Goal: Task Accomplishment & Management: Use online tool/utility

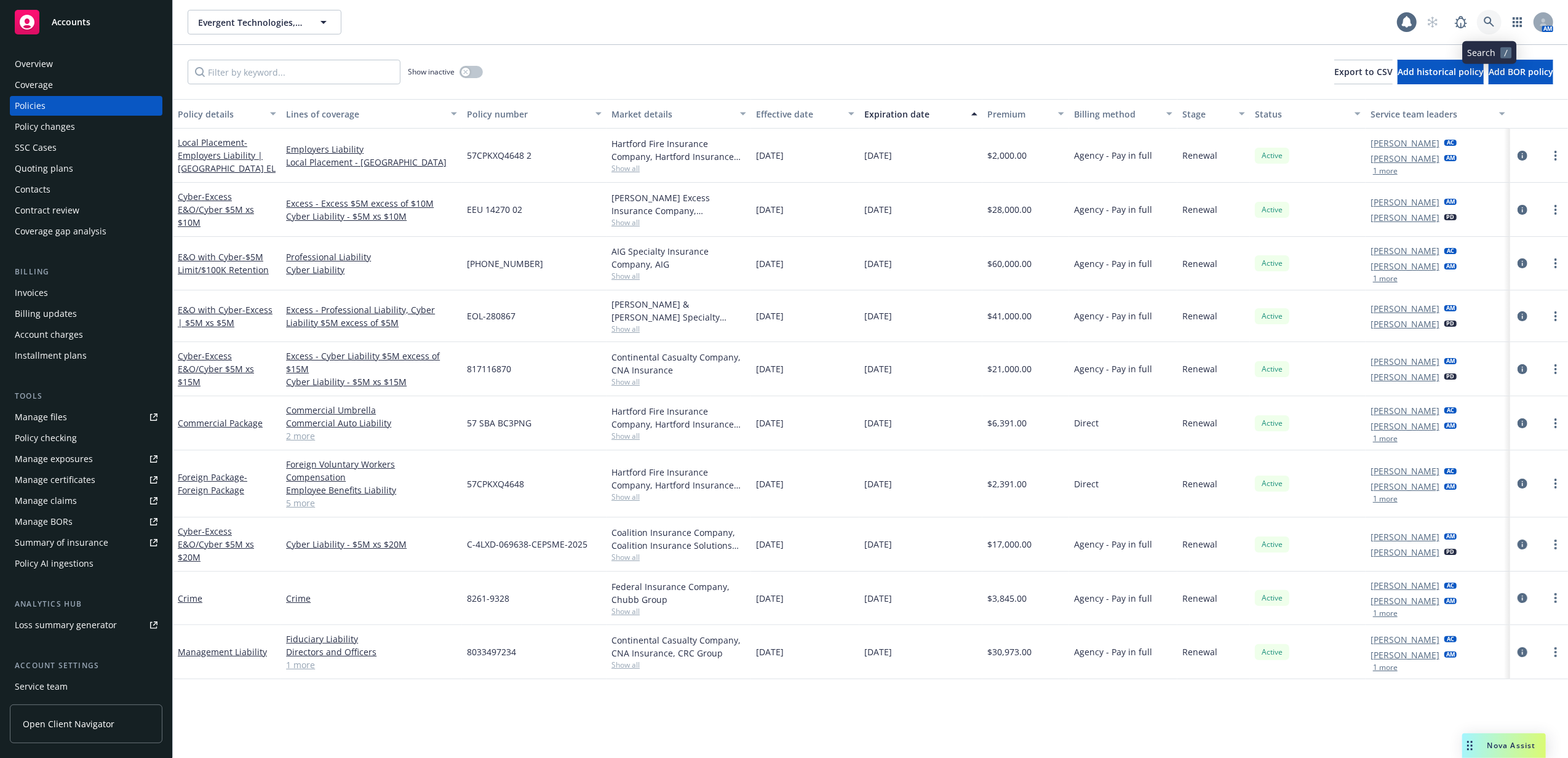
click at [1490, 23] on icon at bounding box center [1490, 23] width 11 height 11
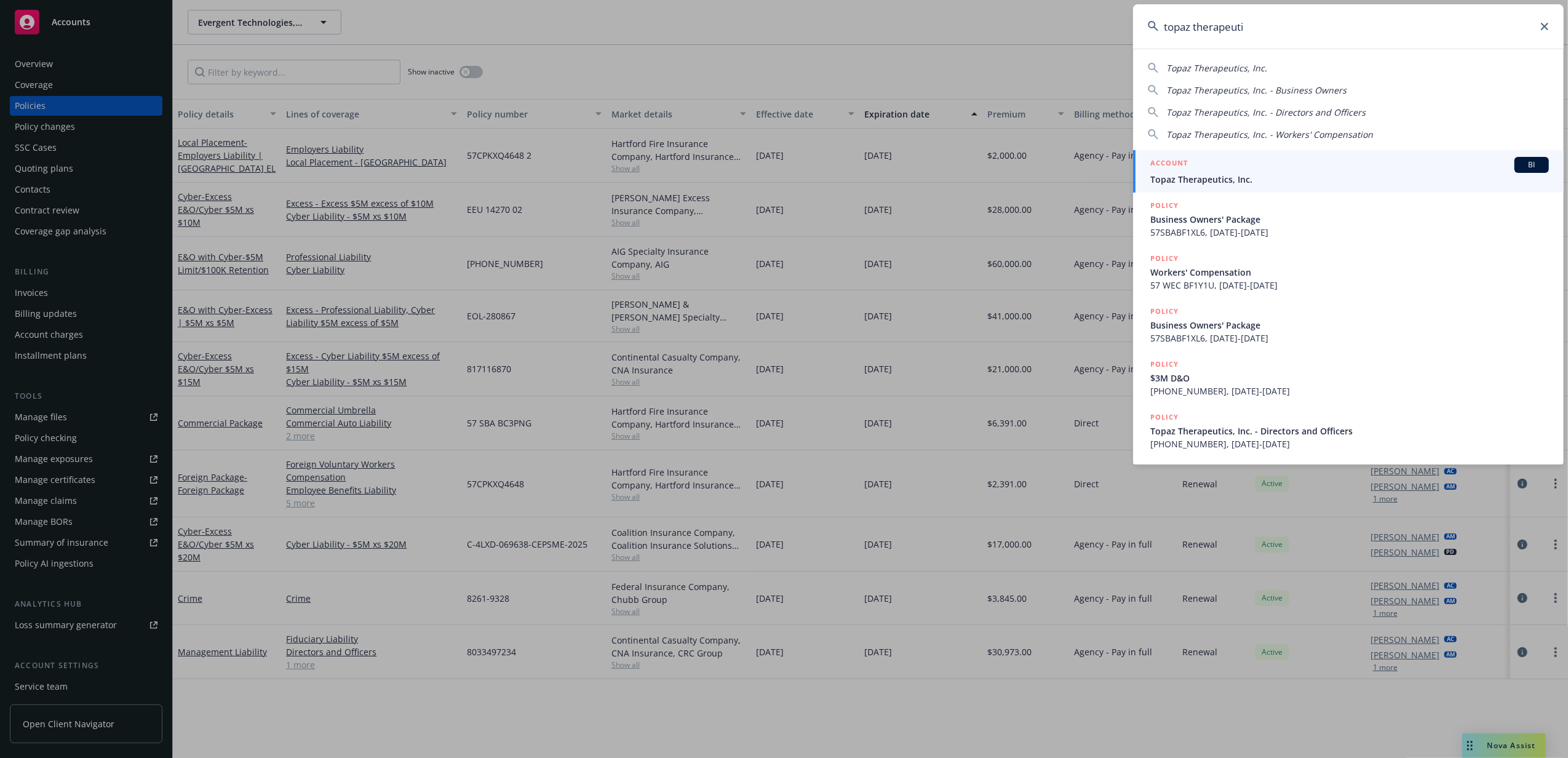
type input "topaz therapeuti"
click at [1230, 187] on link "ACCOUNT BI Topaz Therapeutics, Inc." at bounding box center [1348, 171] width 430 height 42
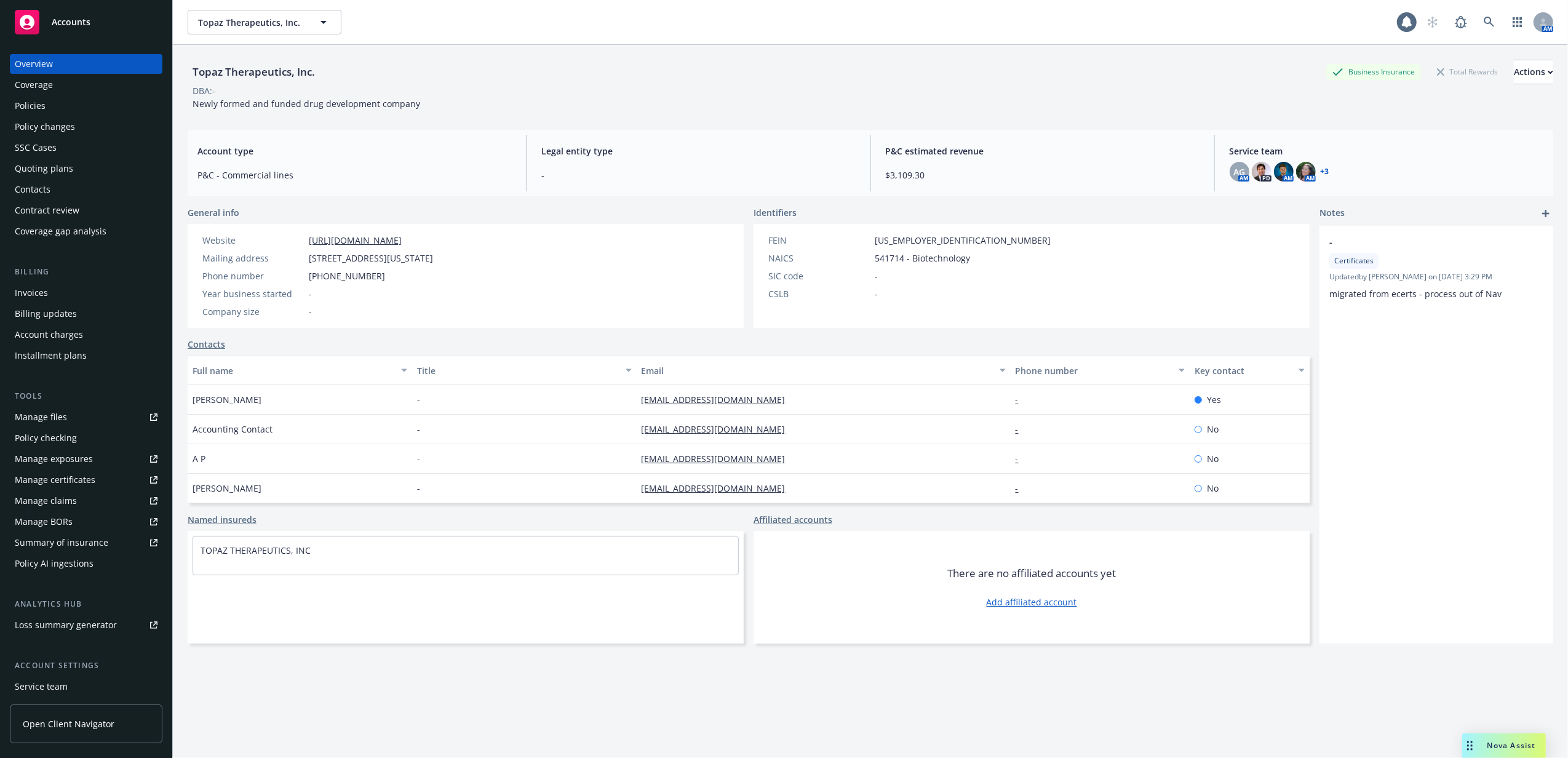
click at [87, 165] on div "Quoting plans" at bounding box center [86, 168] width 142 height 19
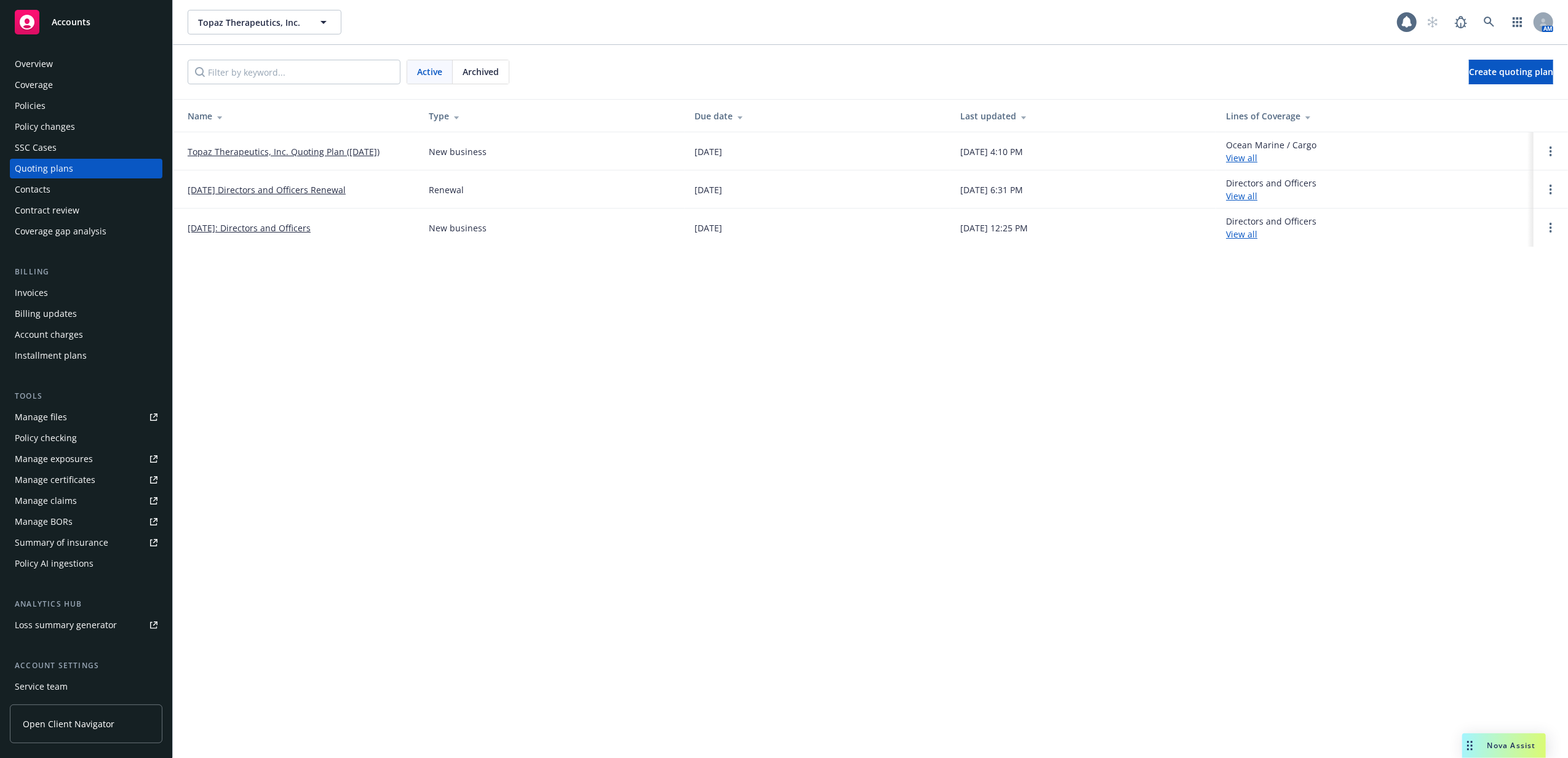
click at [311, 155] on link "Topaz Therapeutics, Inc. Quoting Plan ([DATE])" at bounding box center [283, 151] width 192 height 13
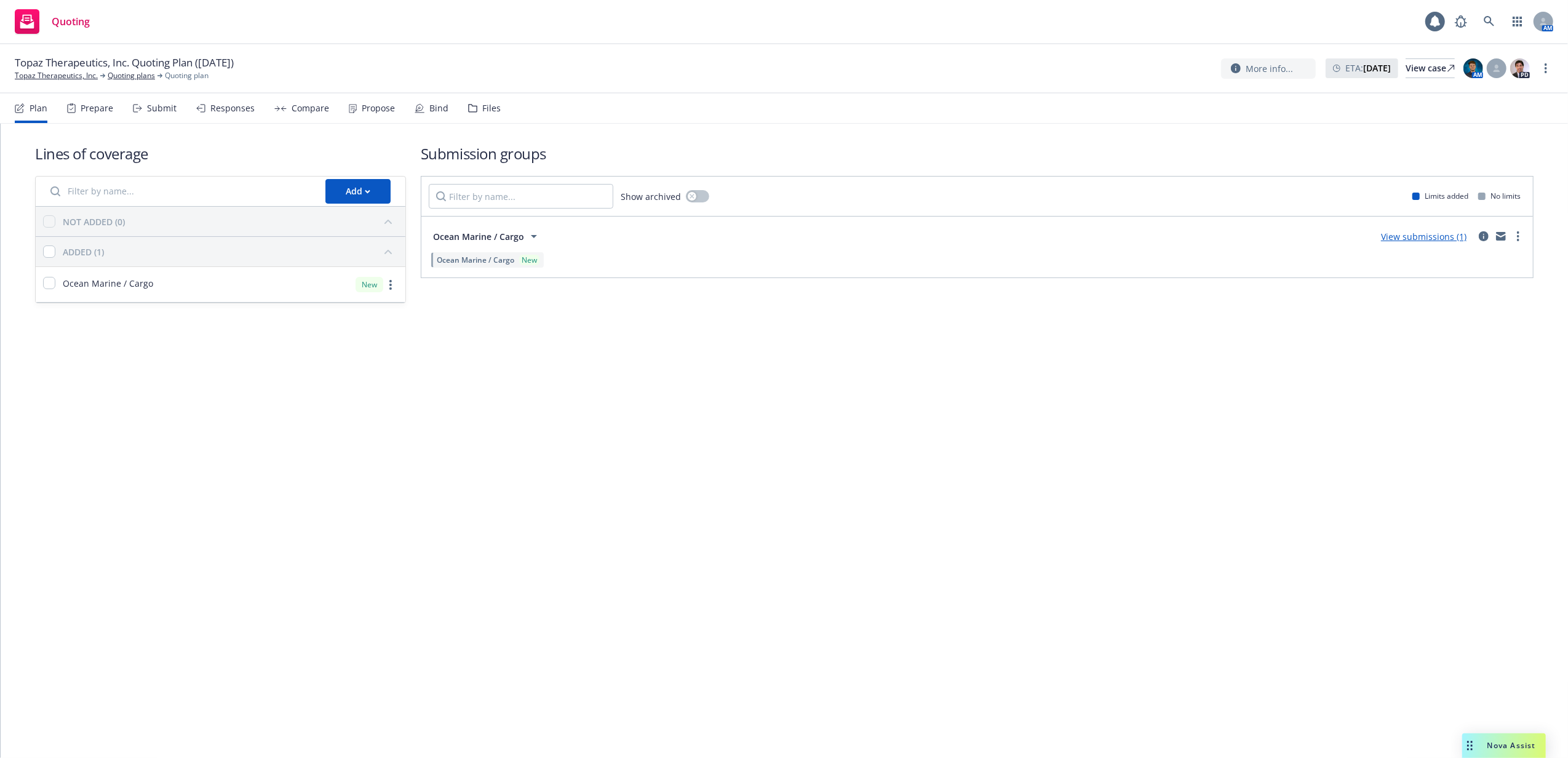
click at [468, 109] on icon at bounding box center [473, 108] width 9 height 9
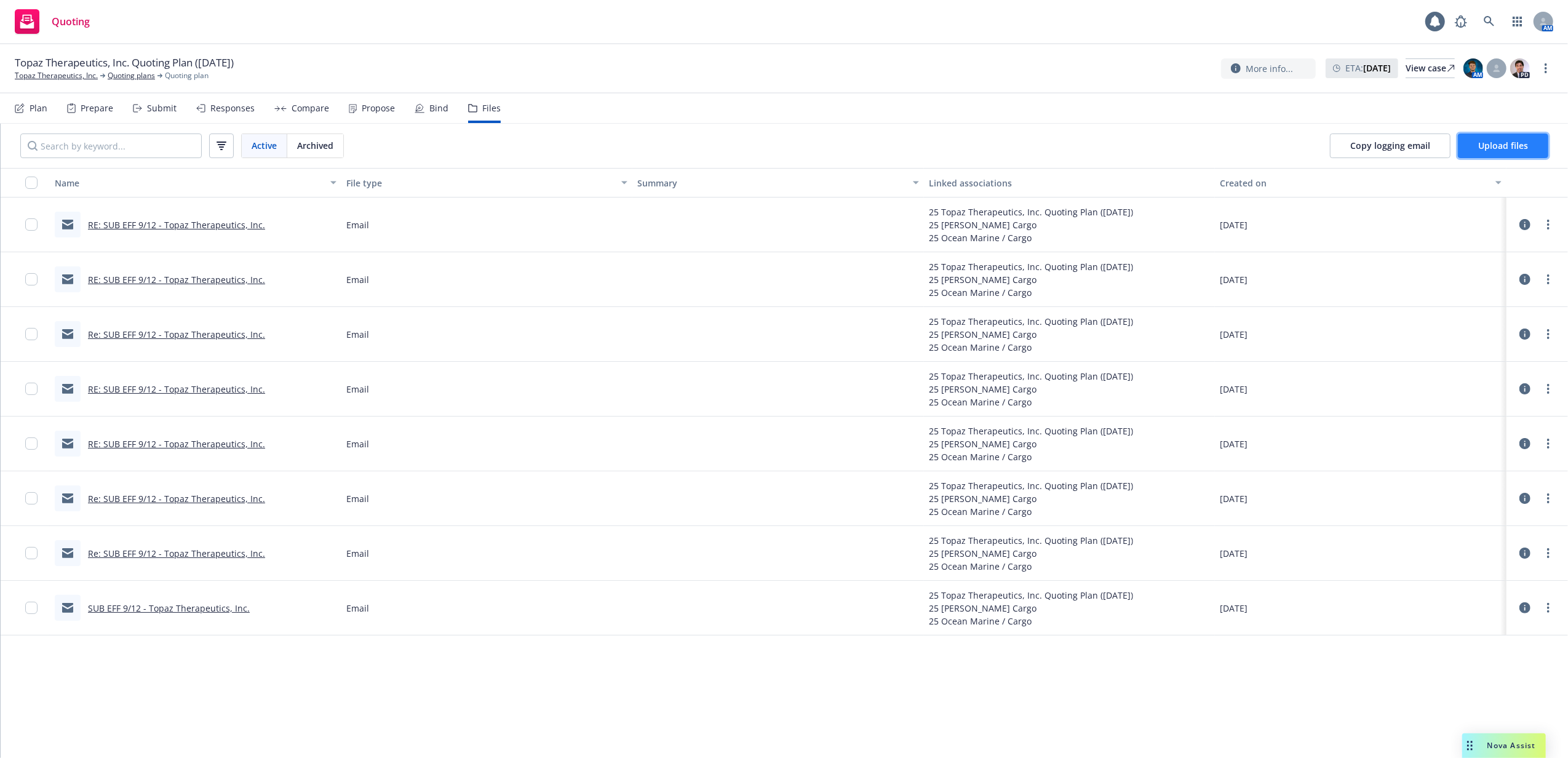
click at [1499, 146] on span "Upload files" at bounding box center [1503, 146] width 50 height 11
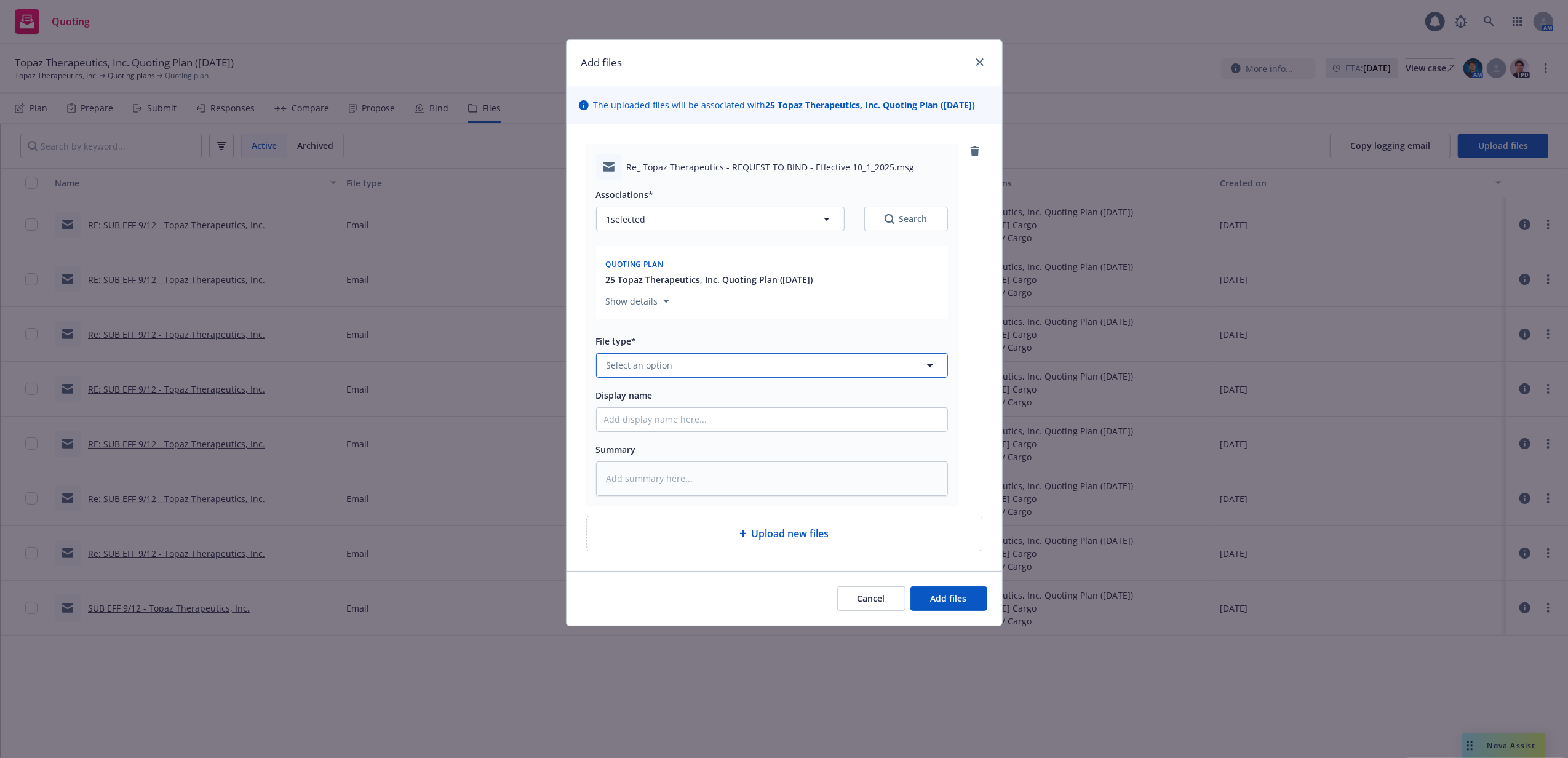
click at [653, 366] on span "Select an option" at bounding box center [640, 365] width 66 height 13
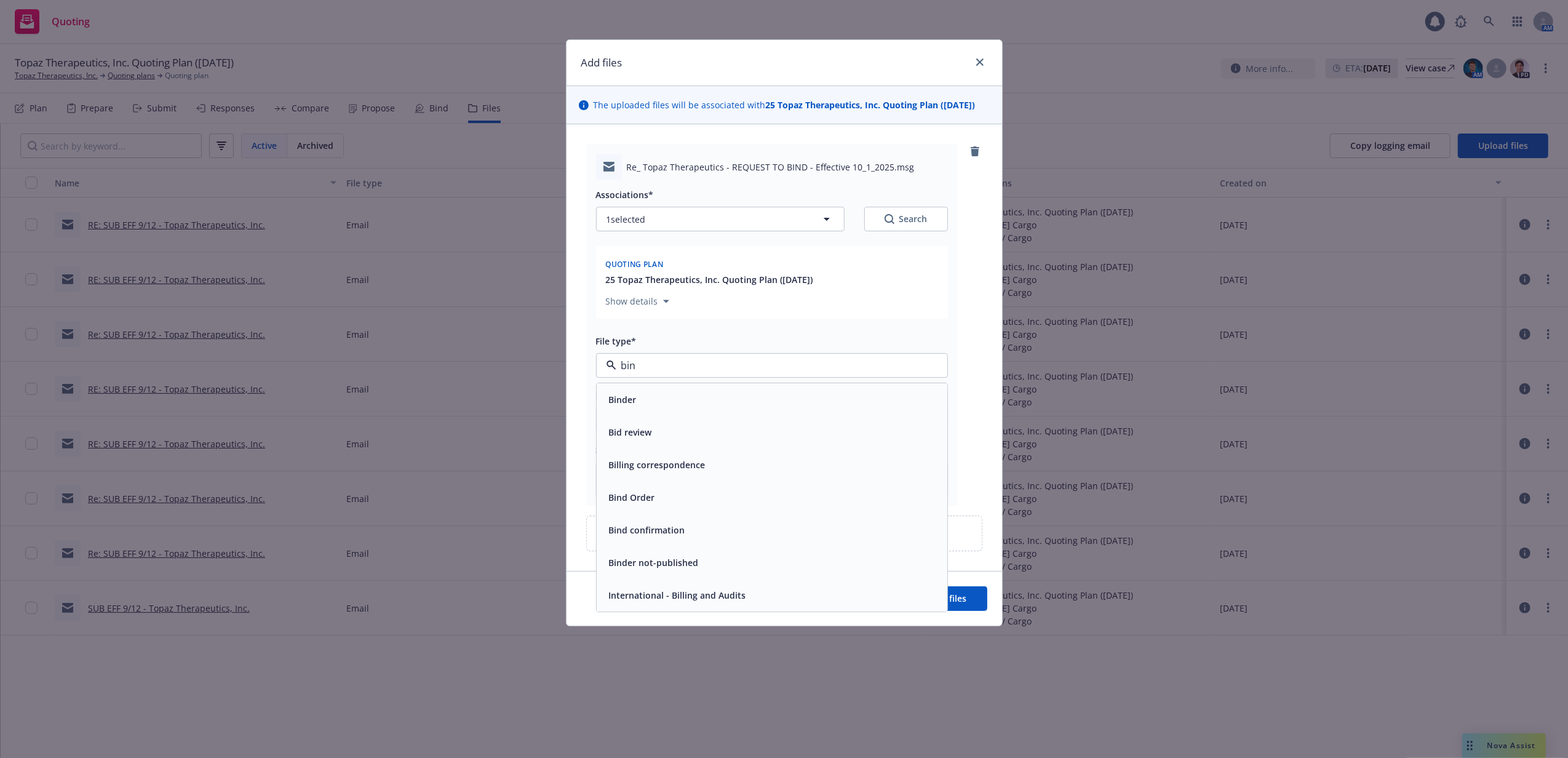
type input "bind"
click at [657, 428] on div "Bind Order" at bounding box center [631, 432] width 53 height 18
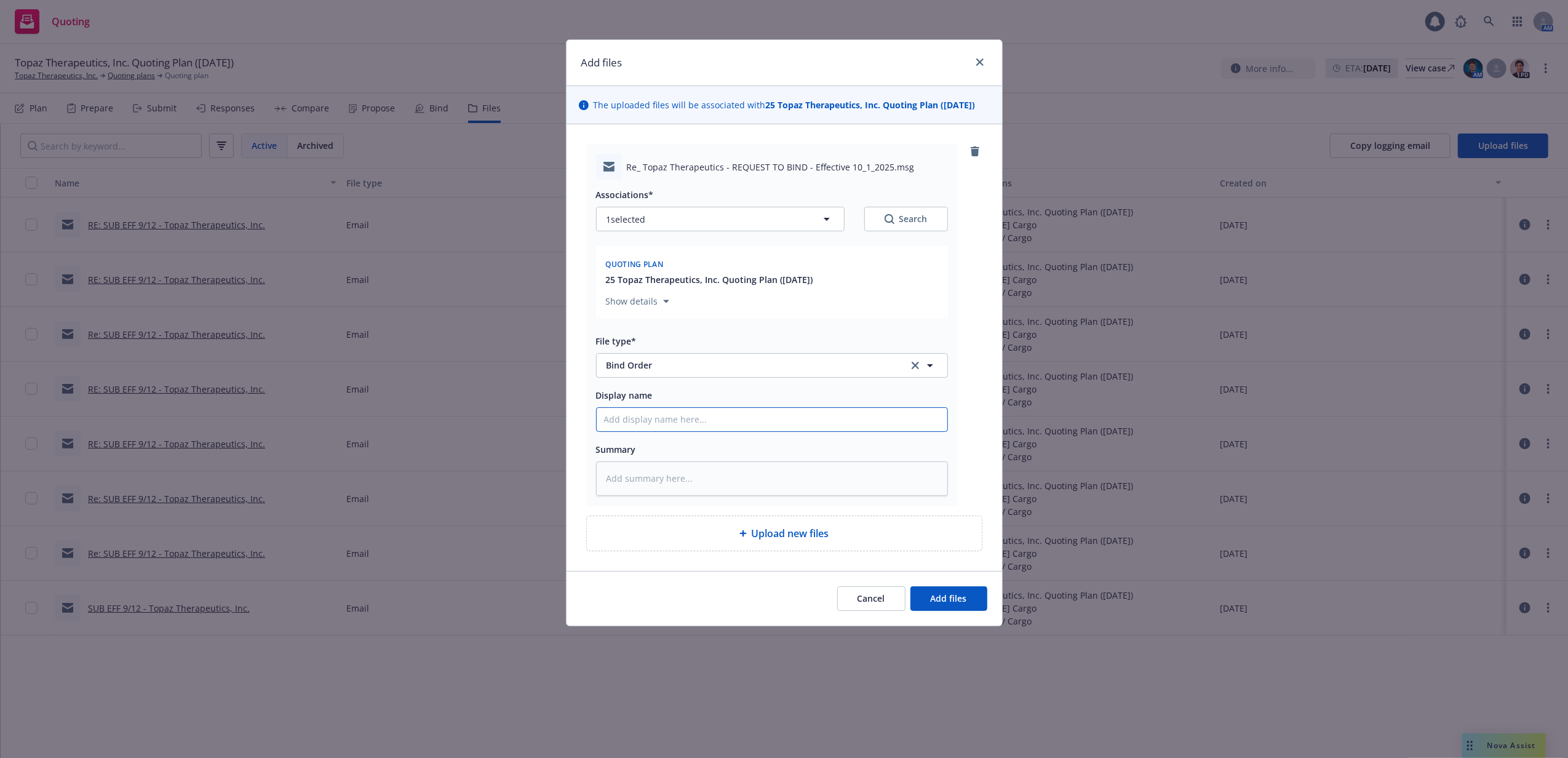
click at [658, 417] on input "Display name" at bounding box center [771, 419] width 350 height 23
type textarea "x"
type input "B"
type textarea "x"
type input "Bi"
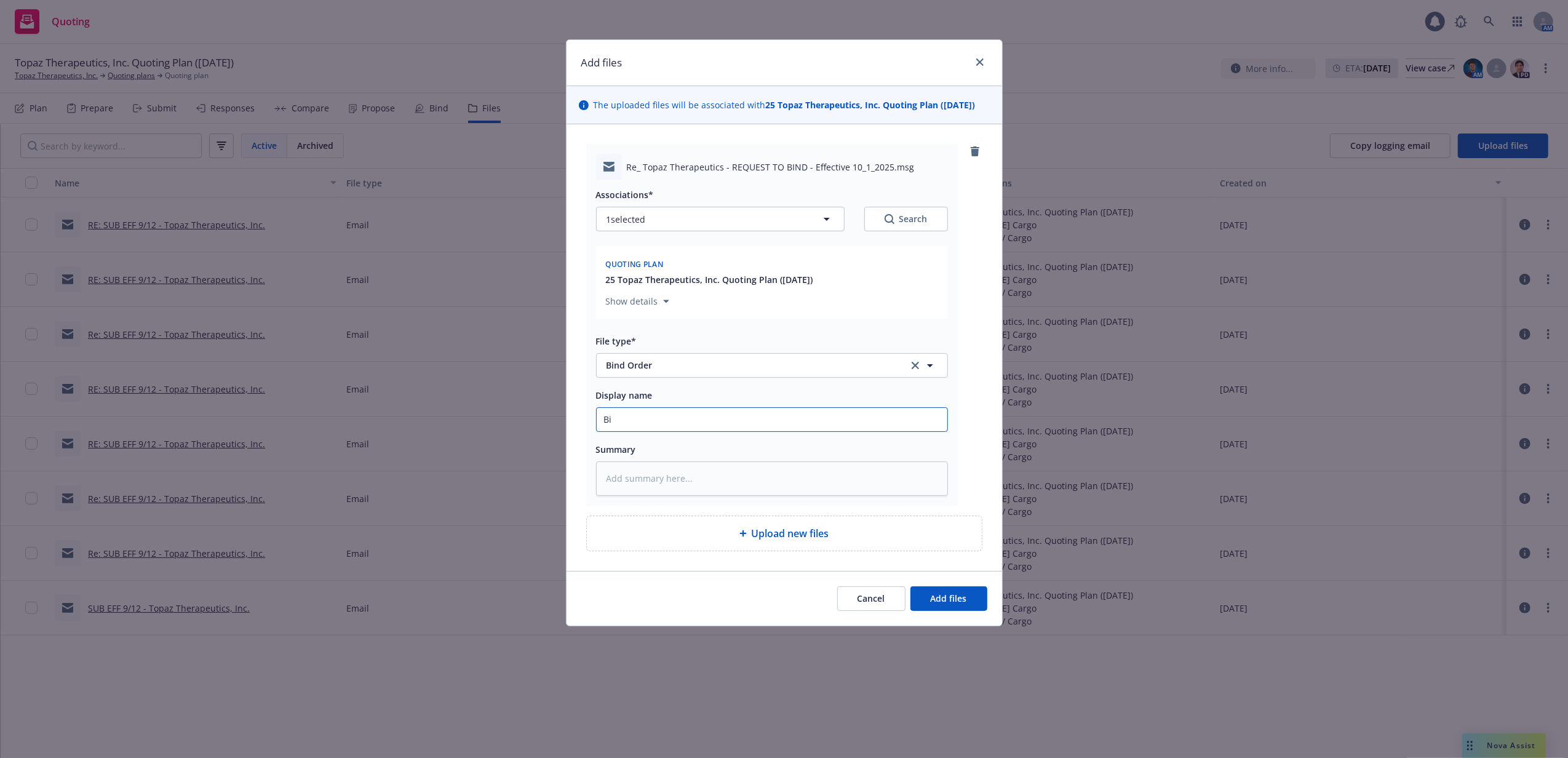
type textarea "x"
type input "Bin"
type textarea "x"
type input "Bind"
type textarea "x"
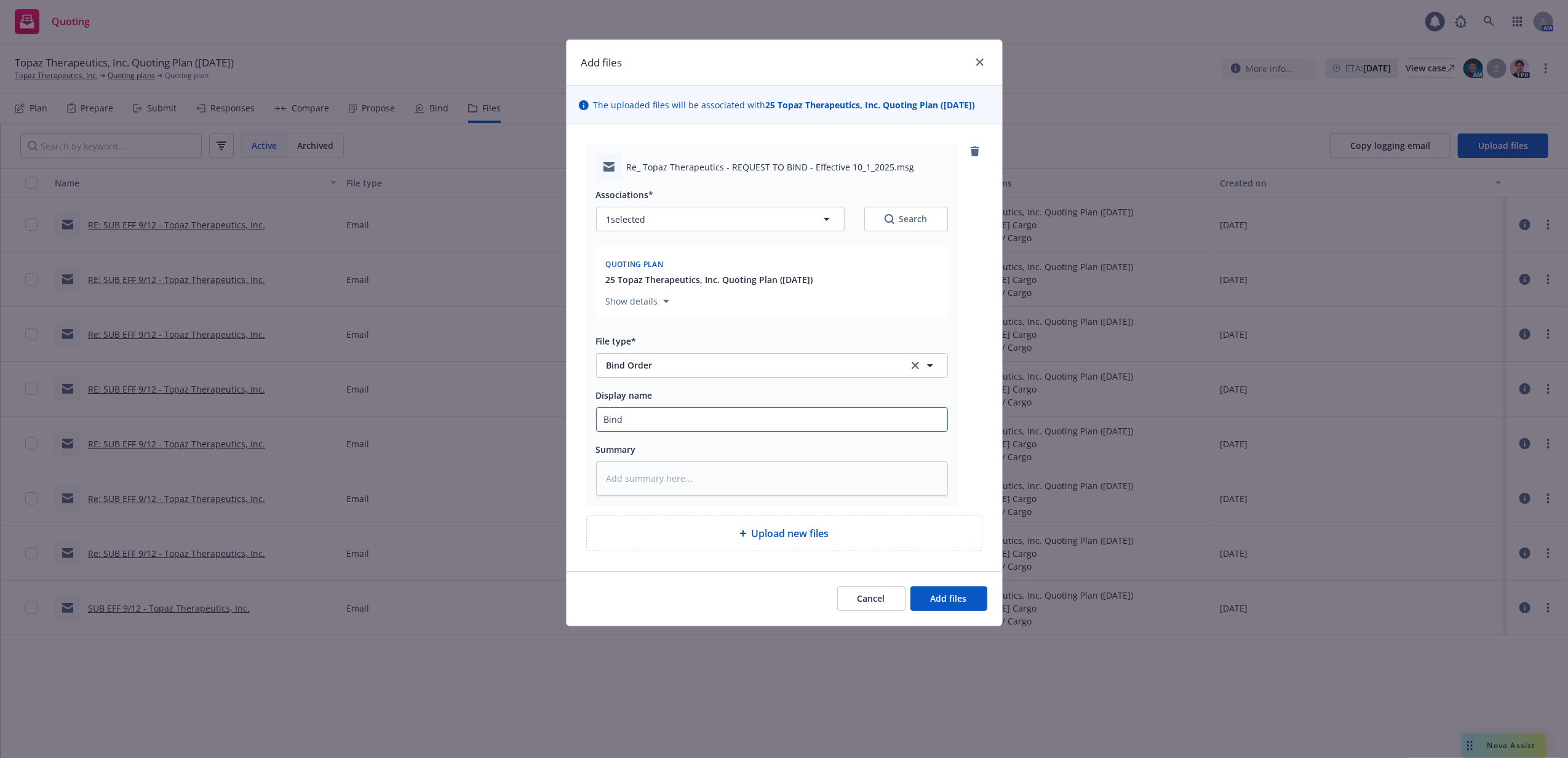
type input "Bind"
type textarea "x"
type input "Bind O"
type textarea "x"
type input "Bind Or"
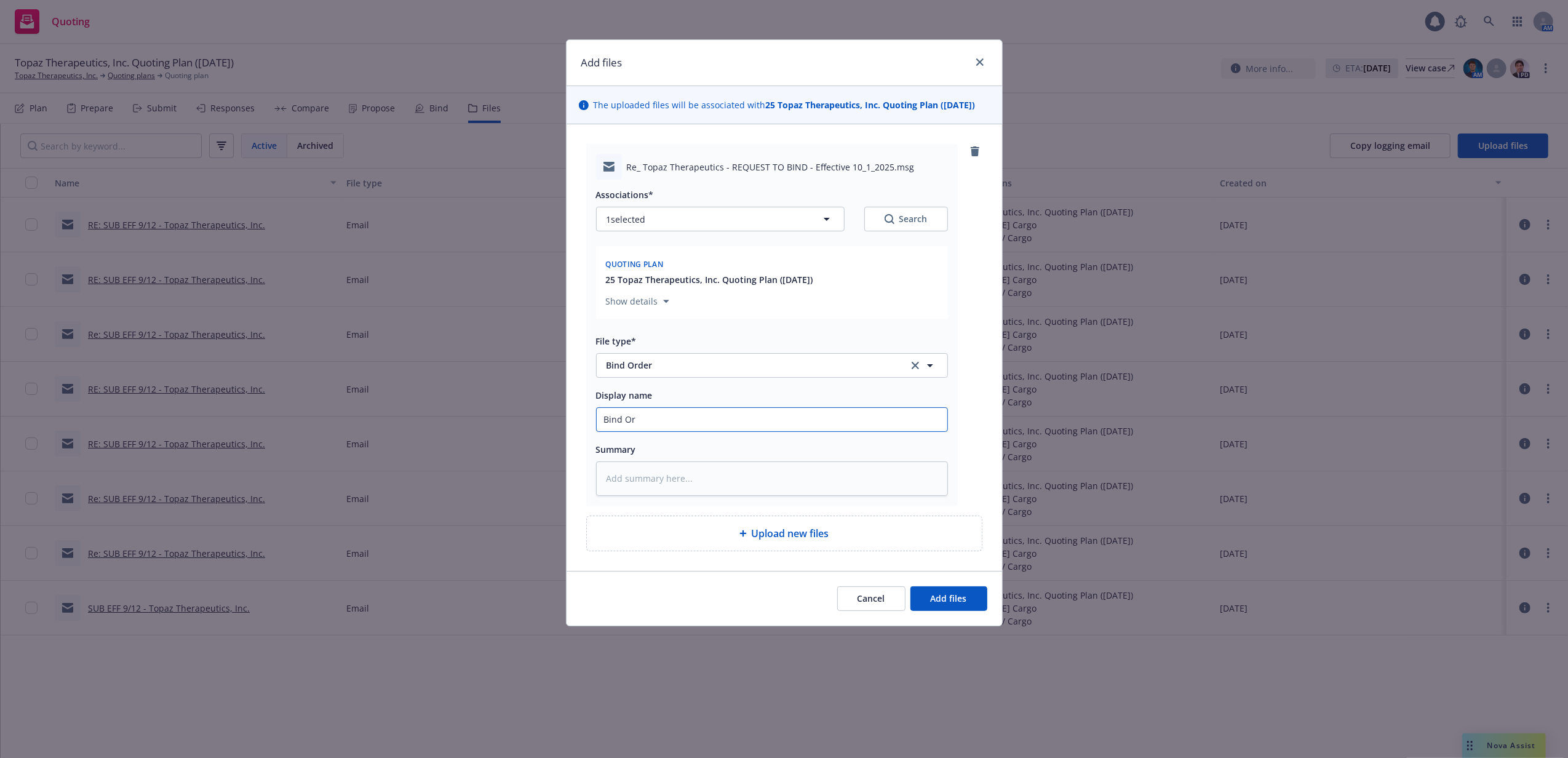
type textarea "x"
type input "Bind Ord"
type textarea "x"
type input "Bind Orde"
type textarea "x"
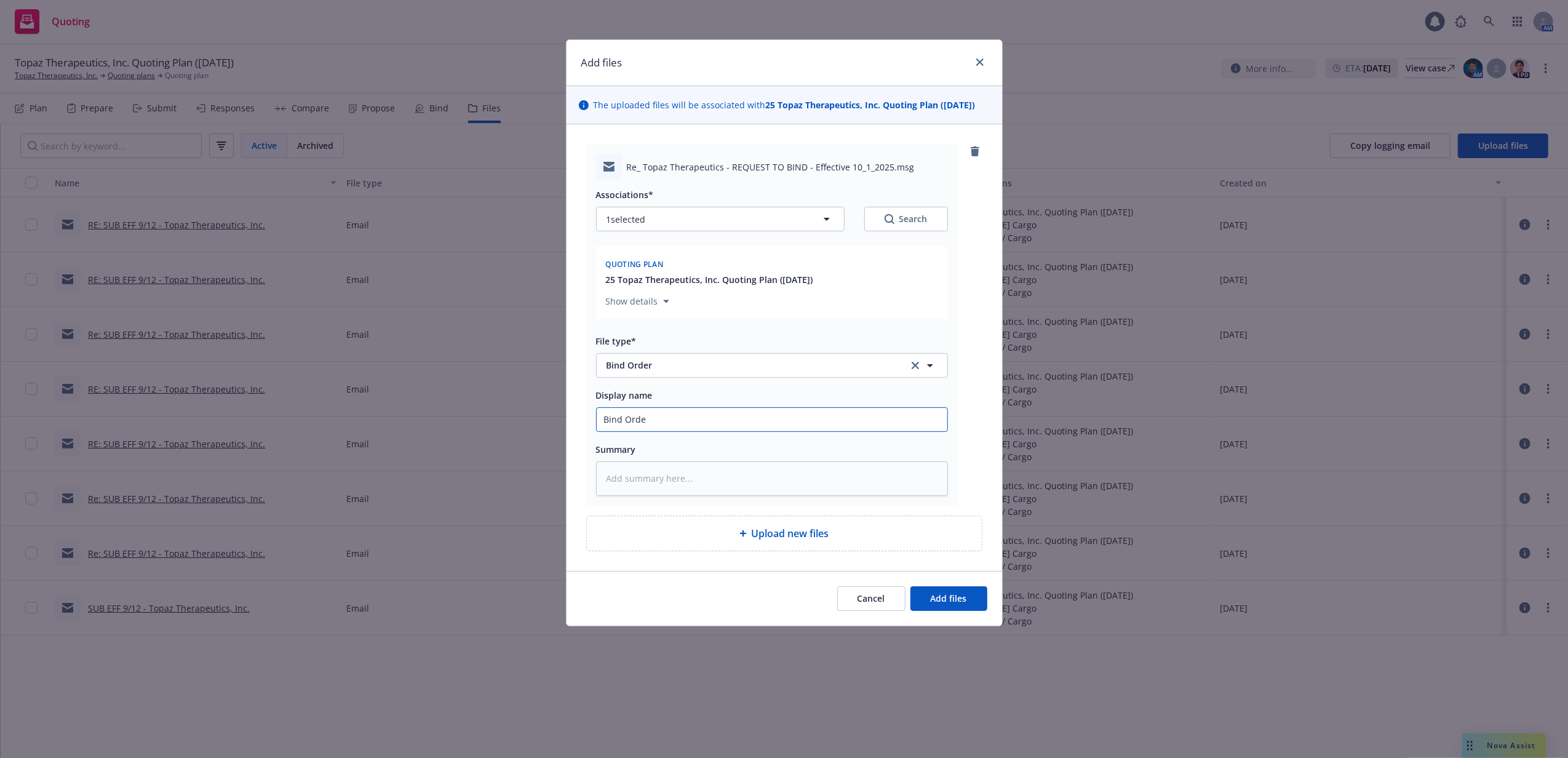
type input "Bind Order"
type textarea "x"
type input "Bind Order"
type textarea "x"
type input "Bind Order to"
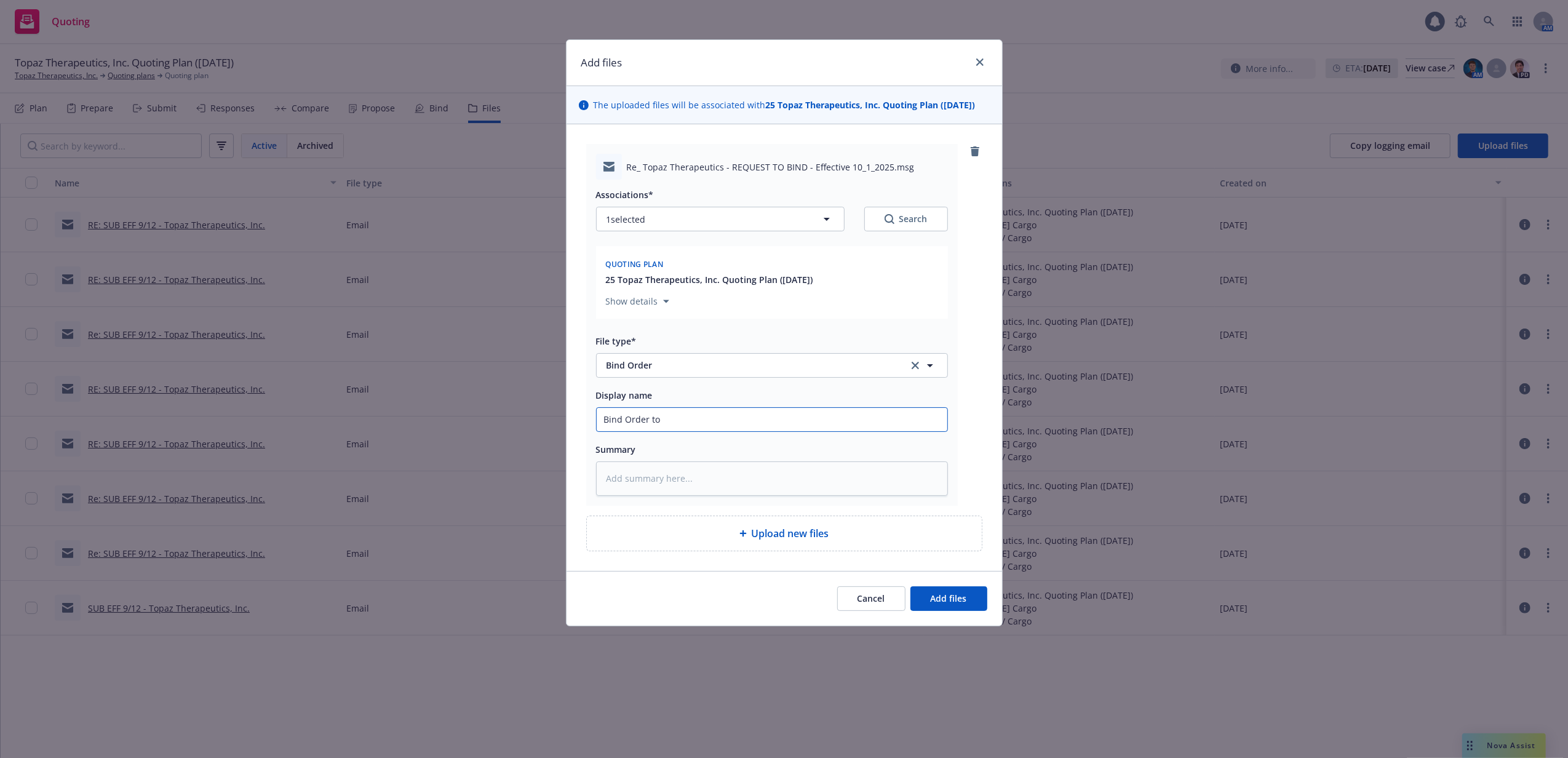
type textarea "x"
type input "Bind Order to"
type textarea "x"
type input "Bind Order to F"
type textarea "x"
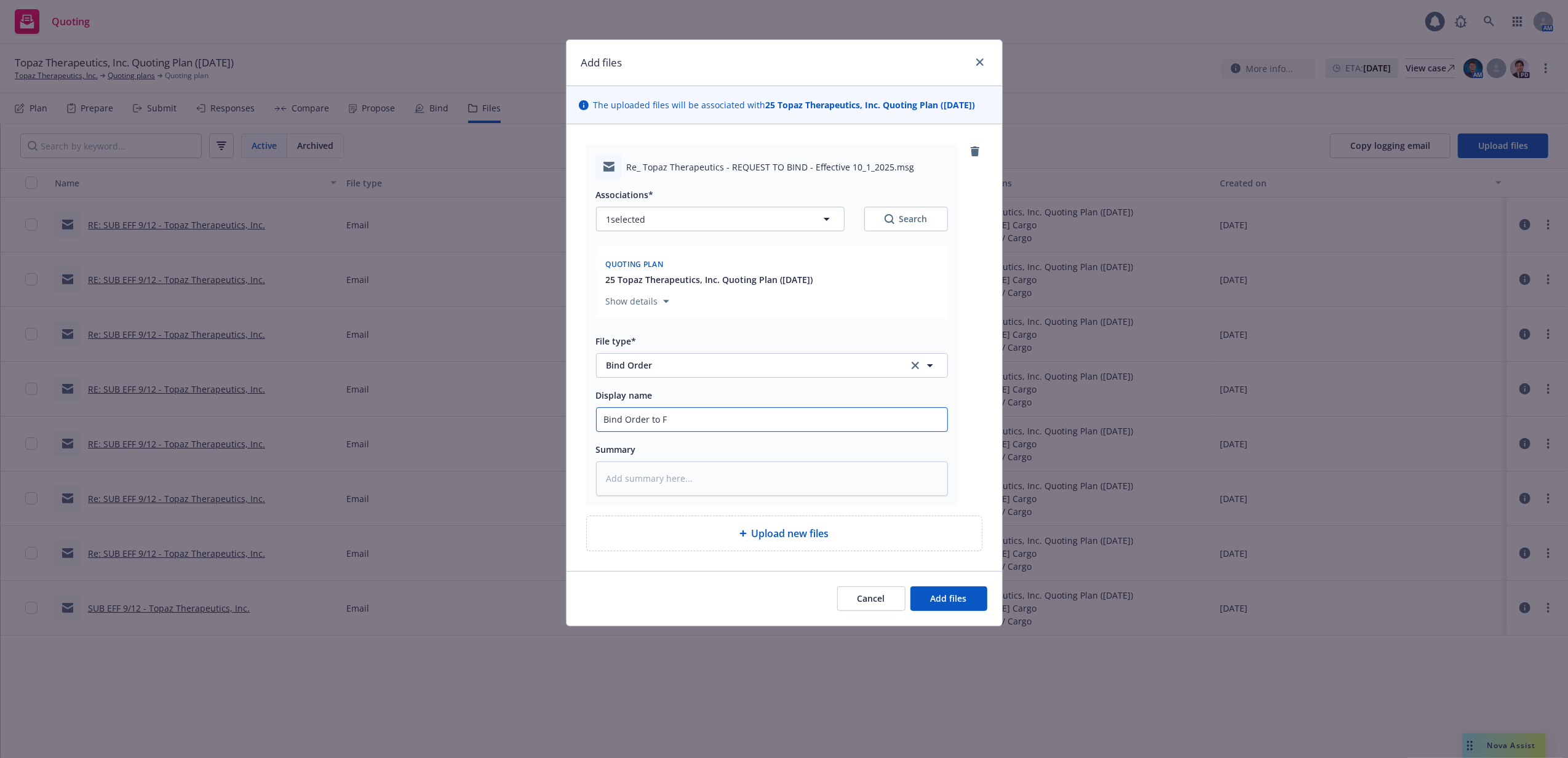
type input "Bind Order to Fa"
type textarea "x"
type input "Bind Order to Fal"
type textarea "x"
type input "Bind Order to Falv"
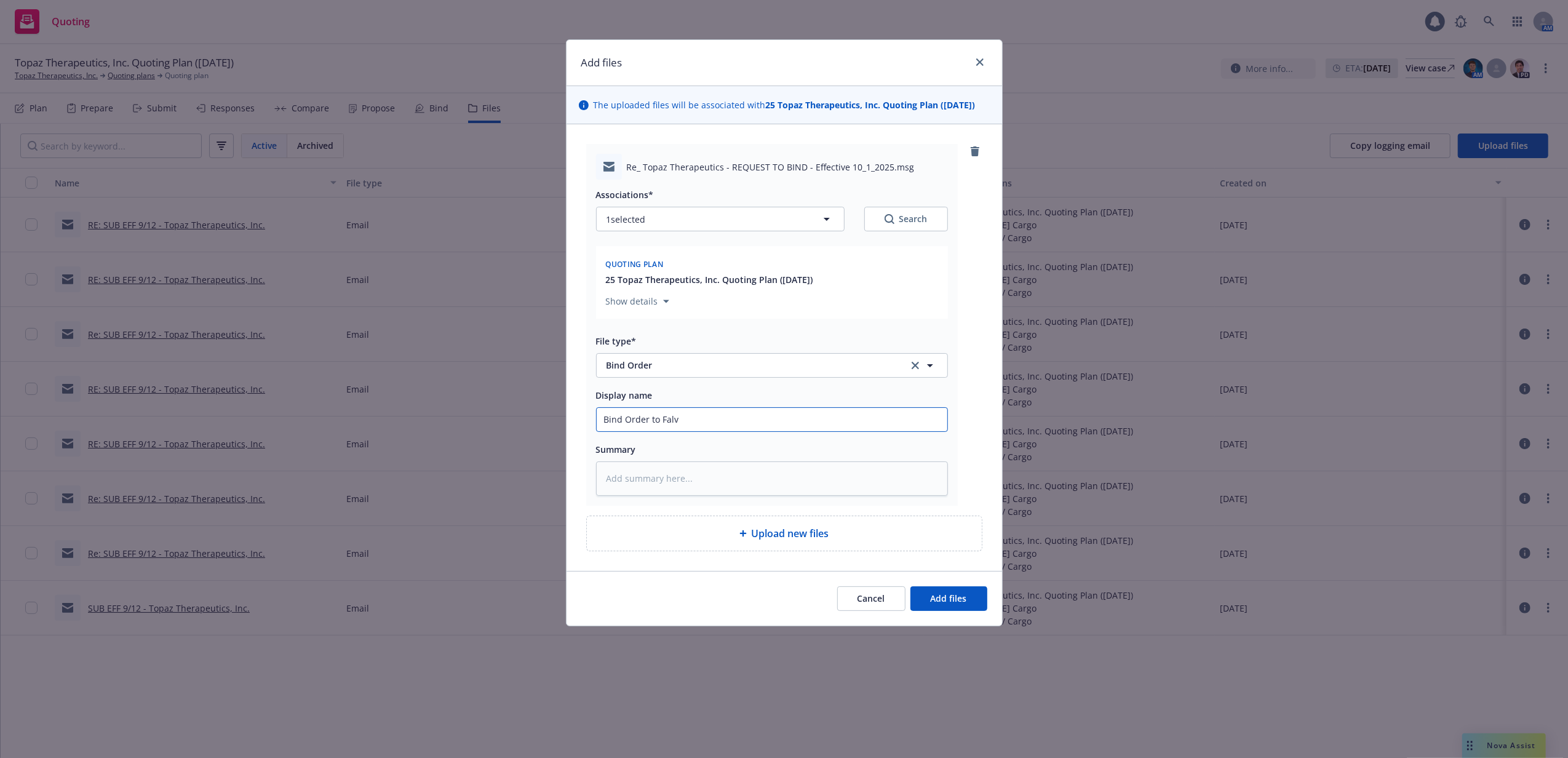
type textarea "x"
type input "Bind Order to Falve"
type textarea "x"
type input "Bind Order to Falvey"
click at [910, 586] on button "Add files" at bounding box center [948, 599] width 77 height 24
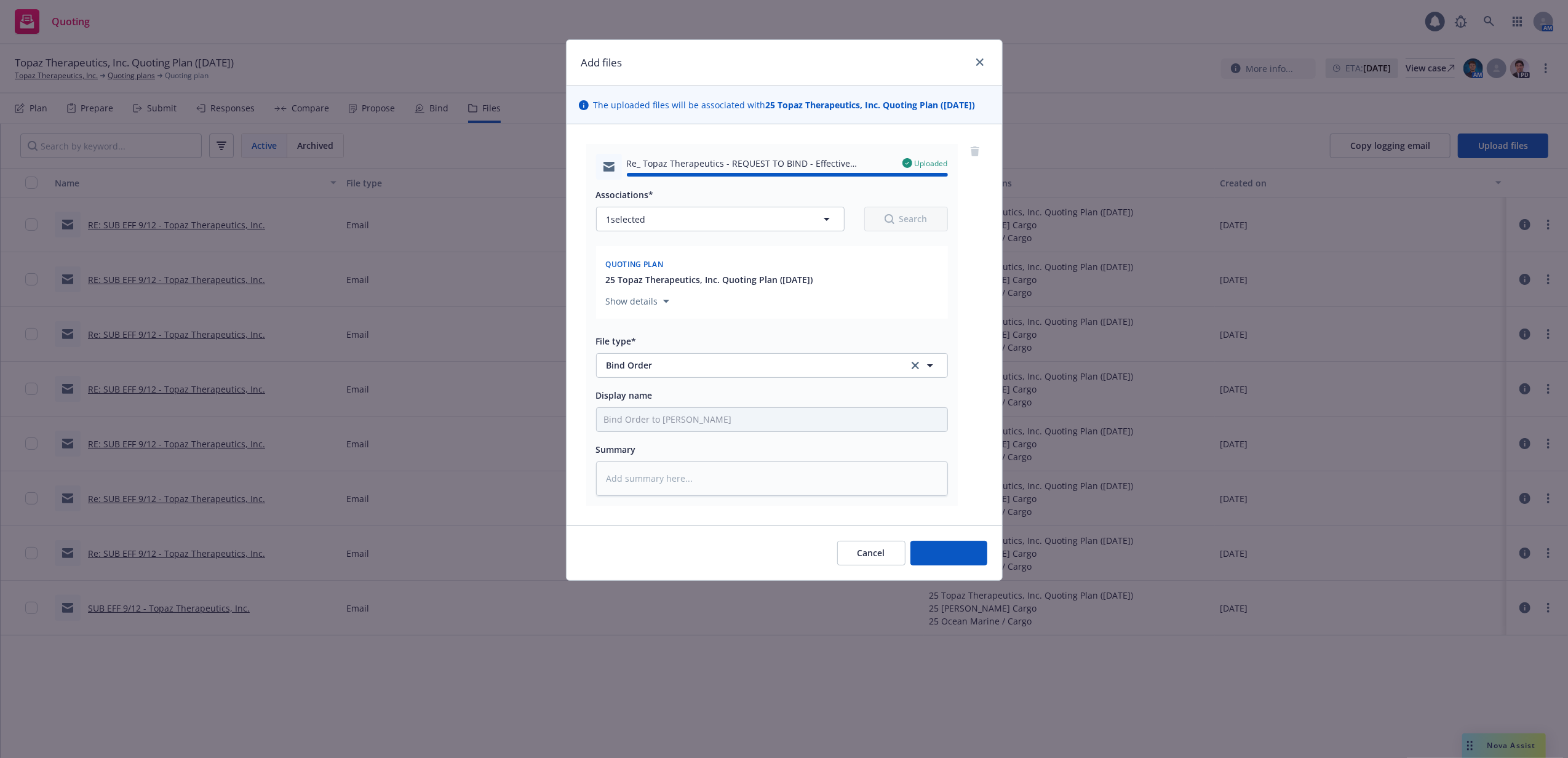
type textarea "x"
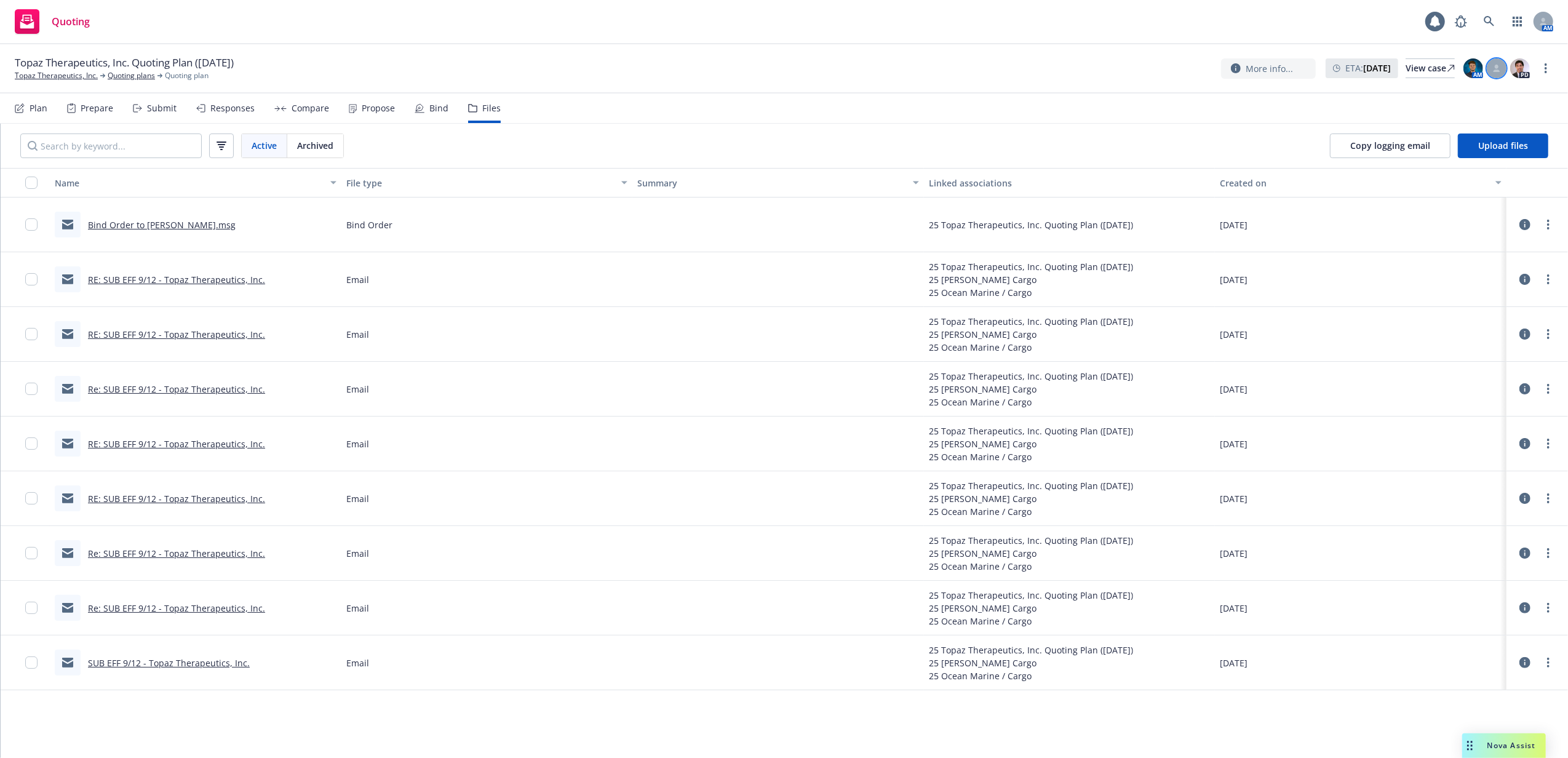
click at [1501, 71] on div at bounding box center [1497, 68] width 19 height 19
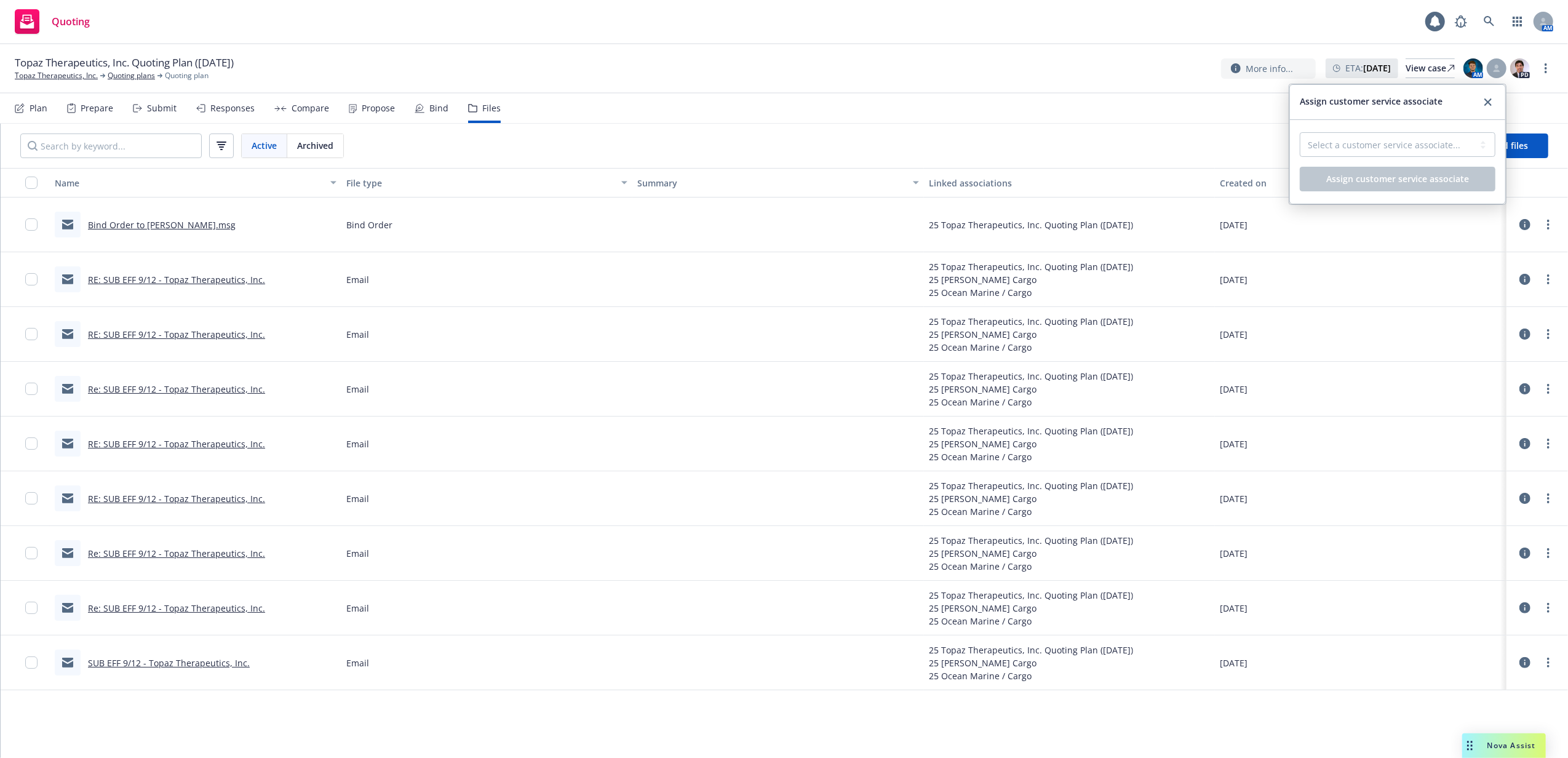
click at [1435, 133] on div "Select a customer service associate... Anna Guard Assign customer service assoc…" at bounding box center [1397, 161] width 215 height 83
click at [1422, 150] on select "Select a customer service associate... Anna Guard" at bounding box center [1397, 144] width 196 height 24
select select "87e5f489-3206-41d4-96e8-38a7dd17d453"
click at [1299, 133] on select "Select a customer service associate... Anna Guard" at bounding box center [1397, 144] width 196 height 24
click at [1393, 178] on span "Assign customer service associate" at bounding box center [1397, 179] width 142 height 11
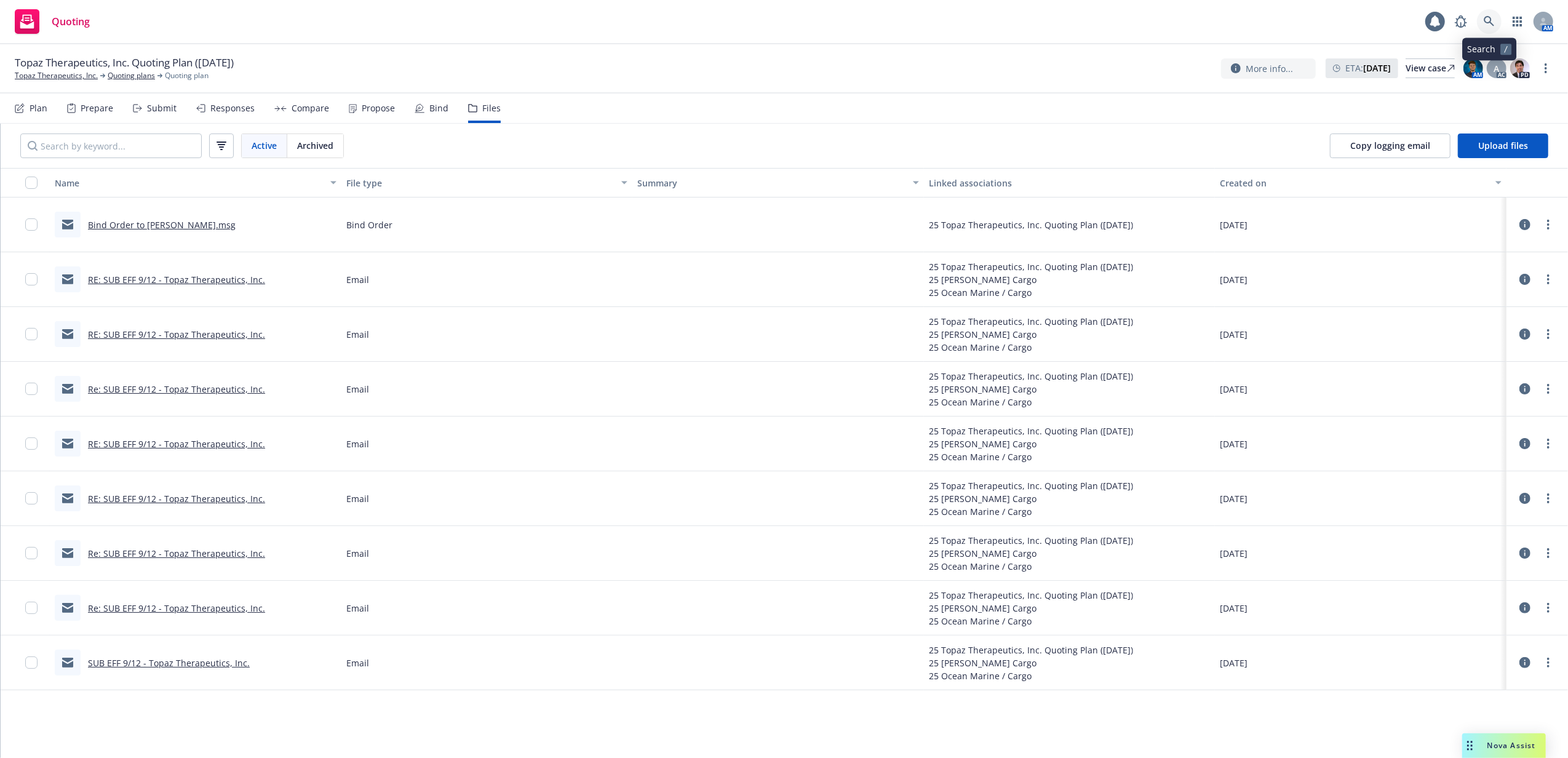
click at [1486, 20] on icon at bounding box center [1490, 22] width 11 height 11
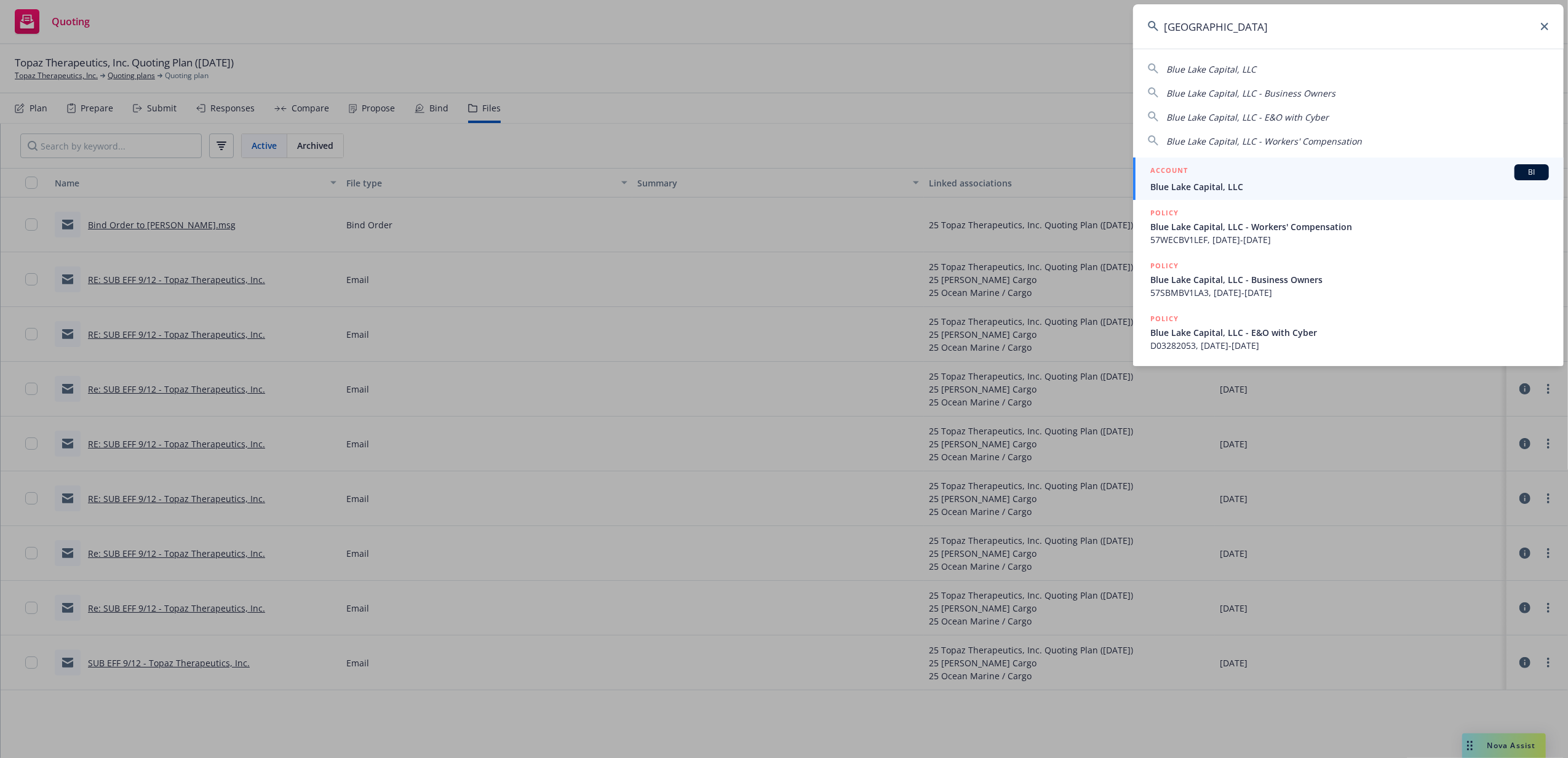
type input "blue lake capital"
click at [1290, 197] on link "ACCOUNT BI Blue Lake Capital, LLC" at bounding box center [1348, 179] width 430 height 42
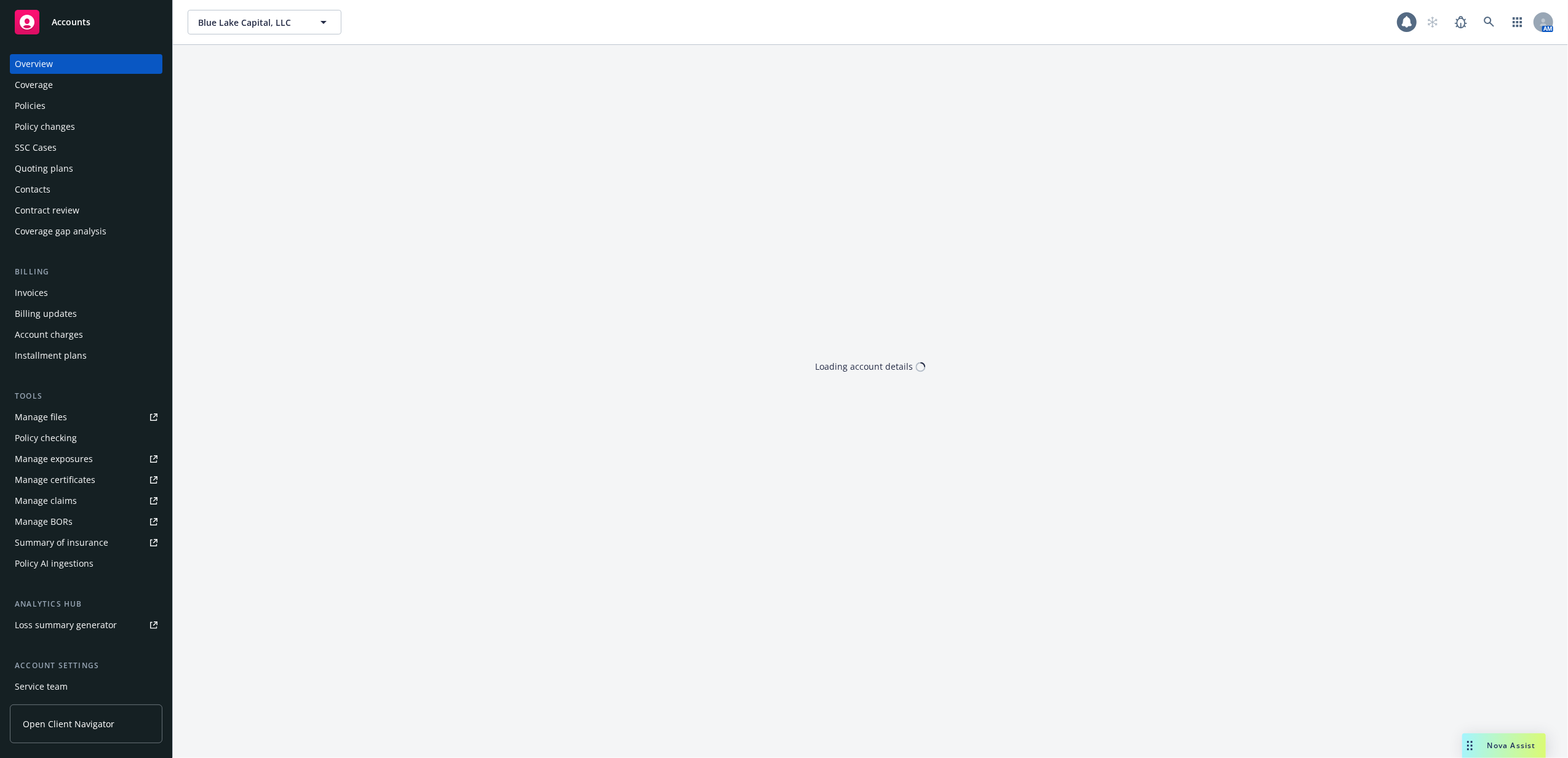
click at [57, 113] on div "Policies" at bounding box center [86, 106] width 142 height 19
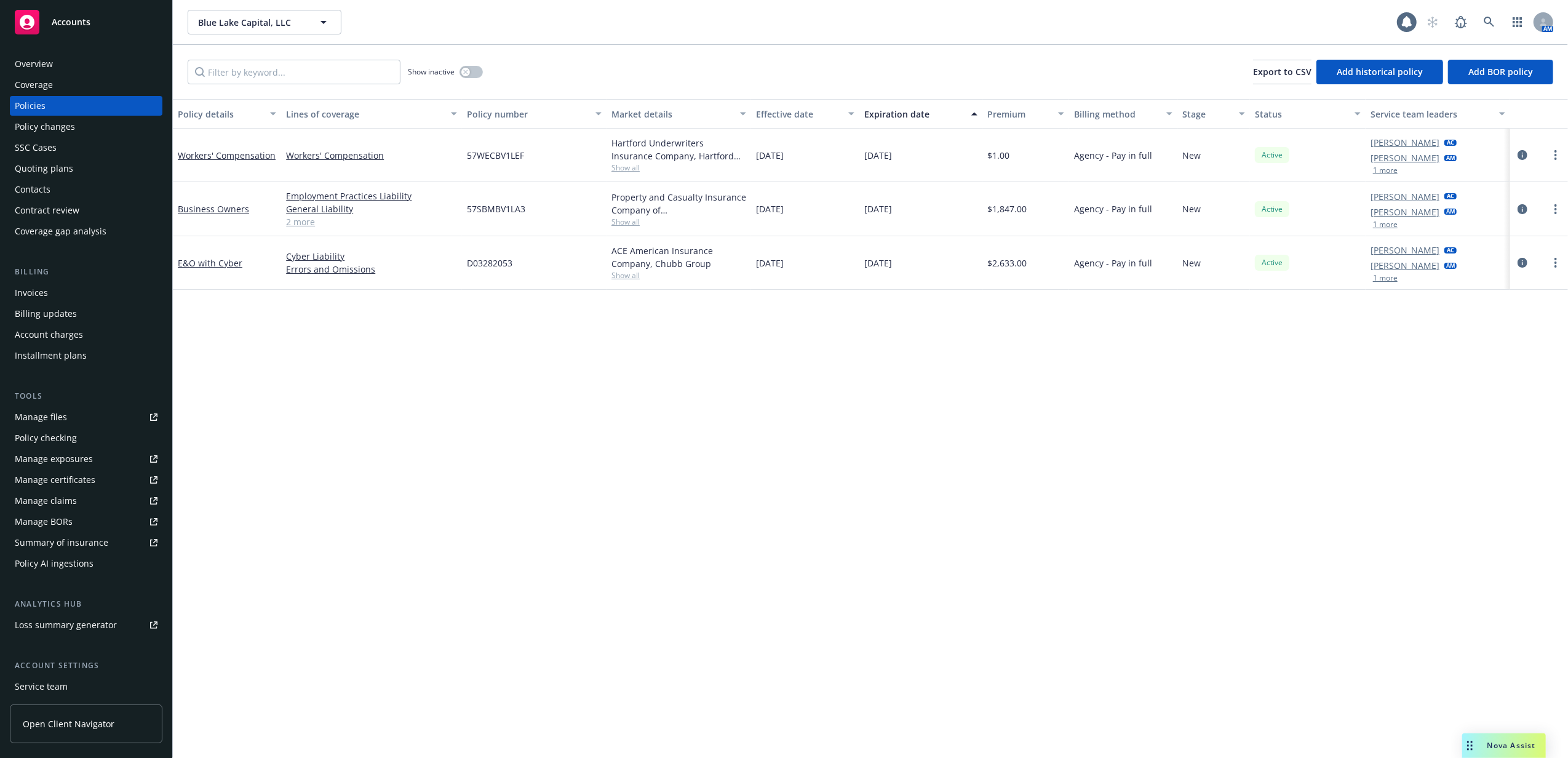
click at [315, 224] on link "2 more" at bounding box center [371, 222] width 171 height 13
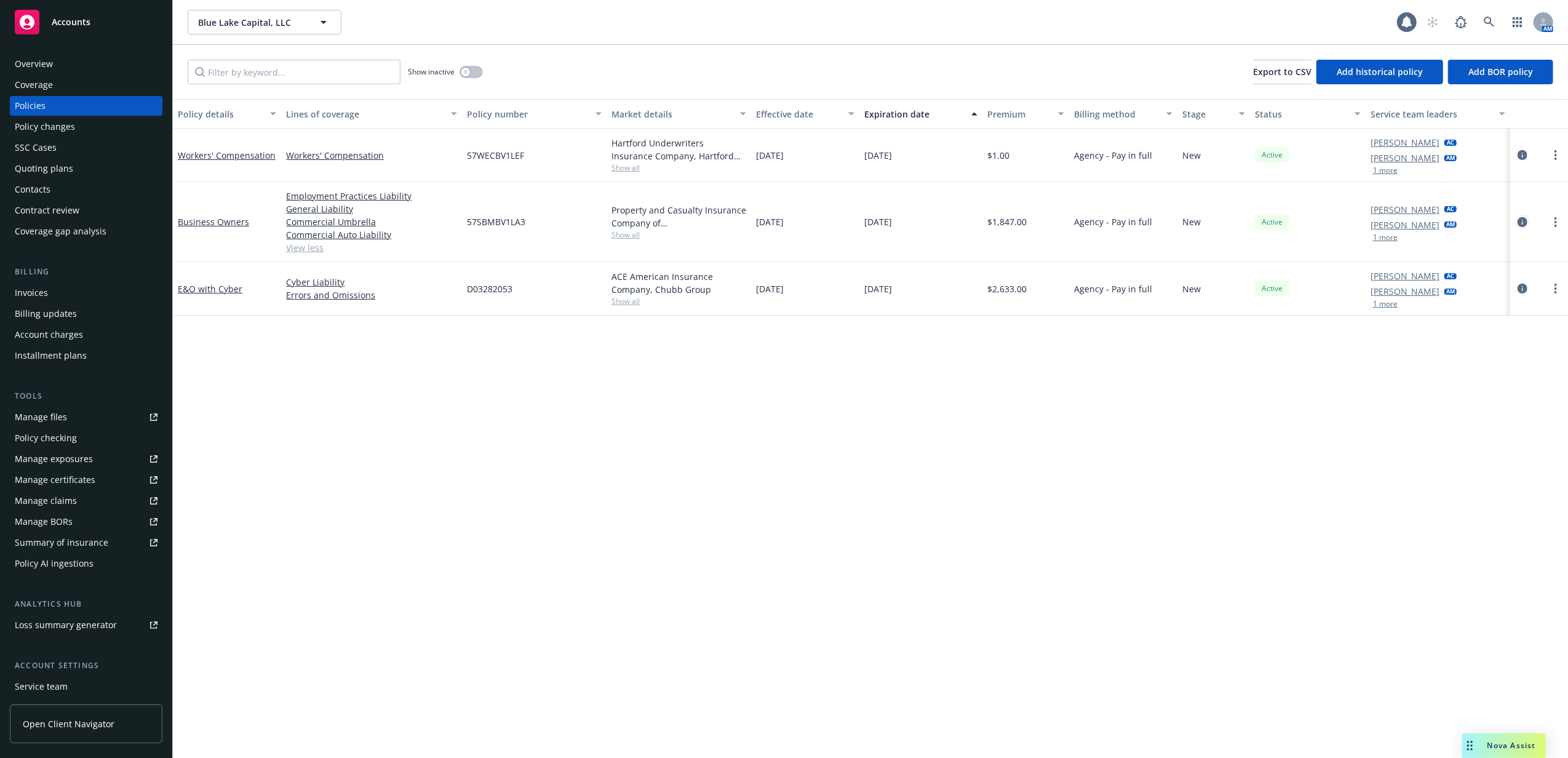
click at [1522, 222] on icon "circleInformation" at bounding box center [1523, 222] width 10 height 10
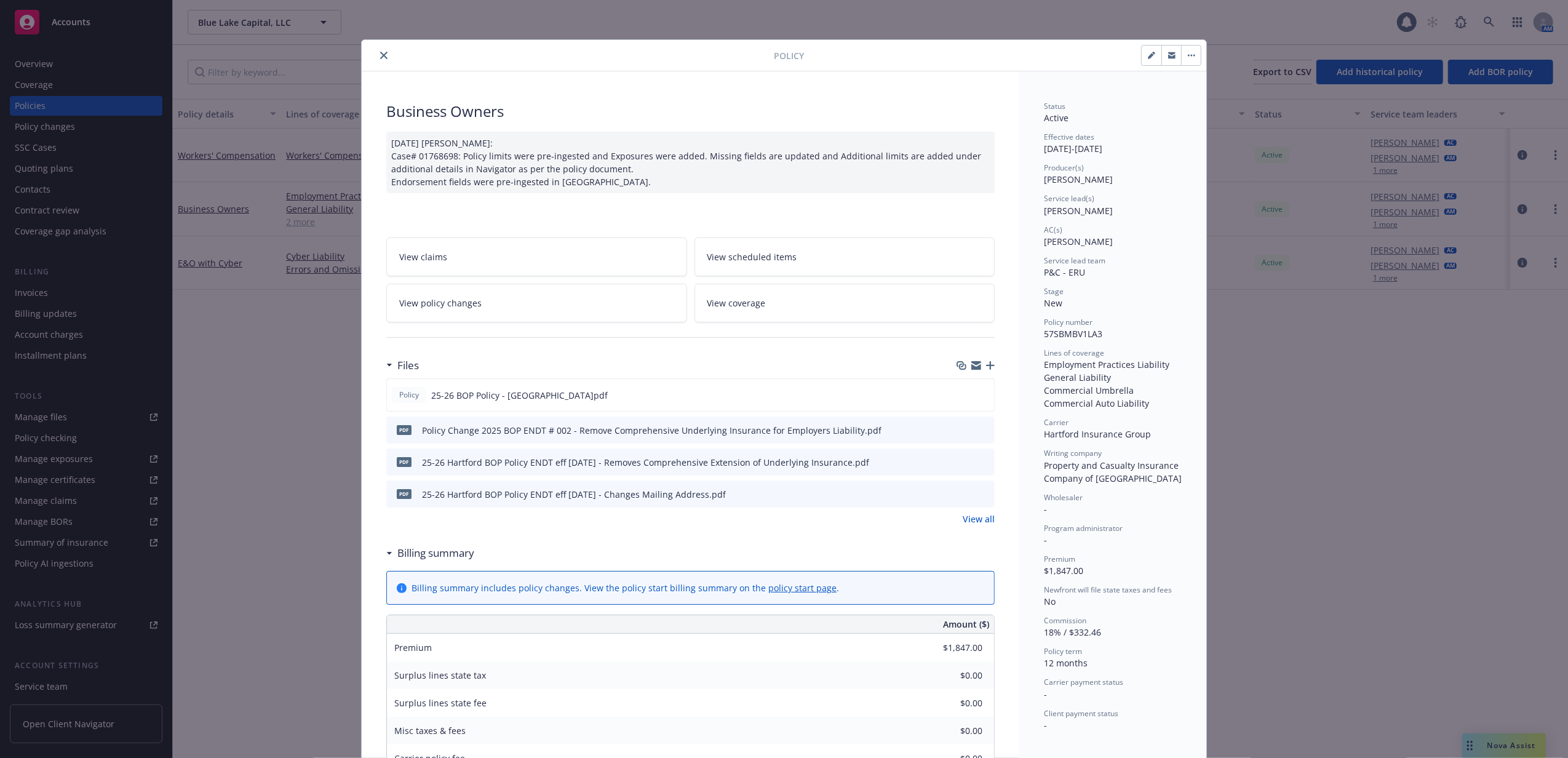
click at [380, 57] on icon "close" at bounding box center [384, 55] width 7 height 7
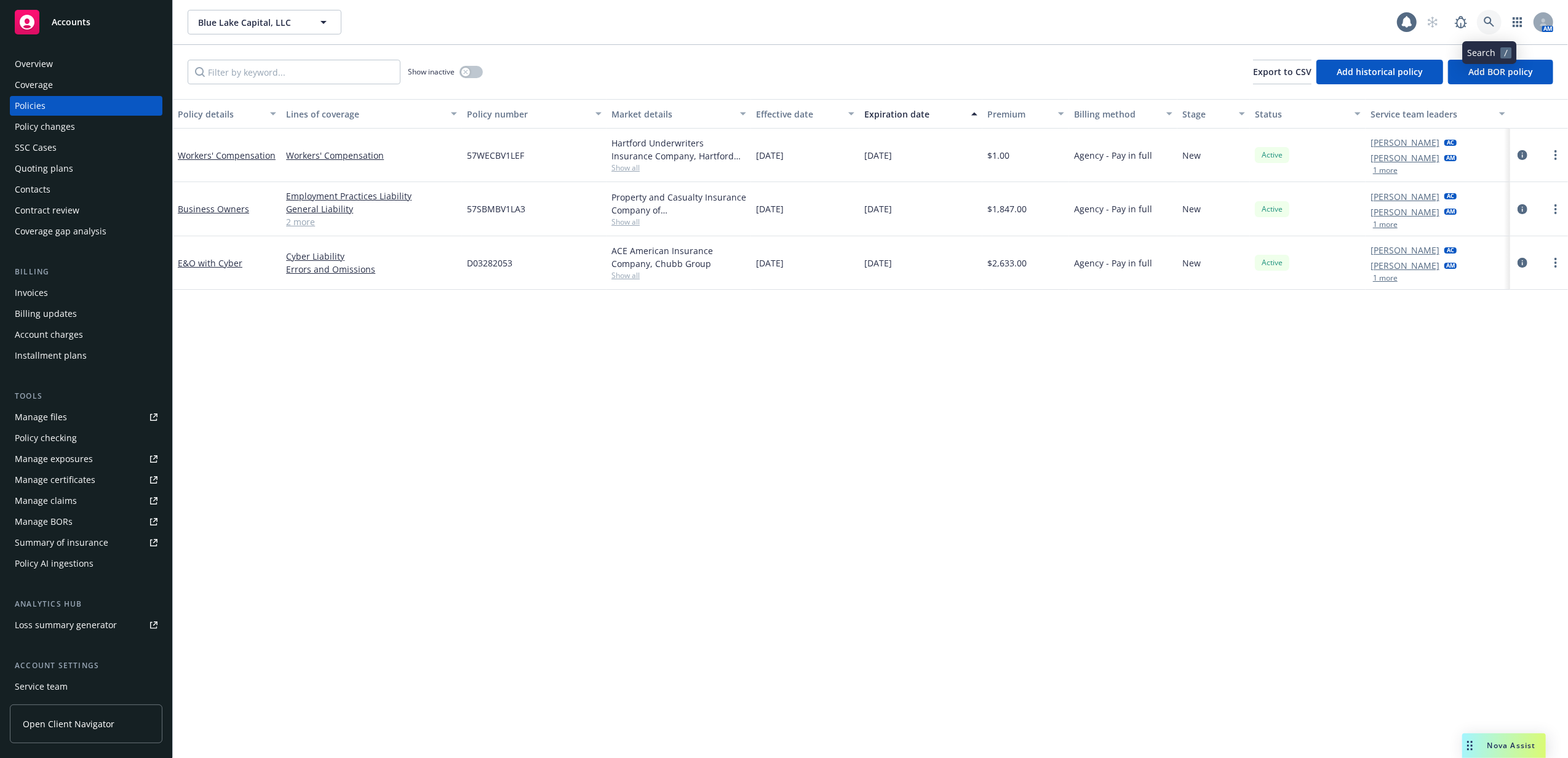
click at [1492, 15] on link at bounding box center [1489, 22] width 24 height 24
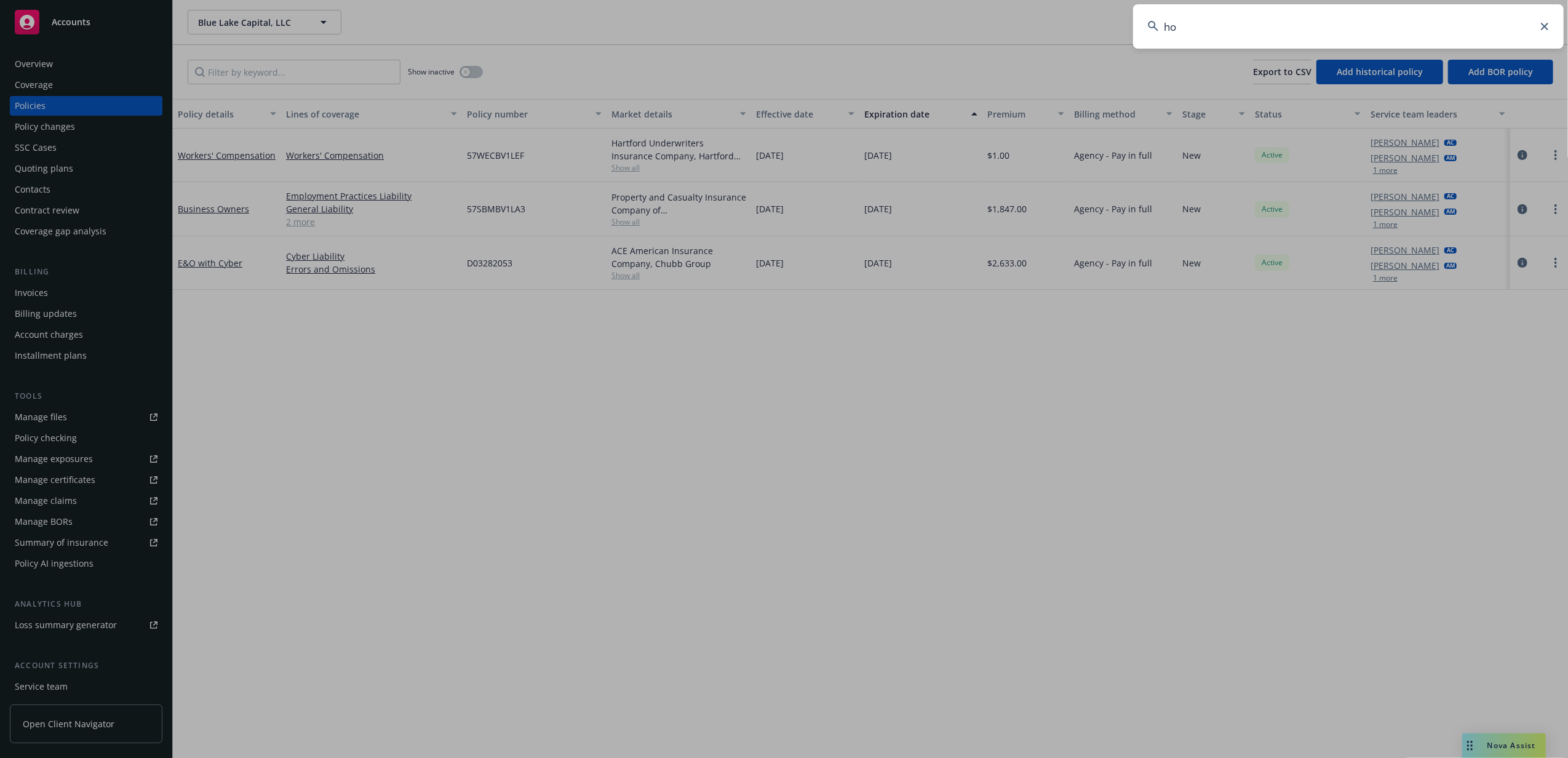
type input "h"
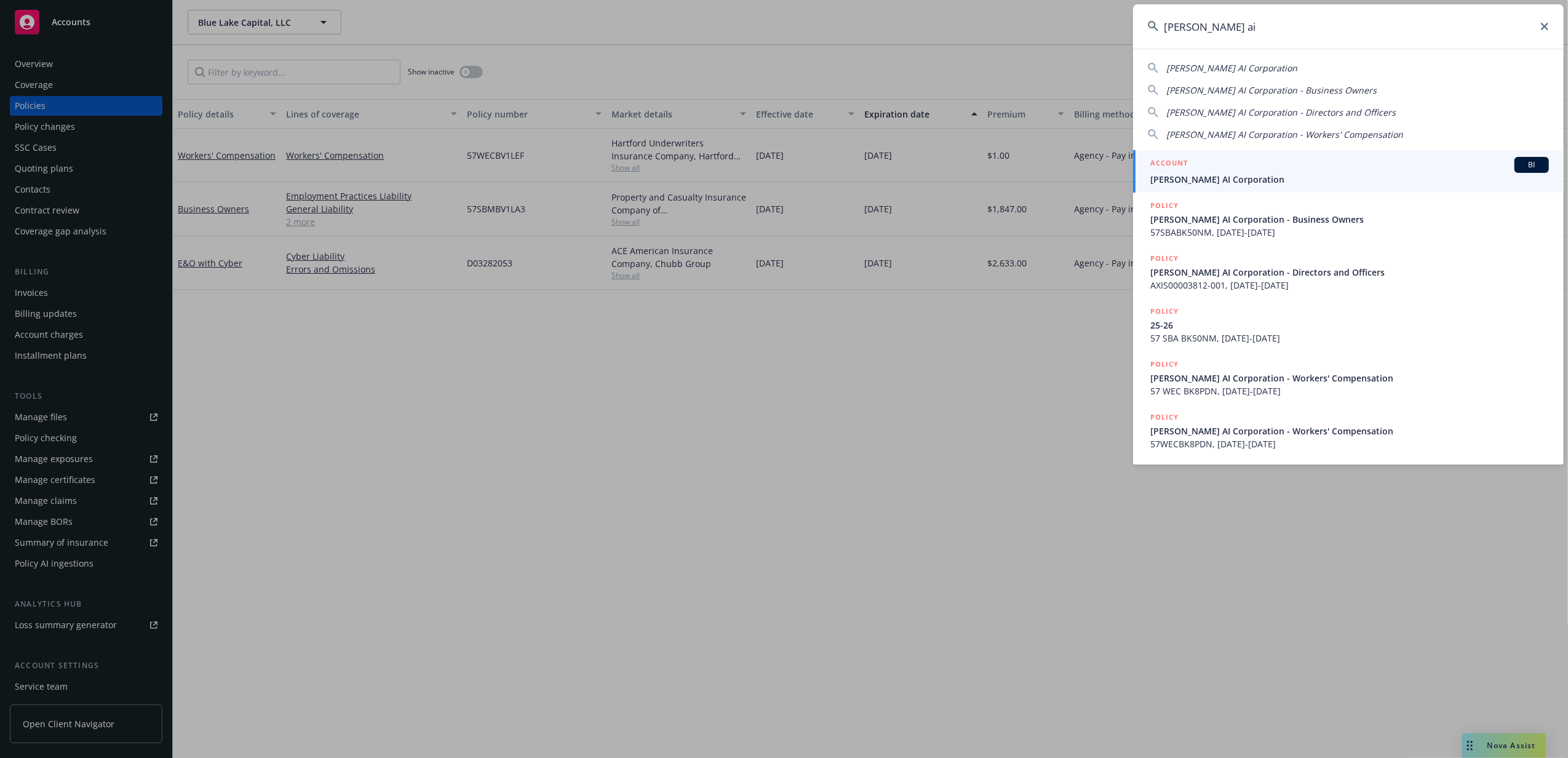
type input "rhoda ai"
click at [1328, 171] on div "ACCOUNT BI" at bounding box center [1350, 165] width 399 height 16
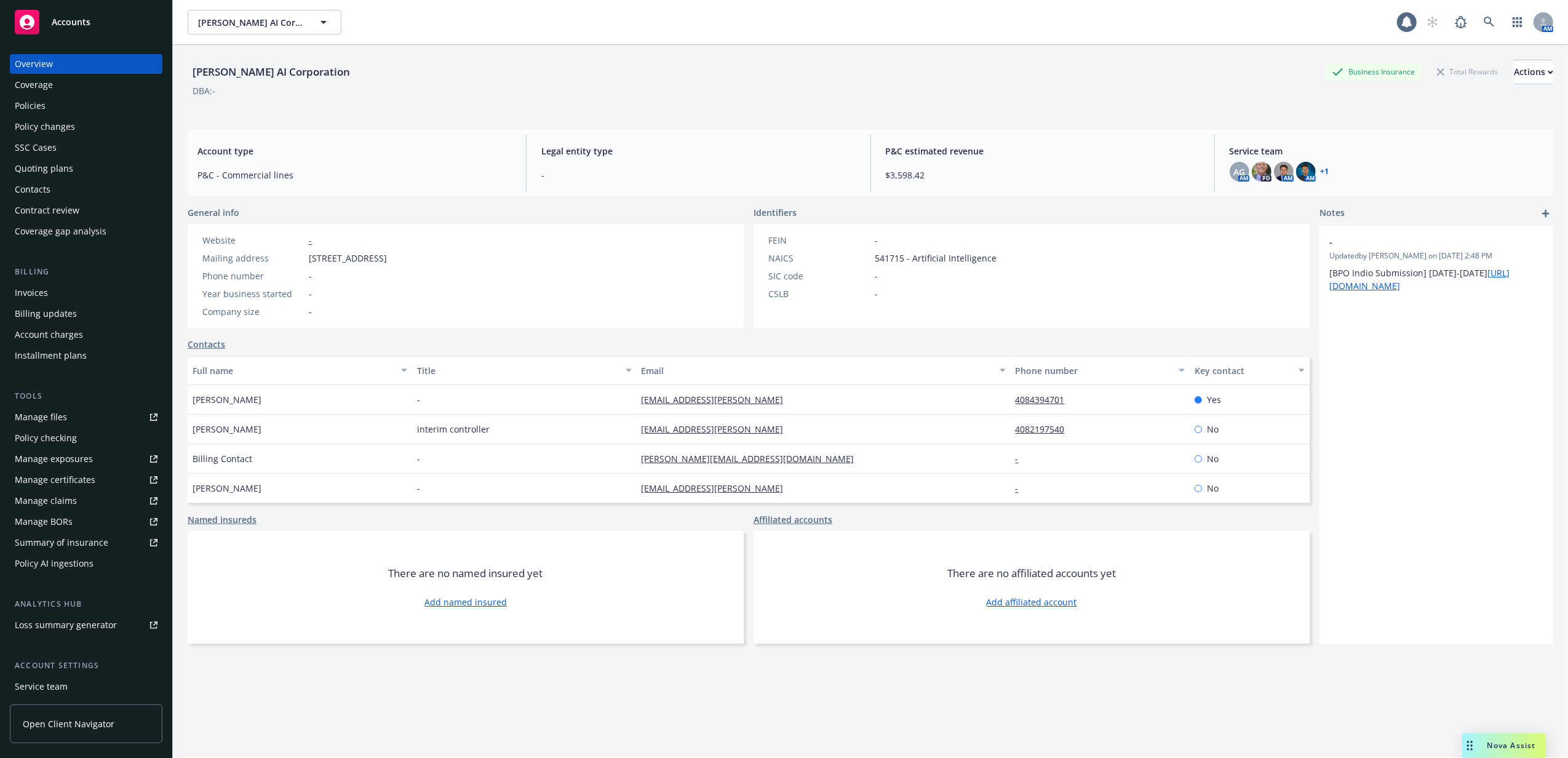
click at [45, 167] on div "Quoting plans" at bounding box center [44, 168] width 58 height 19
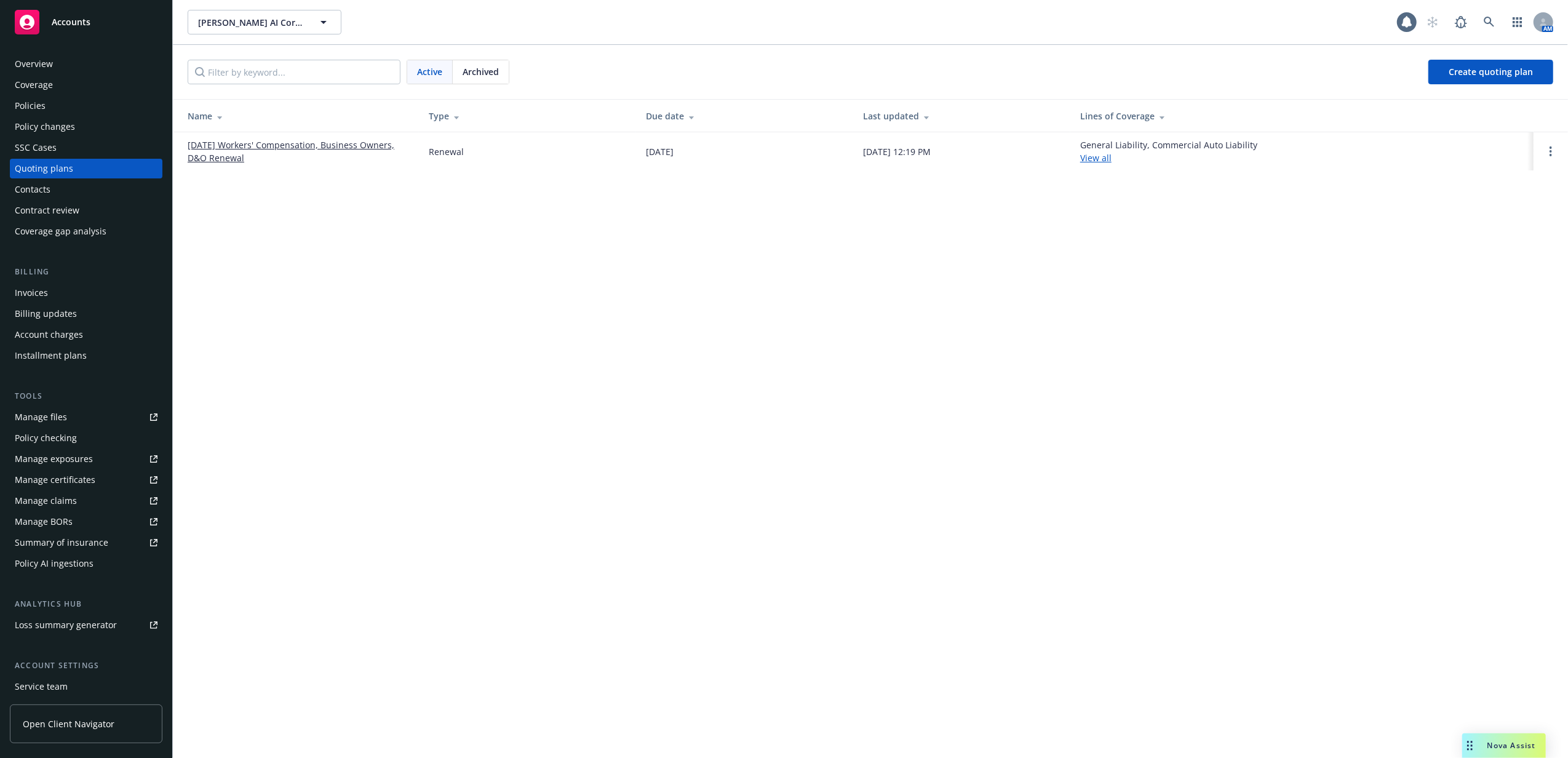
click at [294, 143] on link "[DATE] Workers' Compensation, Business Owners, D&O Renewal" at bounding box center [299, 151] width 222 height 26
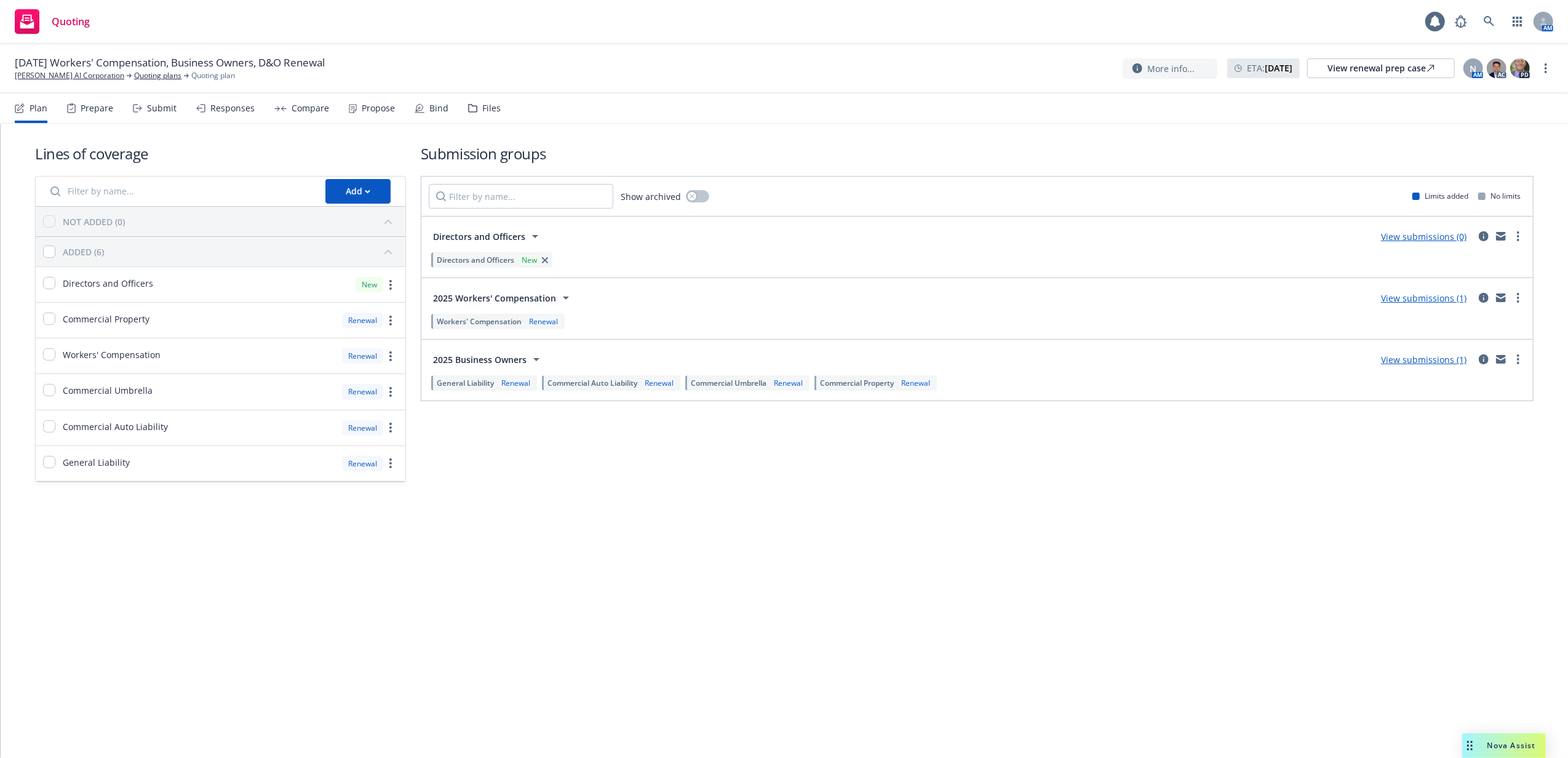
click at [482, 107] on div "Files" at bounding box center [491, 108] width 19 height 10
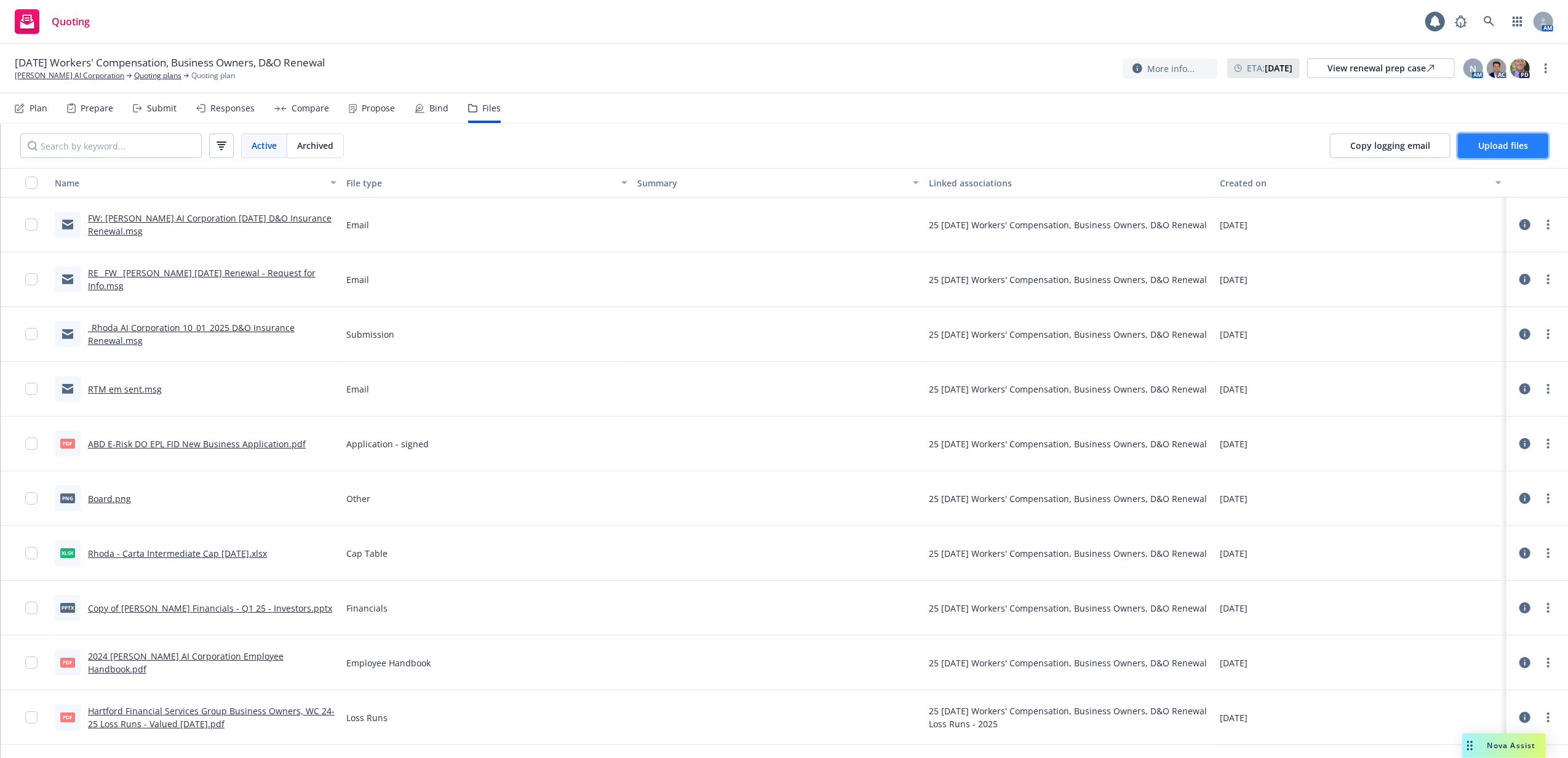
click at [1505, 145] on span "Upload files" at bounding box center [1503, 146] width 50 height 11
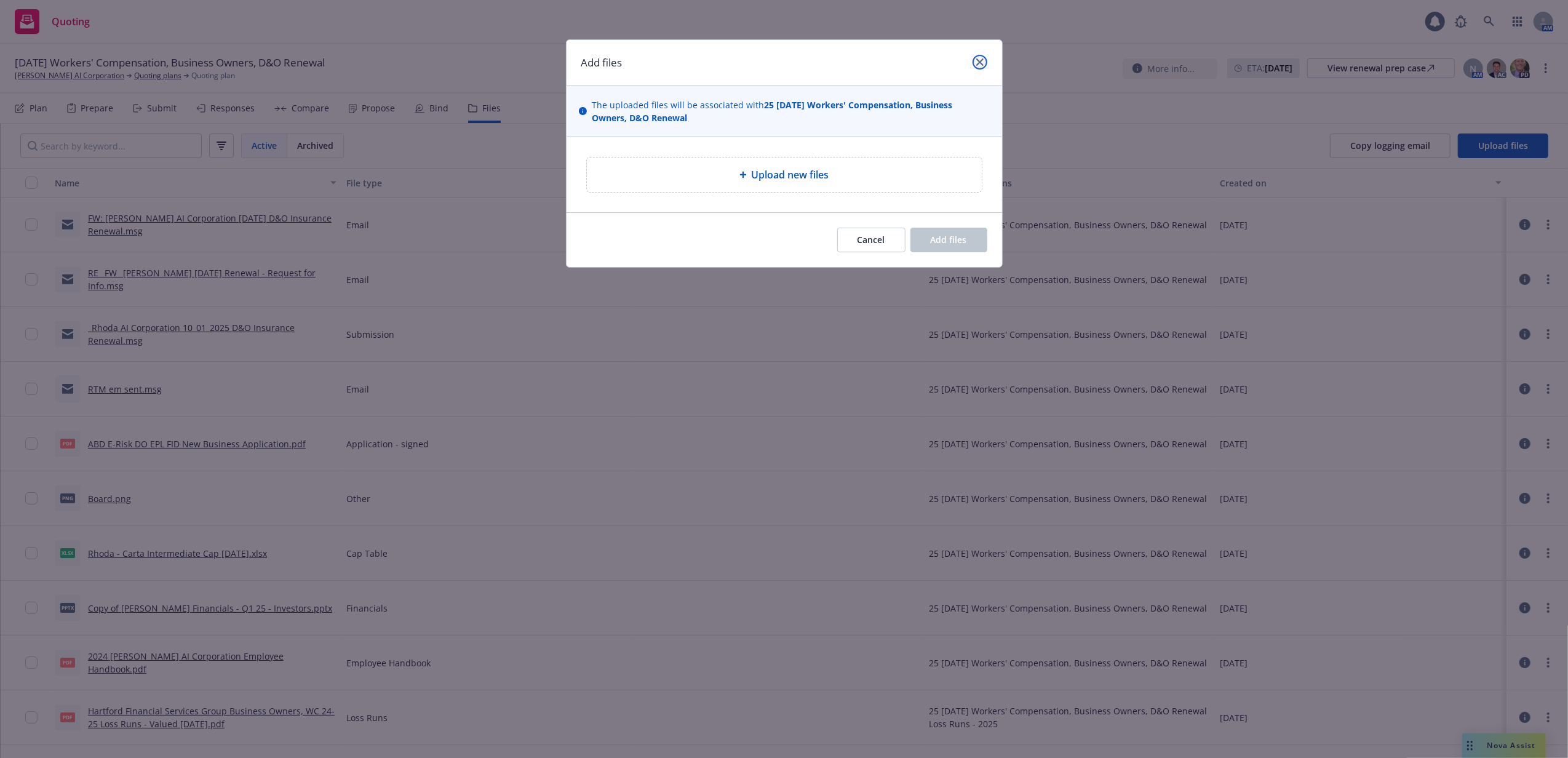
click at [977, 67] on link "close" at bounding box center [980, 62] width 15 height 15
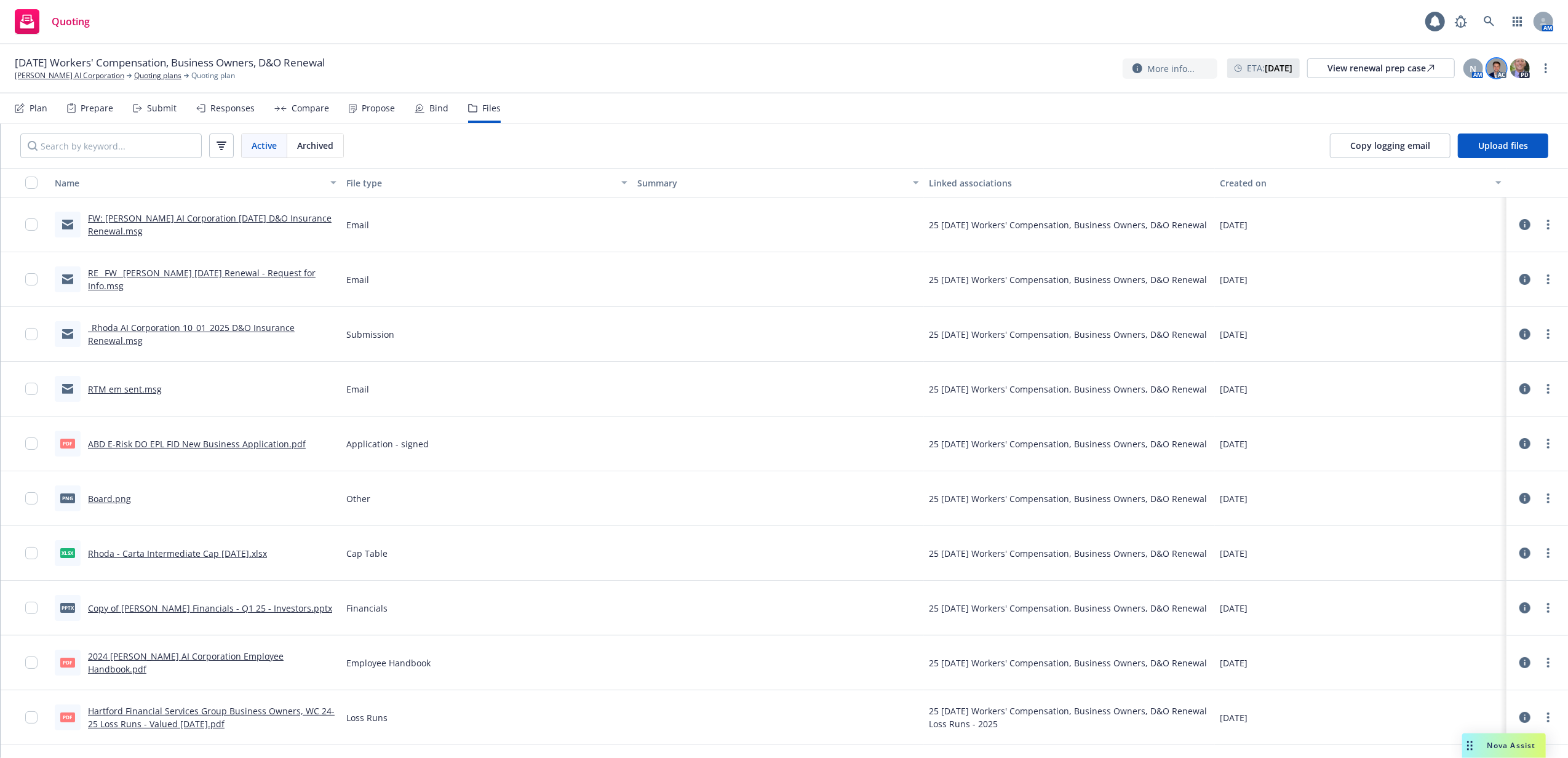
click at [1496, 75] on img at bounding box center [1497, 68] width 19 height 19
drag, startPoint x: 860, startPoint y: 74, endPoint x: 646, endPoint y: 101, distance: 215.7
click at [860, 74] on div "10/01/25 Workers' Compensation, Business Owners, D&O Renewal Rhoda AI Corporati…" at bounding box center [783, 68] width 1538 height 26
click at [134, 74] on link "Quoting plans" at bounding box center [158, 76] width 48 height 11
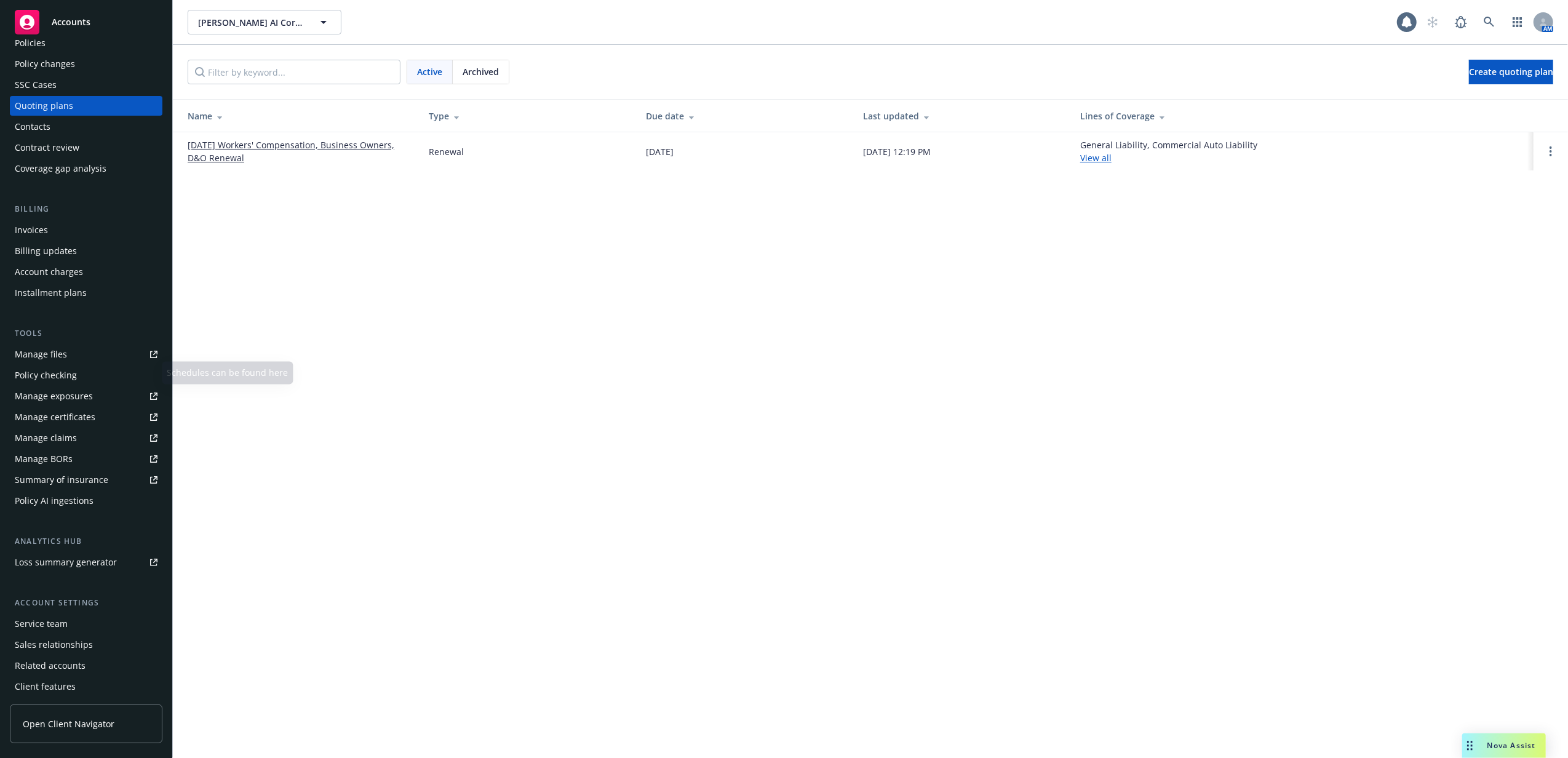
scroll to position [86, 0]
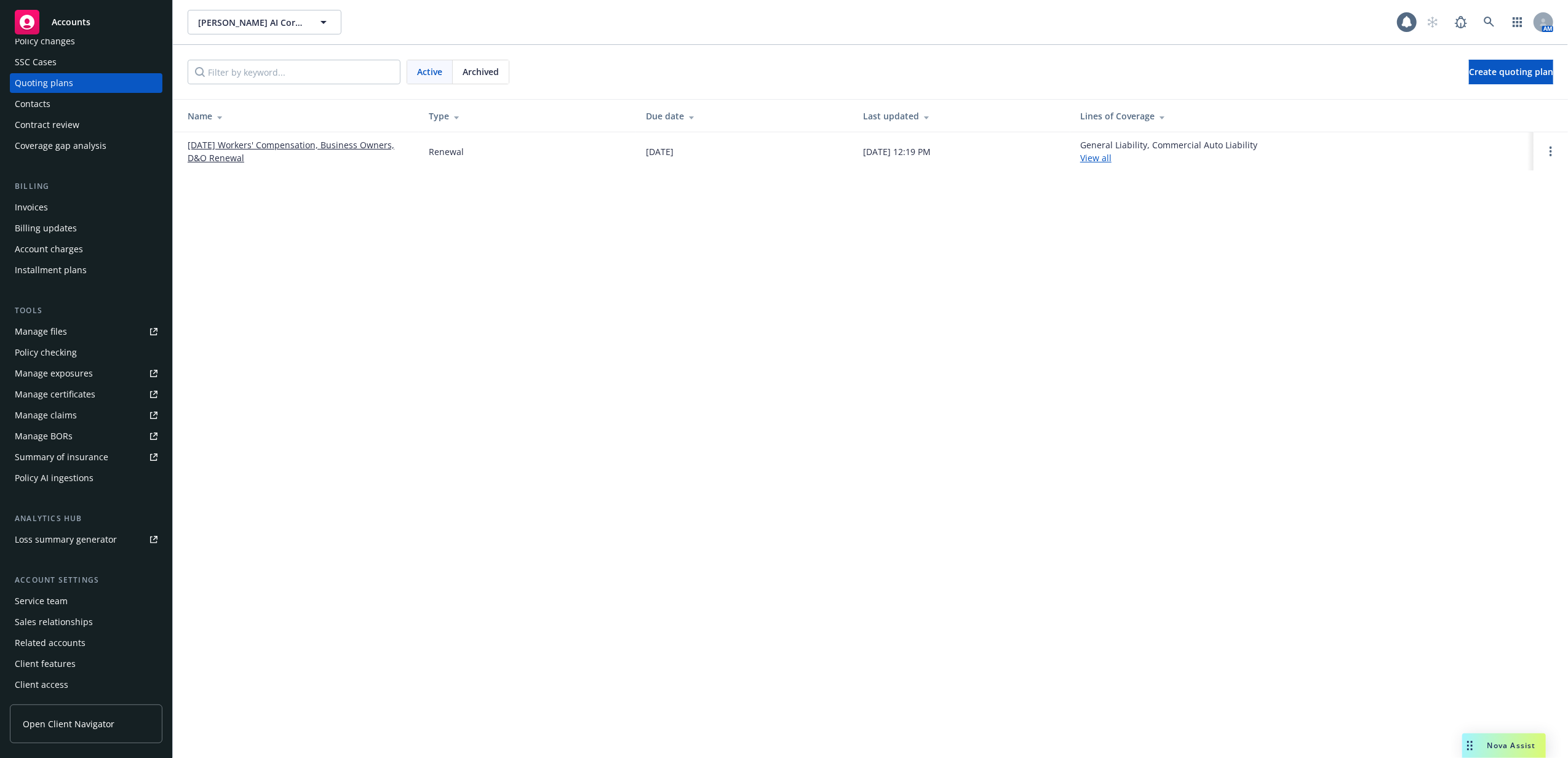
click at [57, 601] on div "Service team" at bounding box center [40, 601] width 53 height 19
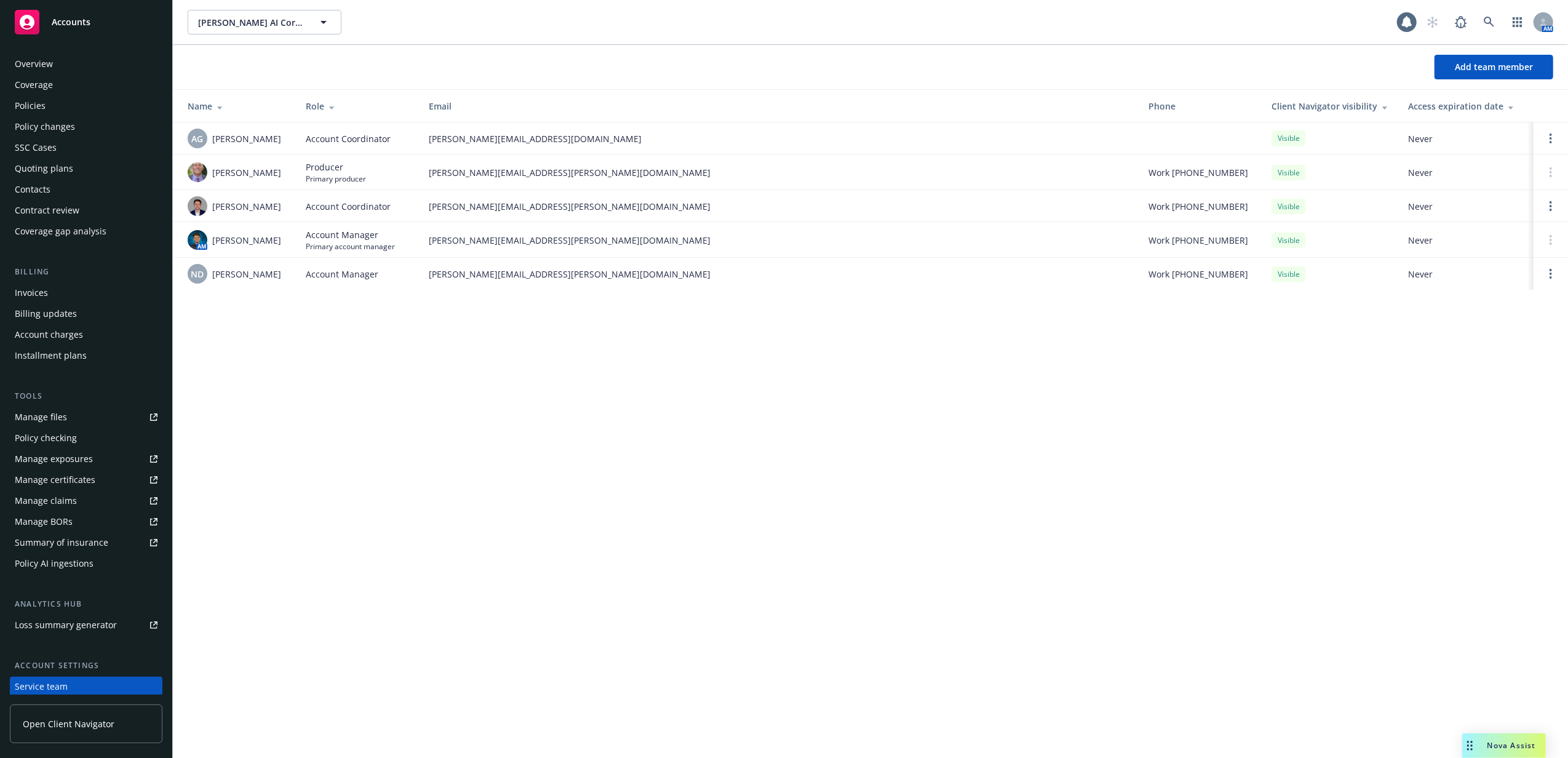
click at [88, 168] on div "Quoting plans" at bounding box center [86, 168] width 142 height 19
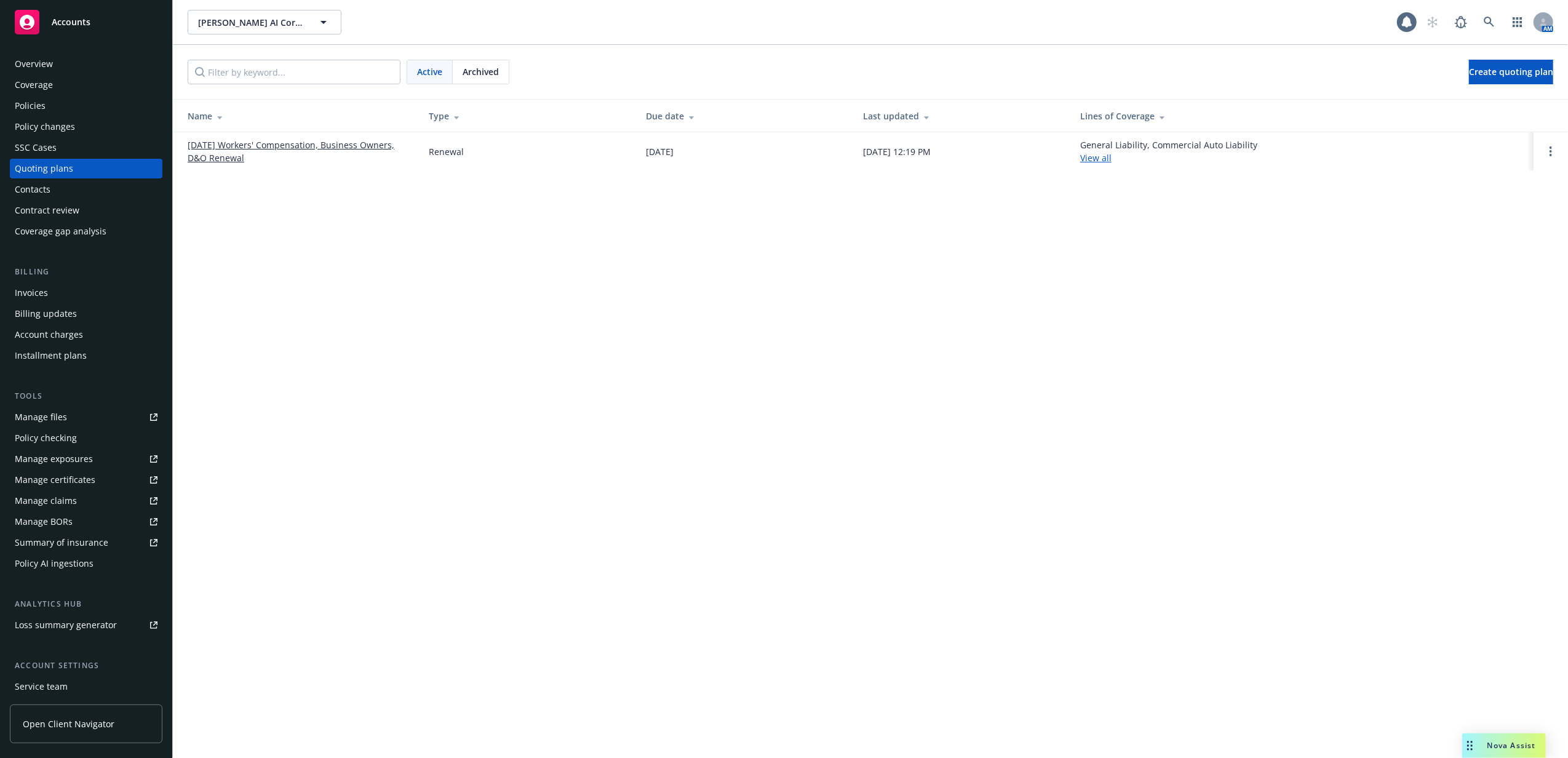
click at [243, 147] on link "[DATE] Workers' Compensation, Business Owners, D&O Renewal" at bounding box center [299, 151] width 222 height 26
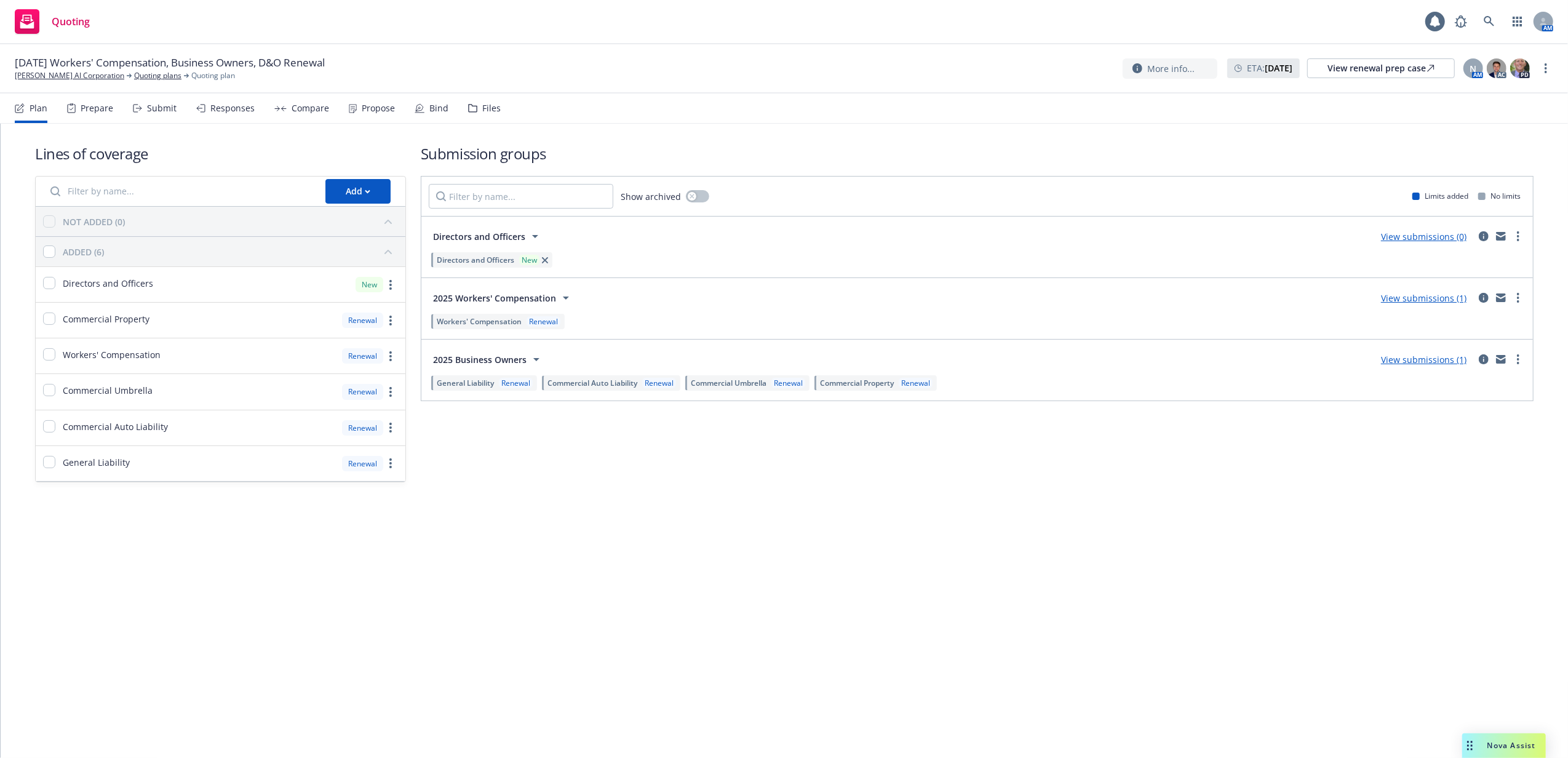
click at [488, 109] on div "Files" at bounding box center [491, 108] width 19 height 10
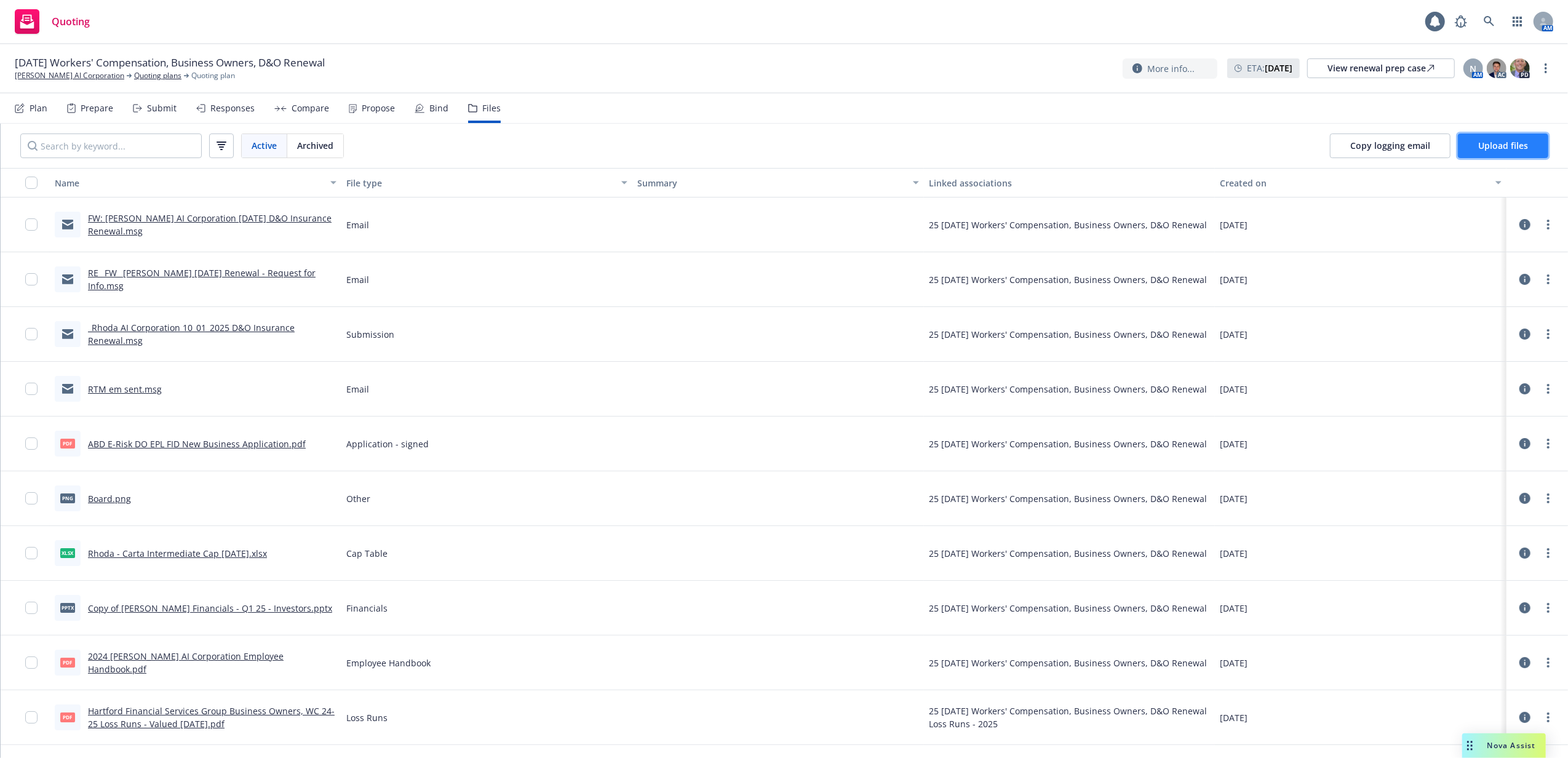
click at [1526, 144] on span "Upload files" at bounding box center [1503, 146] width 50 height 11
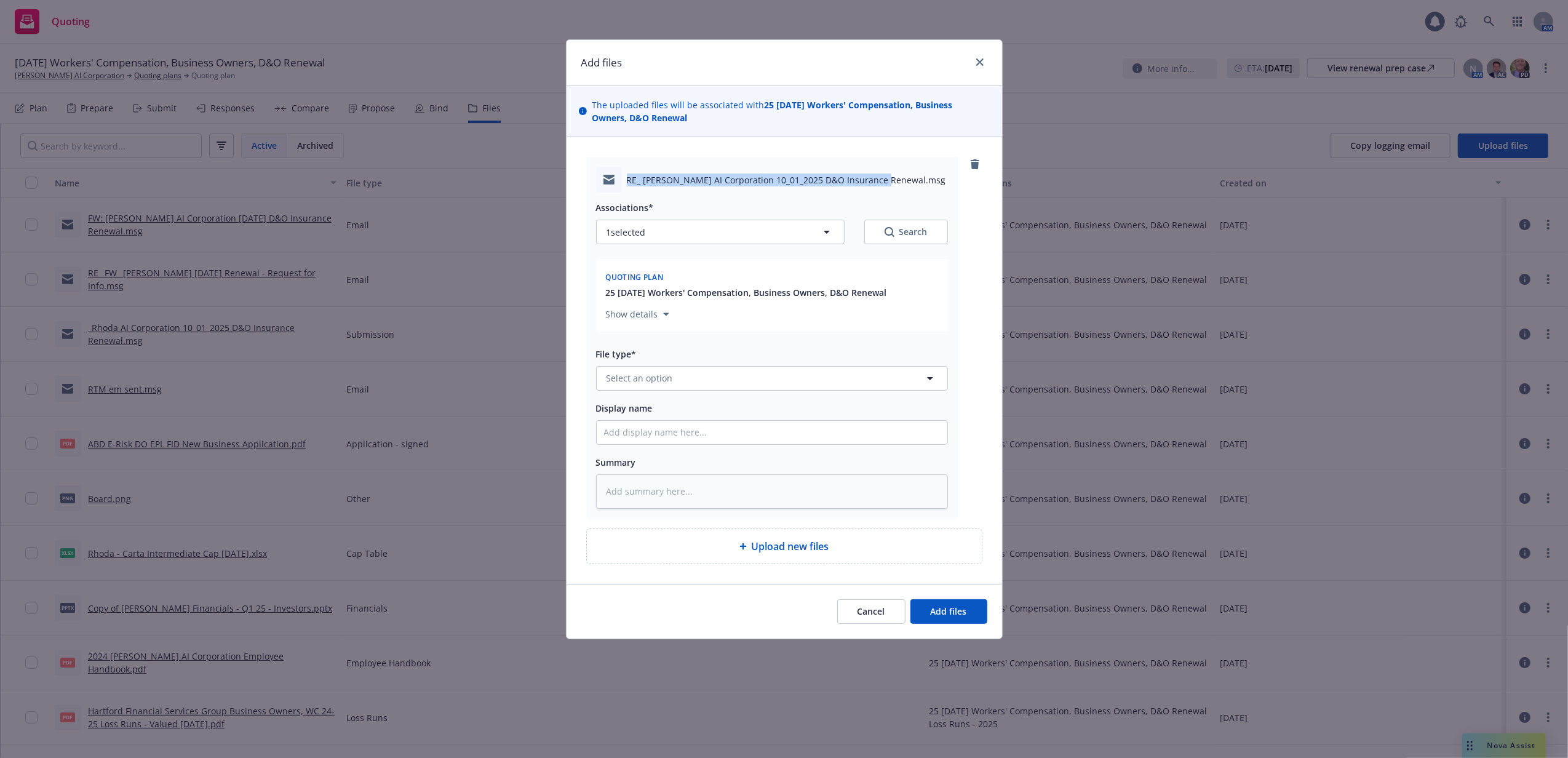
drag, startPoint x: 714, startPoint y: 182, endPoint x: 881, endPoint y: 181, distance: 167.0
click at [881, 181] on div "RE_ Rhoda AI Corporation 10_01_2025 D&O Insurance Renewal.msg" at bounding box center [772, 180] width 352 height 26
copy span "RE_ Rhoda AI Corporation 10_01_2025 D&O Insurance Renewal."
click at [688, 425] on input "Display name" at bounding box center [771, 432] width 350 height 23
paste input "RE_ Rhoda AI Corporation 10_01_2025 D&O Insurance Renewal."
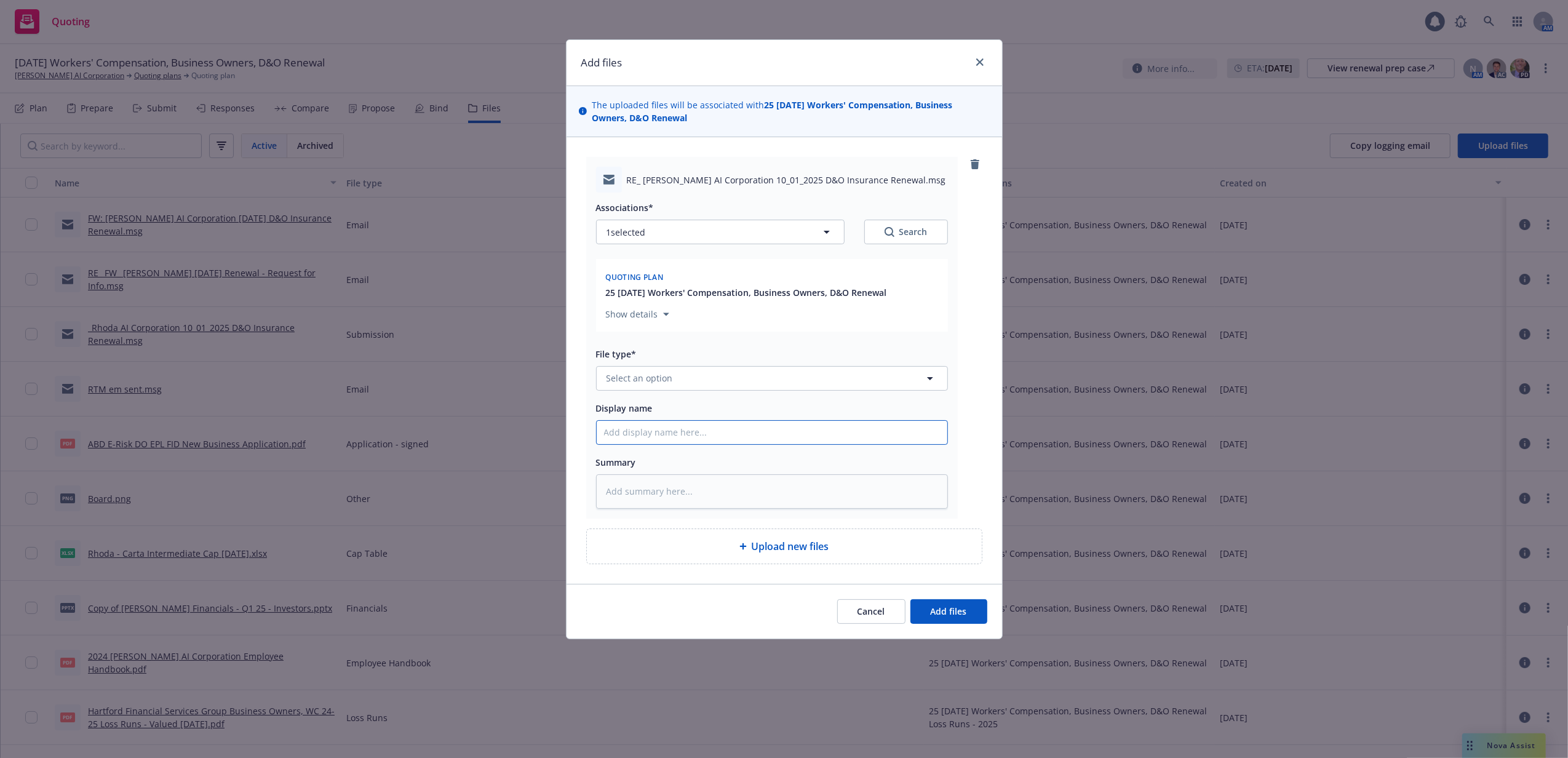
type textarea "x"
type input "RE_ Rhoda AI Corporation 10_01_2025 D&O Insurance Renewal."
type textarea "x"
type input "RE_ Rhoda AI Corporation 10_01_2025 D&O Insurance Renewal"
click at [689, 387] on button "Select an option" at bounding box center [772, 378] width 352 height 24
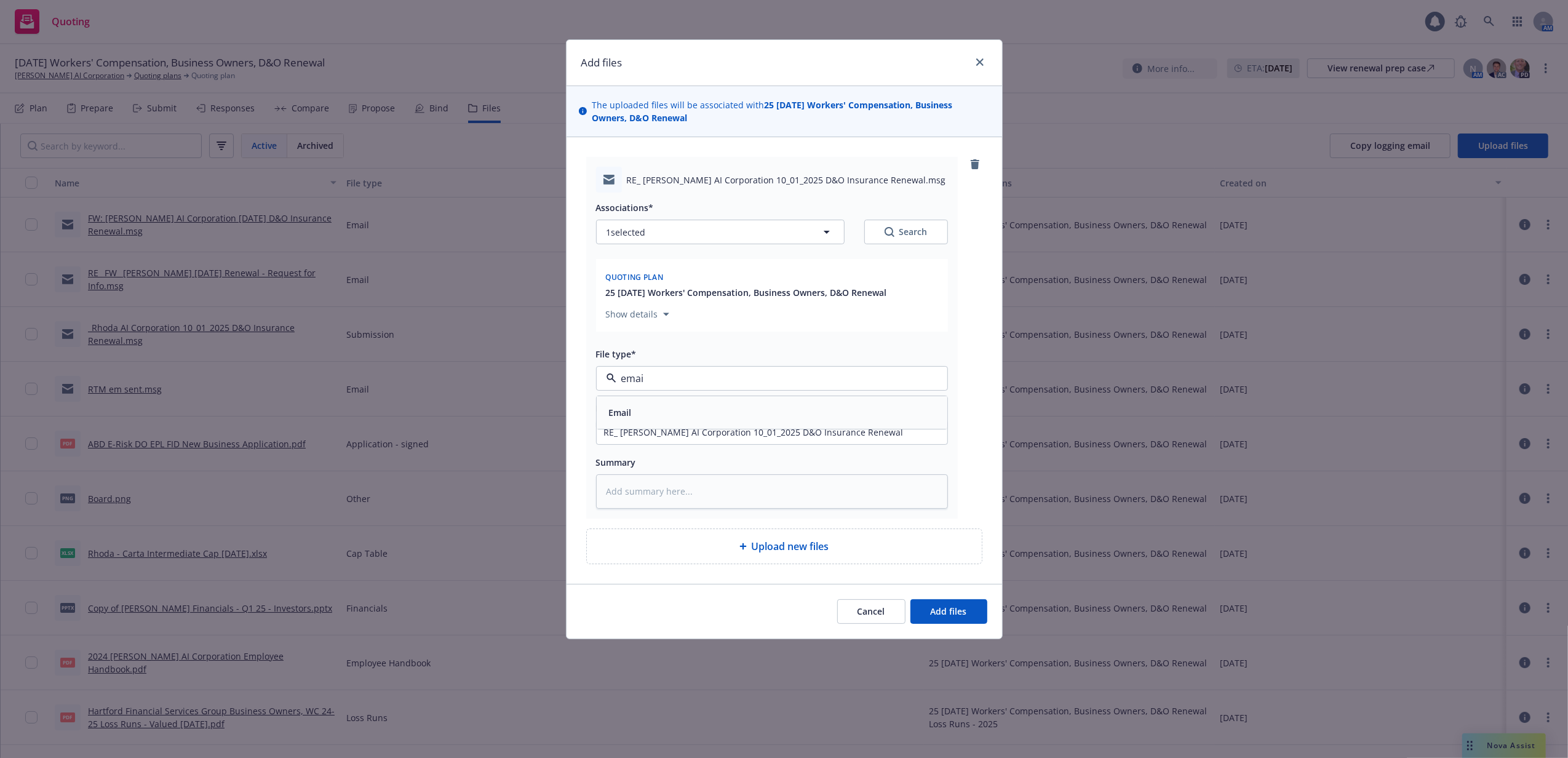
type input "email"
click at [683, 401] on div "Email" at bounding box center [771, 413] width 350 height 32
click at [953, 612] on span "Add files" at bounding box center [948, 611] width 36 height 11
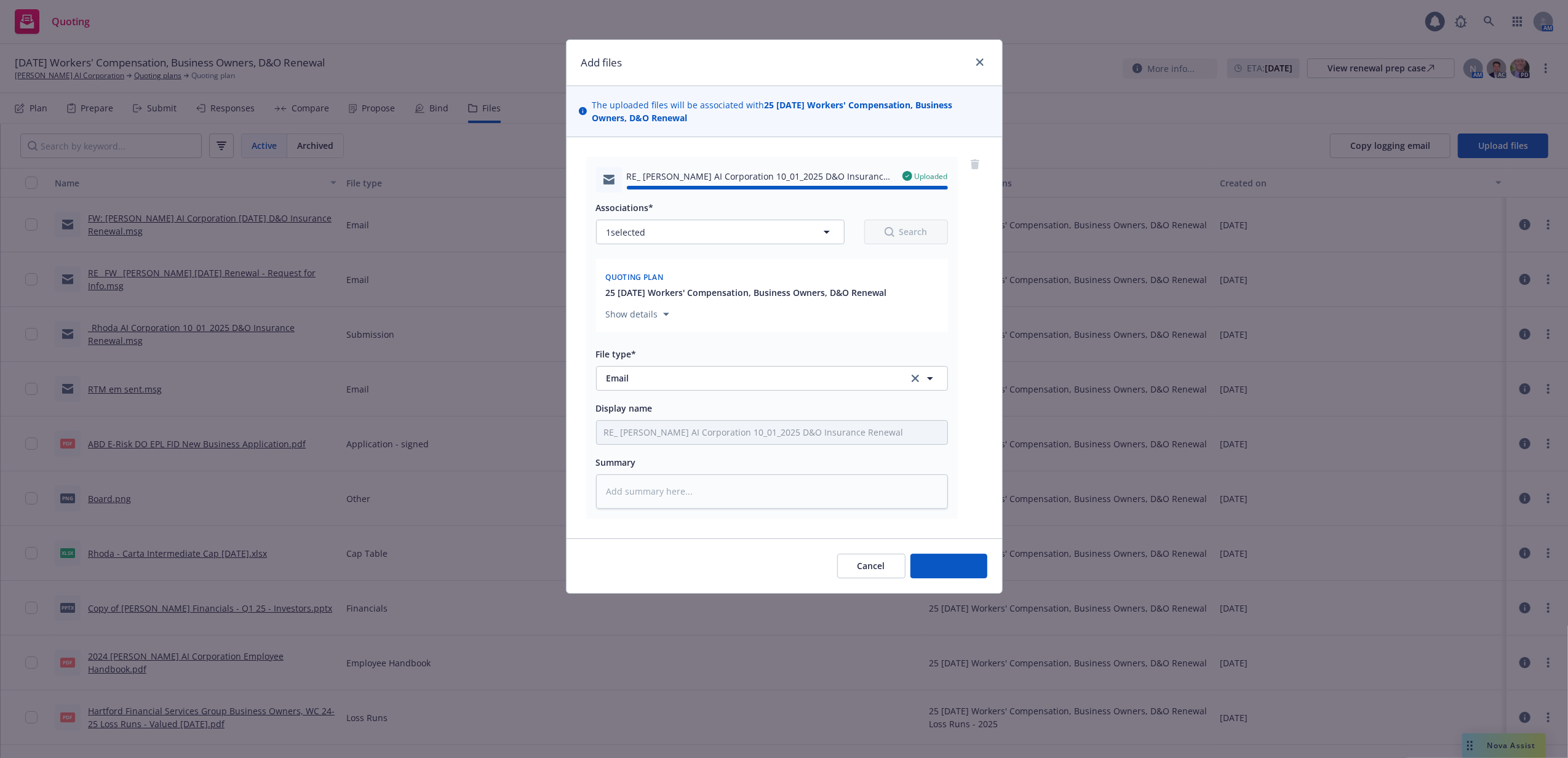
type textarea "x"
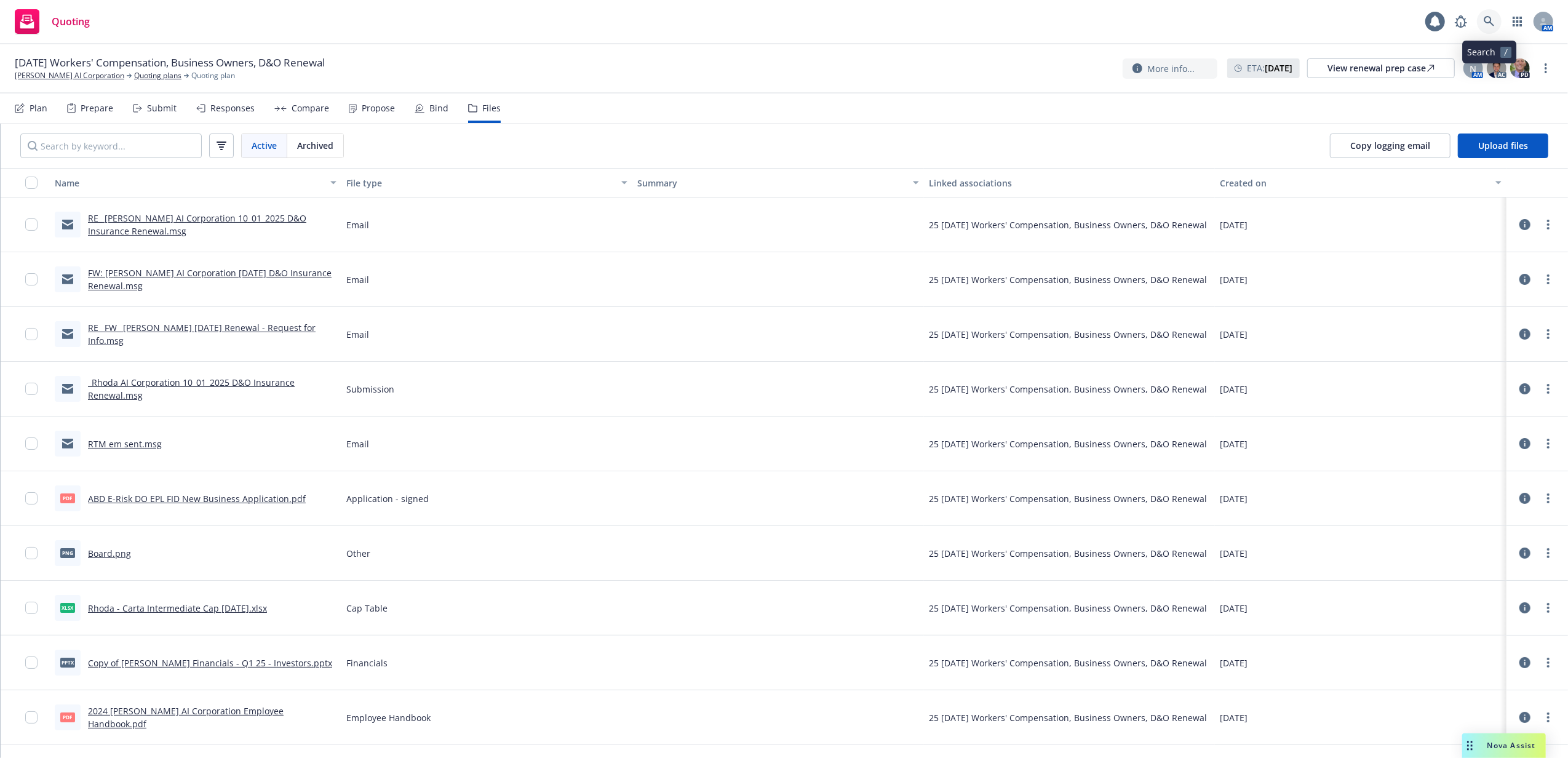
click at [1489, 16] on icon at bounding box center [1489, 21] width 11 height 11
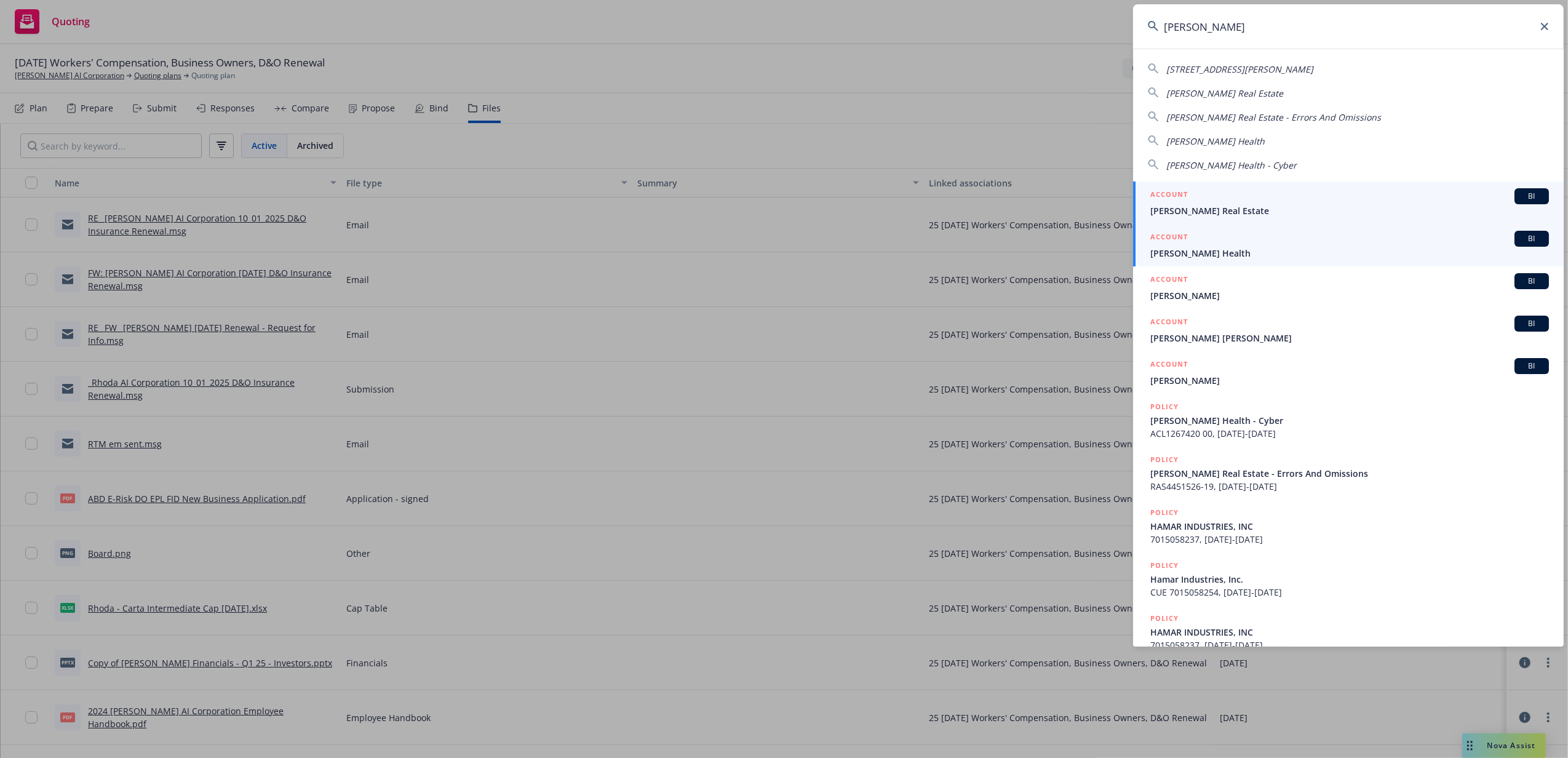
type input "lamar"
click at [1233, 246] on div "ACCOUNT BI" at bounding box center [1350, 239] width 399 height 16
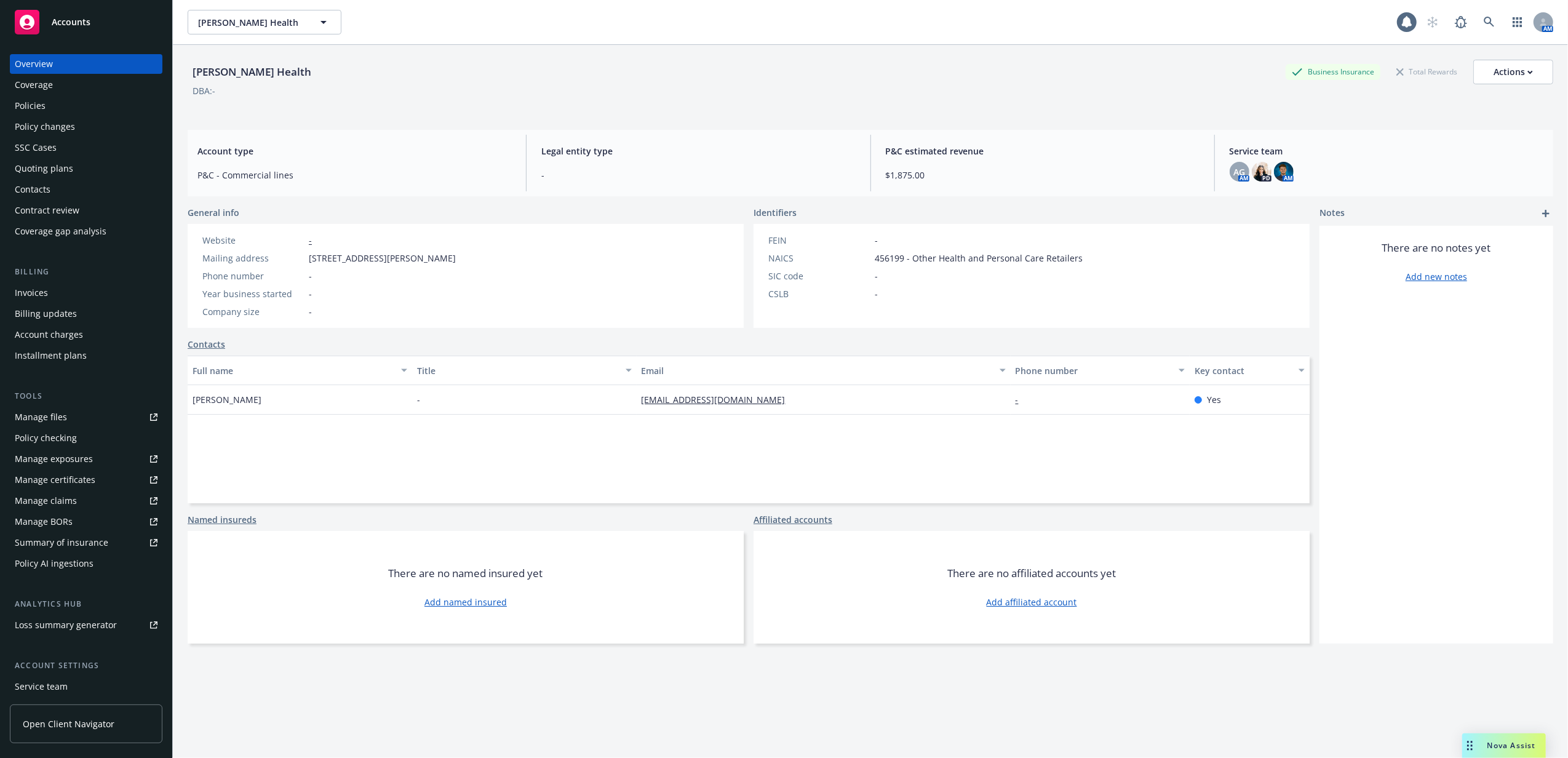
click at [78, 111] on div "Policies" at bounding box center [86, 106] width 142 height 19
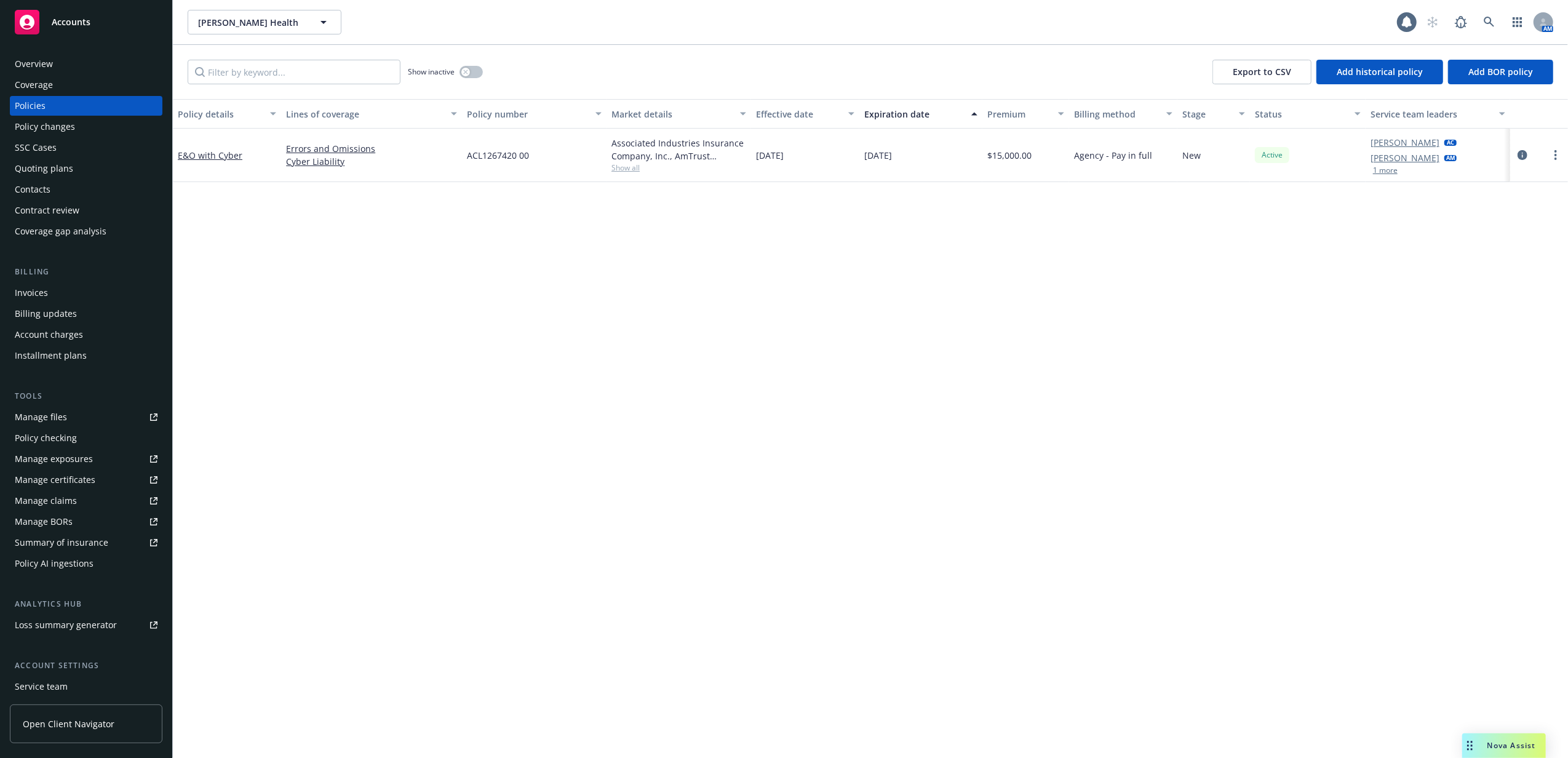
click at [57, 294] on div "Invoices" at bounding box center [86, 293] width 142 height 19
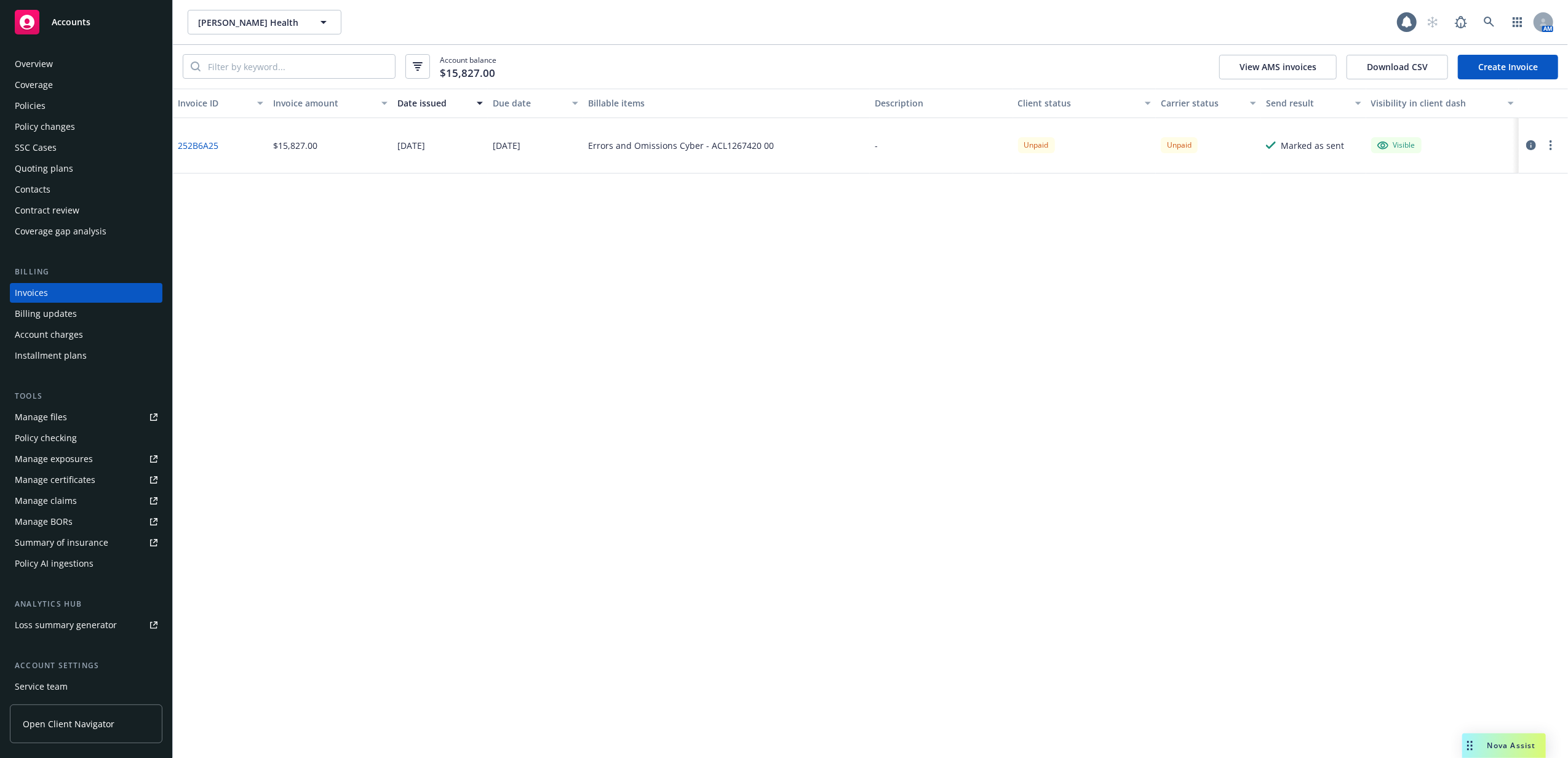
click at [70, 112] on div "Policies" at bounding box center [86, 106] width 142 height 19
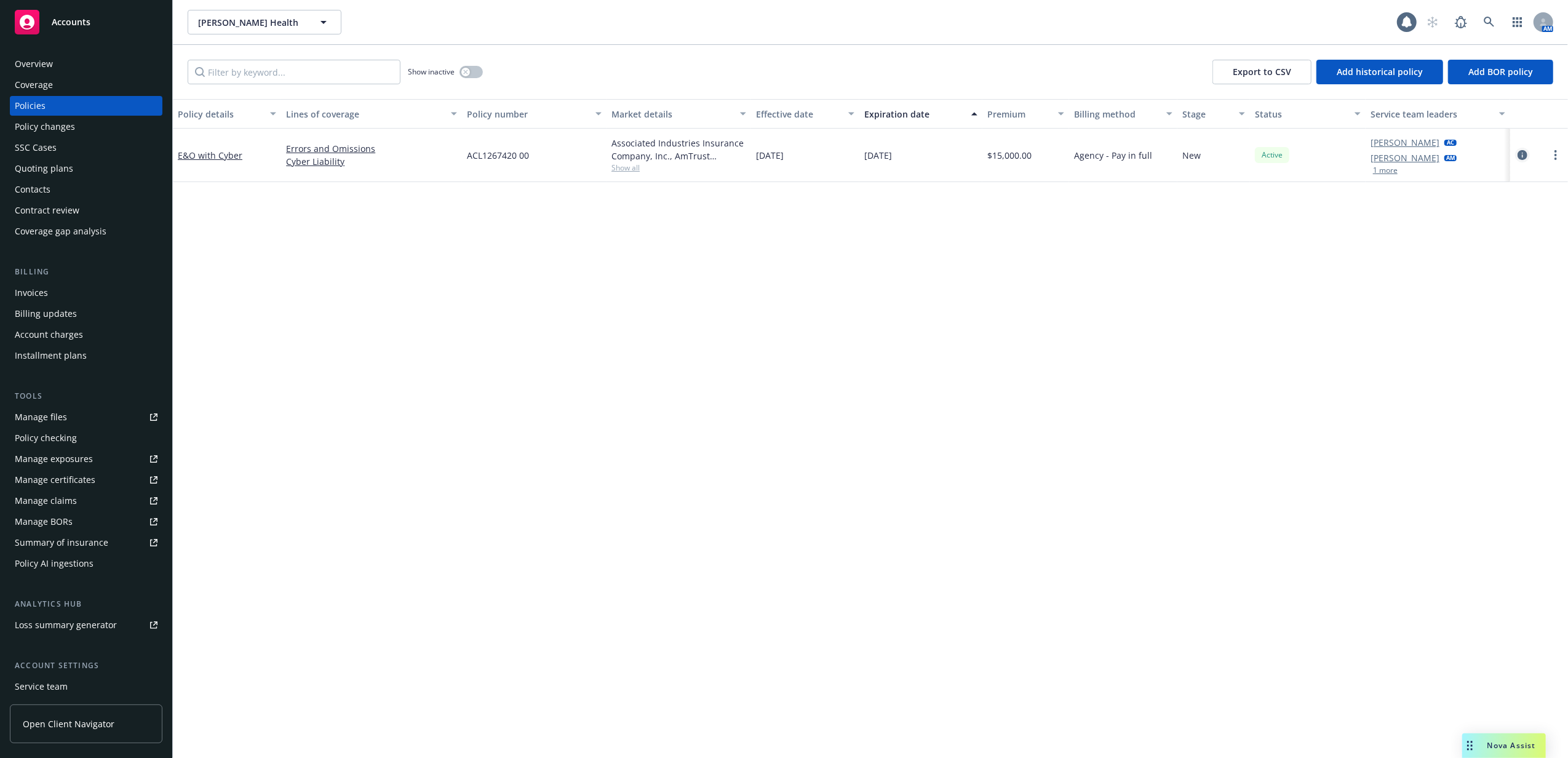
click at [1520, 156] on icon "circleInformation" at bounding box center [1523, 155] width 10 height 10
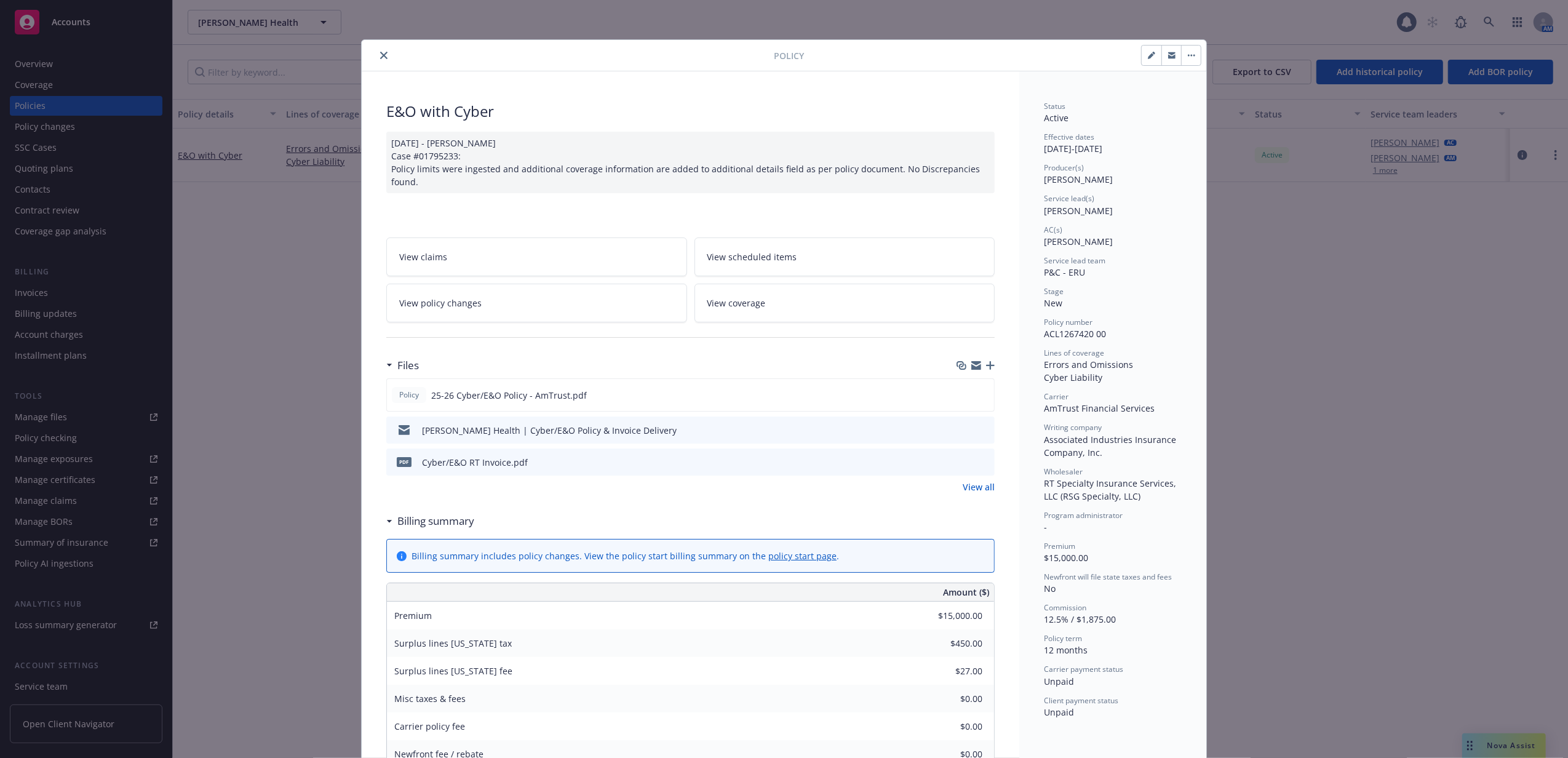
click at [380, 53] on icon "close" at bounding box center [384, 55] width 7 height 7
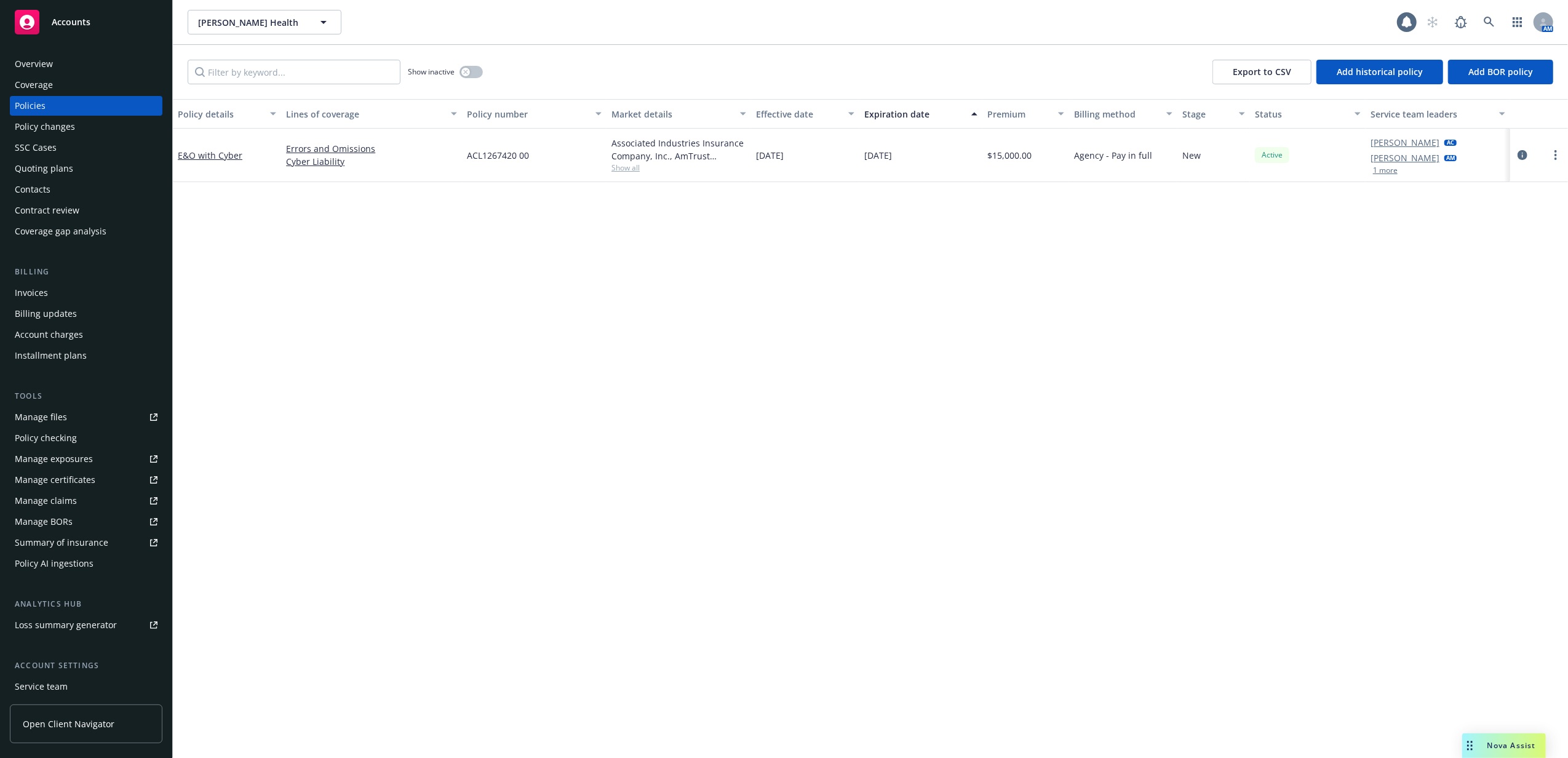
click at [94, 294] on div "Invoices" at bounding box center [86, 293] width 142 height 19
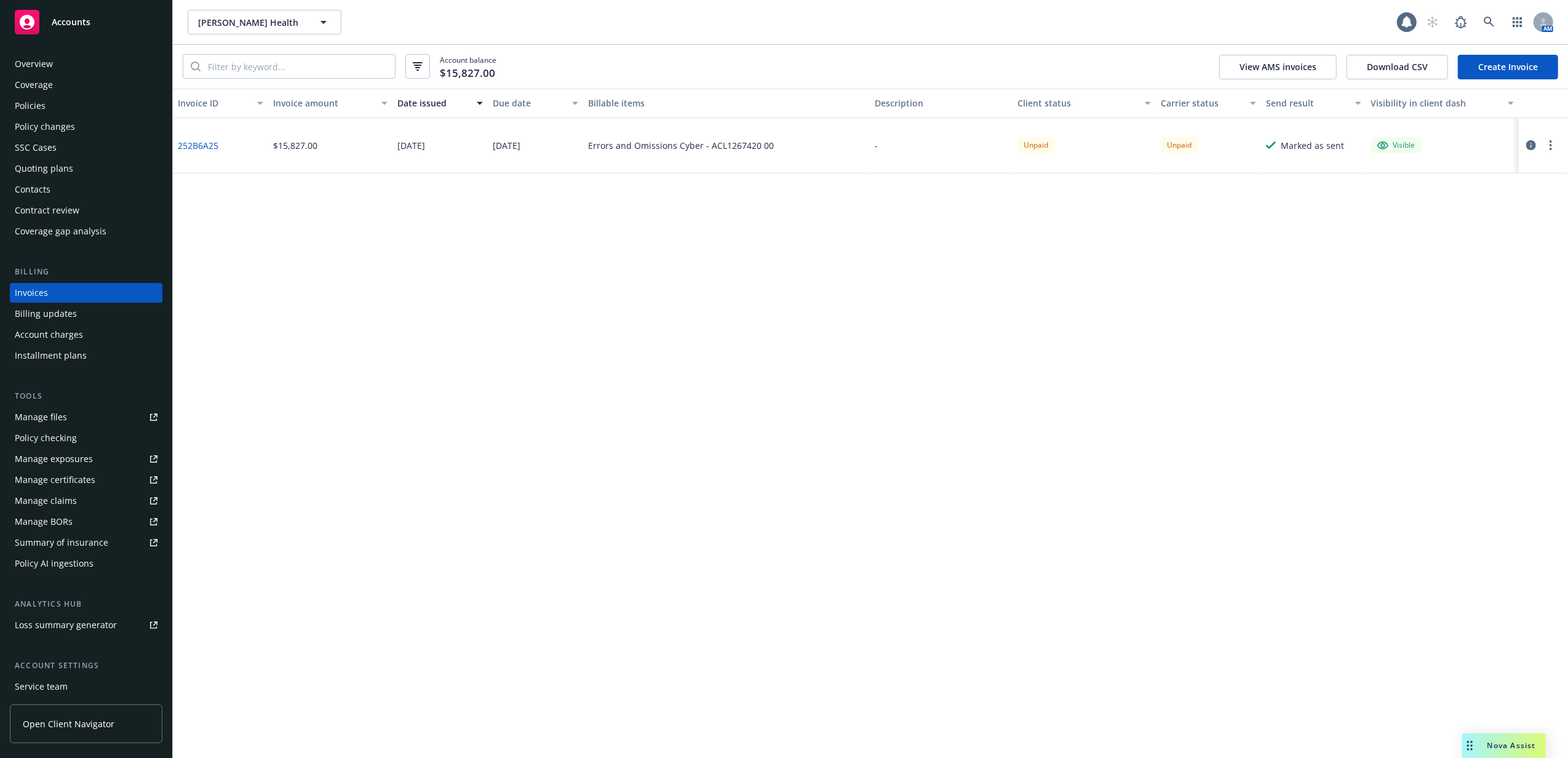
click at [1528, 146] on icon "button" at bounding box center [1531, 145] width 10 height 10
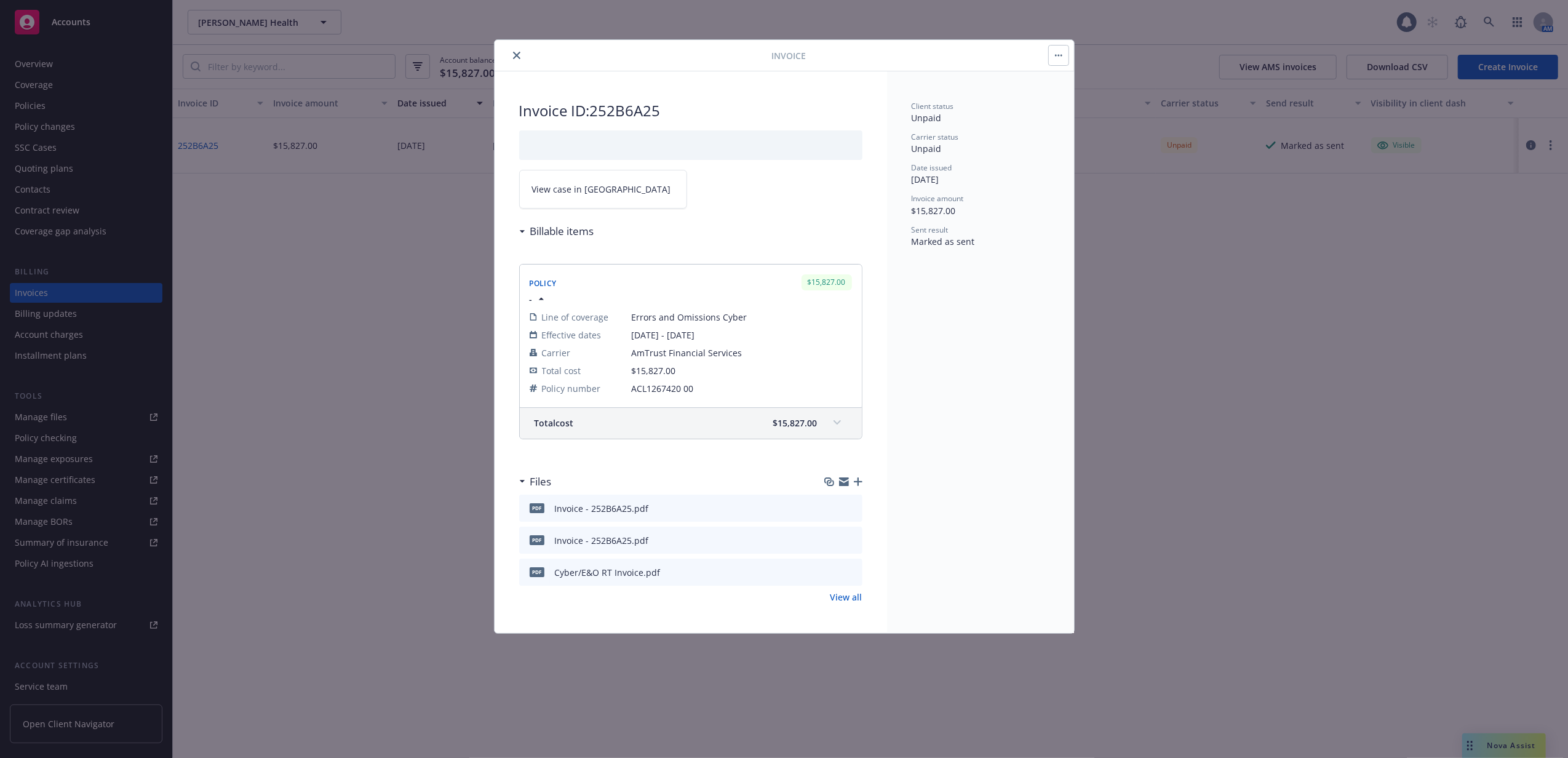
click at [854, 574] on icon "preview file" at bounding box center [851, 571] width 11 height 9
click at [513, 55] on icon "close" at bounding box center [516, 55] width 7 height 7
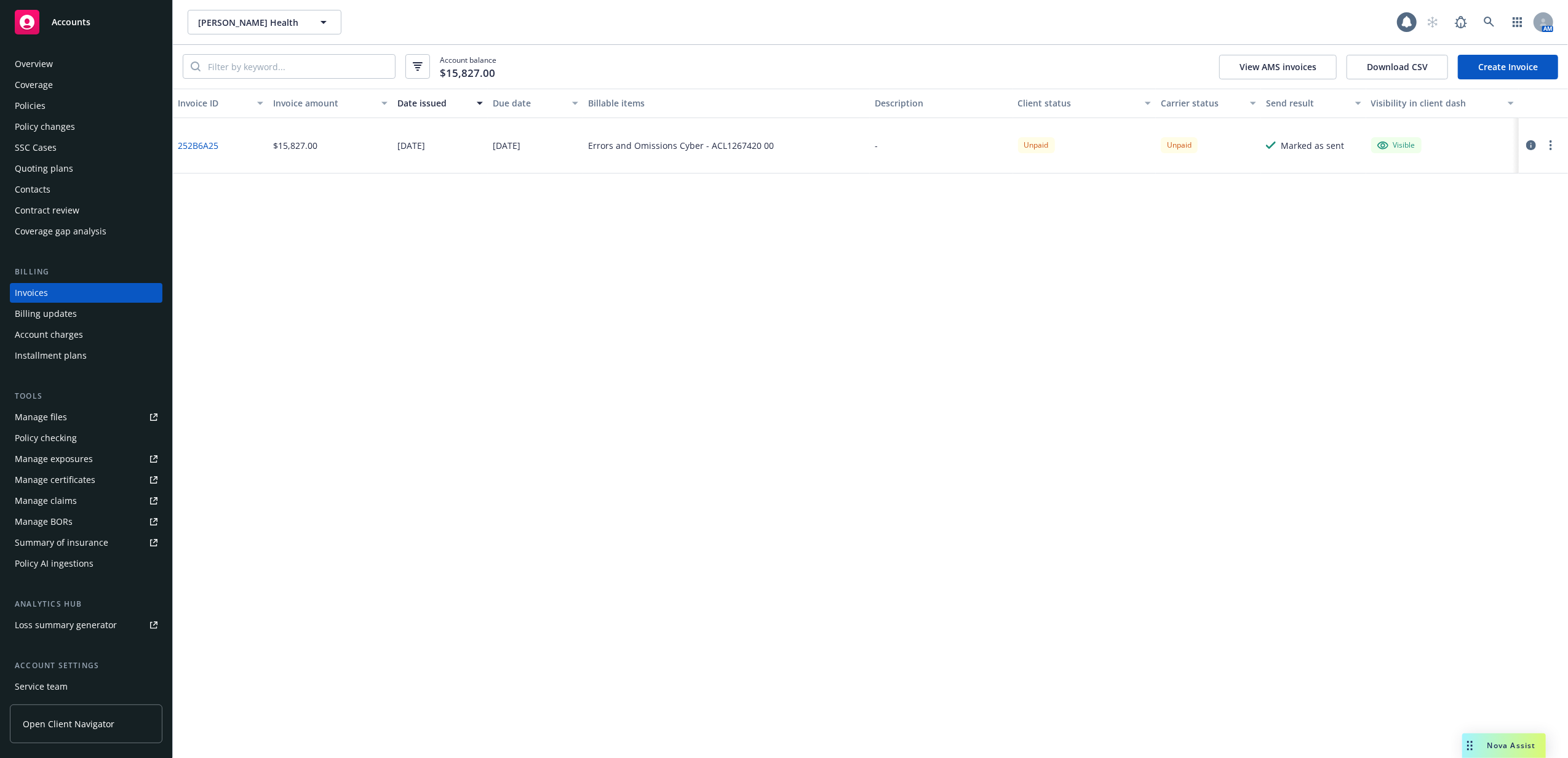
click at [32, 109] on div "Policies" at bounding box center [30, 106] width 31 height 19
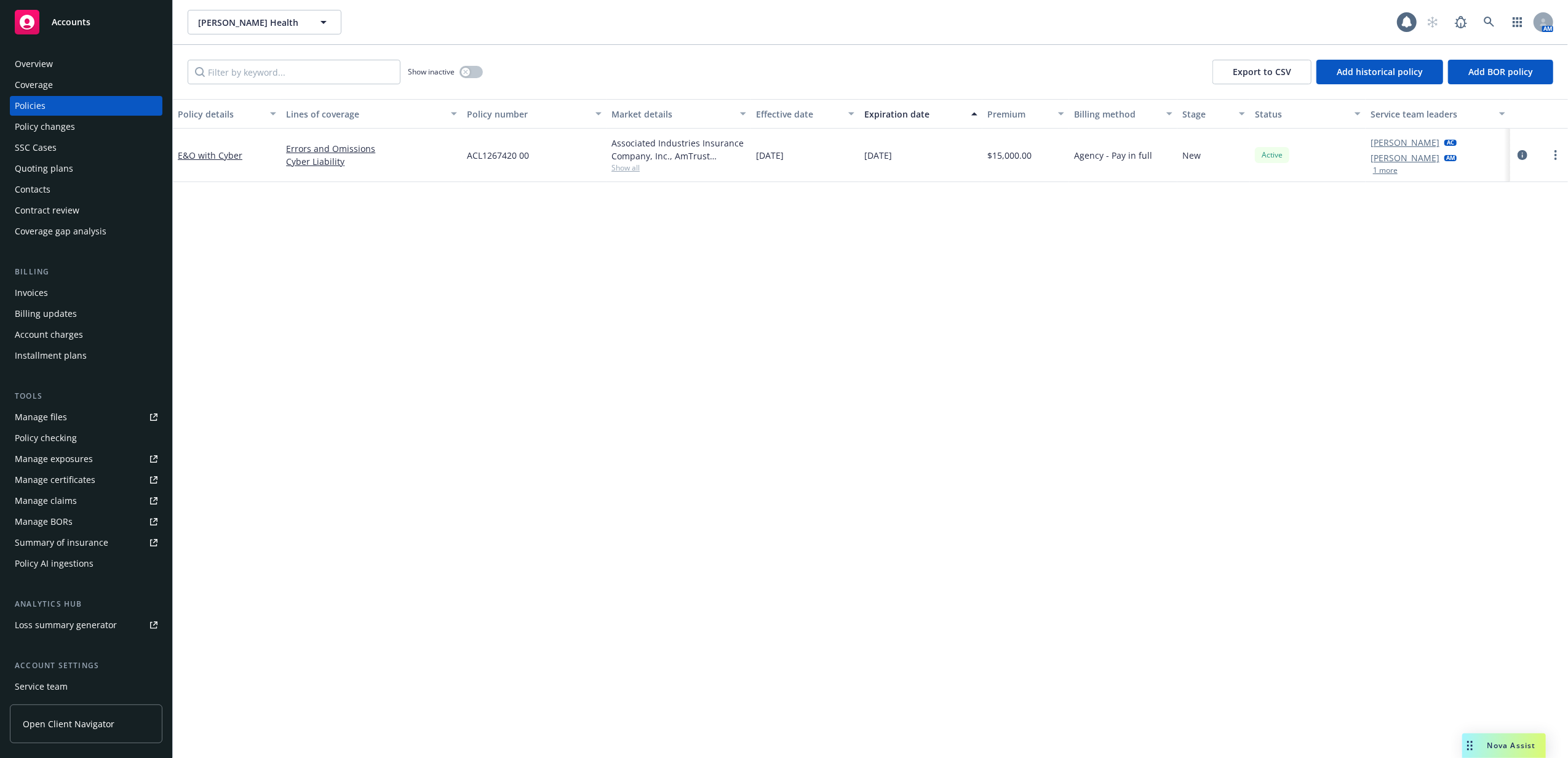
click at [1378, 174] on button "1 more" at bounding box center [1385, 170] width 24 height 7
click at [1487, 18] on icon at bounding box center [1490, 23] width 11 height 11
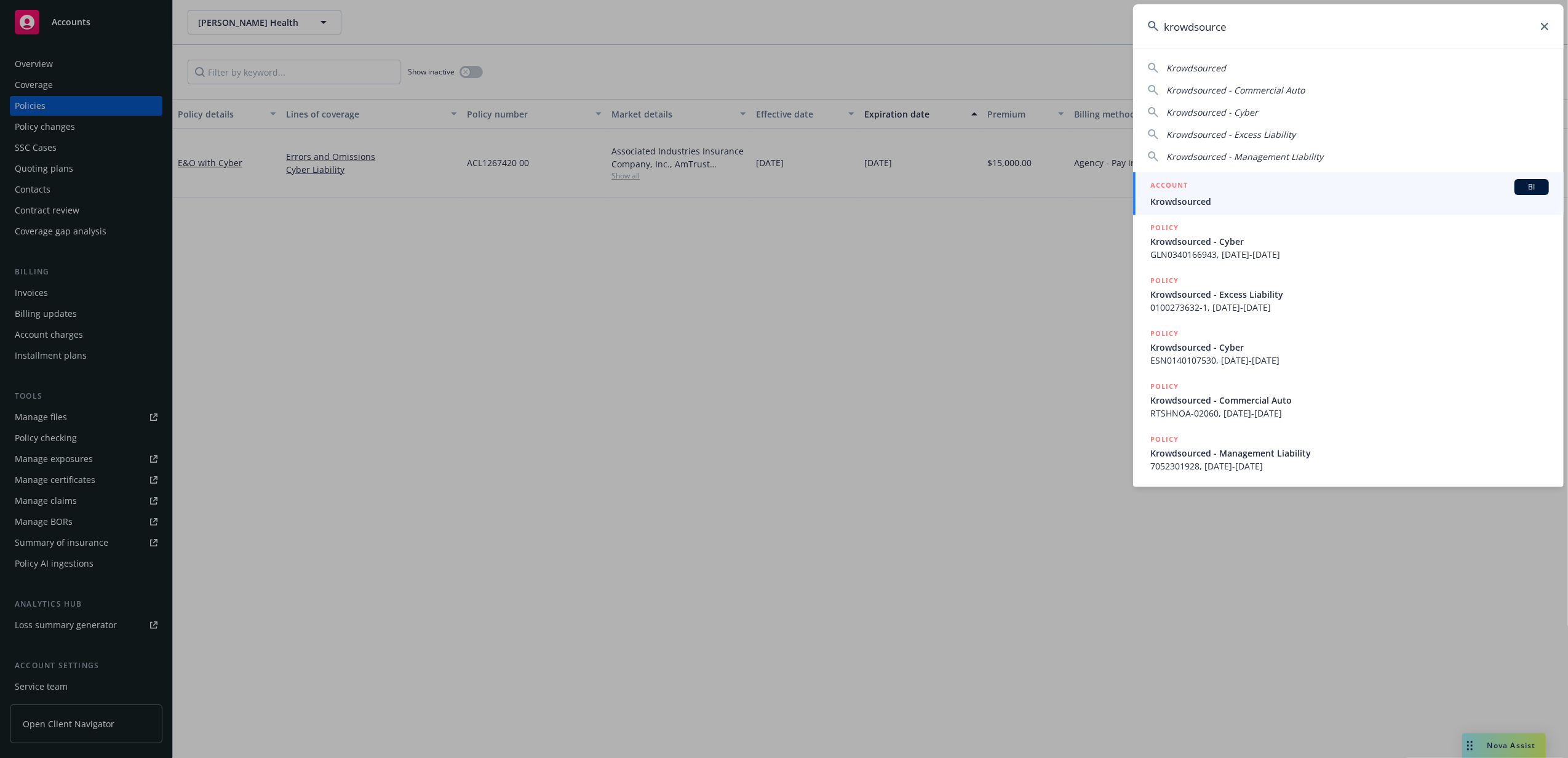
type input "krowdsource"
click at [1214, 194] on div "ACCOUNT BI" at bounding box center [1350, 187] width 399 height 16
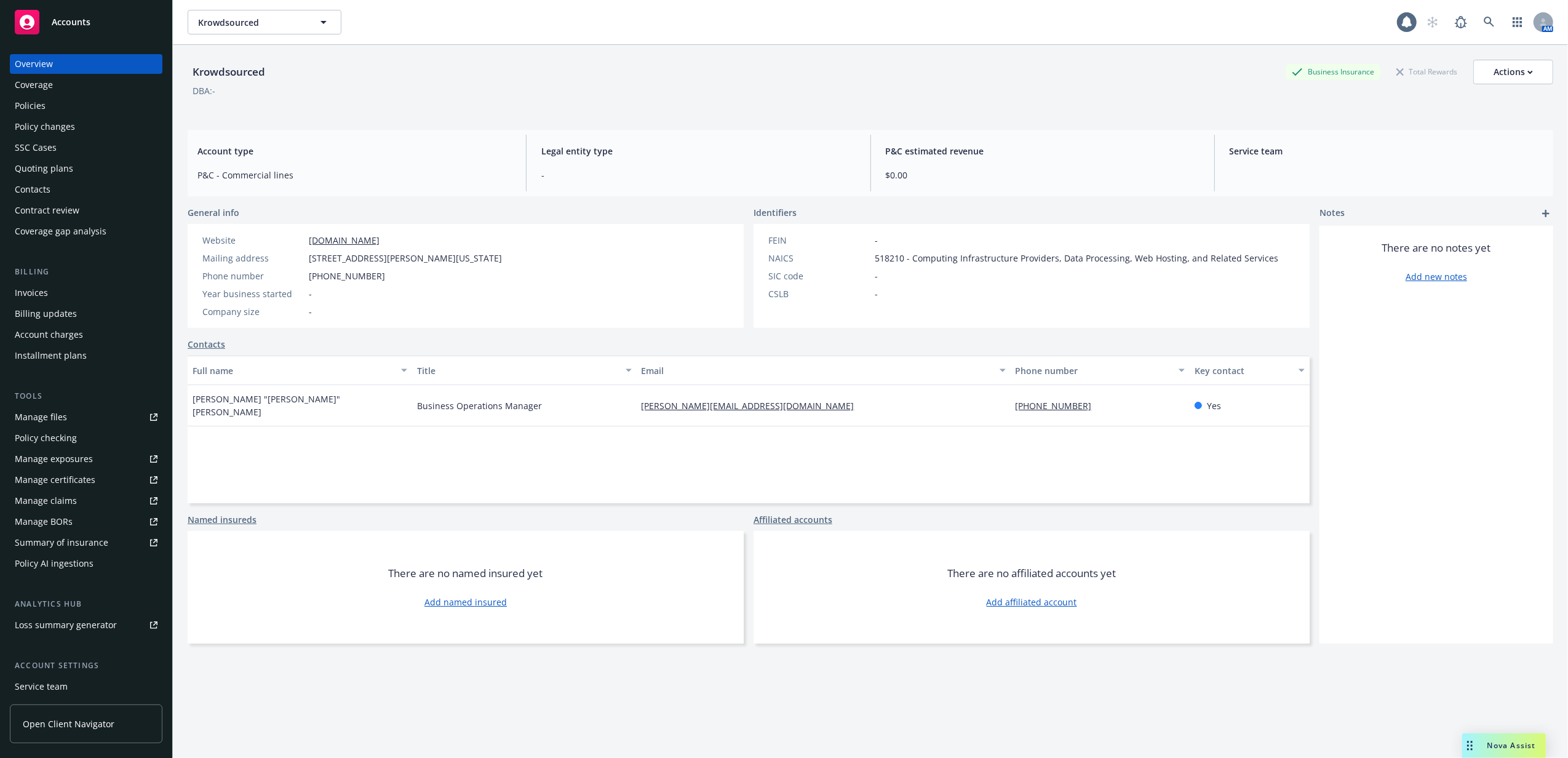
click at [109, 167] on div "Quoting plans" at bounding box center [86, 168] width 142 height 19
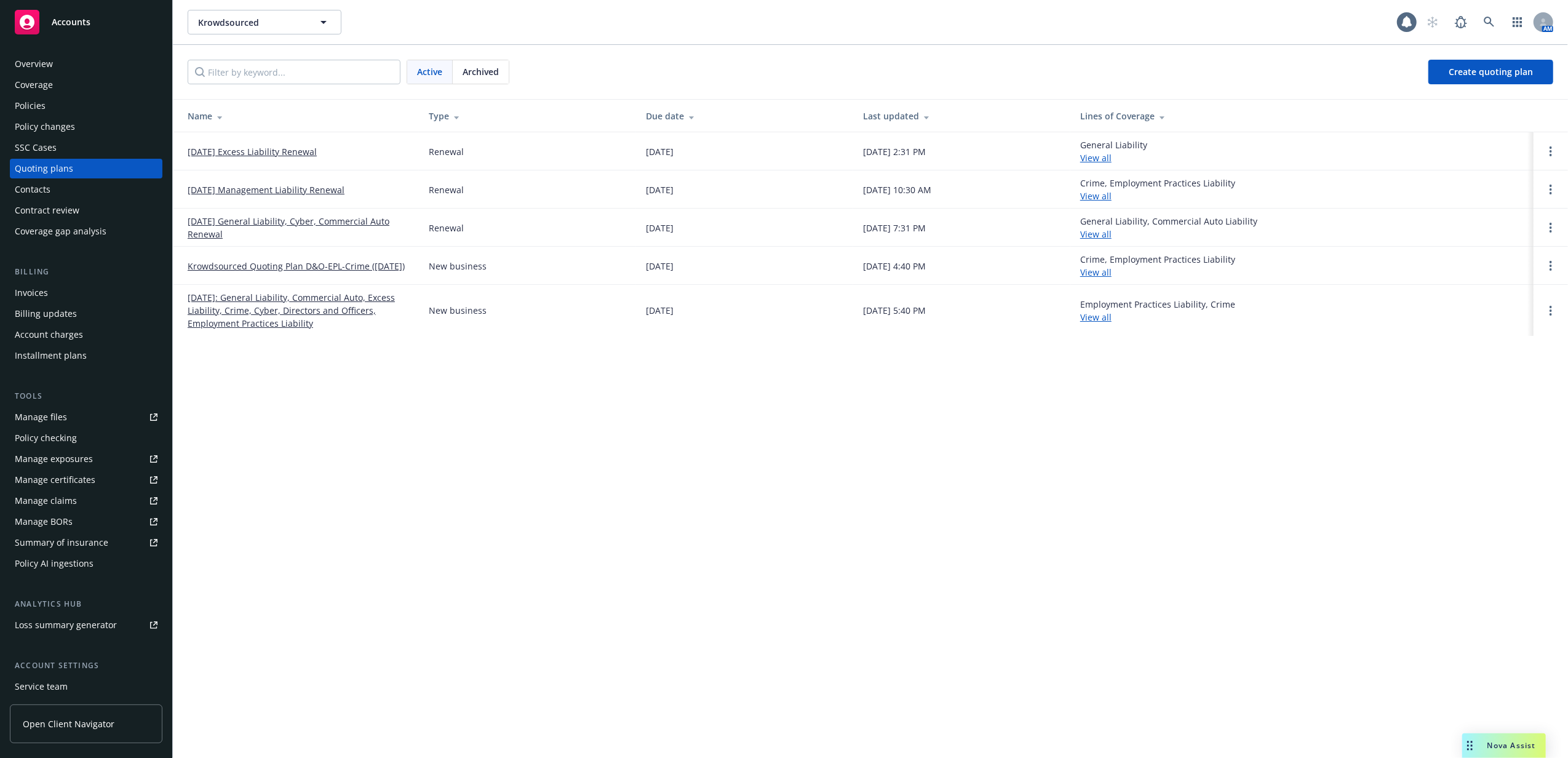
click at [244, 193] on link "[DATE] Management Liability Renewal" at bounding box center [266, 190] width 157 height 13
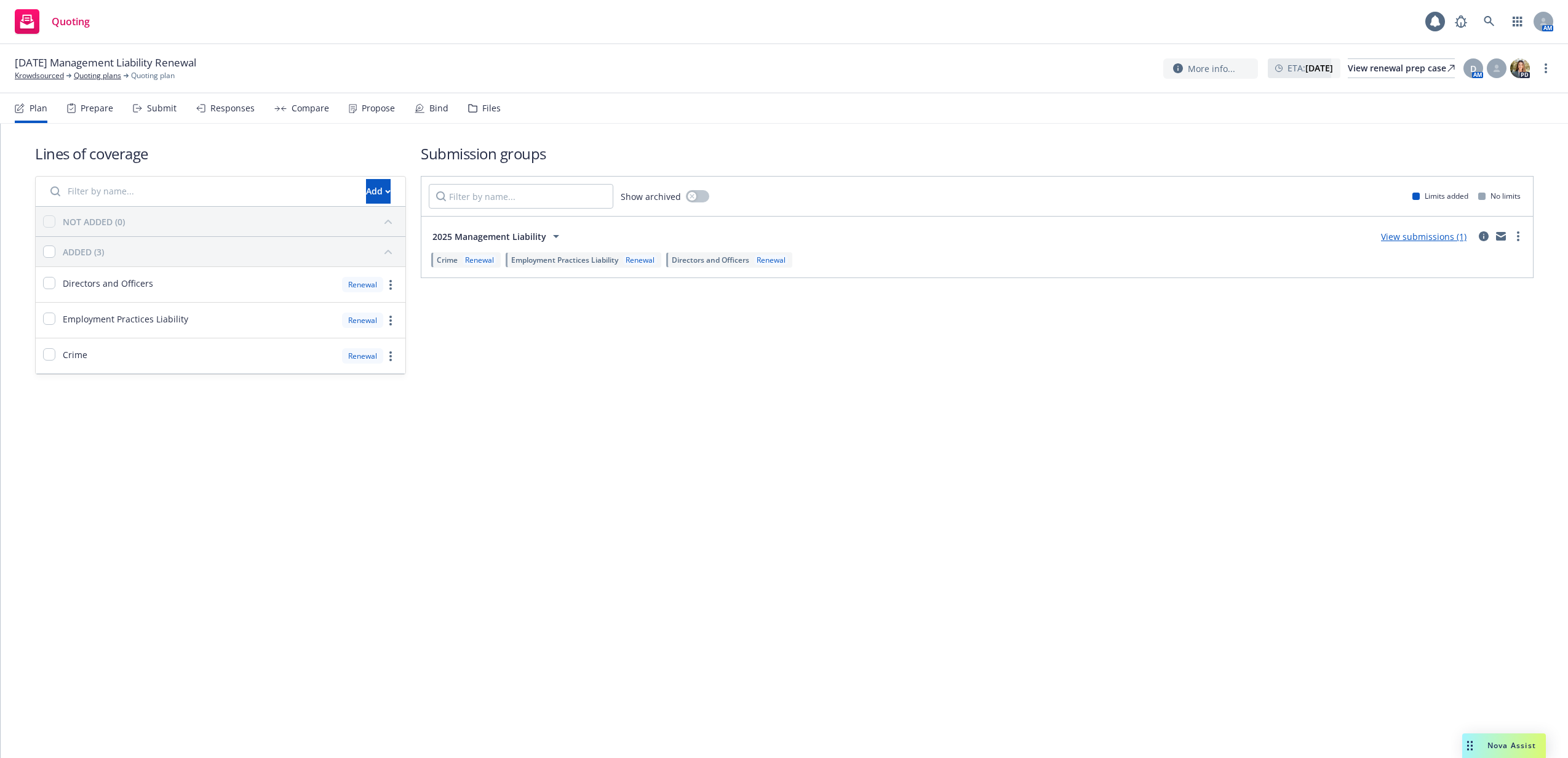
click at [482, 116] on div "Files" at bounding box center [485, 108] width 32 height 29
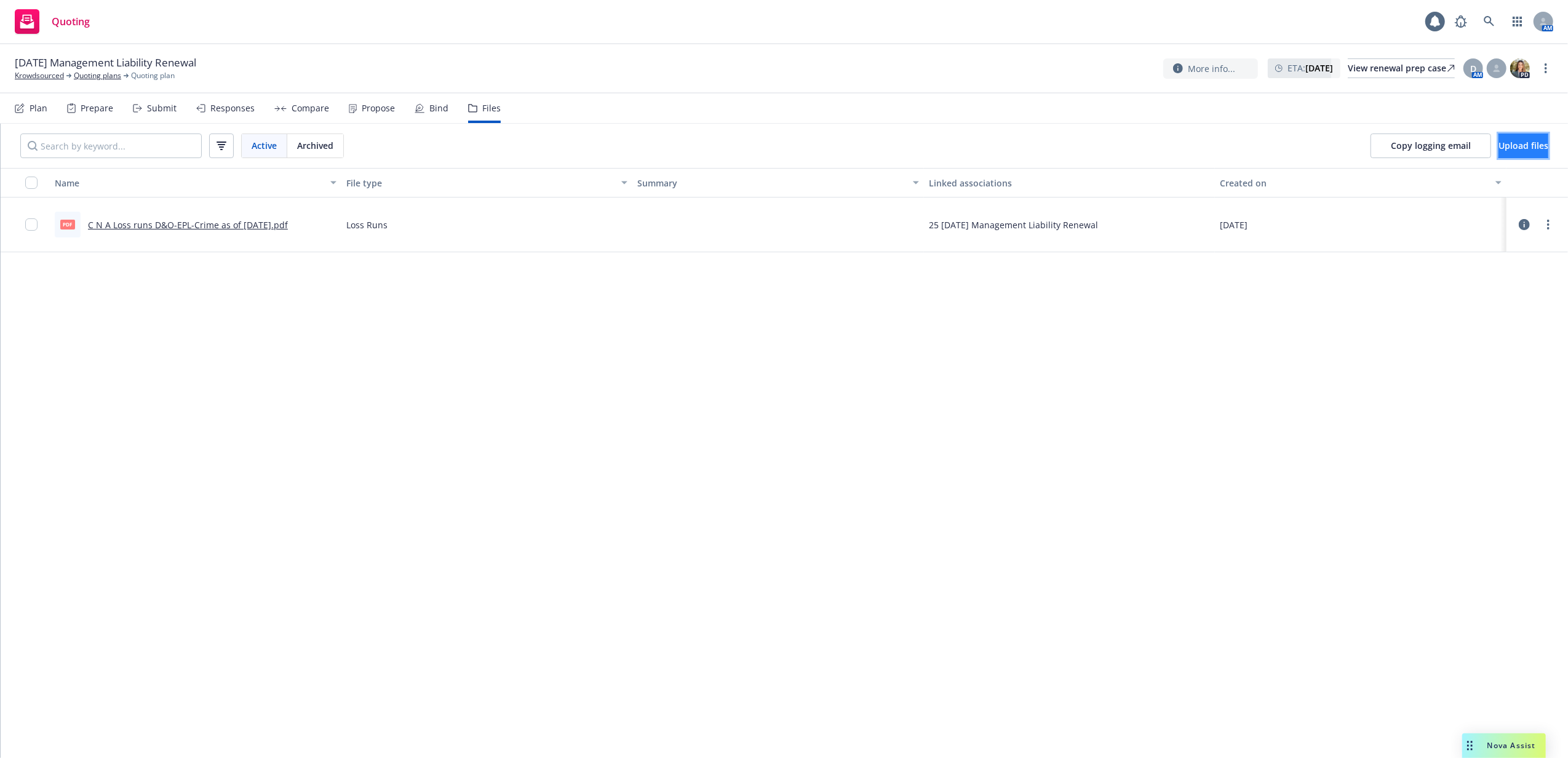
click at [1515, 143] on span "Upload files" at bounding box center [1524, 146] width 50 height 11
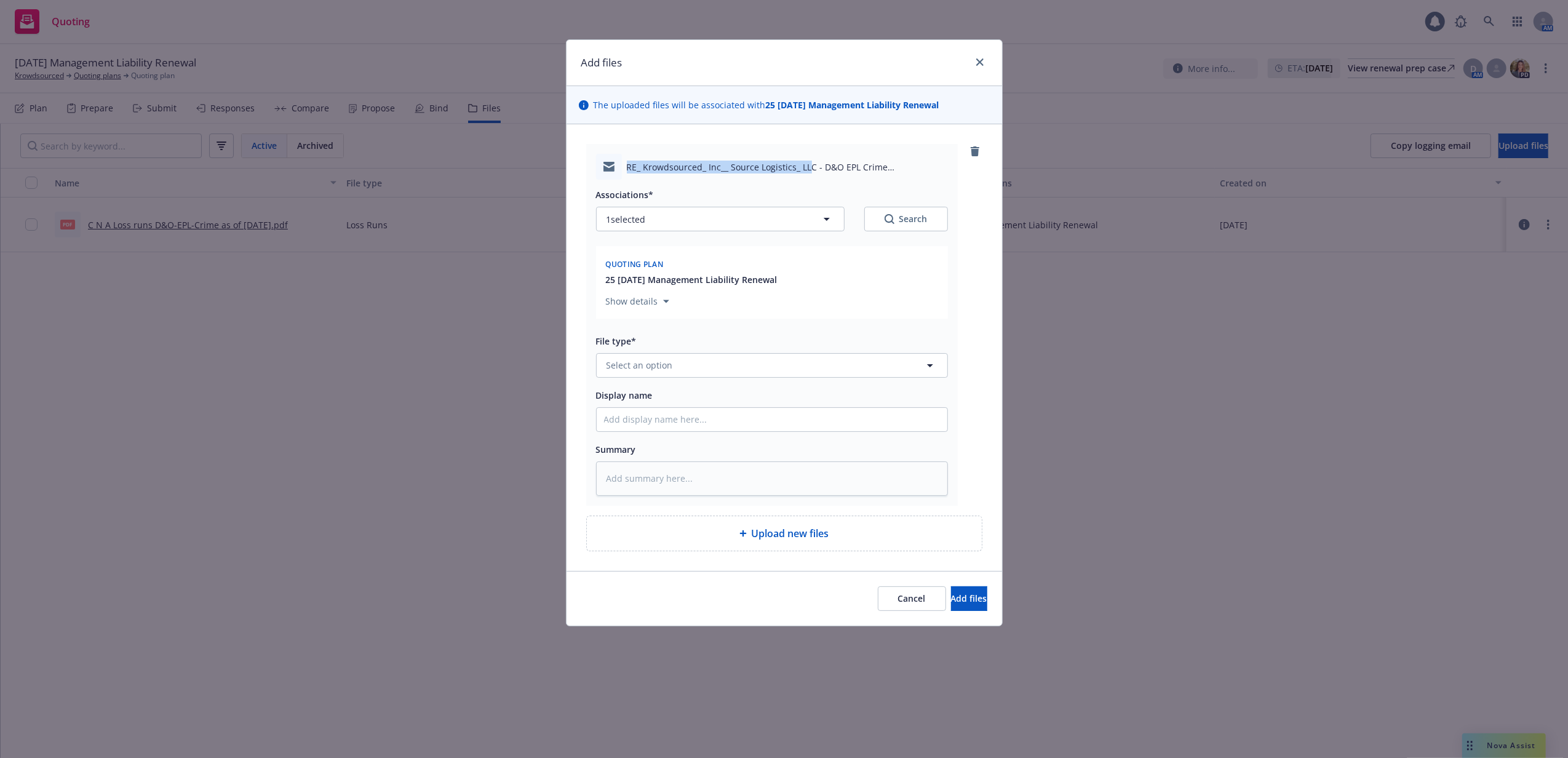
drag, startPoint x: 626, startPoint y: 166, endPoint x: 810, endPoint y: 173, distance: 184.1
click at [810, 173] on span "RE_ Krowdsourced_ Inc__ Source Logistics_ LLC - D&O EPL Crime Quote_Binder.msg" at bounding box center [787, 167] width 321 height 13
click at [769, 424] on input "Display name" at bounding box center [771, 419] width 350 height 23
paste input "RE: Krowdsourced, Inc.; Source Logistics, LLC - D&O EPL Crime Quote/Binder"
type textarea "x"
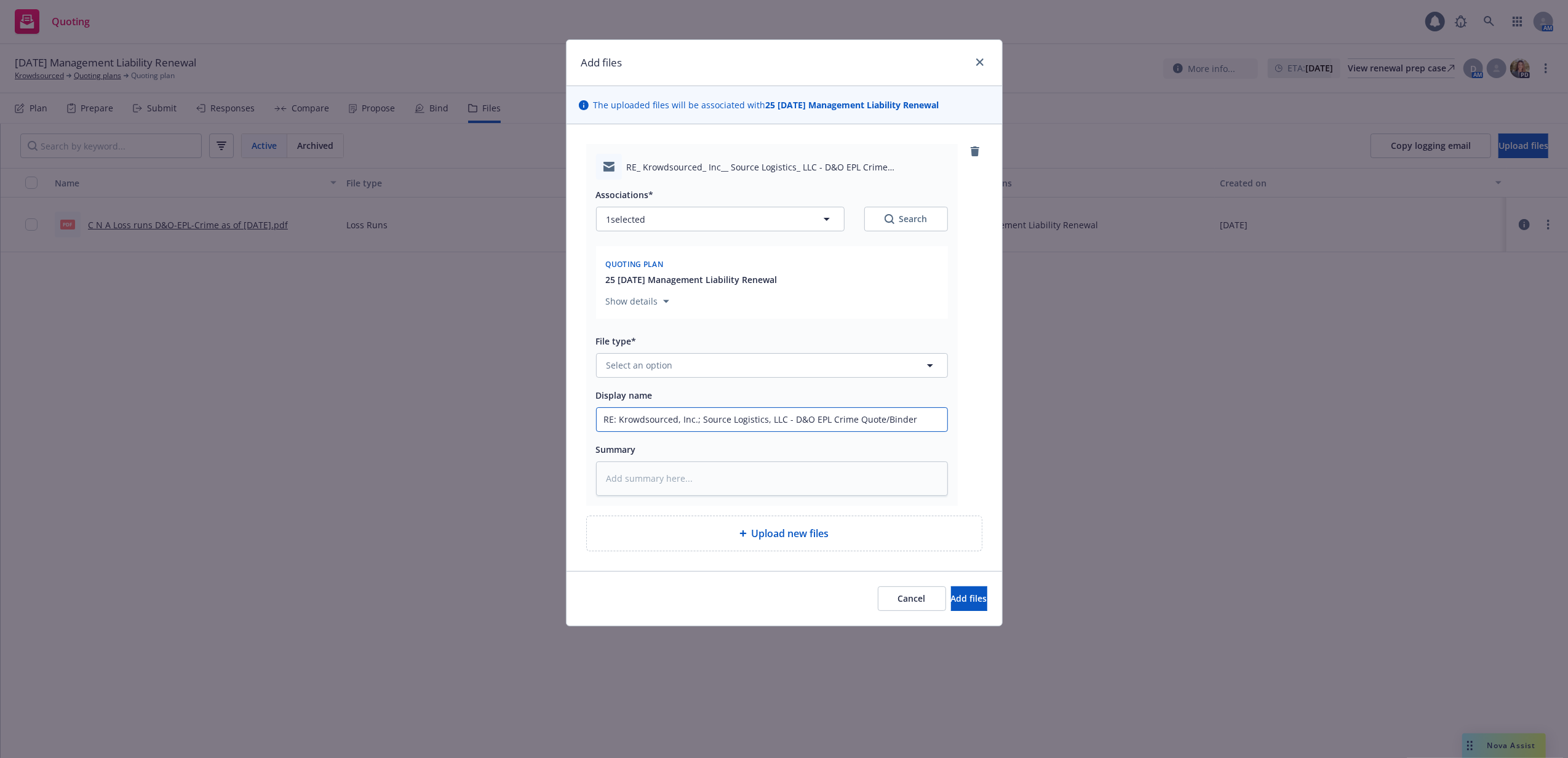
type input "RE: Krowdsourced, Inc.; Source Logistics, LLC - D&O EPL Crime Quote/Binder"
click at [759, 365] on button "Select an option" at bounding box center [772, 365] width 352 height 24
type input "email"
click at [766, 395] on div "Email" at bounding box center [772, 400] width 336 height 18
click at [956, 595] on span "Add files" at bounding box center [968, 598] width 36 height 11
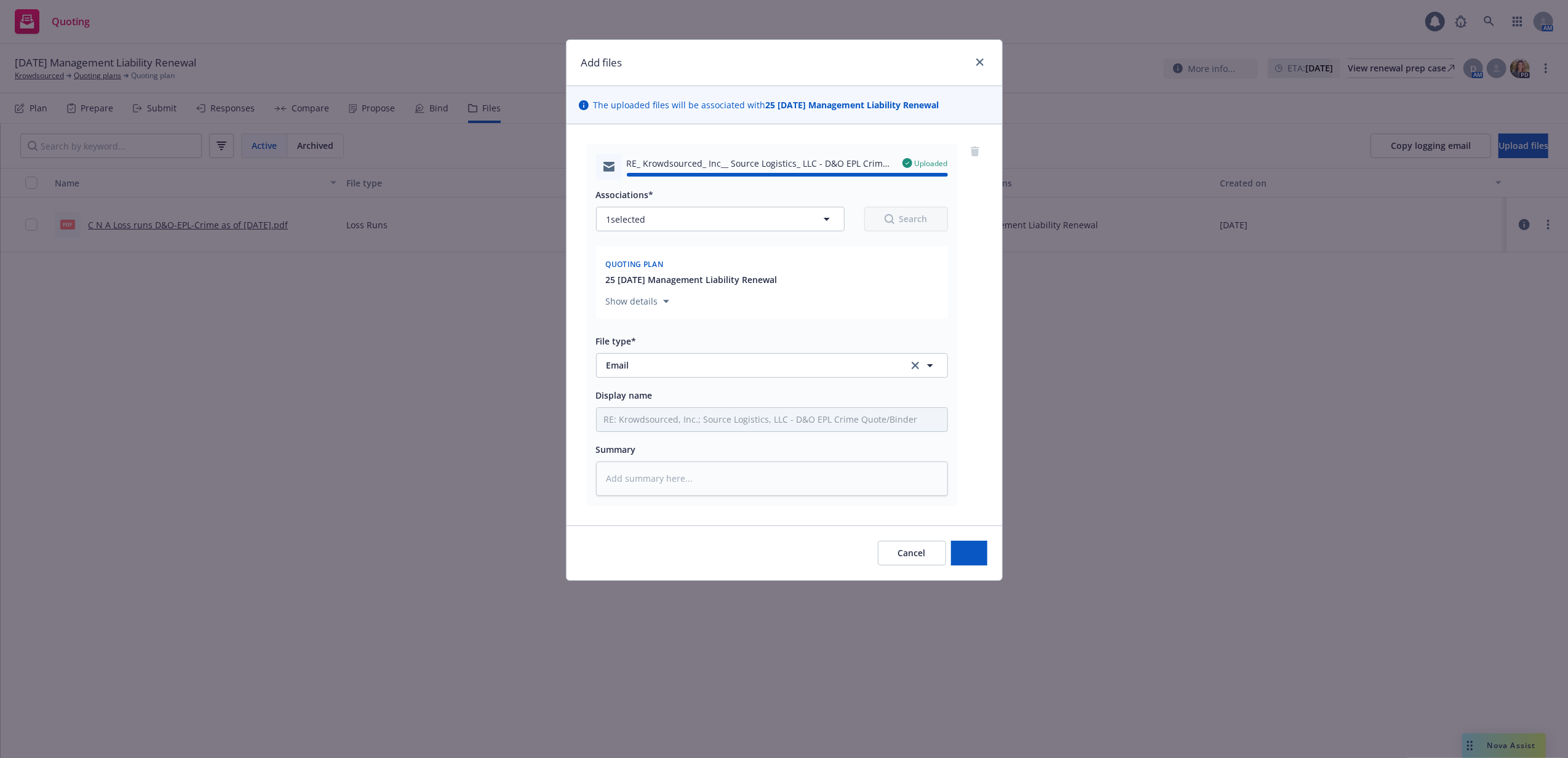
type textarea "x"
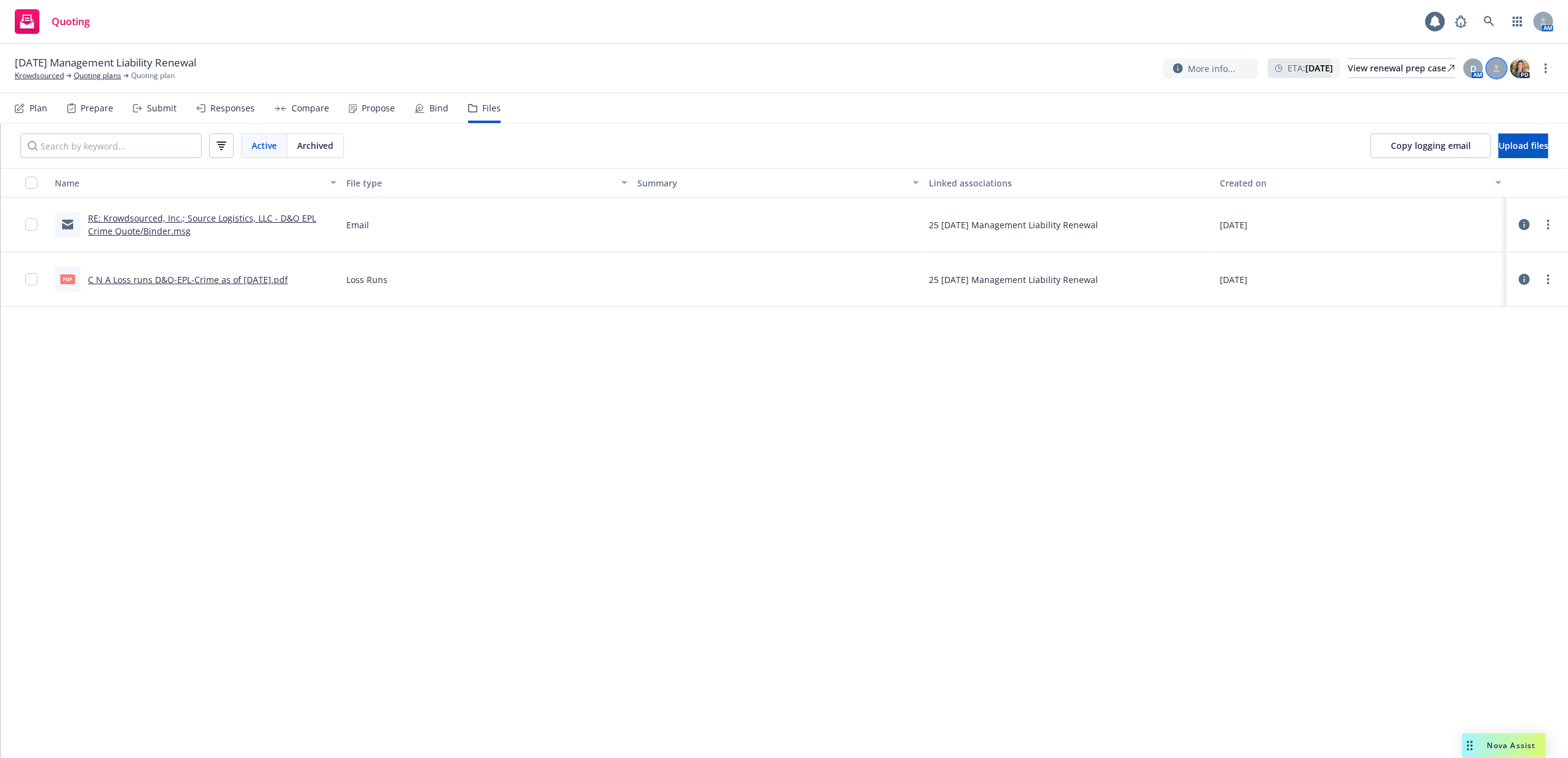
click at [1494, 75] on div at bounding box center [1497, 68] width 19 height 19
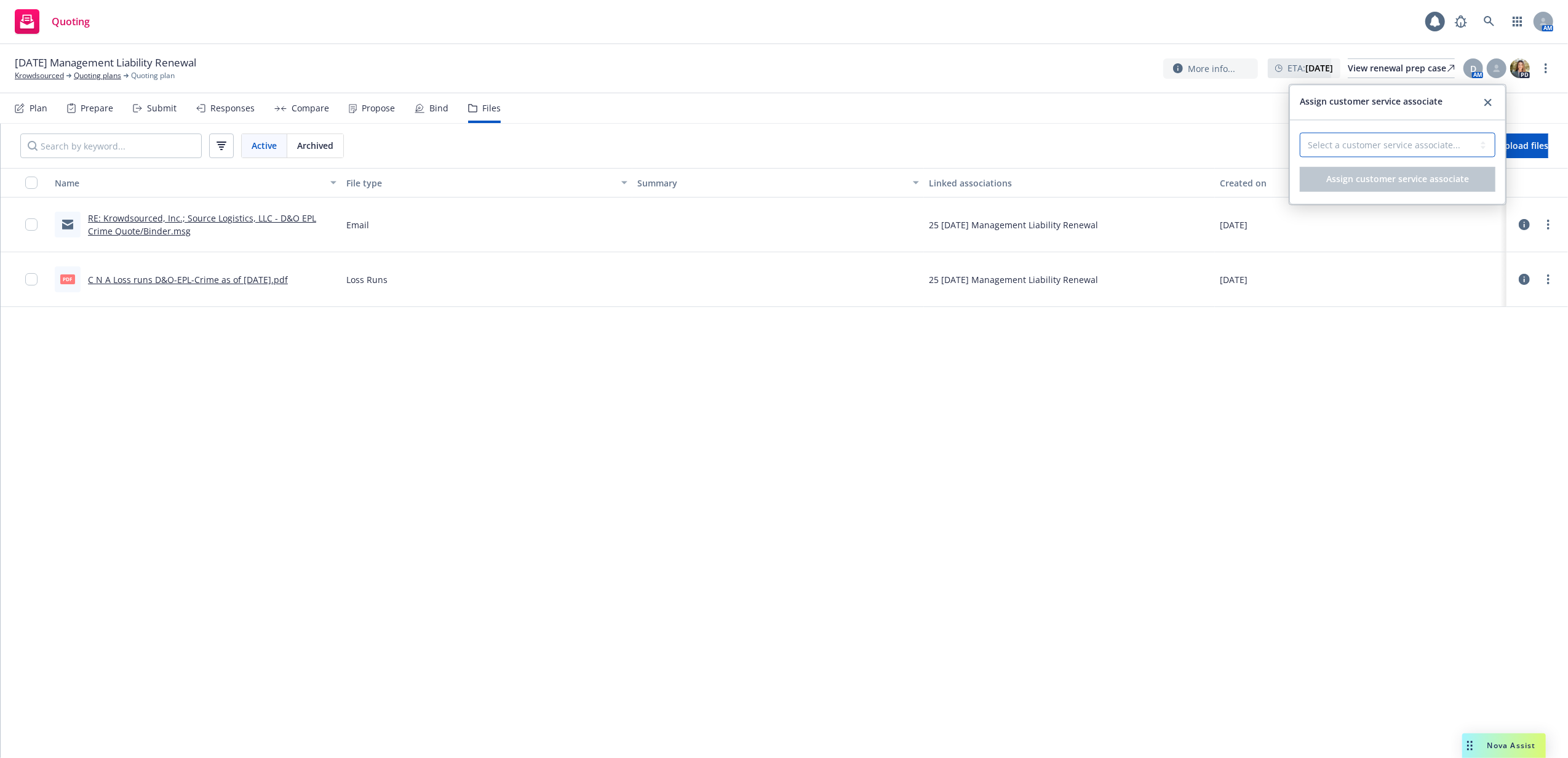
drag, startPoint x: 1388, startPoint y: 143, endPoint x: 1381, endPoint y: 155, distance: 13.9
click at [1388, 143] on select "Select a customer service associate... Anna Guard" at bounding box center [1397, 144] width 196 height 24
select select "87e5f489-3206-41d4-96e8-38a7dd17d453"
click at [1299, 133] on select "Select a customer service associate... Anna Guard" at bounding box center [1397, 144] width 196 height 24
click at [1371, 167] on button "Assign customer service associate" at bounding box center [1397, 179] width 196 height 24
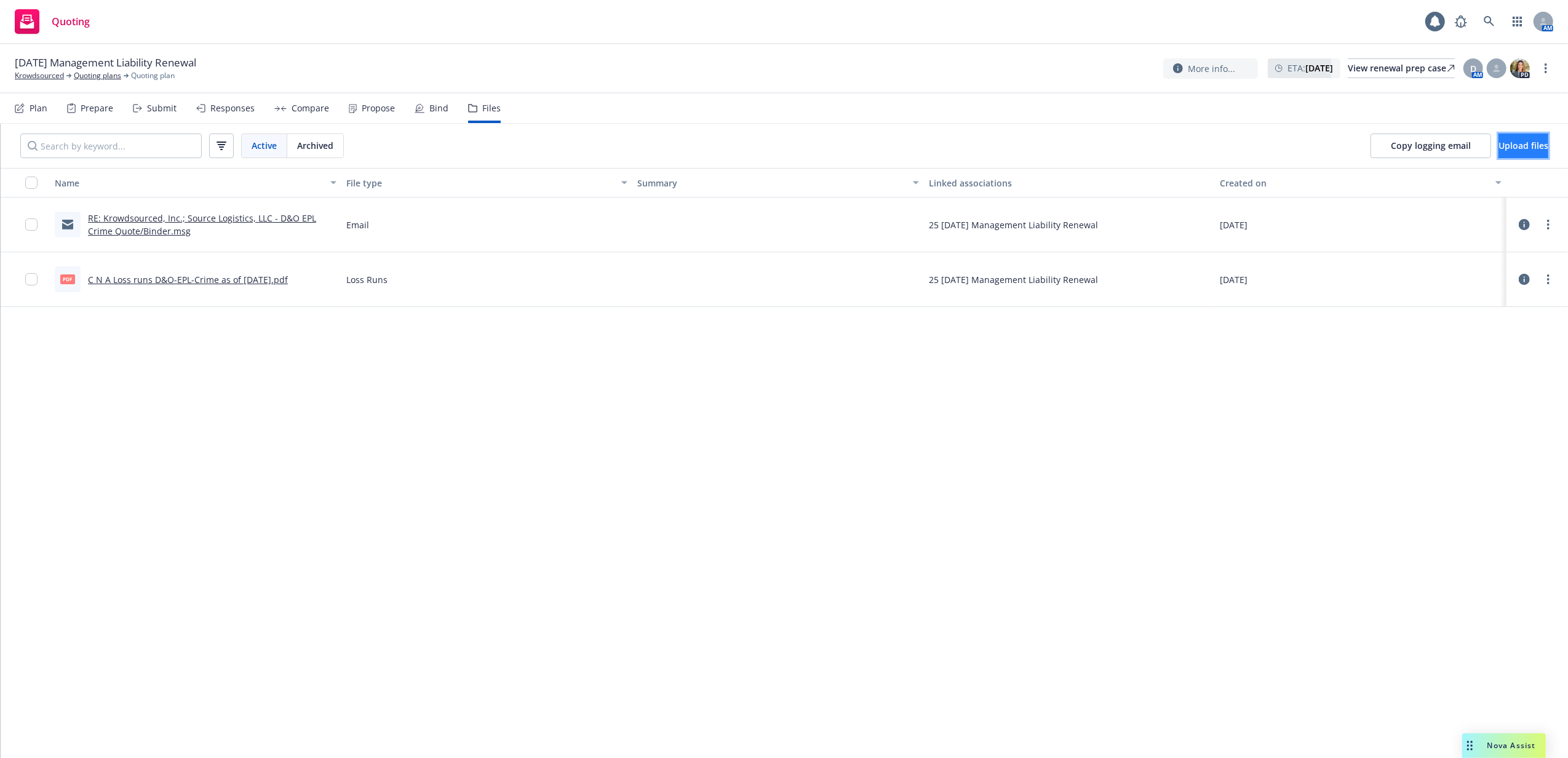
click at [1516, 147] on span "Upload files" at bounding box center [1524, 146] width 50 height 11
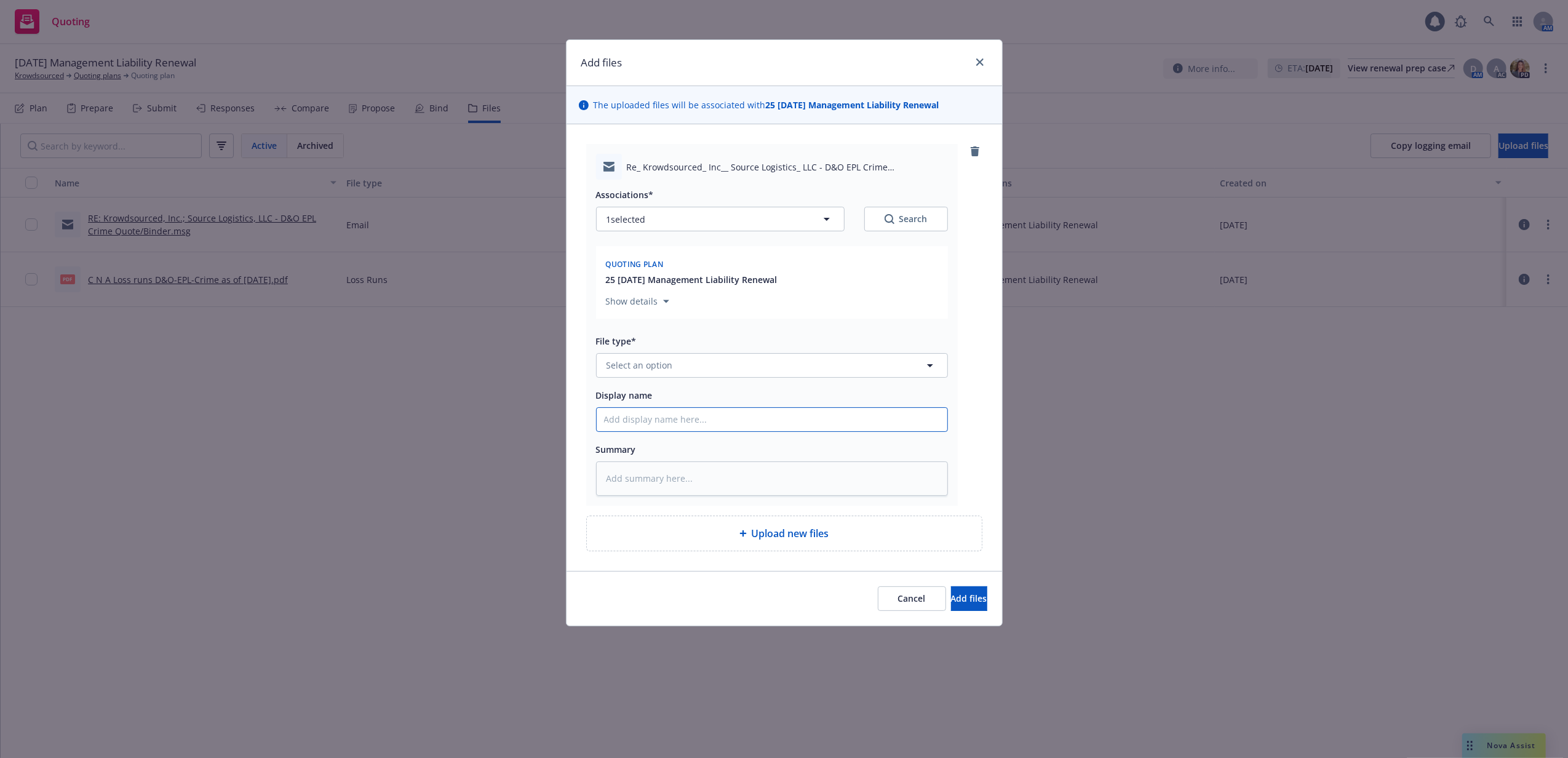
click at [732, 424] on input "Display name" at bounding box center [771, 419] width 350 height 23
paste input "Re: Krowdsourced, Inc.; Source Logistics, LLC - D&O EPL Crime Quote/Binder"
type textarea "x"
type input "Re: Krowdsourced, Inc.; Source Logistics, LLC - D&O EPL Crime Quote/Binder"
click at [737, 369] on button "Select an option" at bounding box center [772, 365] width 352 height 24
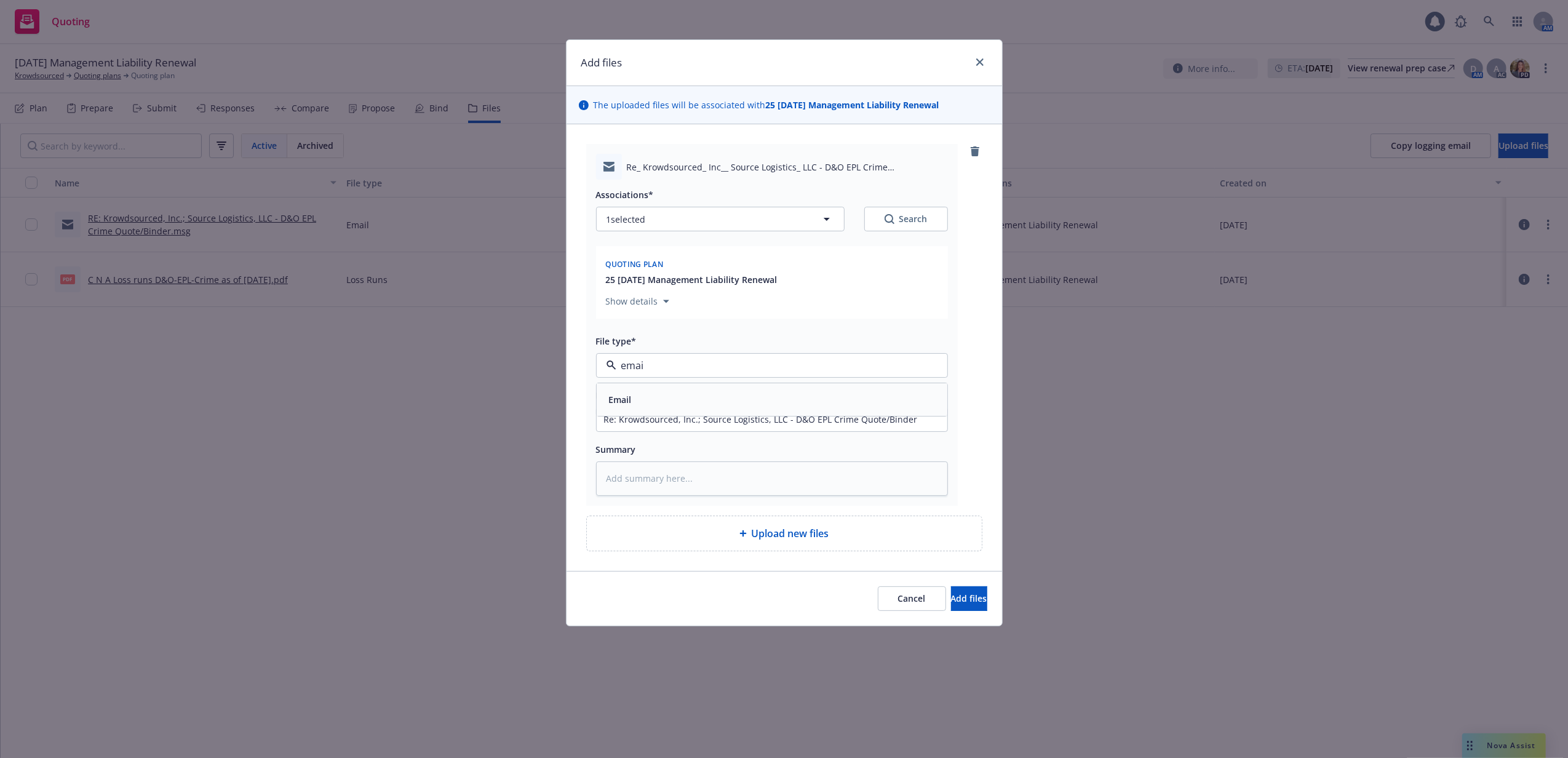
type input "email"
click at [727, 404] on div "Email" at bounding box center [772, 400] width 336 height 18
click at [961, 606] on button "Add files" at bounding box center [968, 599] width 36 height 24
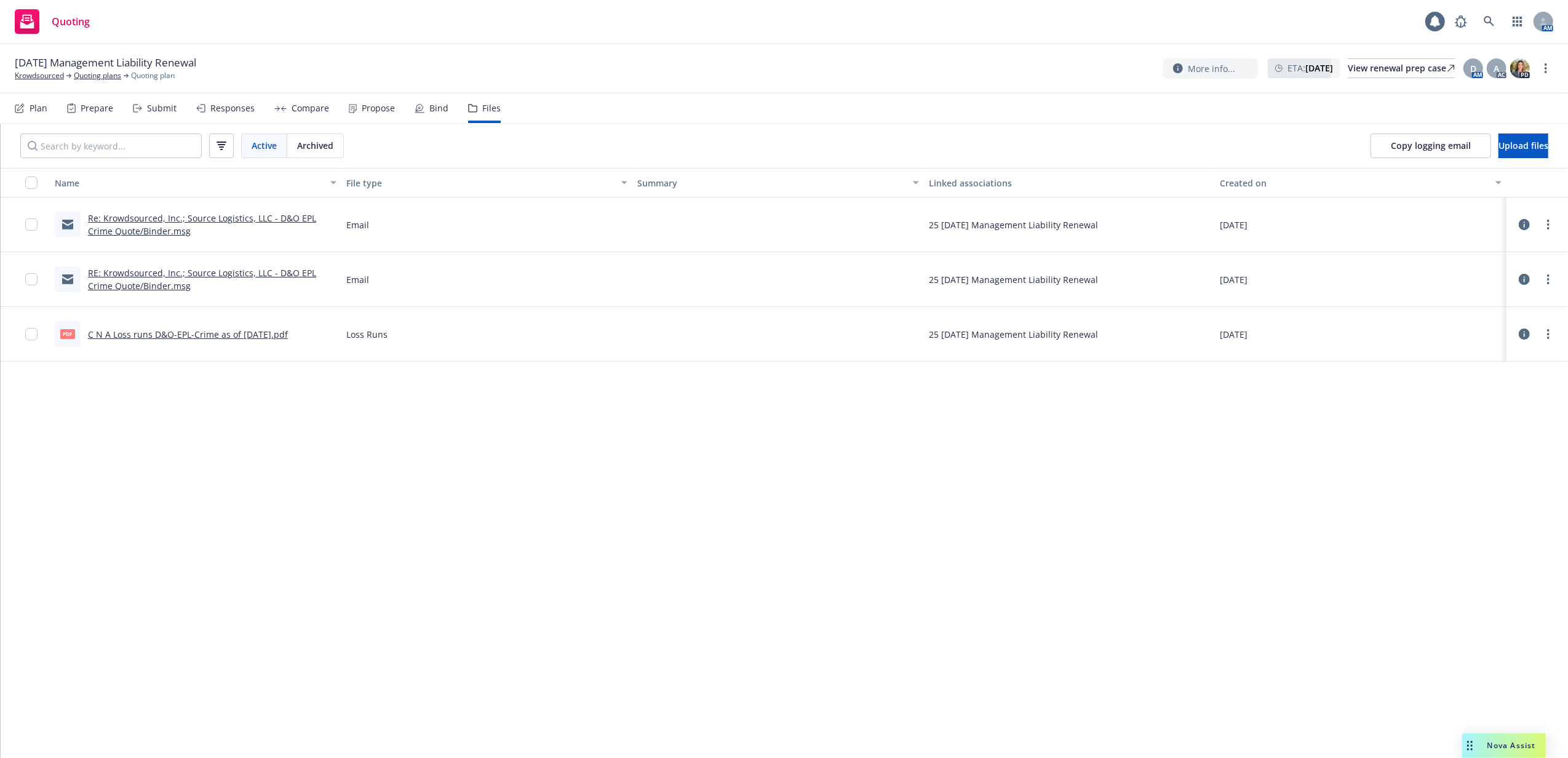
click at [660, 498] on div "Name File type Summary Linked associations Created on Re: Krowdsourced, Inc.; S…" at bounding box center [784, 463] width 1567 height 589
click at [1498, 140] on span "Upload files" at bounding box center [1524, 146] width 50 height 11
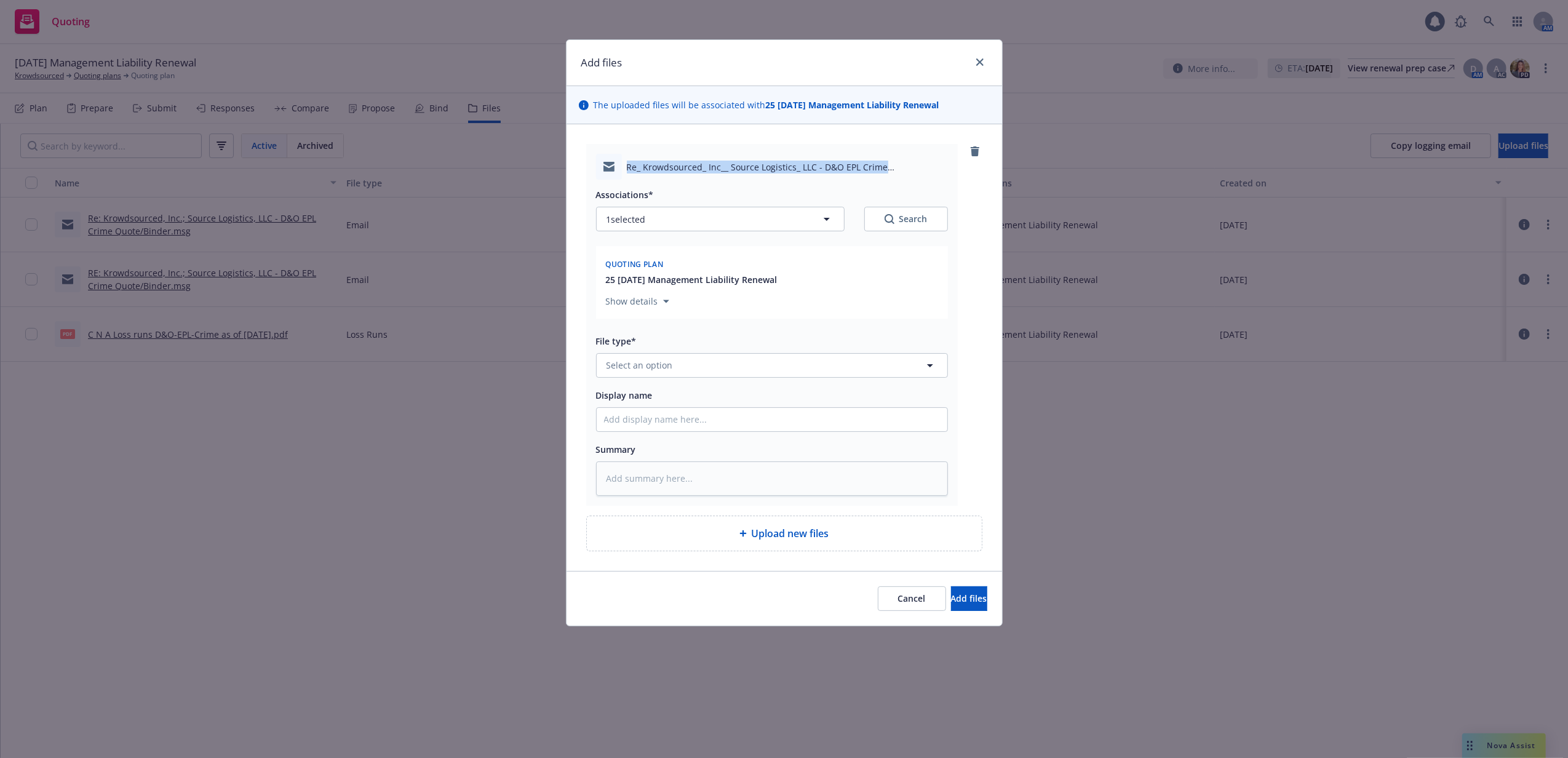
drag, startPoint x: 625, startPoint y: 161, endPoint x: 820, endPoint y: 178, distance: 195.7
click at [820, 178] on div "Re_ Krowdsourced_ Inc__ Source Logistics_ LLC - D&O EPL Crime Quote_Binder.msg" at bounding box center [772, 167] width 352 height 26
click at [867, 429] on input "Display name" at bounding box center [771, 419] width 350 height 23
paste input "Re: Krowdsourced, Inc.; Source Logistics, LLC - D&O EPL Crime Quote/Binder"
type textarea "x"
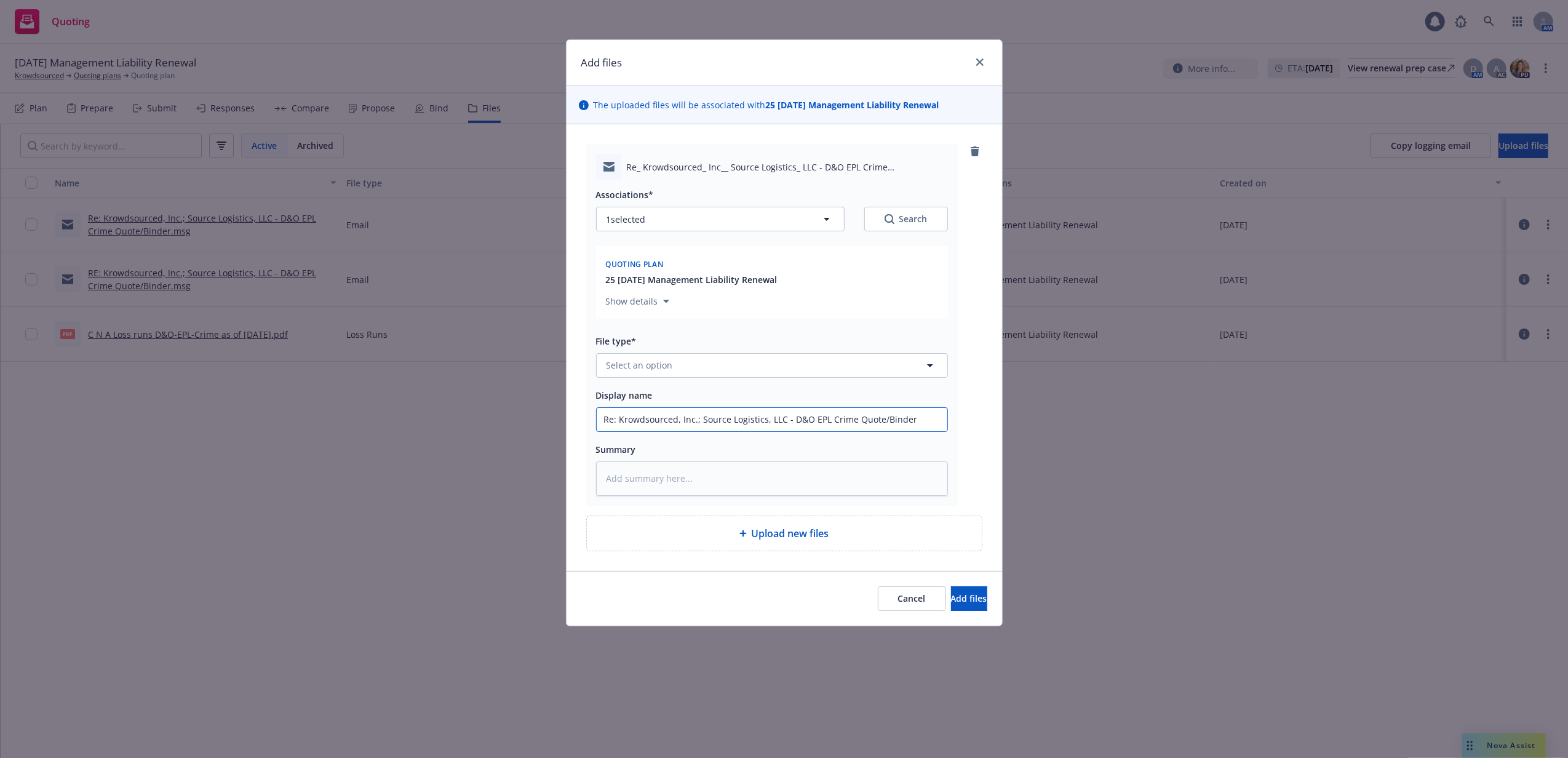
type input "Re: Krowdsourced, Inc.; Source Logistics, LLC - D&O EPL Crime Quote/Binder"
click at [858, 369] on button "Select an option" at bounding box center [772, 365] width 352 height 24
type input "email"
click at [851, 404] on div "Email" at bounding box center [772, 400] width 336 height 18
drag, startPoint x: 933, startPoint y: 603, endPoint x: 925, endPoint y: 596, distance: 10.6
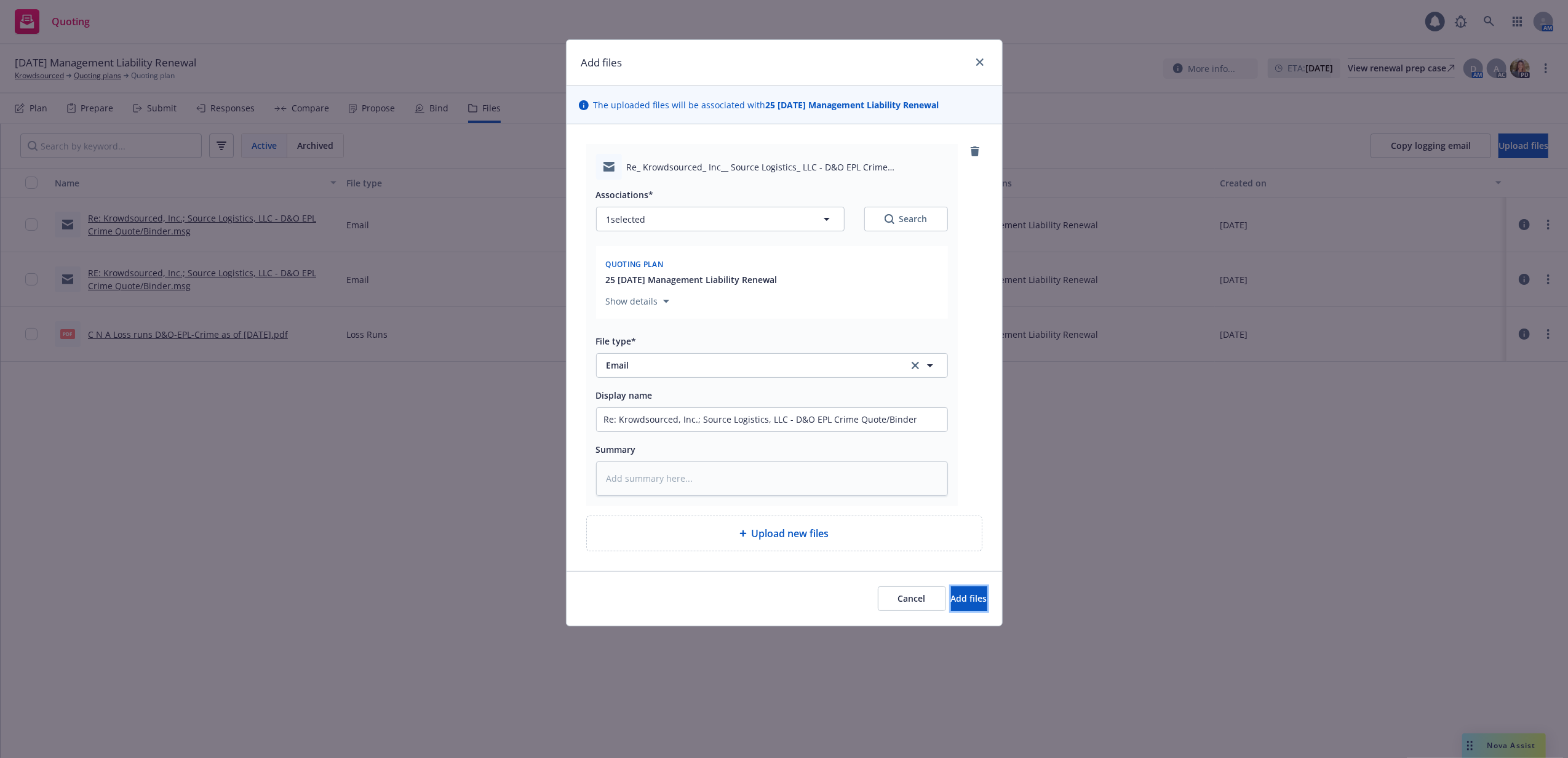
click at [951, 601] on button "Add files" at bounding box center [968, 599] width 36 height 24
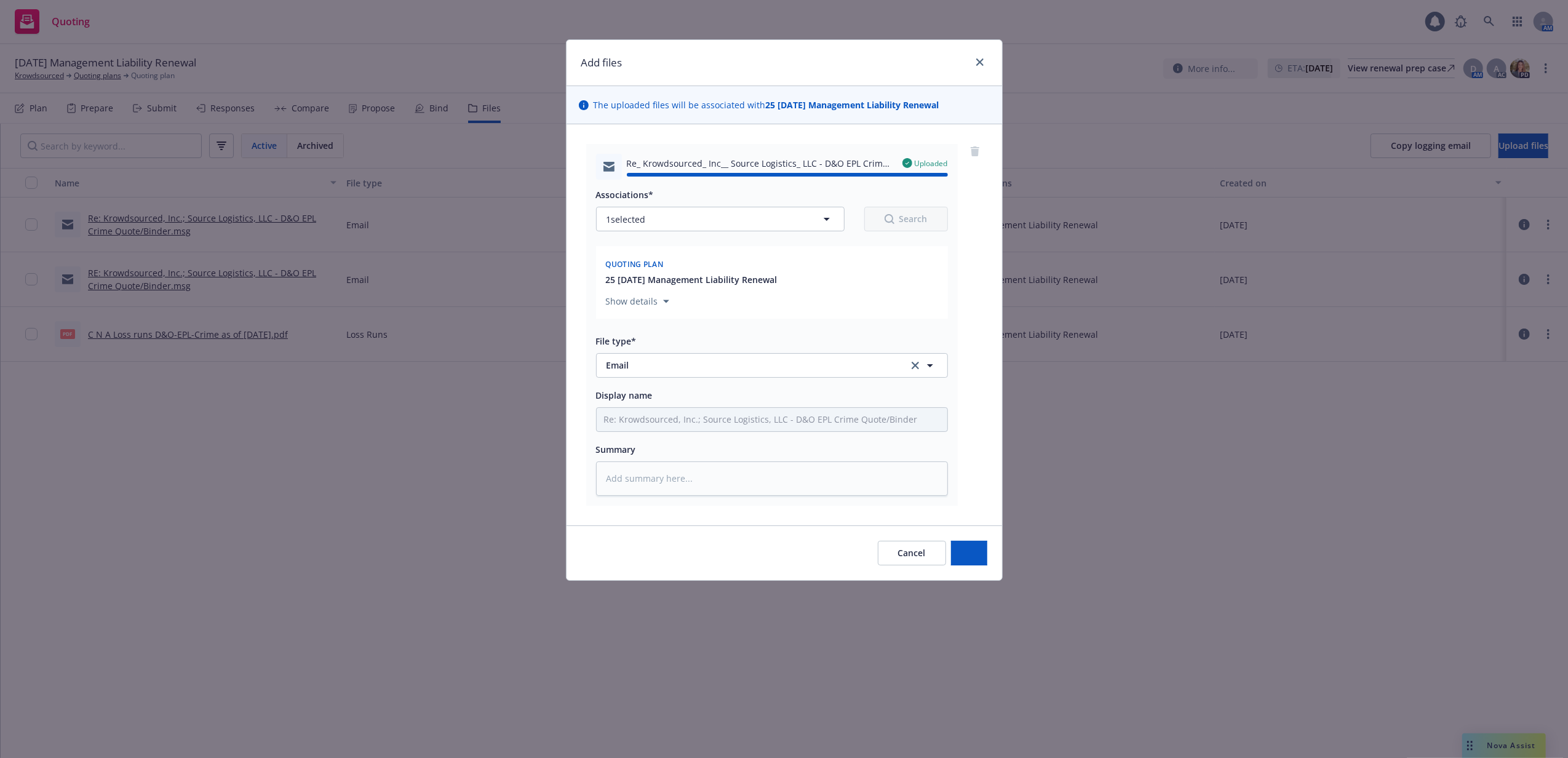
type textarea "x"
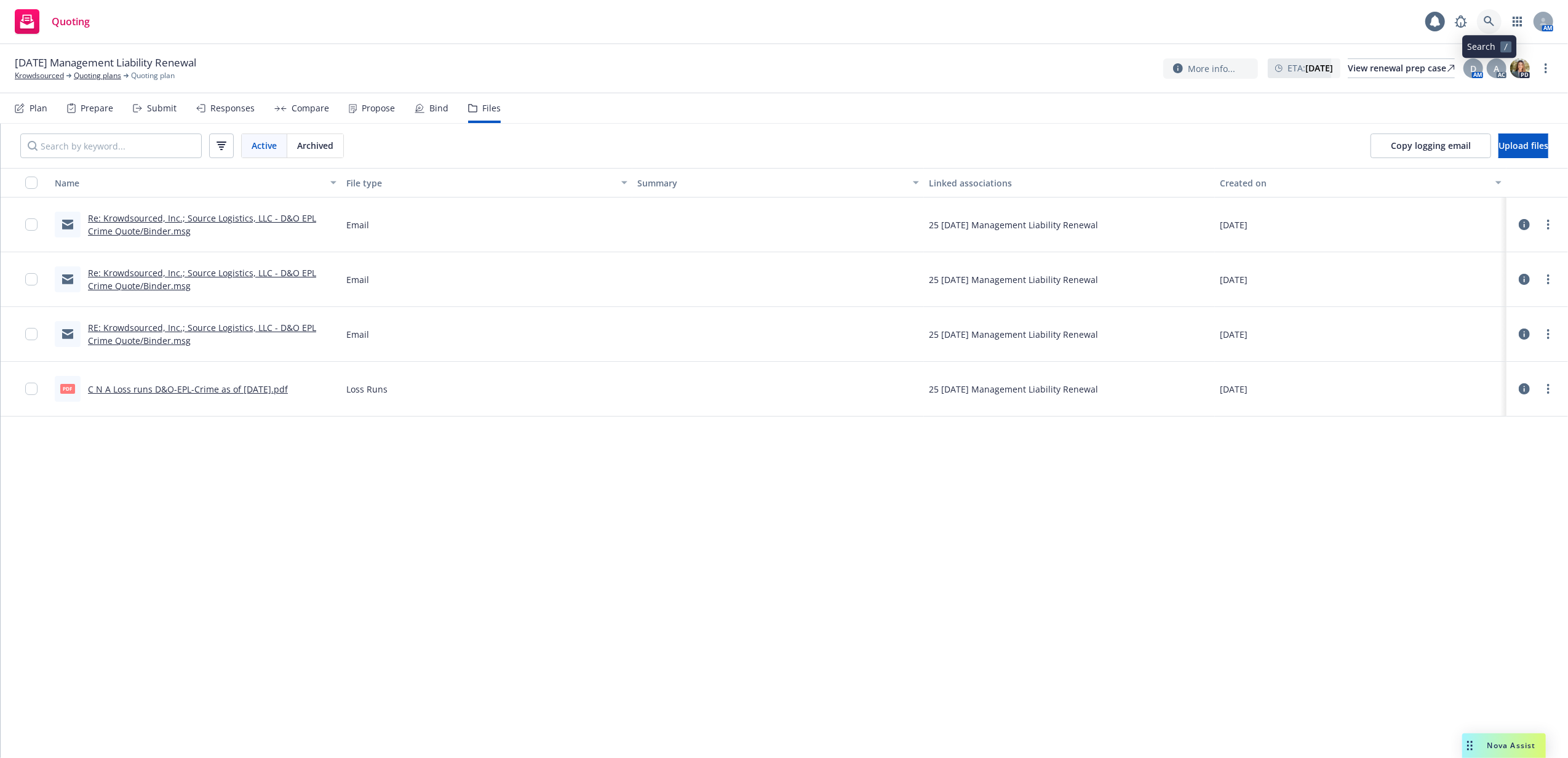
click at [1486, 23] on icon at bounding box center [1489, 21] width 11 height 11
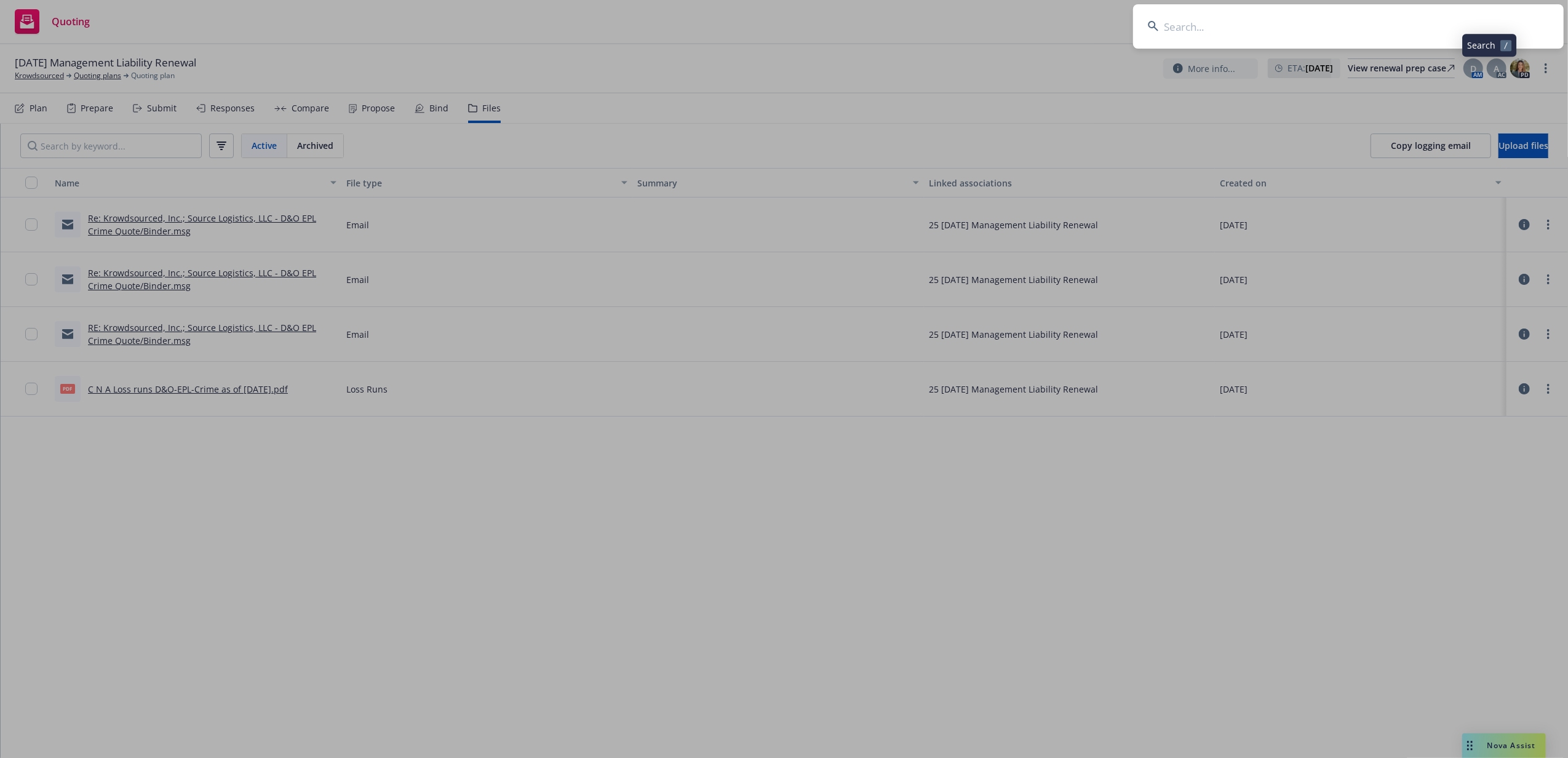
click at [1268, 38] on input at bounding box center [1348, 26] width 430 height 44
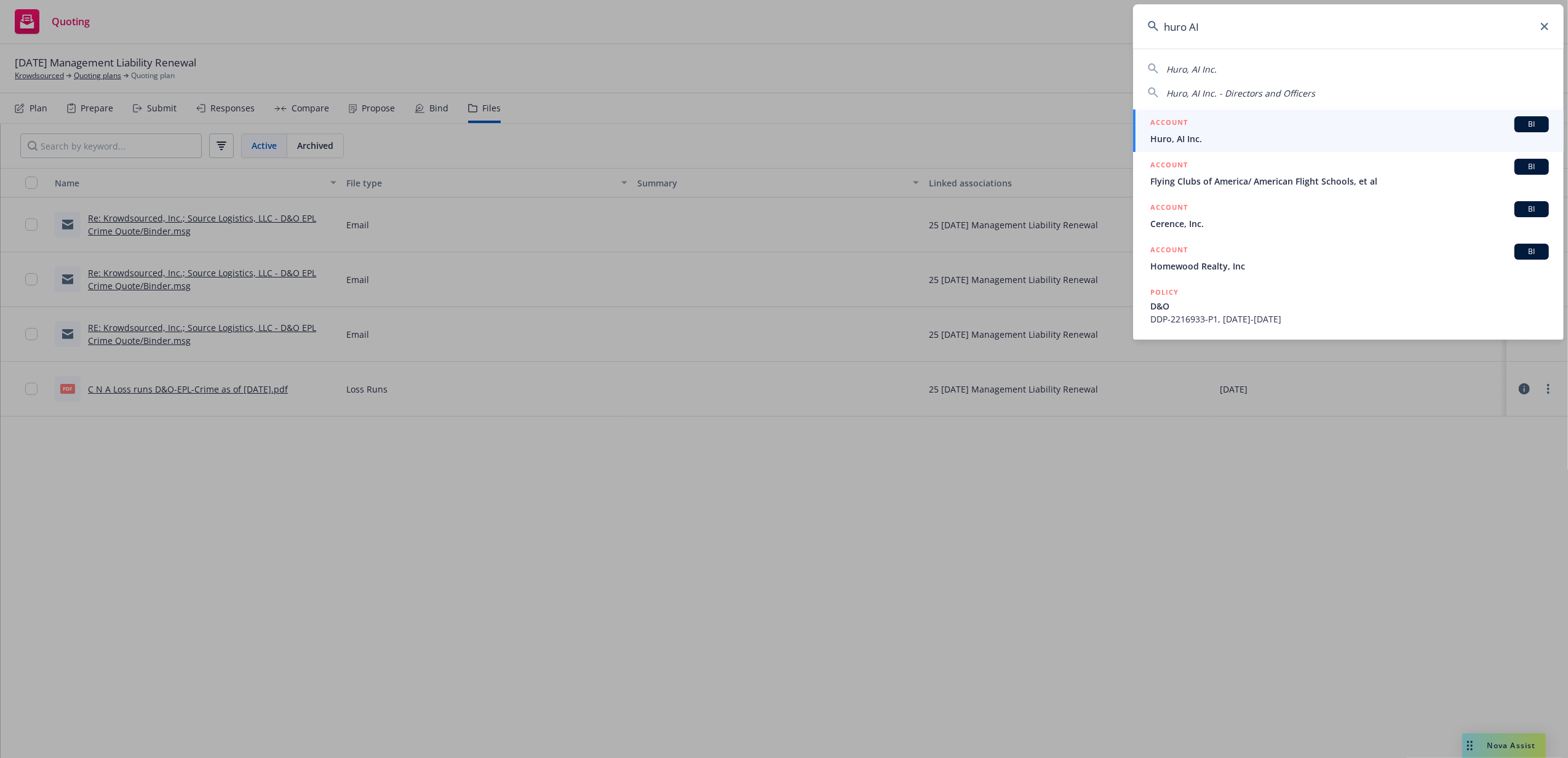
type input "huro AI"
click at [1204, 119] on div "ACCOUNT BI" at bounding box center [1350, 125] width 399 height 16
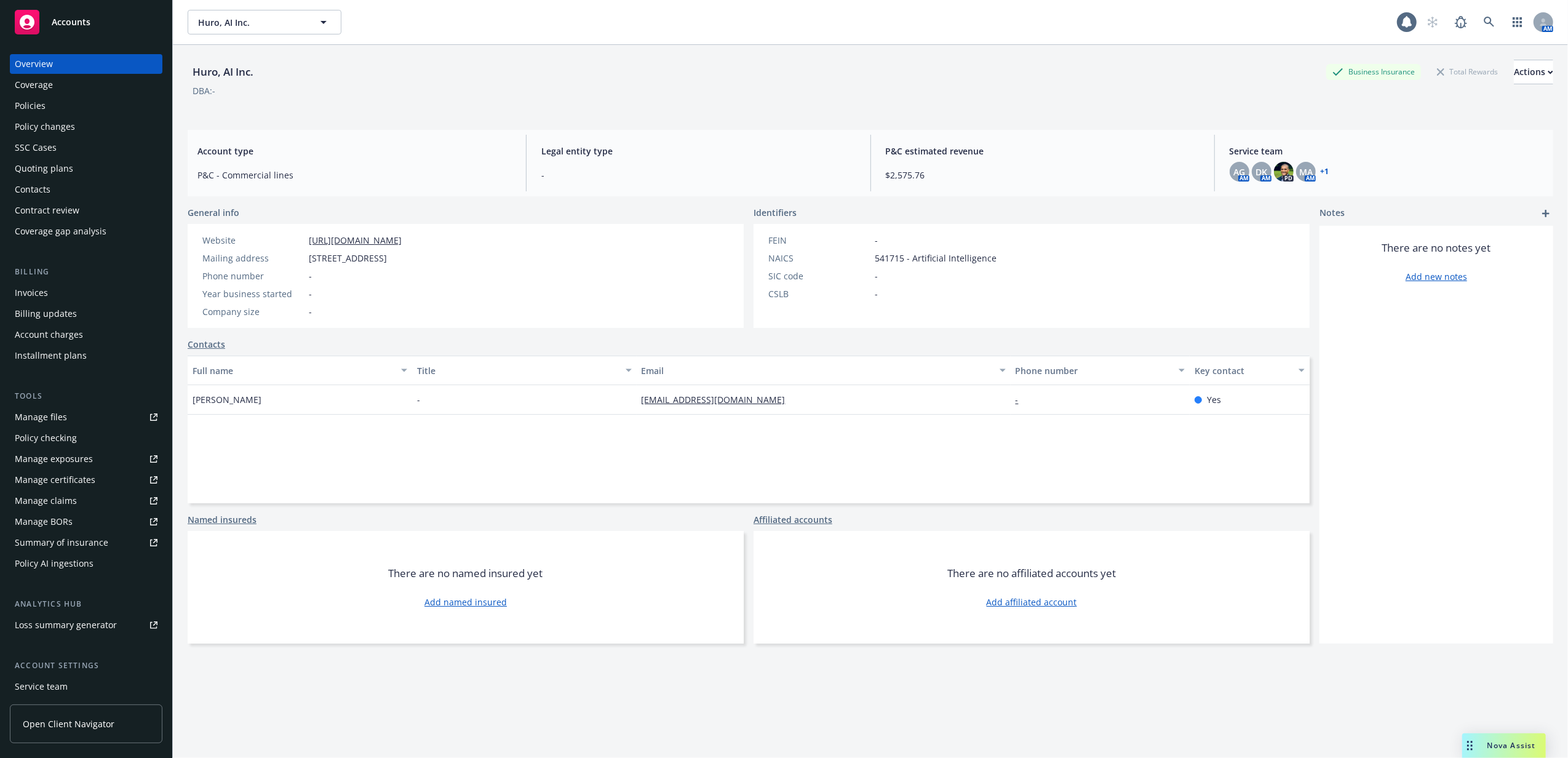
click at [67, 106] on div "Policies" at bounding box center [86, 106] width 142 height 19
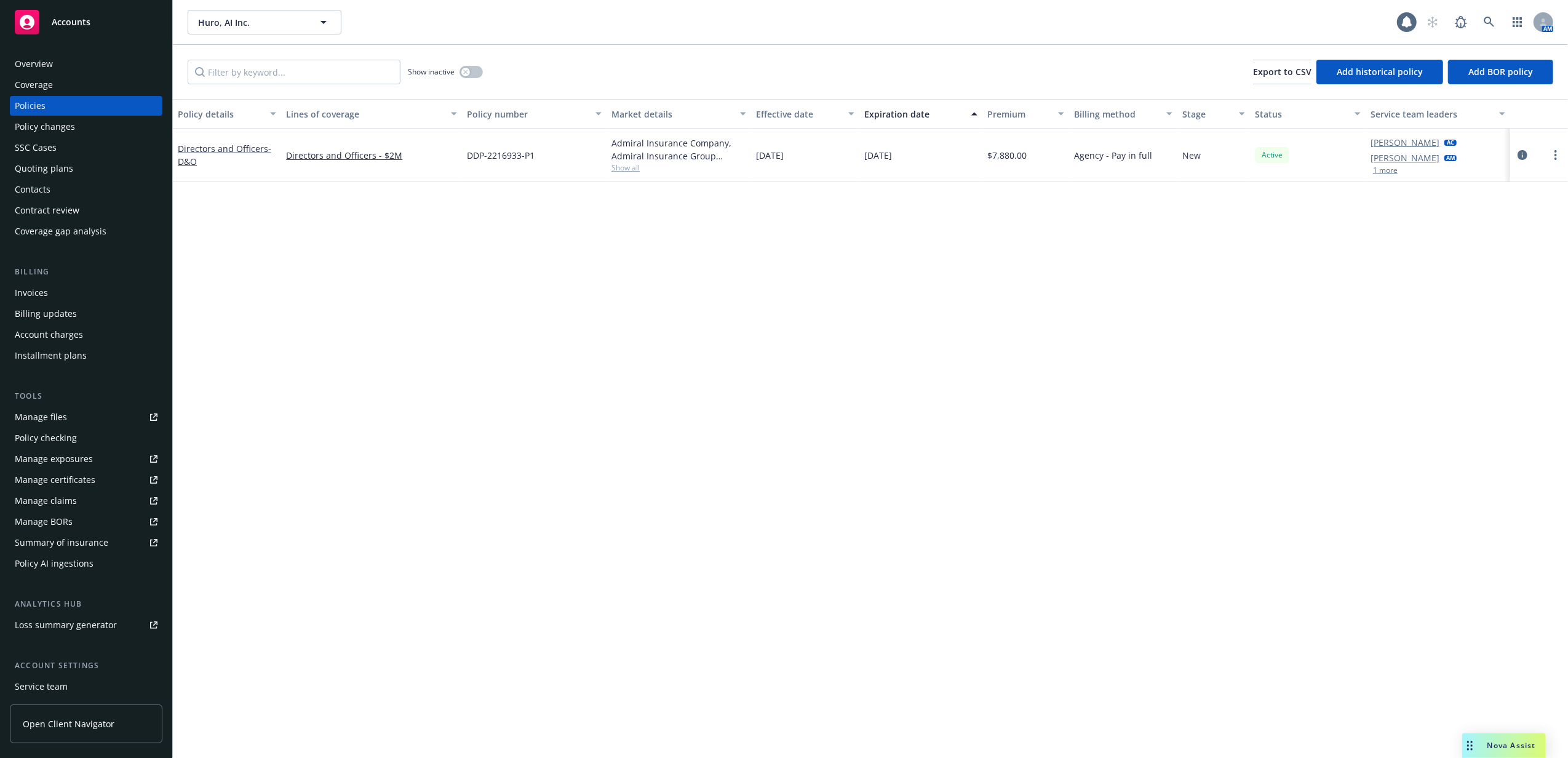
click at [71, 126] on div "Policy changes" at bounding box center [44, 126] width 61 height 19
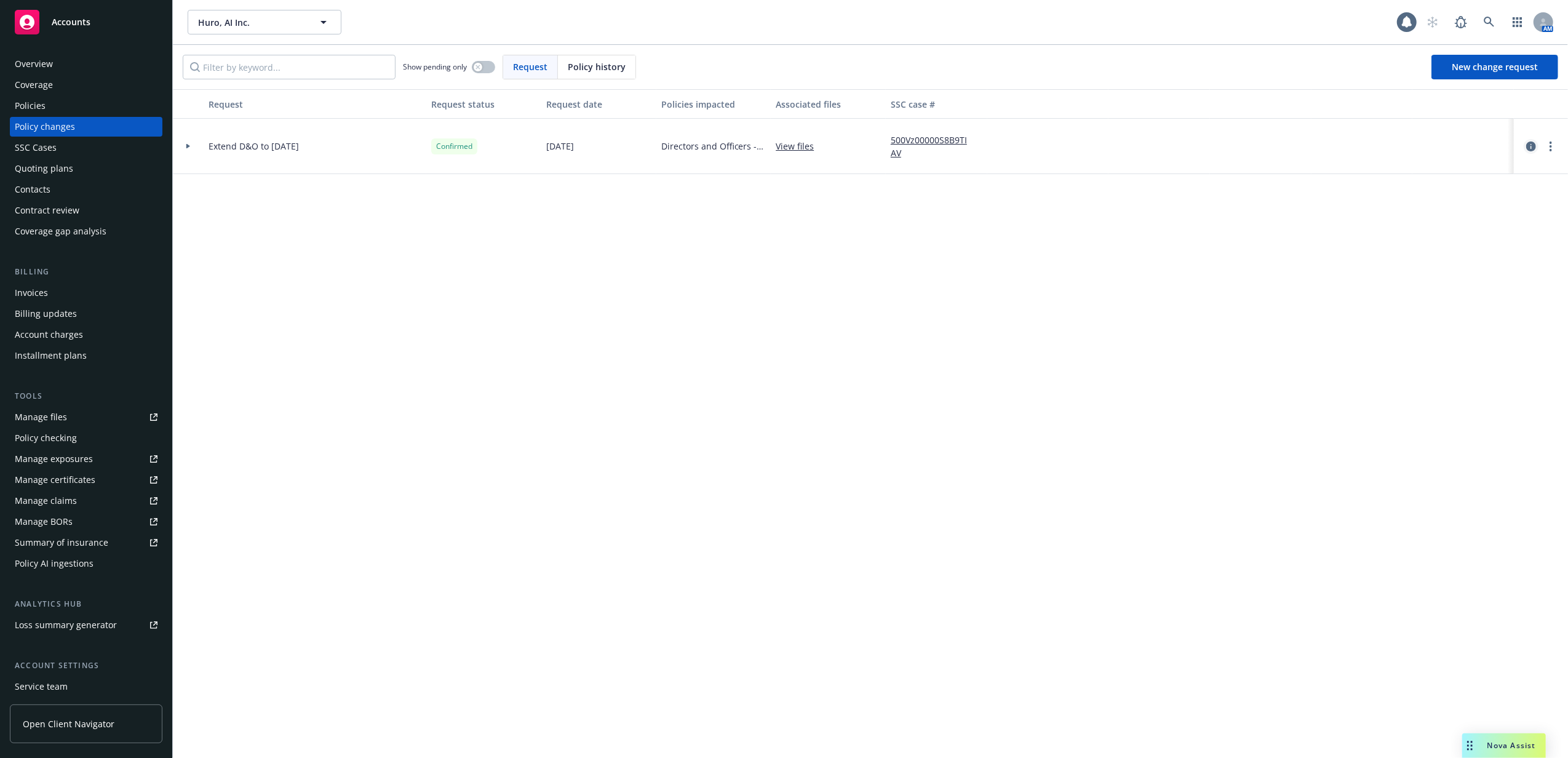
click at [1529, 146] on icon "circleInformation" at bounding box center [1531, 146] width 10 height 10
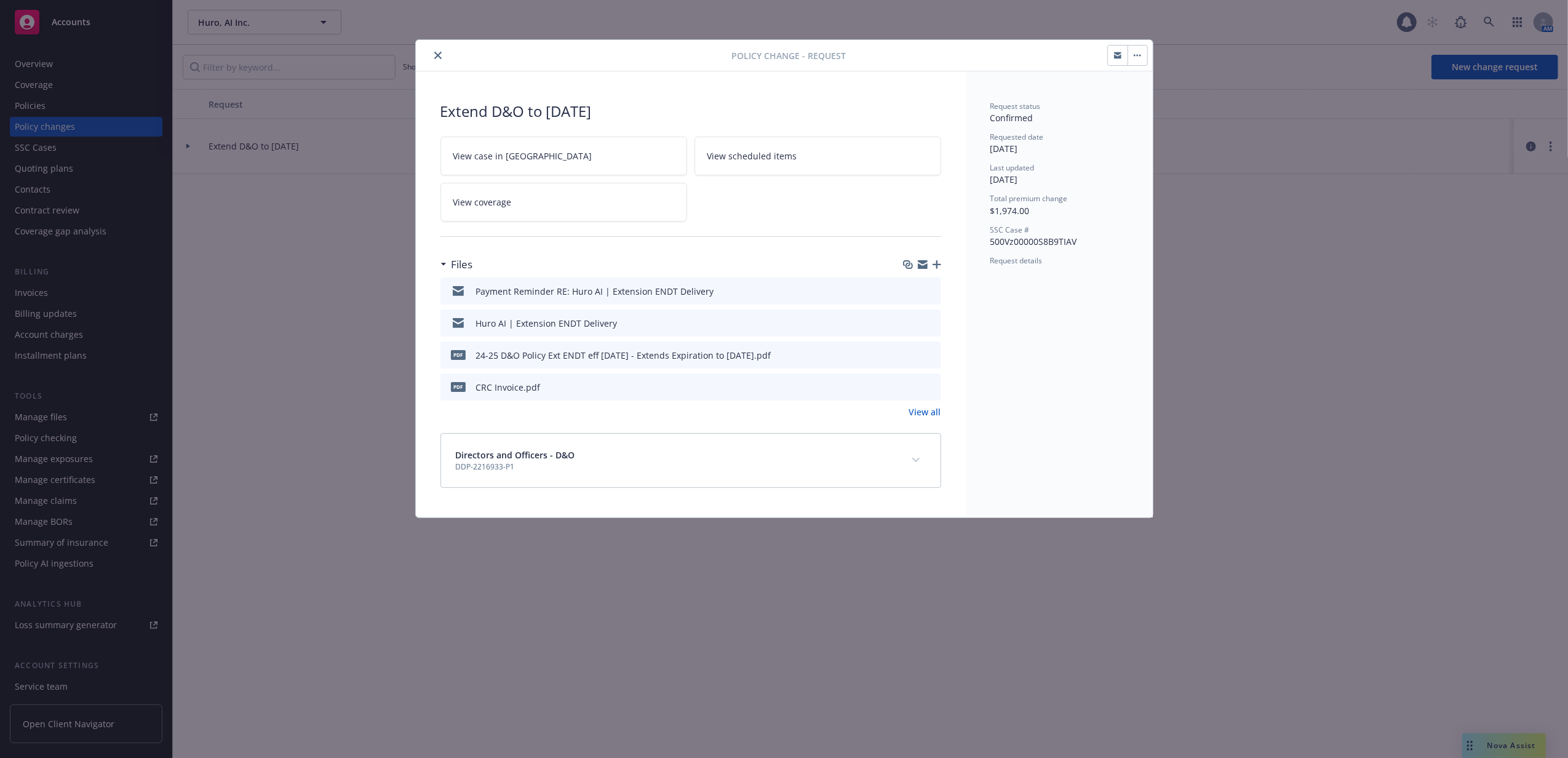
click at [936, 265] on icon "button" at bounding box center [937, 265] width 9 height 9
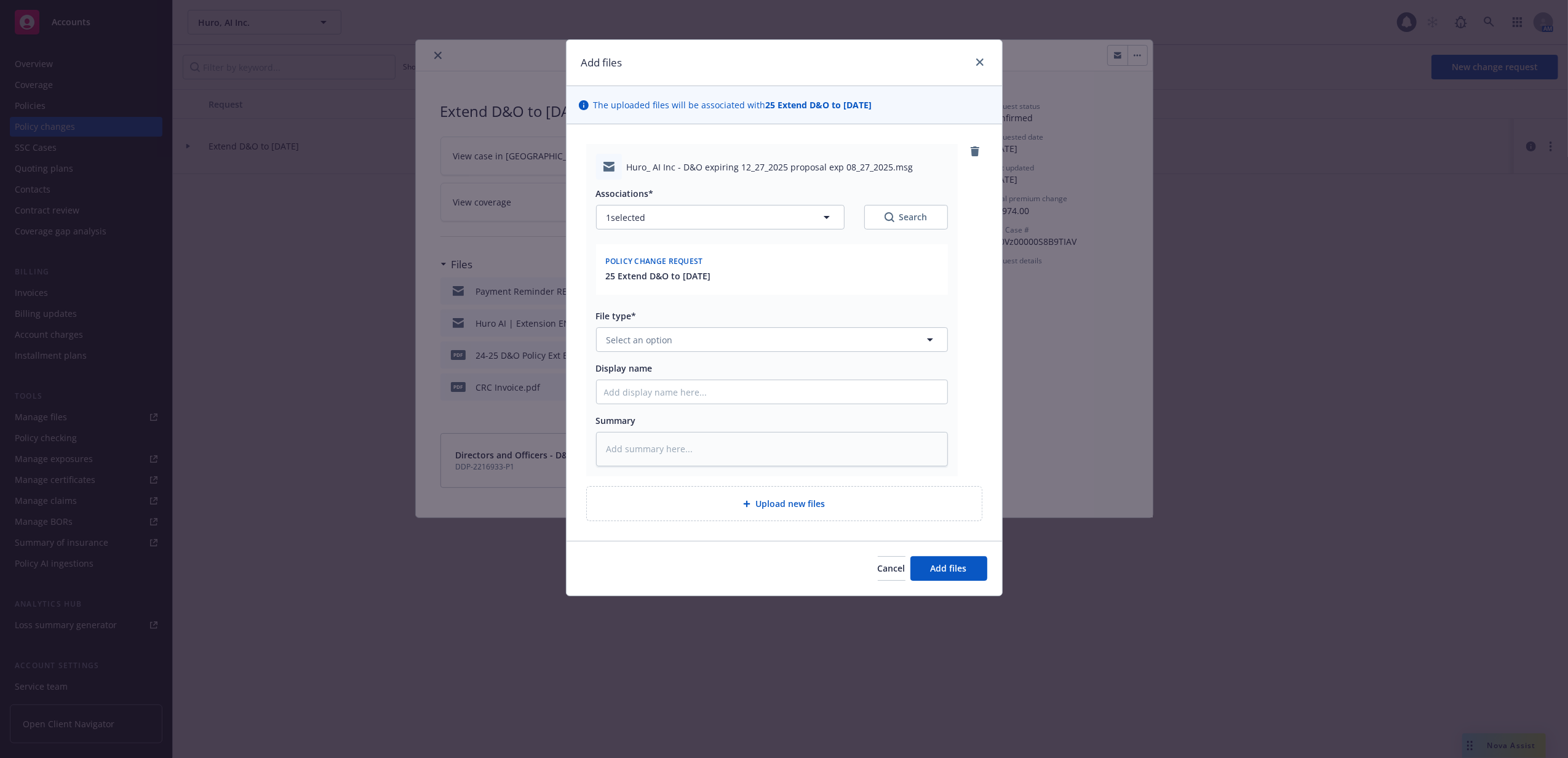
click at [689, 404] on div at bounding box center [772, 392] width 352 height 24
click at [689, 401] on input "Display name" at bounding box center [771, 392] width 350 height 23
paste input "Huro, AI Inc - D&O expiring 12.27.2025 proposal exp 08.27.2025"
type textarea "x"
type input "Huro, AI Inc - D&O expiring 12.27.2025 proposal exp 08.27.2025"
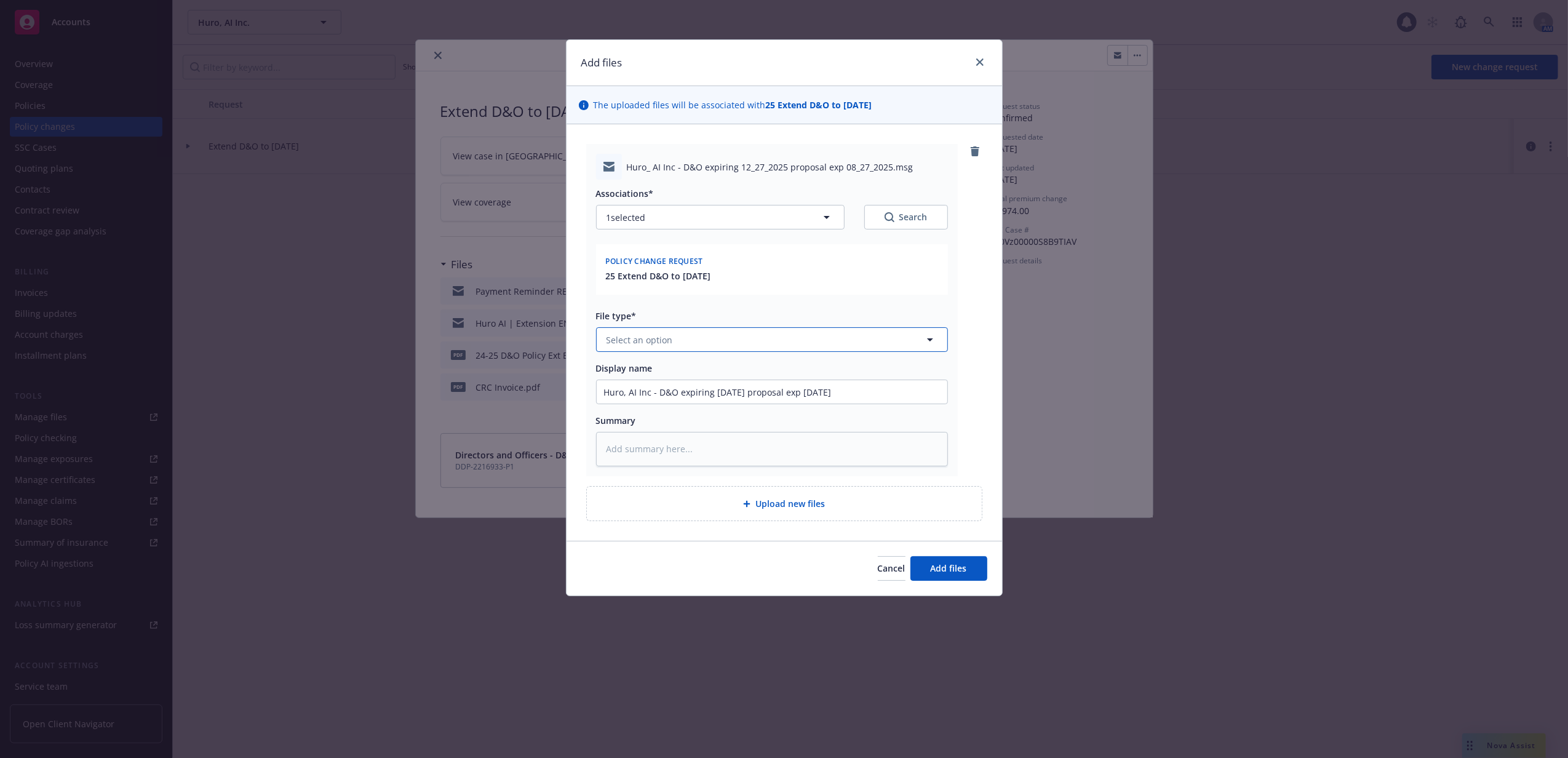
click at [714, 341] on button "Select an option" at bounding box center [772, 339] width 352 height 24
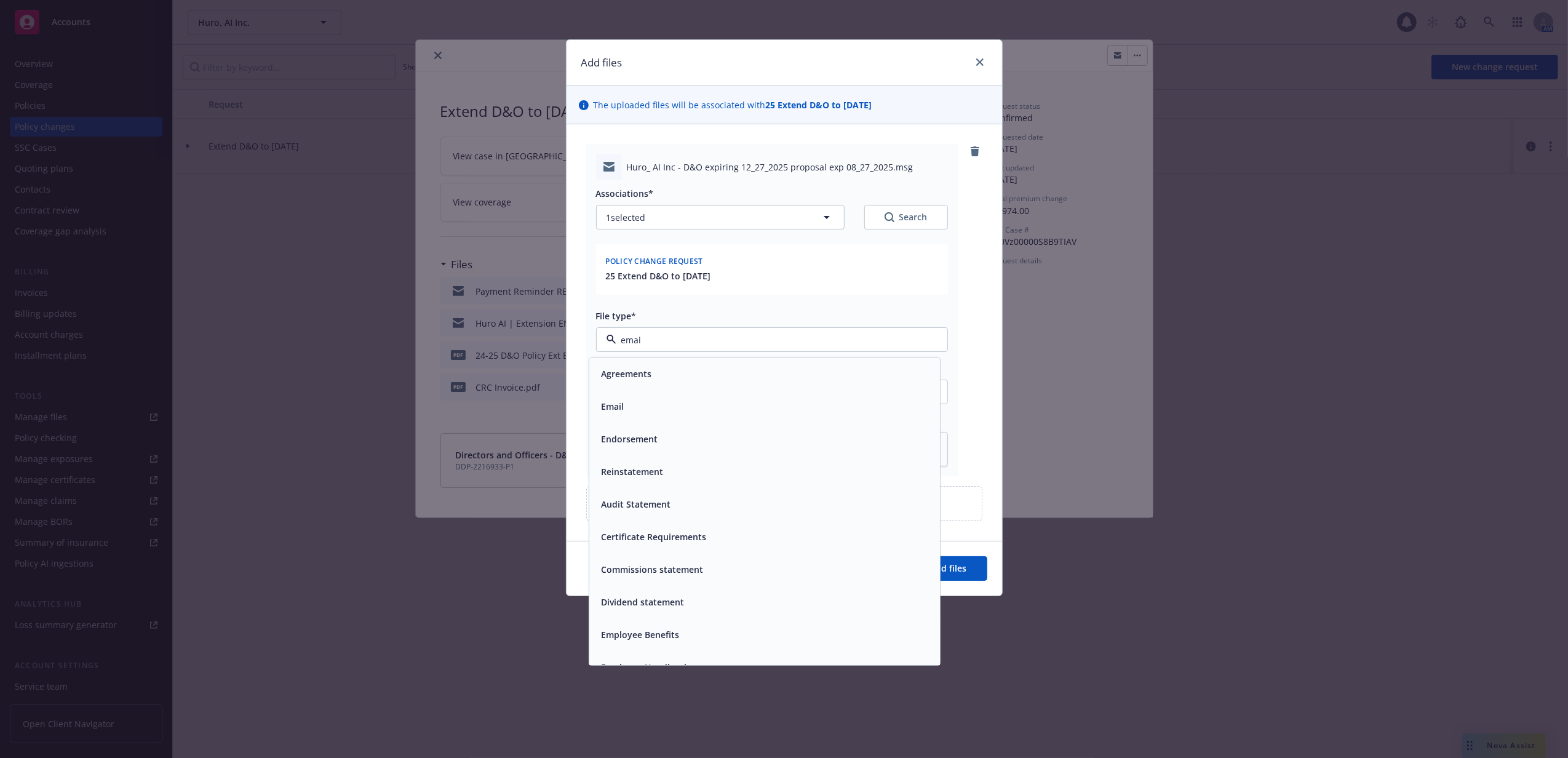
type input "email"
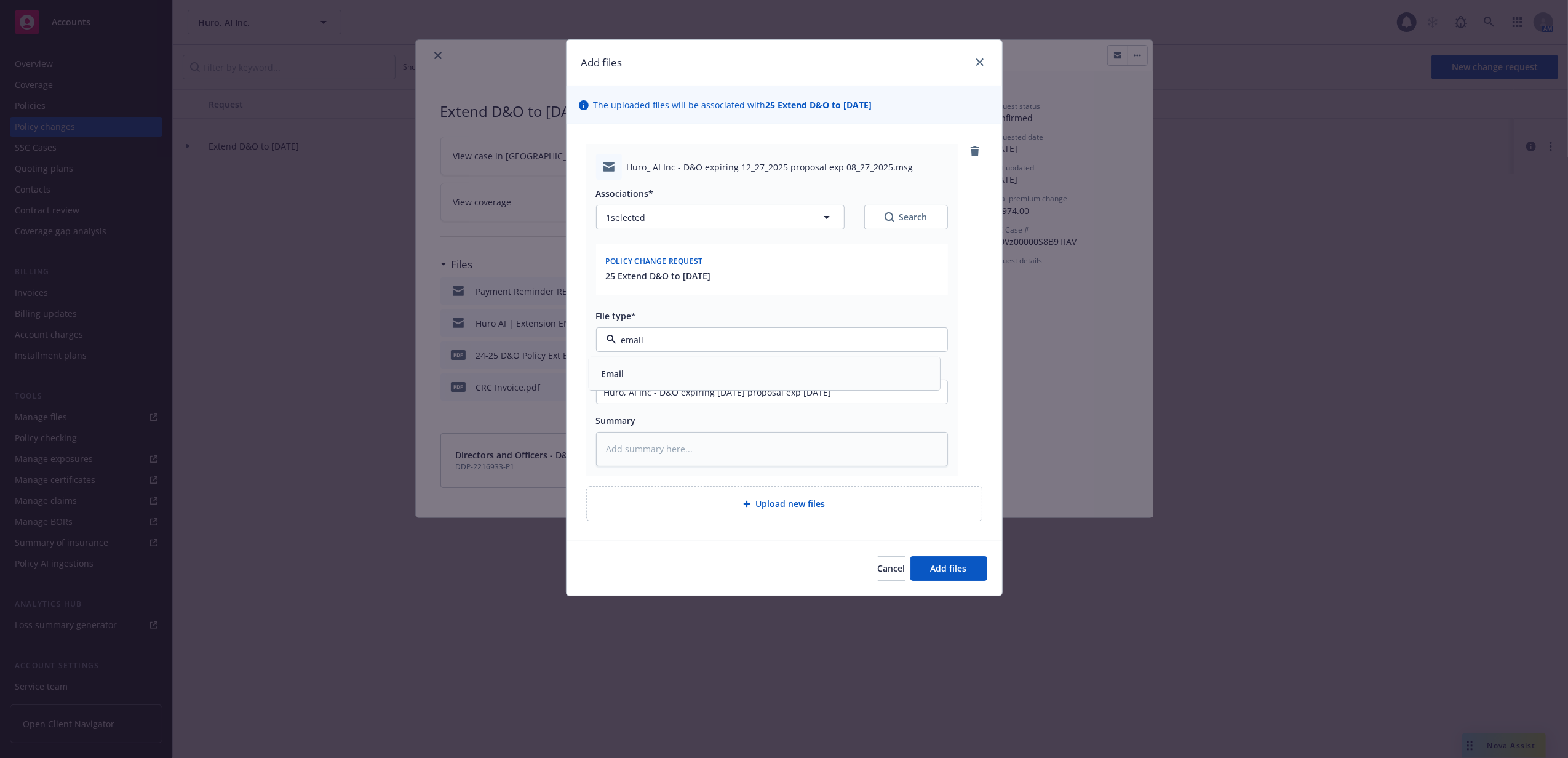
click at [714, 386] on div "Email" at bounding box center [764, 374] width 350 height 32
click at [940, 560] on button "Add files" at bounding box center [948, 568] width 77 height 24
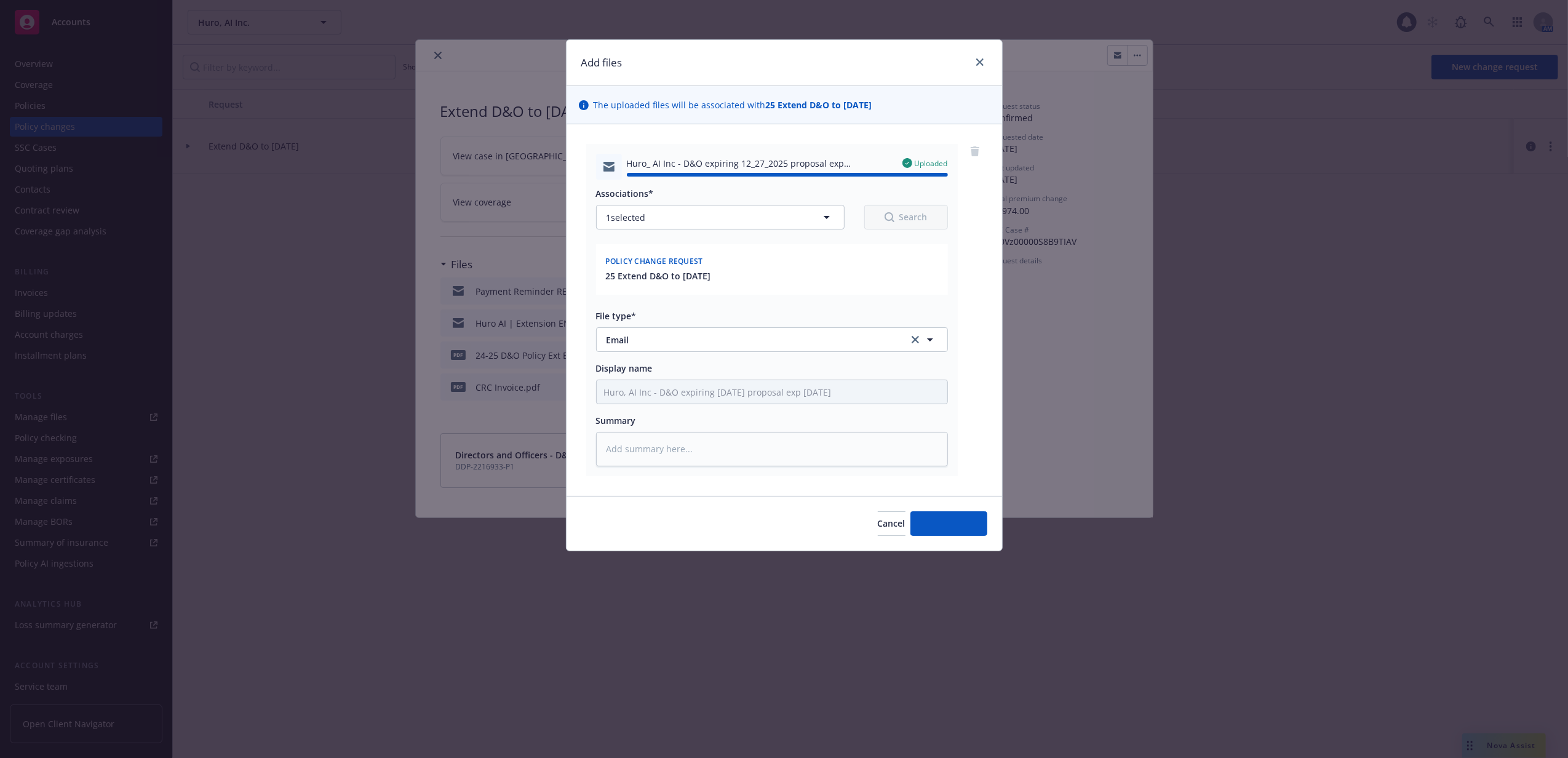
type textarea "x"
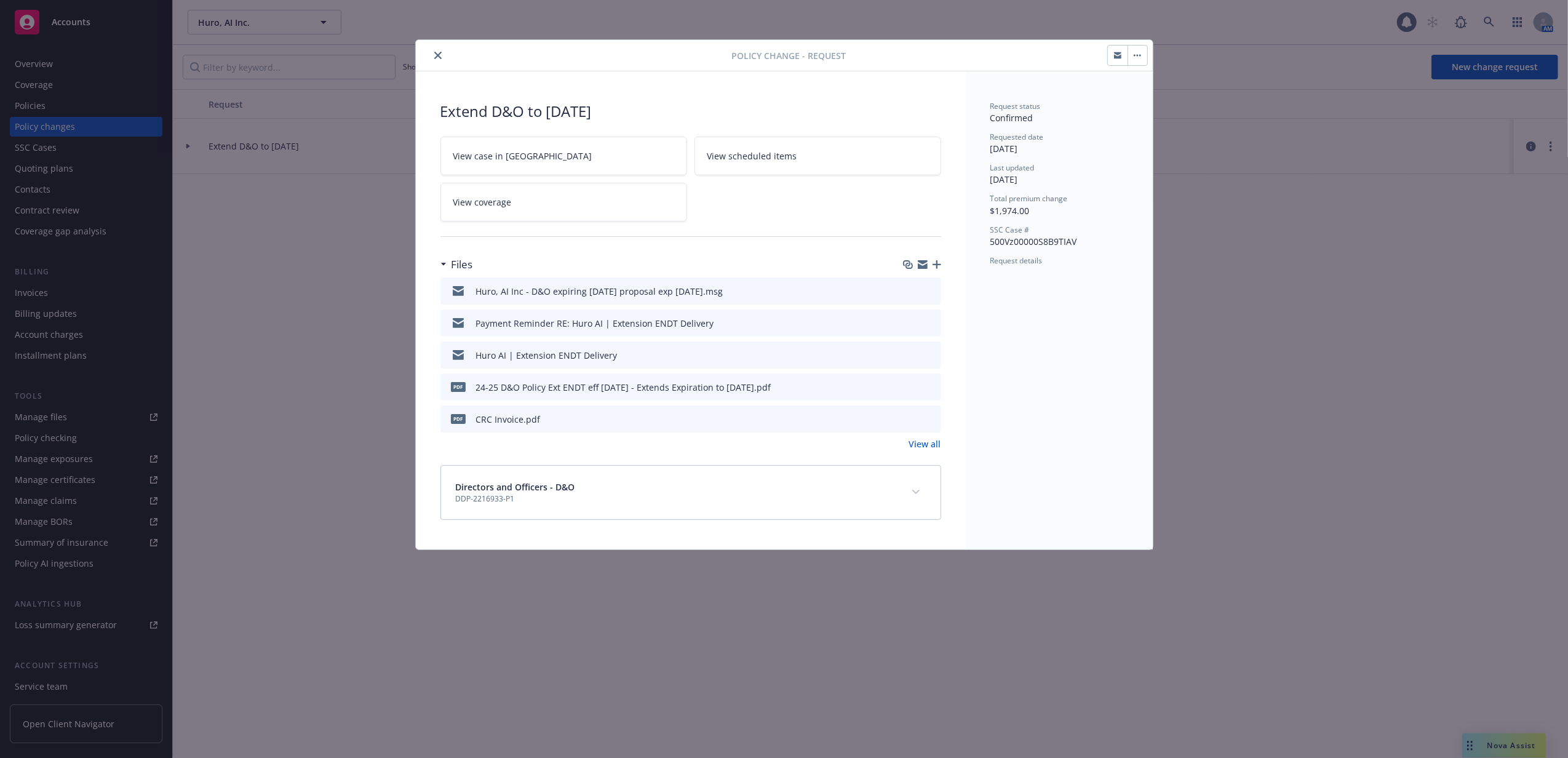
click at [435, 57] on icon "close" at bounding box center [438, 55] width 7 height 7
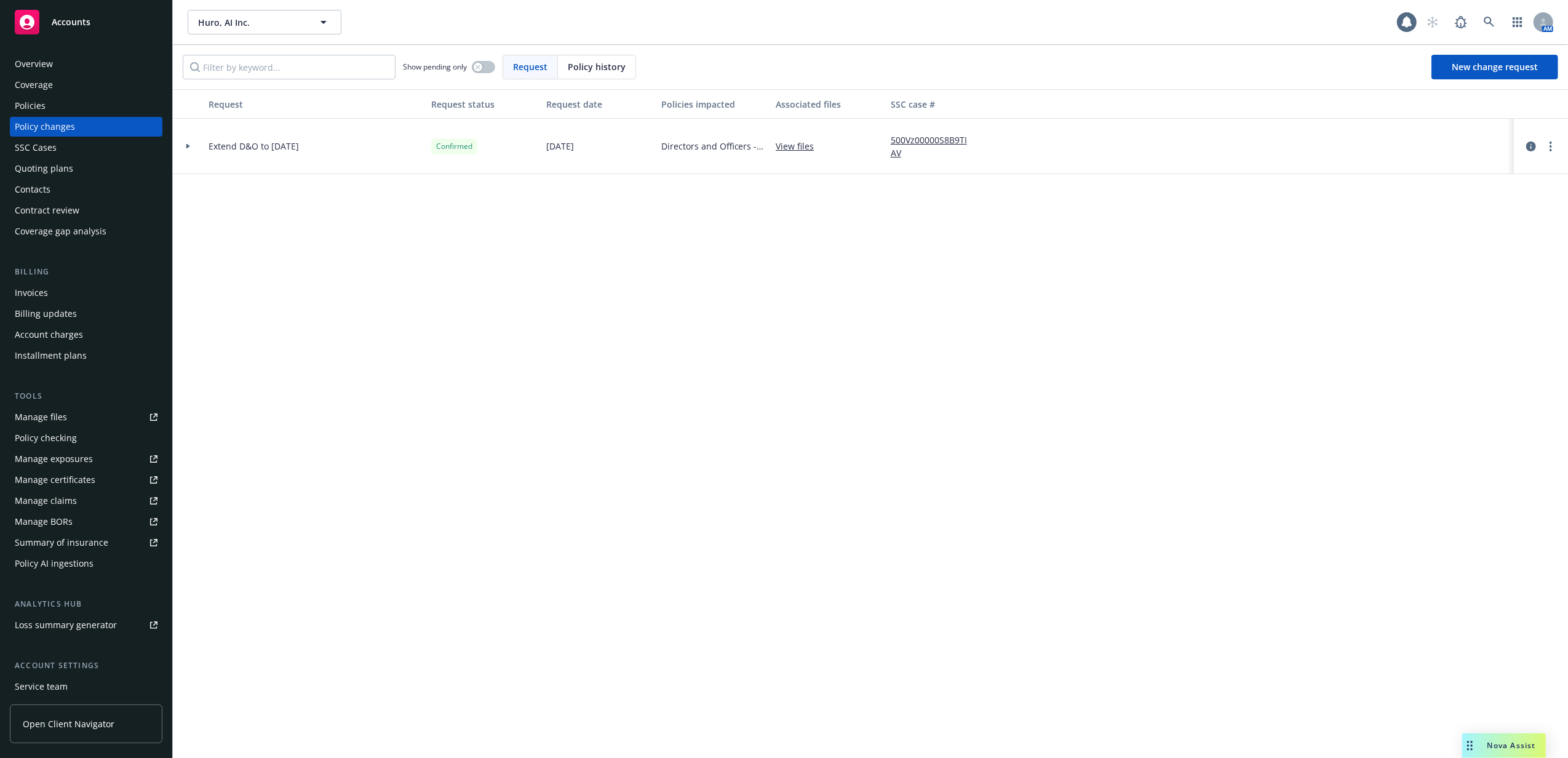
click at [99, 113] on div "Policies" at bounding box center [86, 106] width 142 height 19
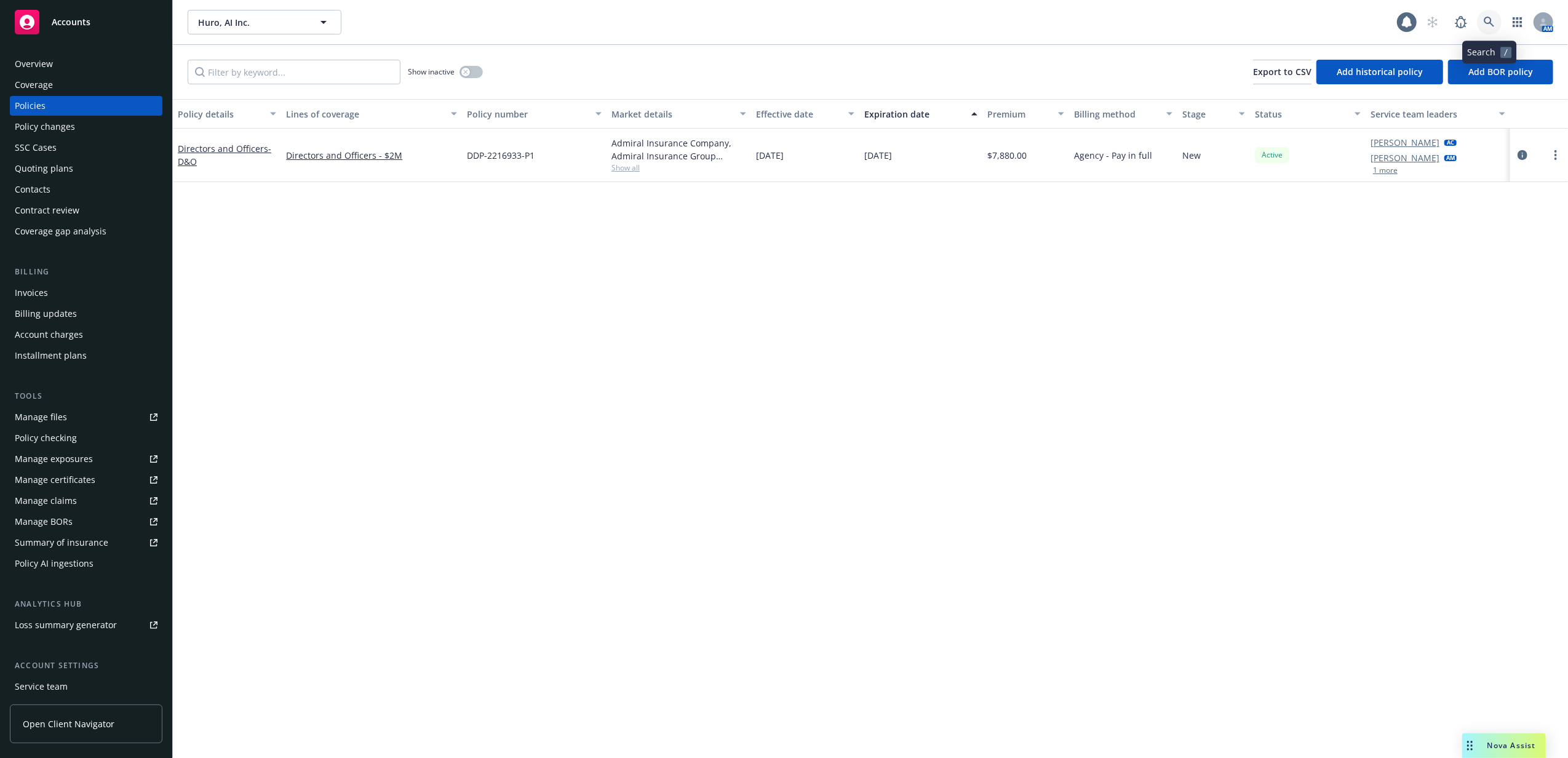
click at [1484, 15] on link at bounding box center [1489, 22] width 24 height 24
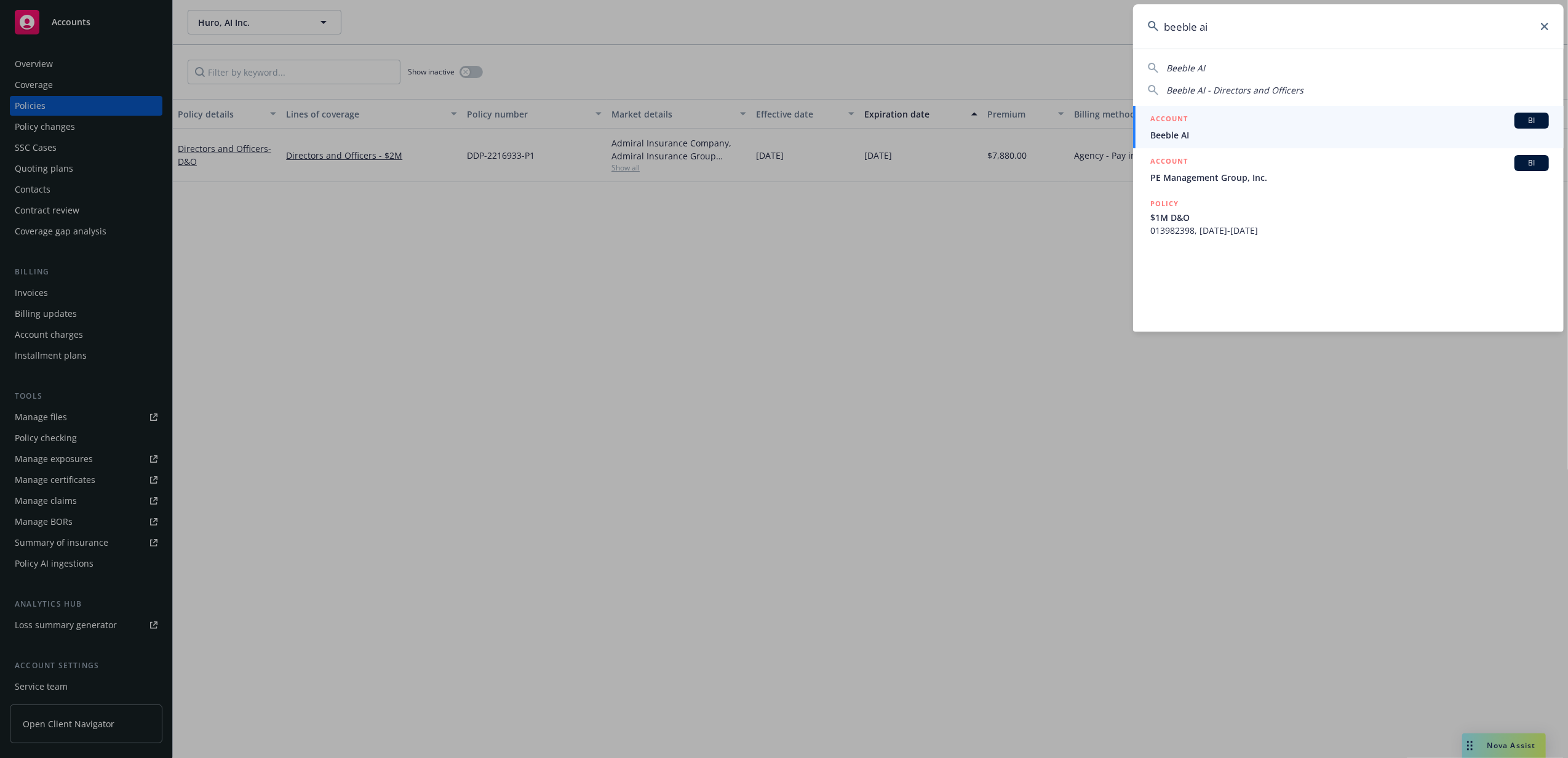
type input "beeble ai"
click at [1223, 125] on div "ACCOUNT BI" at bounding box center [1350, 121] width 399 height 16
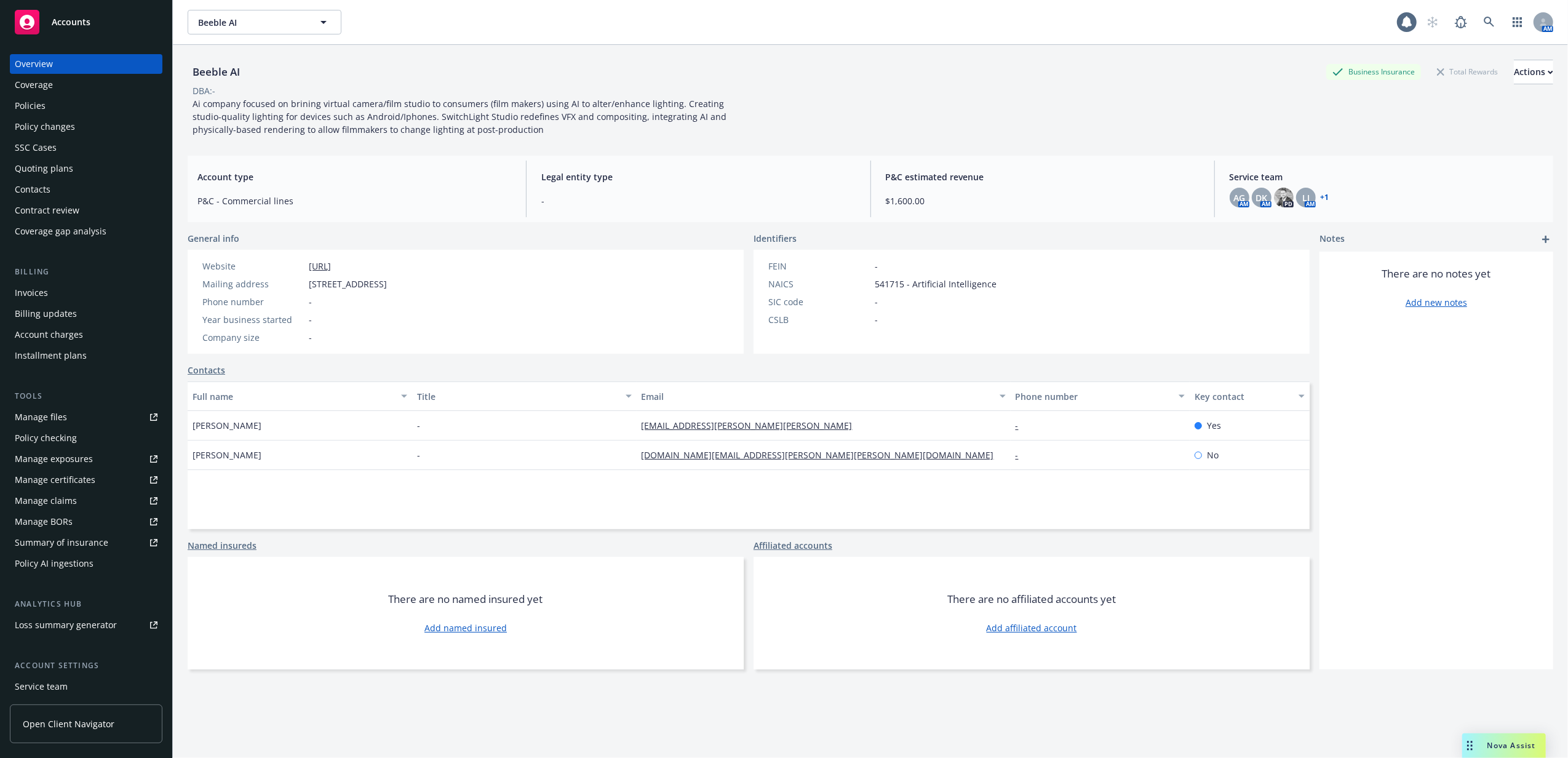
click at [106, 92] on div "Coverage" at bounding box center [86, 85] width 142 height 19
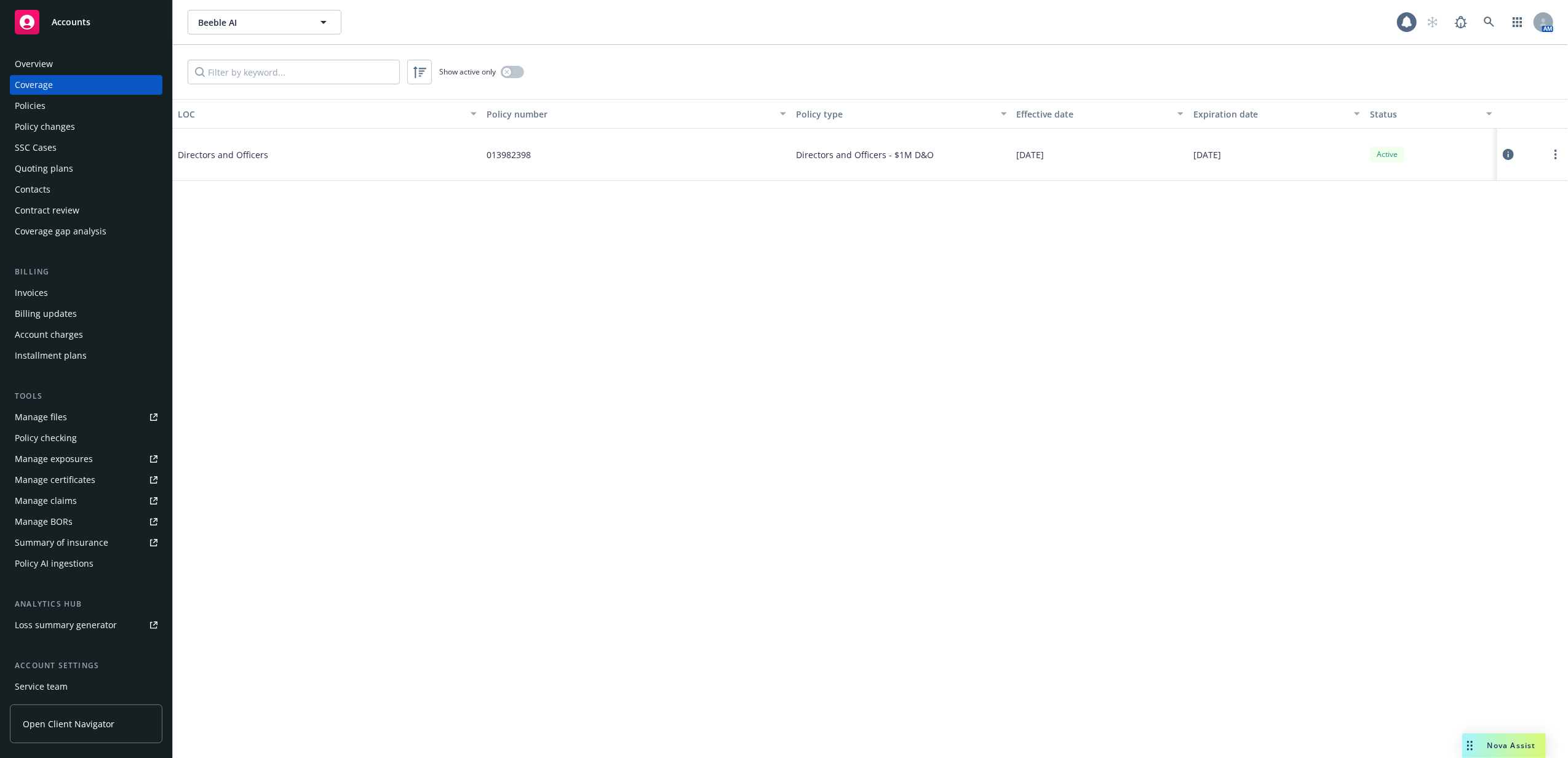
click at [104, 108] on div "Policies" at bounding box center [86, 106] width 142 height 19
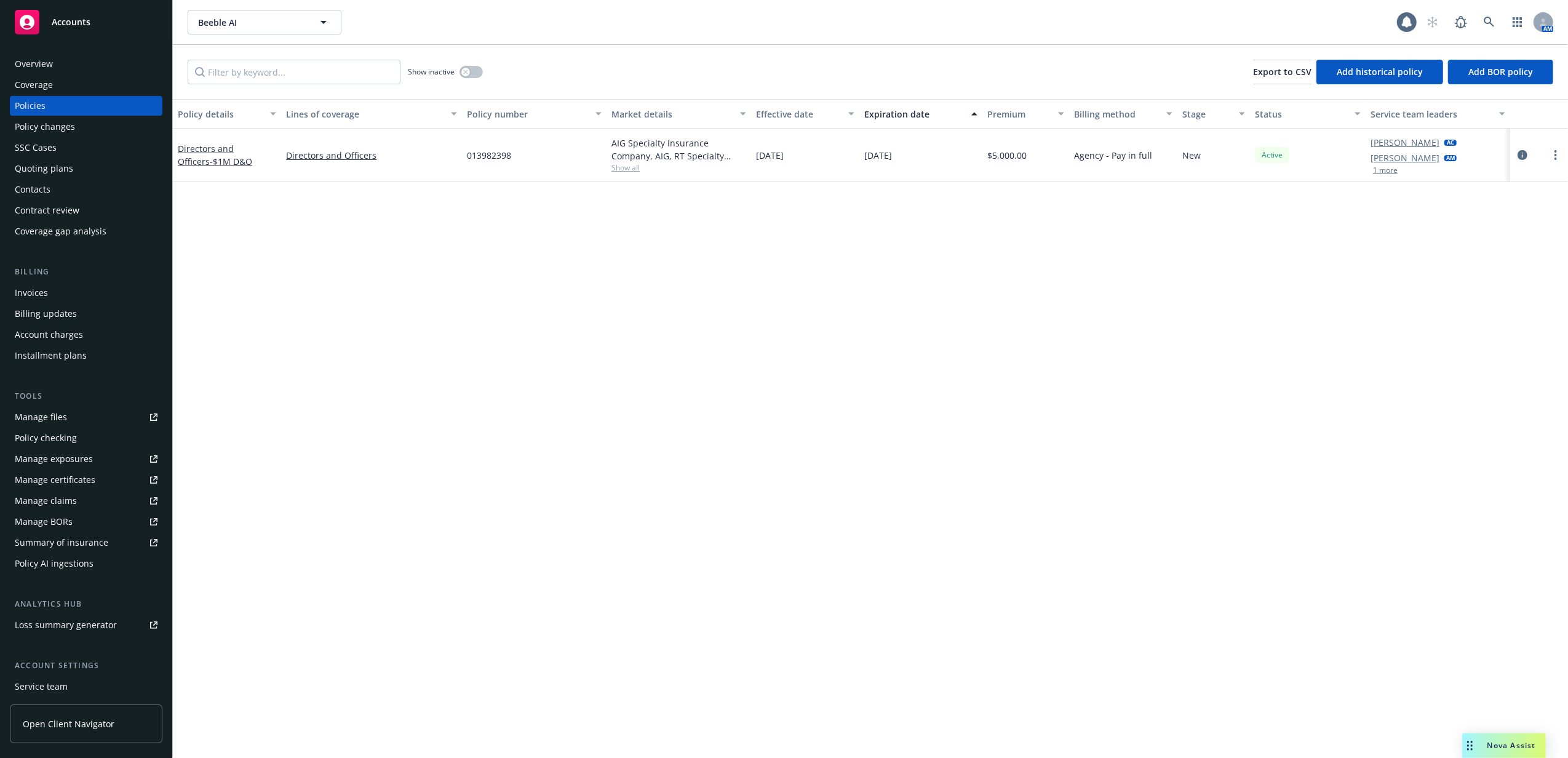
click at [635, 173] on div "AIG Specialty Insurance Company, AIG, RT Specialty Insurance Services, LLC (RSG…" at bounding box center [679, 155] width 145 height 53
click at [635, 168] on span "Show all" at bounding box center [679, 167] width 134 height 11
click at [955, 258] on div "Policy details Lines of coverage Policy number Market details Effective date Ex…" at bounding box center [871, 428] width 1395 height 658
click at [1522, 153] on icon "circleInformation" at bounding box center [1523, 155] width 10 height 10
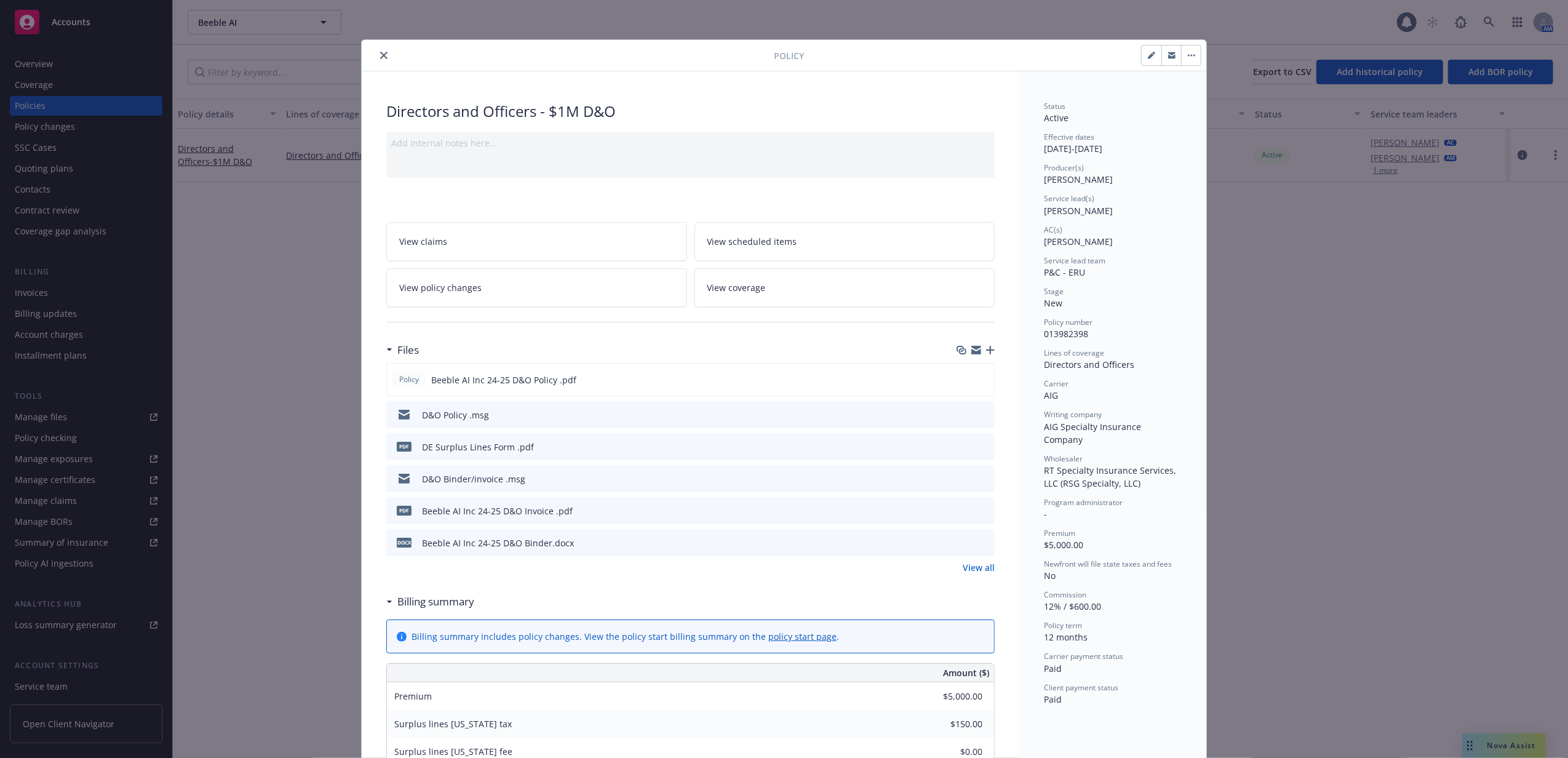
click at [380, 57] on icon "close" at bounding box center [384, 55] width 7 height 7
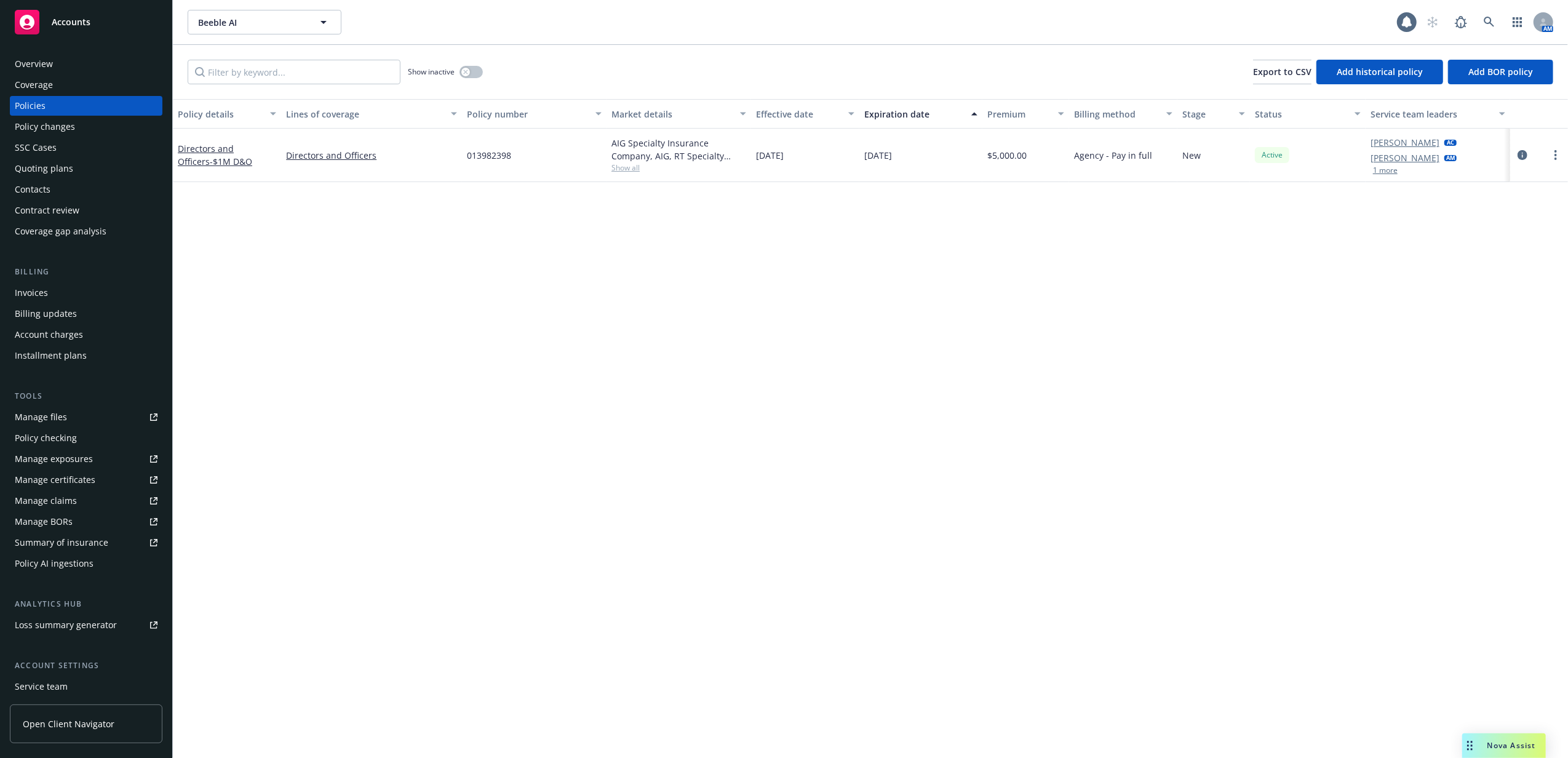
click at [102, 171] on div "Quoting plans" at bounding box center [86, 168] width 142 height 19
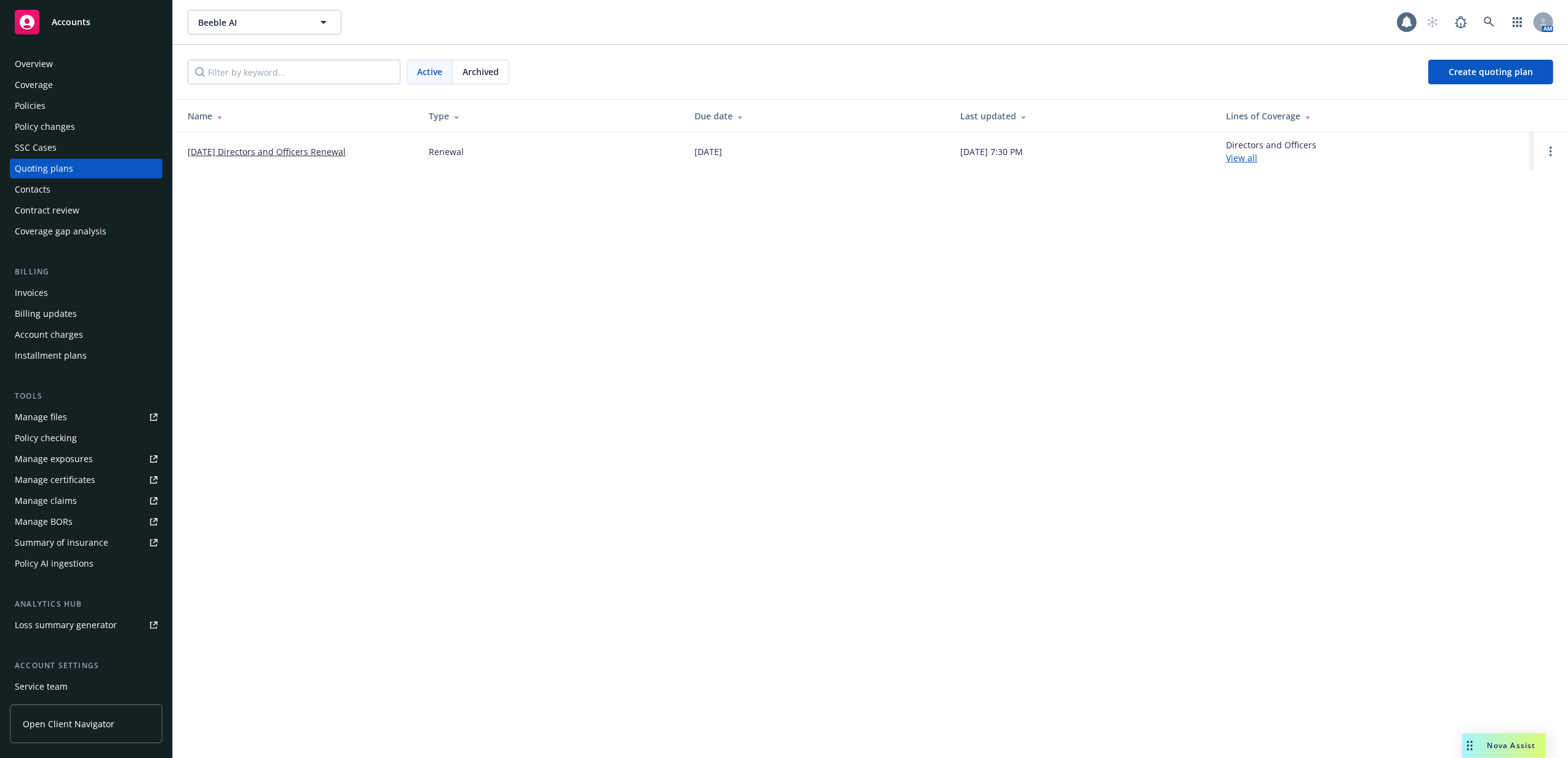
click at [266, 155] on link "10/05/25 Directors and Officers Renewal" at bounding box center [266, 151] width 158 height 13
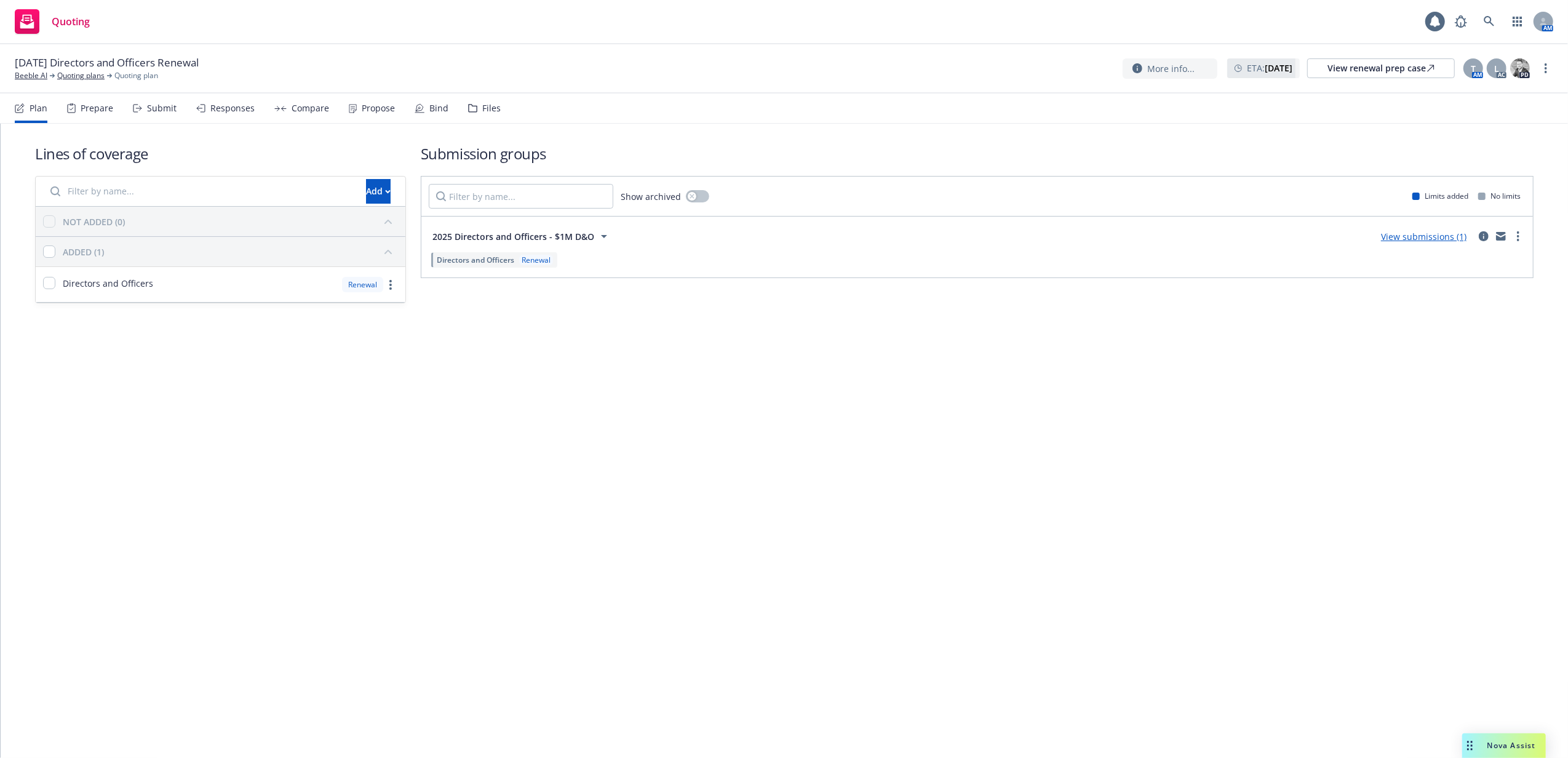
click at [489, 112] on div "Files" at bounding box center [491, 108] width 19 height 10
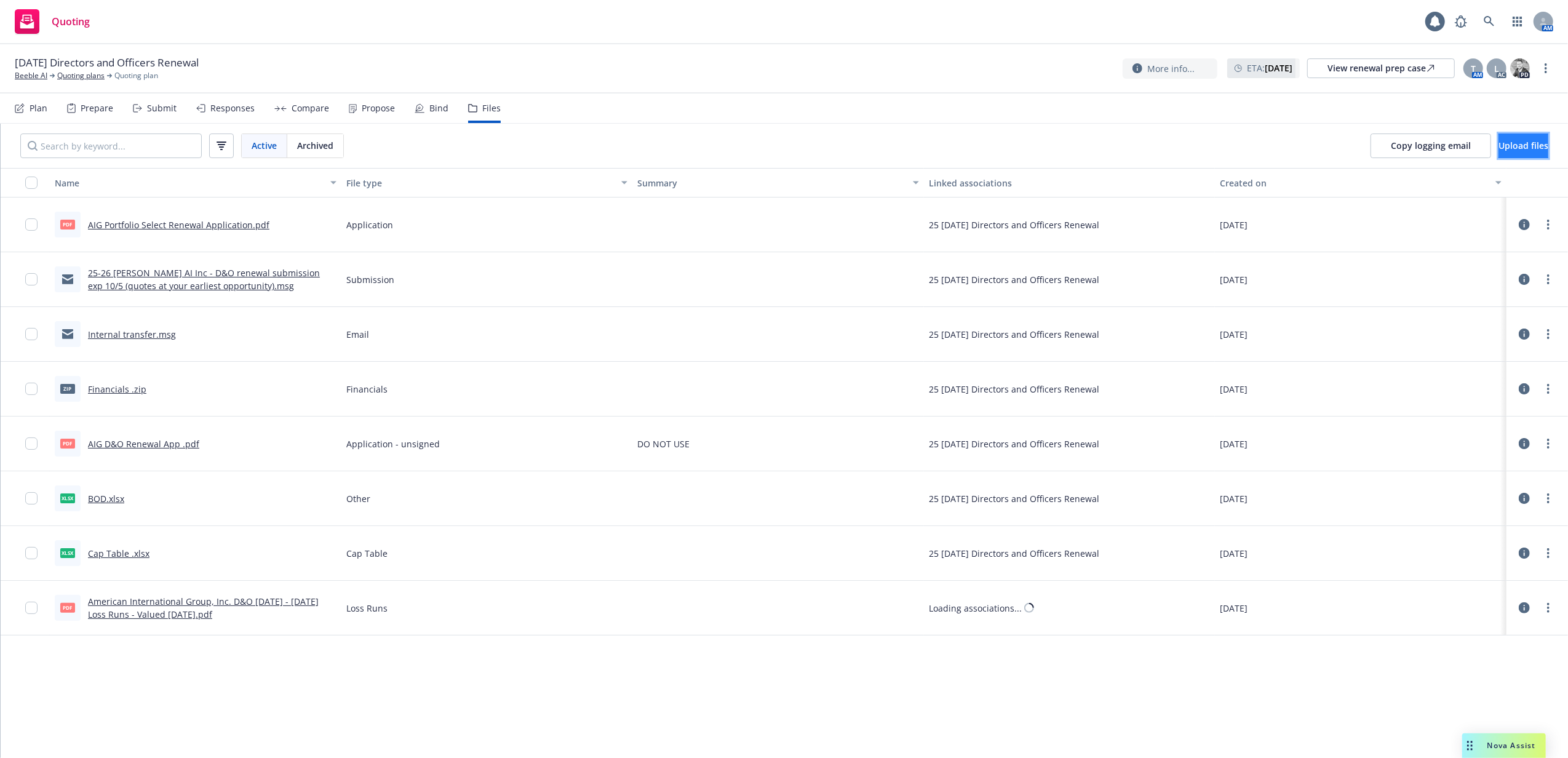
click at [1499, 143] on span "Upload files" at bounding box center [1524, 146] width 50 height 11
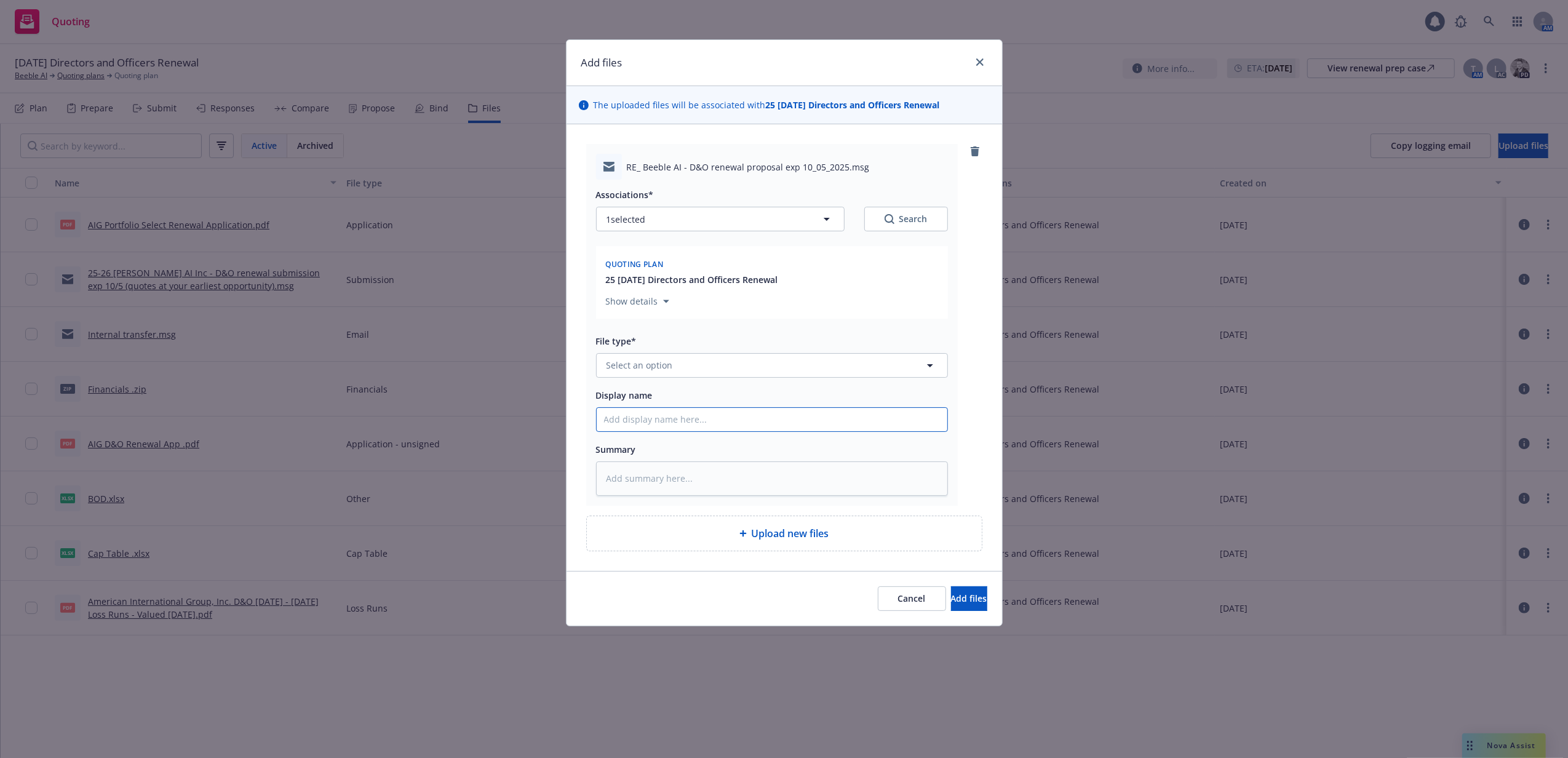
drag, startPoint x: 676, startPoint y: 428, endPoint x: 683, endPoint y: 400, distance: 28.9
click at [678, 428] on input "Display name" at bounding box center [771, 419] width 350 height 23
paste input "RE: Beeble AI - D&O renewal proposal exp 10.05.2025"
type textarea "x"
type input "RE: Beeble AI - D&O renewal proposal exp 10.05.2025"
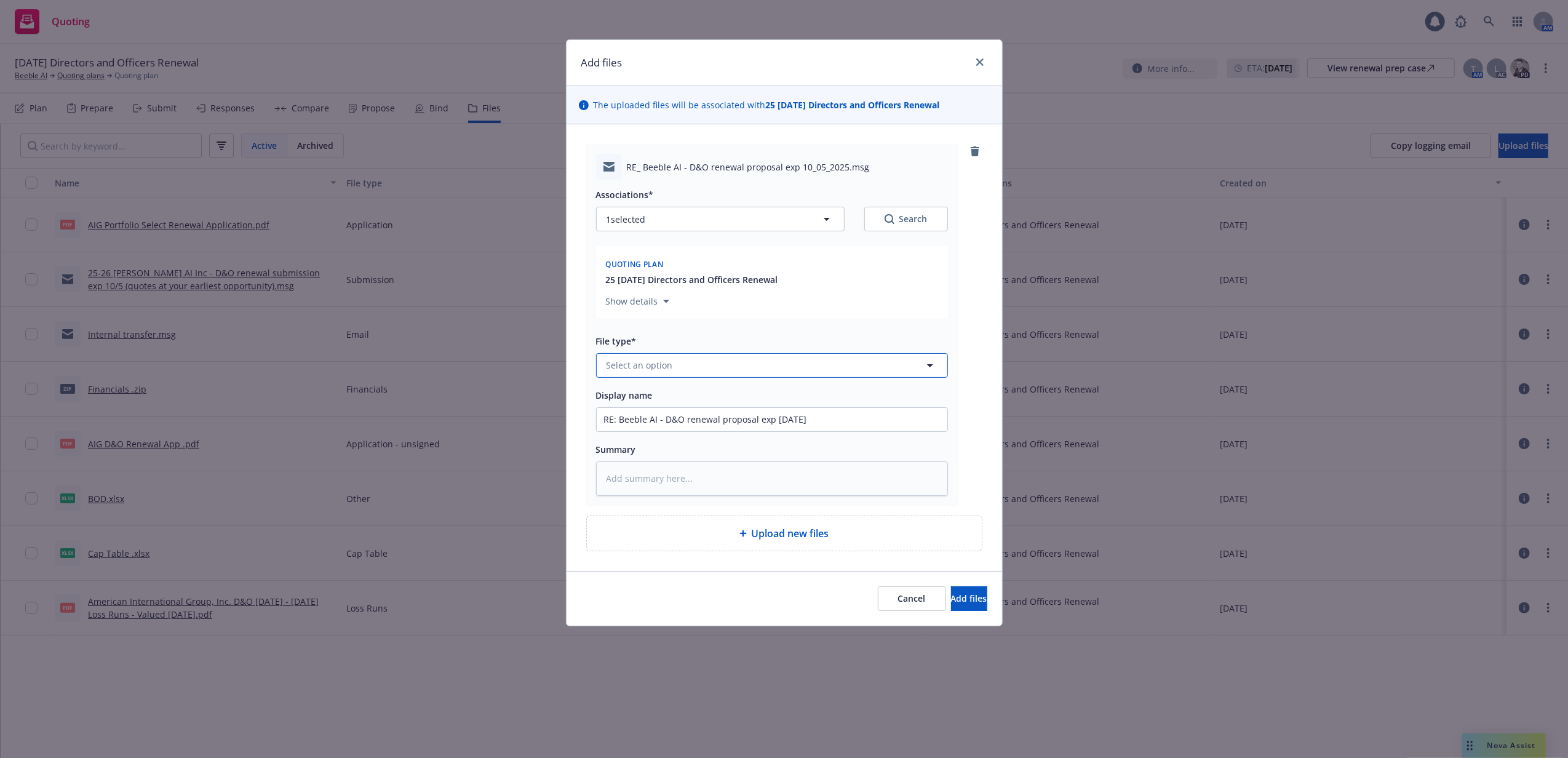
click at [697, 365] on button "Select an option" at bounding box center [772, 365] width 352 height 24
type input "email"
click at [684, 389] on div "Email" at bounding box center [771, 400] width 350 height 32
click at [971, 594] on button "Add files" at bounding box center [968, 599] width 36 height 24
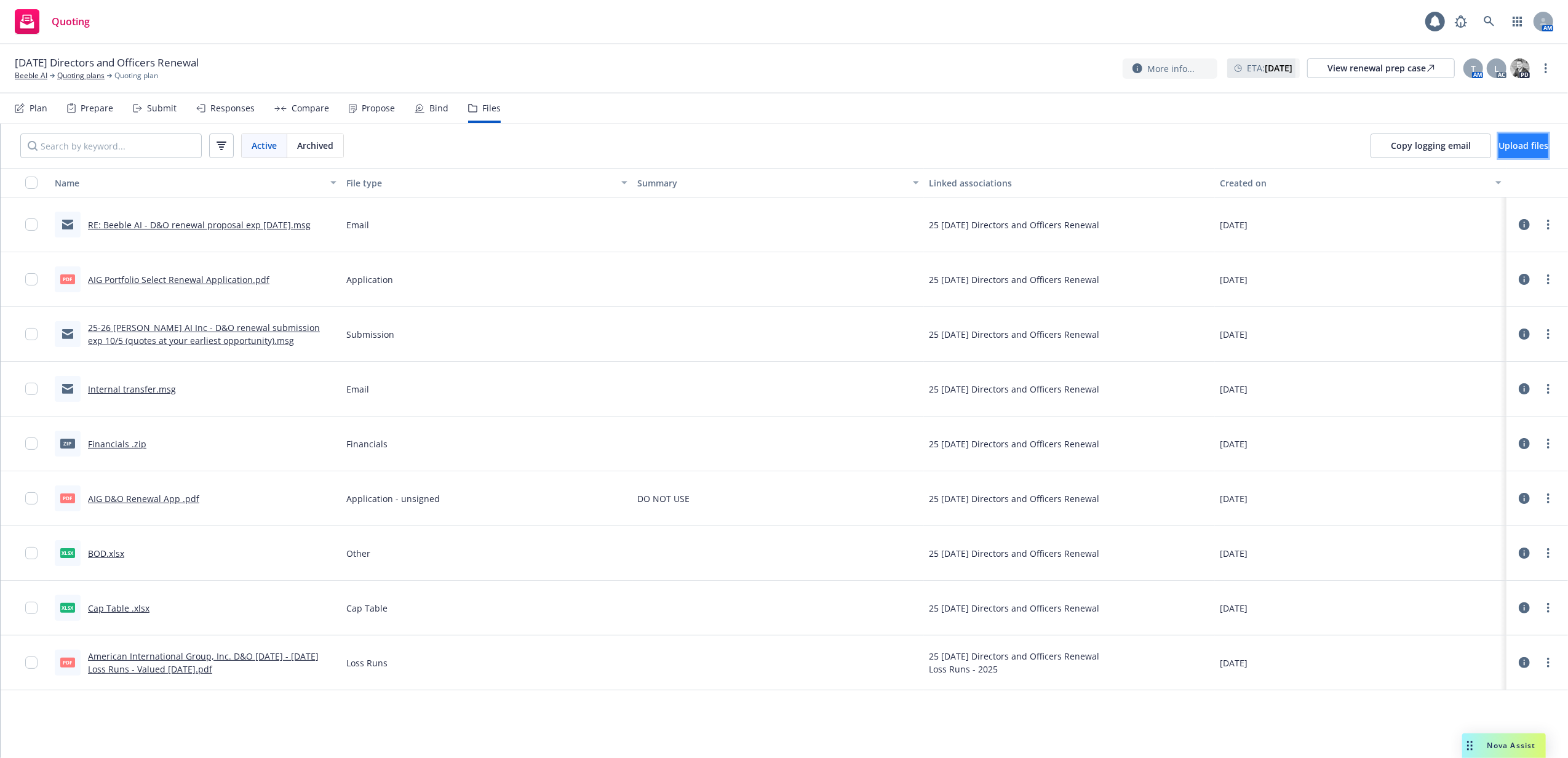
click at [1502, 145] on span "Upload files" at bounding box center [1524, 146] width 50 height 11
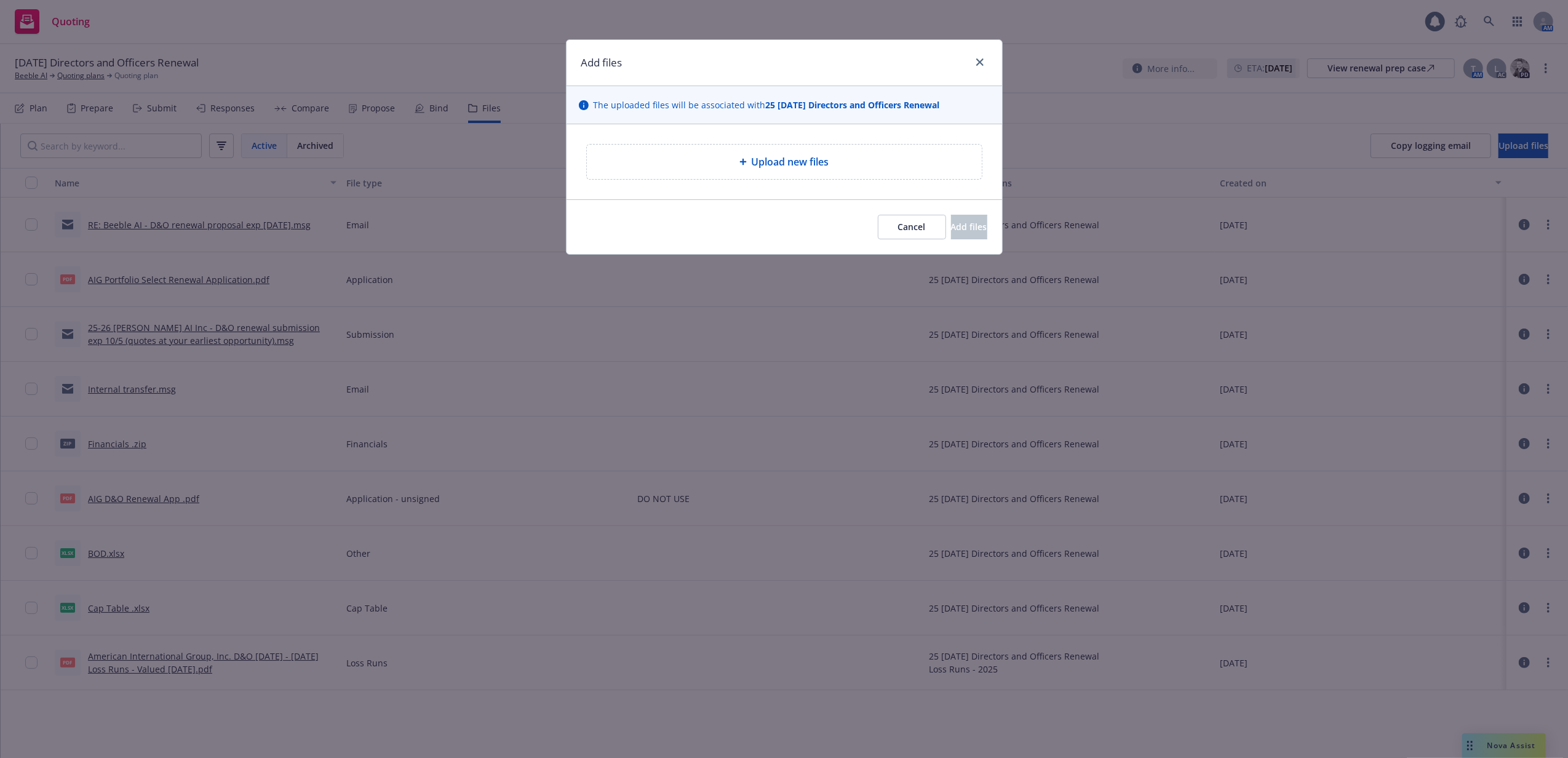
type textarea "x"
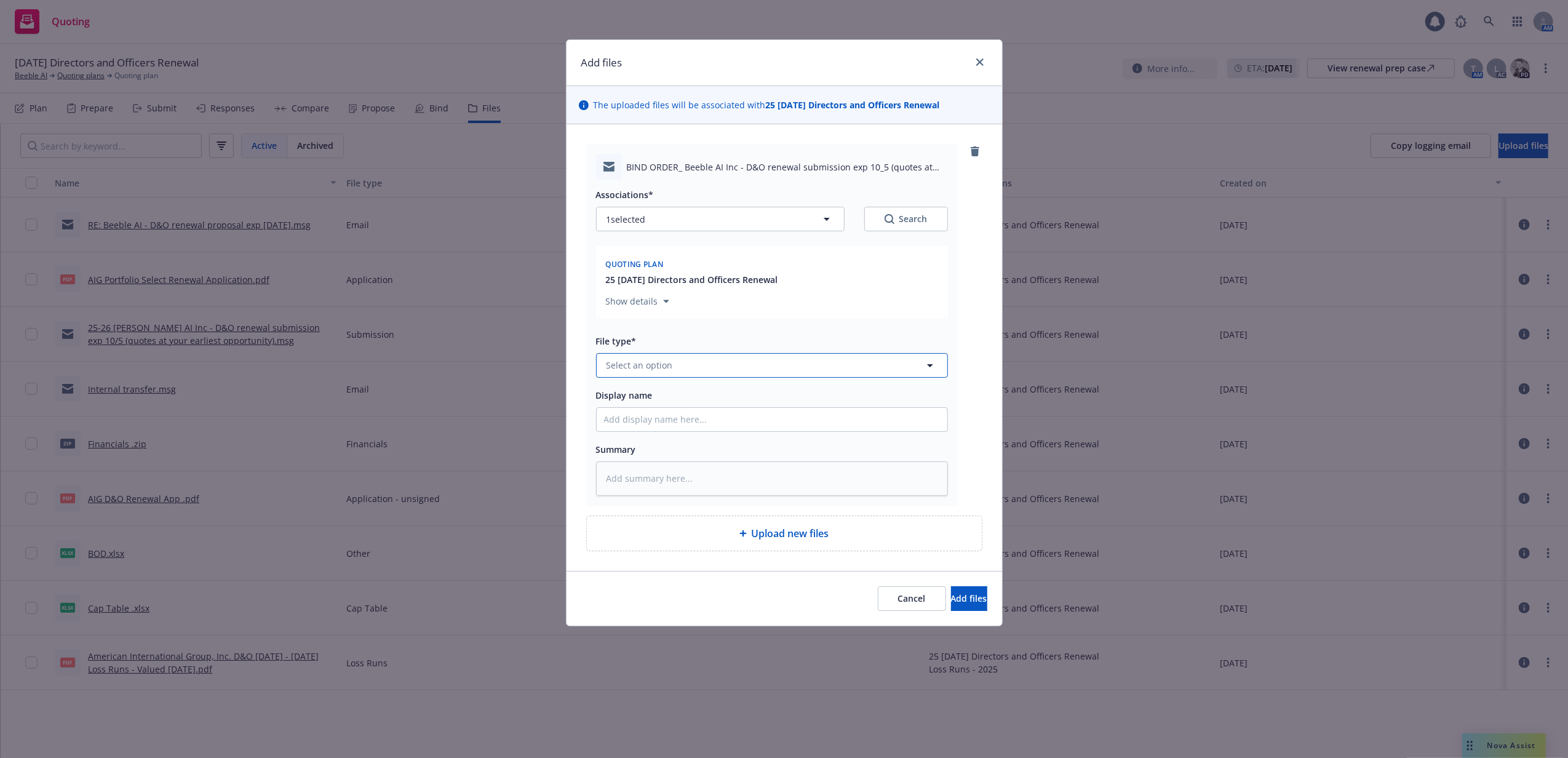
click at [682, 364] on button "Select an option" at bounding box center [772, 365] width 352 height 24
type input "bind"
click at [714, 432] on div "Bind Order" at bounding box center [772, 432] width 336 height 18
click at [714, 428] on input "Display name" at bounding box center [771, 419] width 350 height 23
type textarea "x"
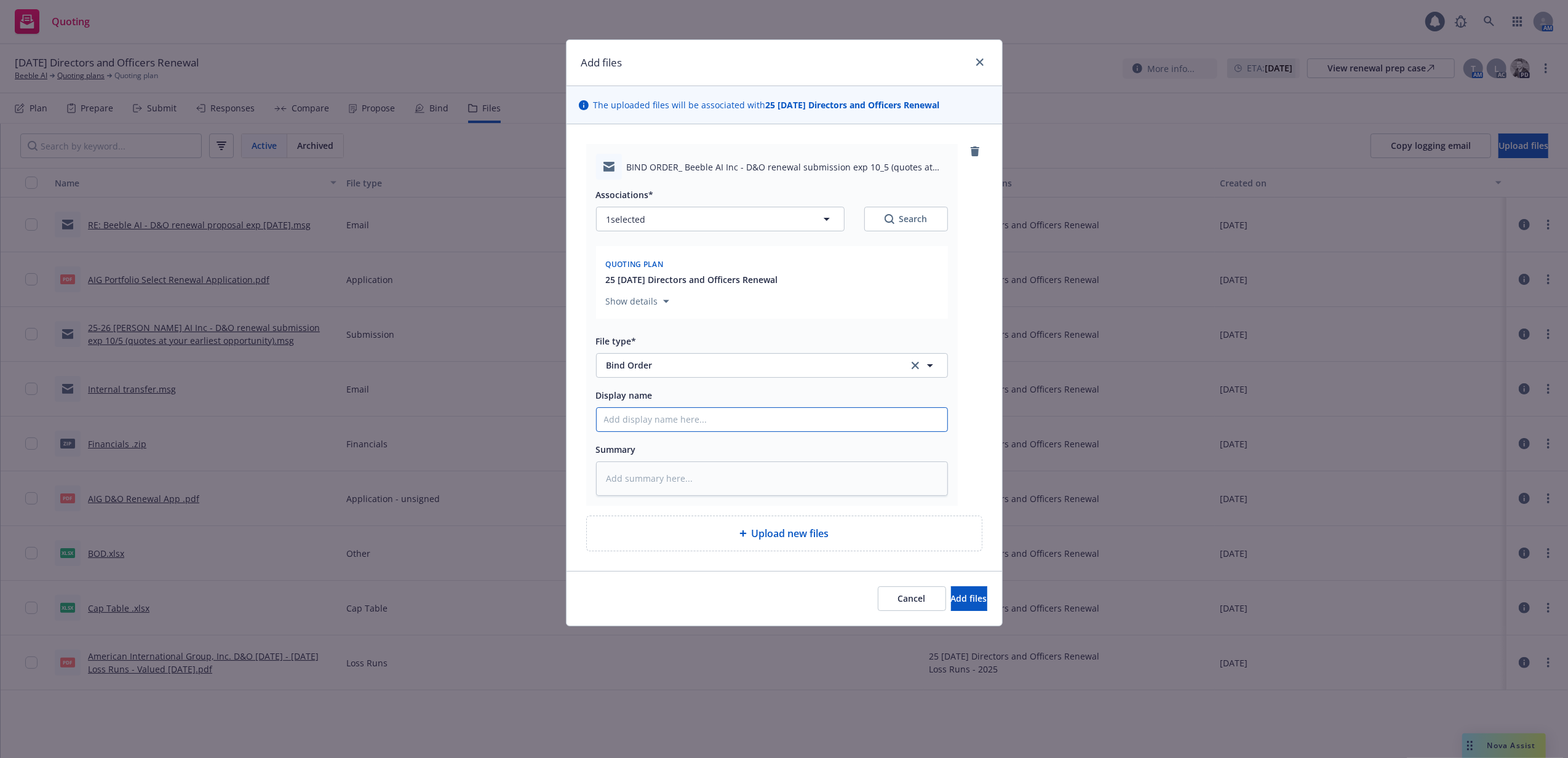
type input "B"
type textarea "x"
type input "Bi"
type textarea "x"
type input "Bin"
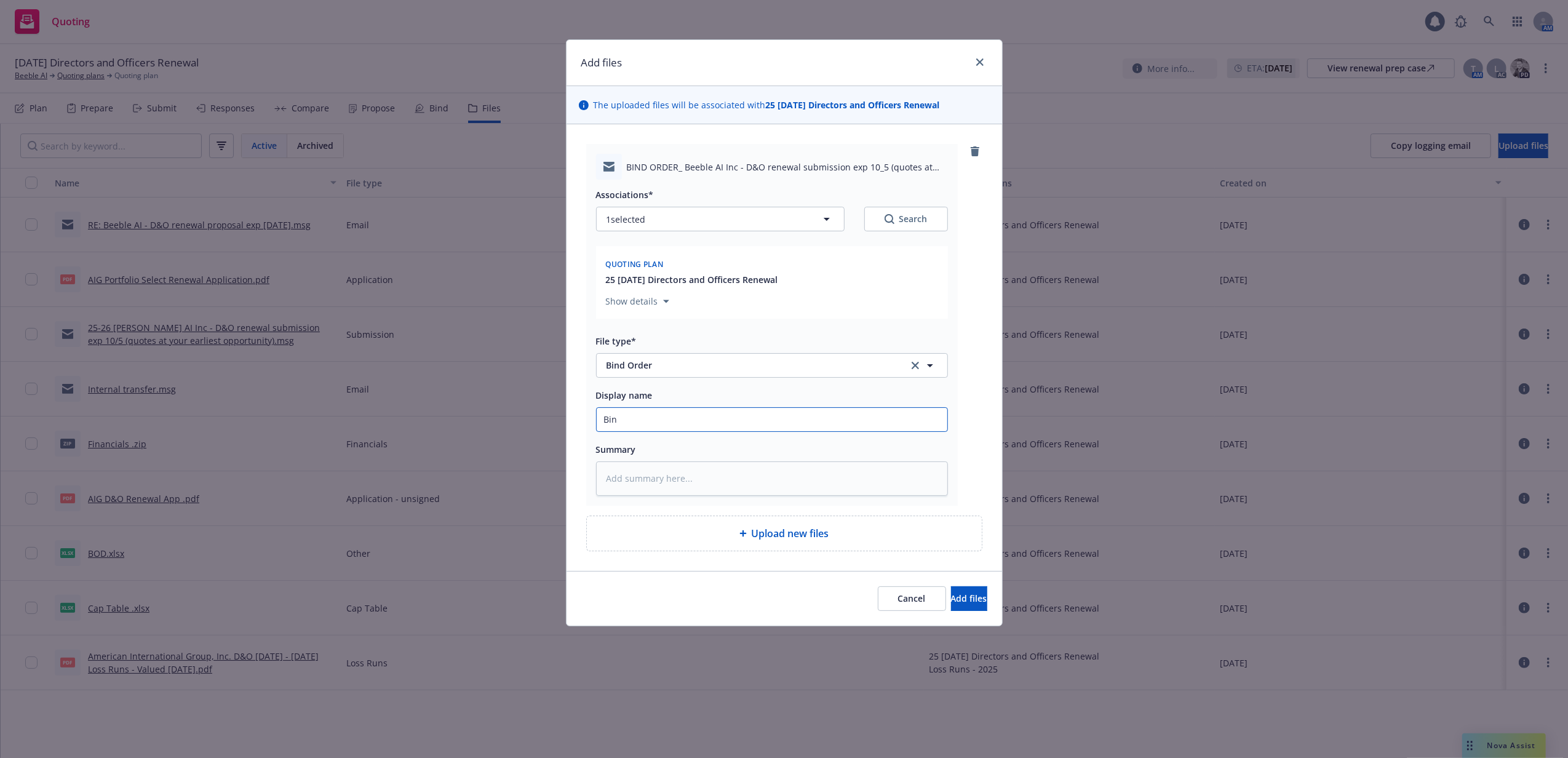
type textarea "x"
type input "Bind"
type textarea "x"
type input "Bind O"
type textarea "x"
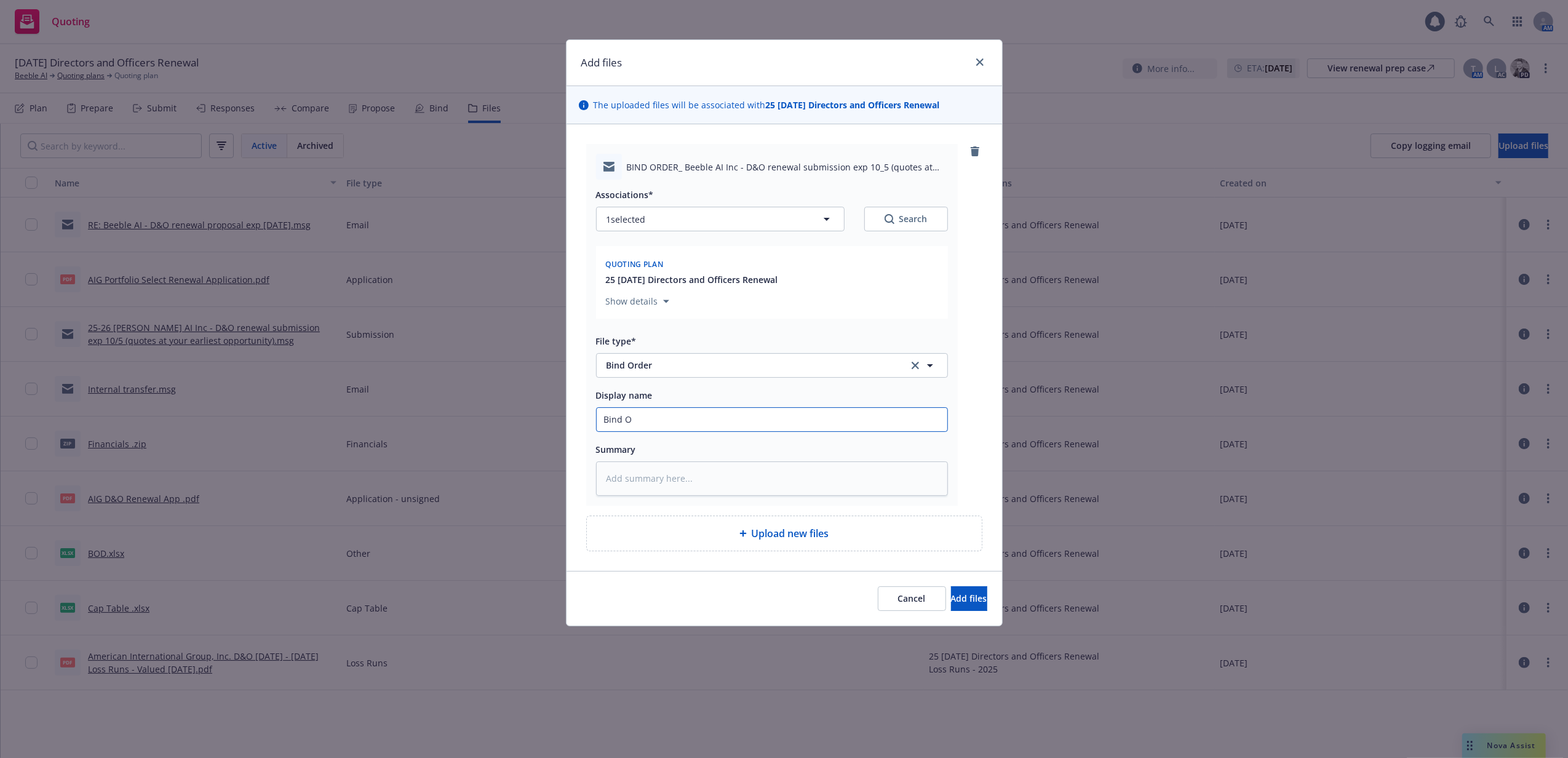
type input "Bind Or"
type textarea "x"
type input "Bind Ord"
type textarea "x"
type input "Bind Orde"
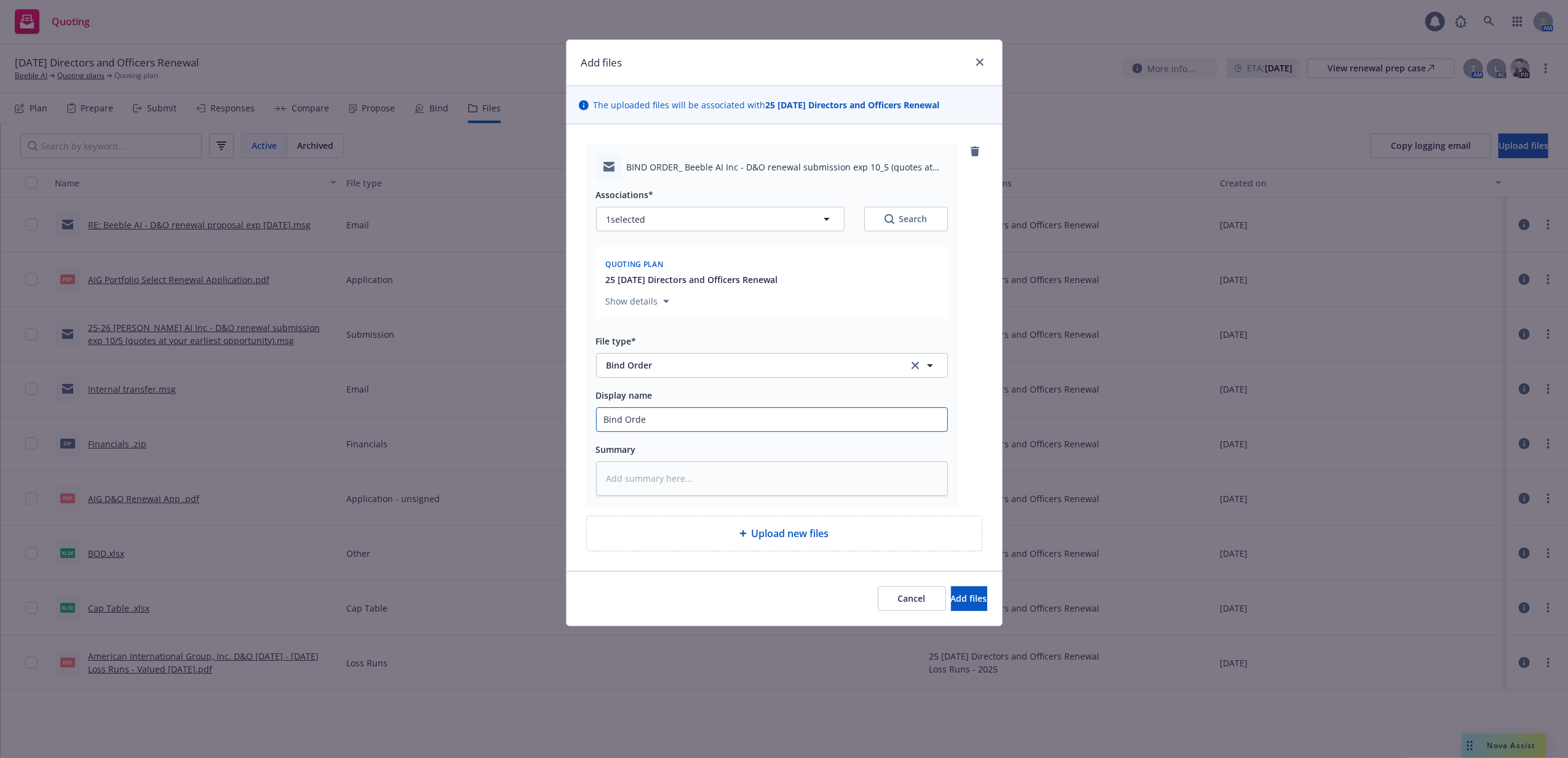
type textarea "x"
type input "Bind Order"
type textarea "x"
type input "Bind Order"
type textarea "x"
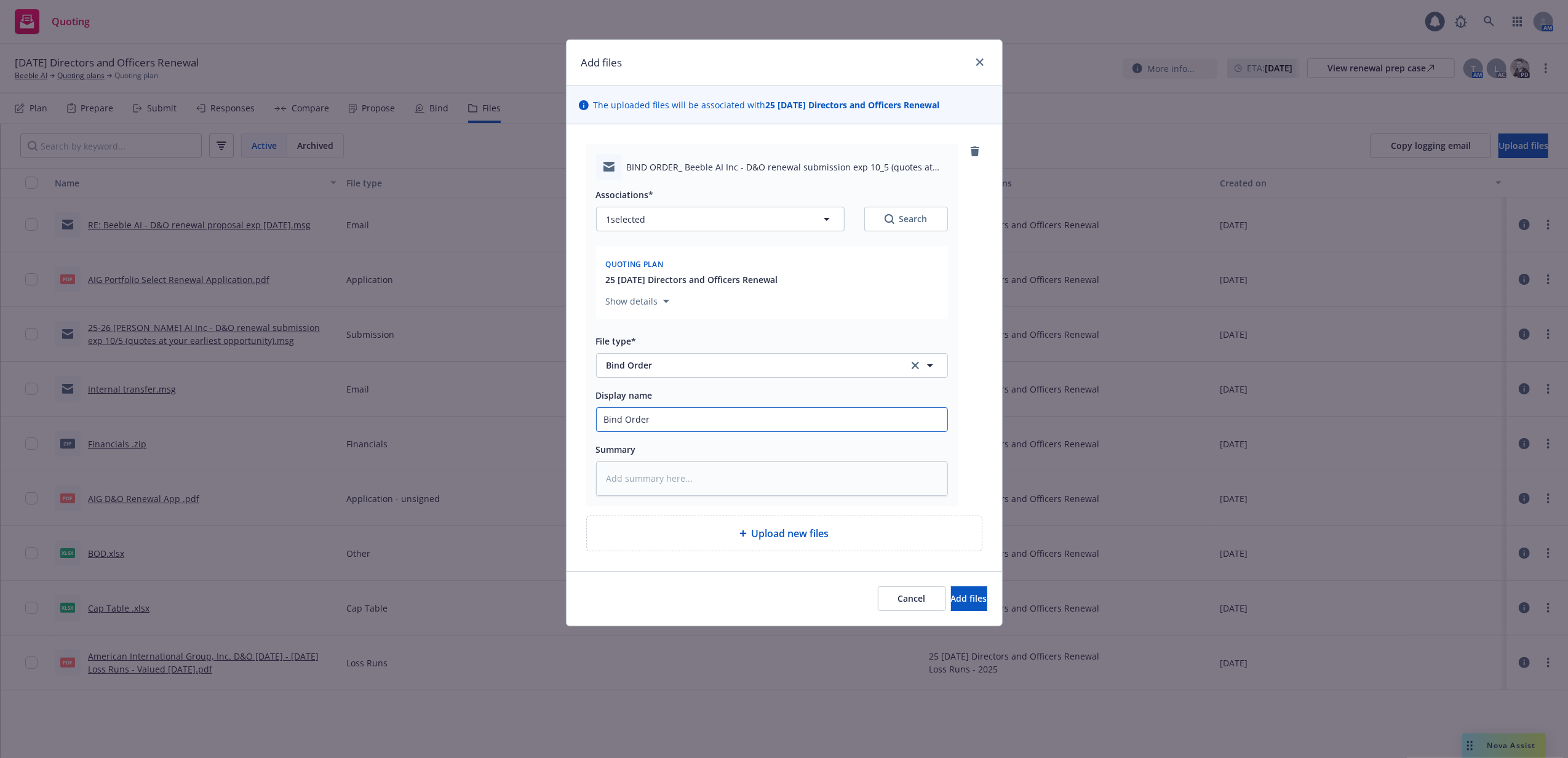
type input "Bind Order t"
type textarea "x"
type input "Bind Order to"
type textarea "x"
type input "Bind Order to R"
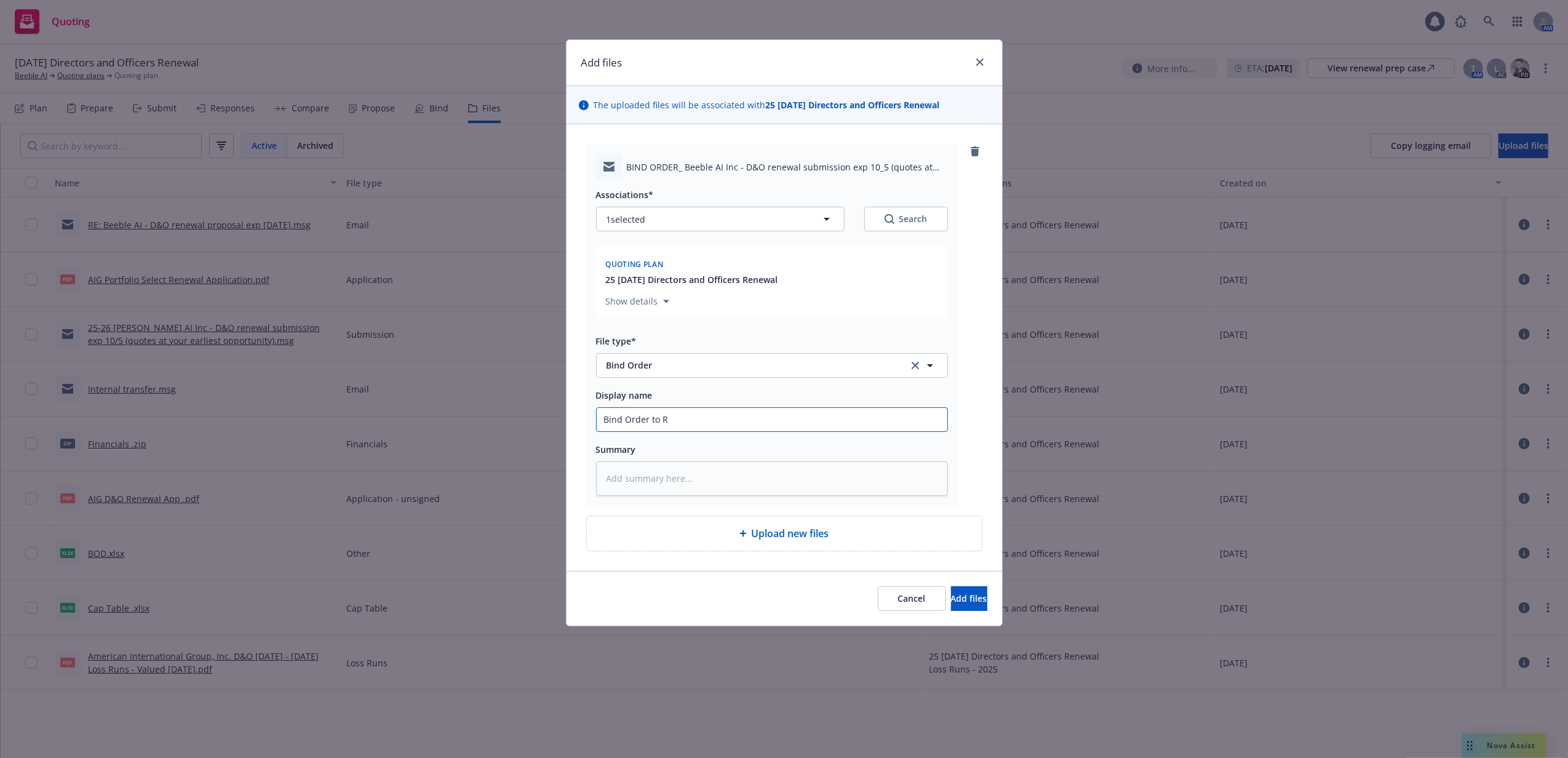
type textarea "x"
type input "Bind Order to RT"
click at [951, 586] on button "Add files" at bounding box center [968, 599] width 36 height 24
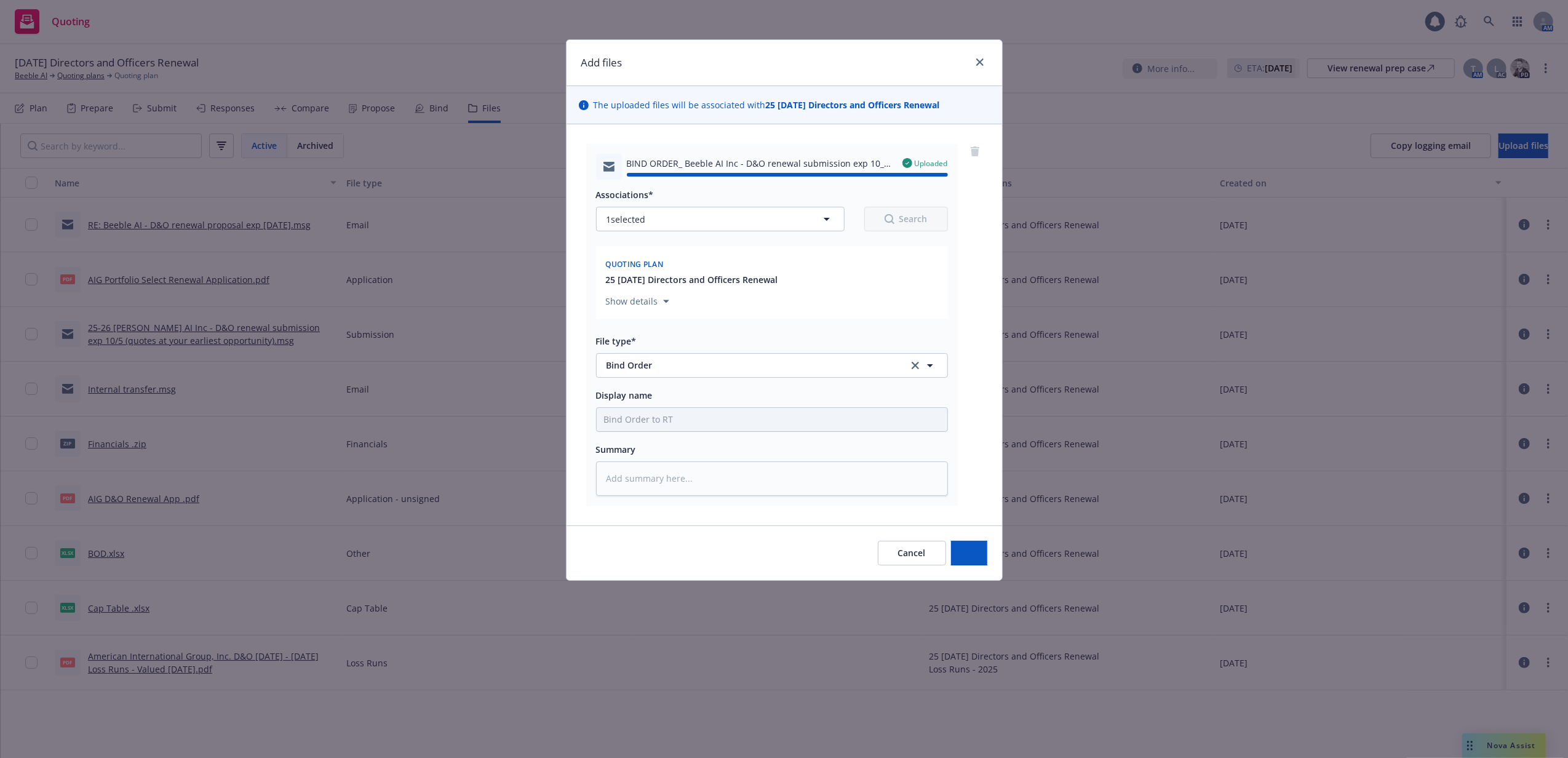
type textarea "x"
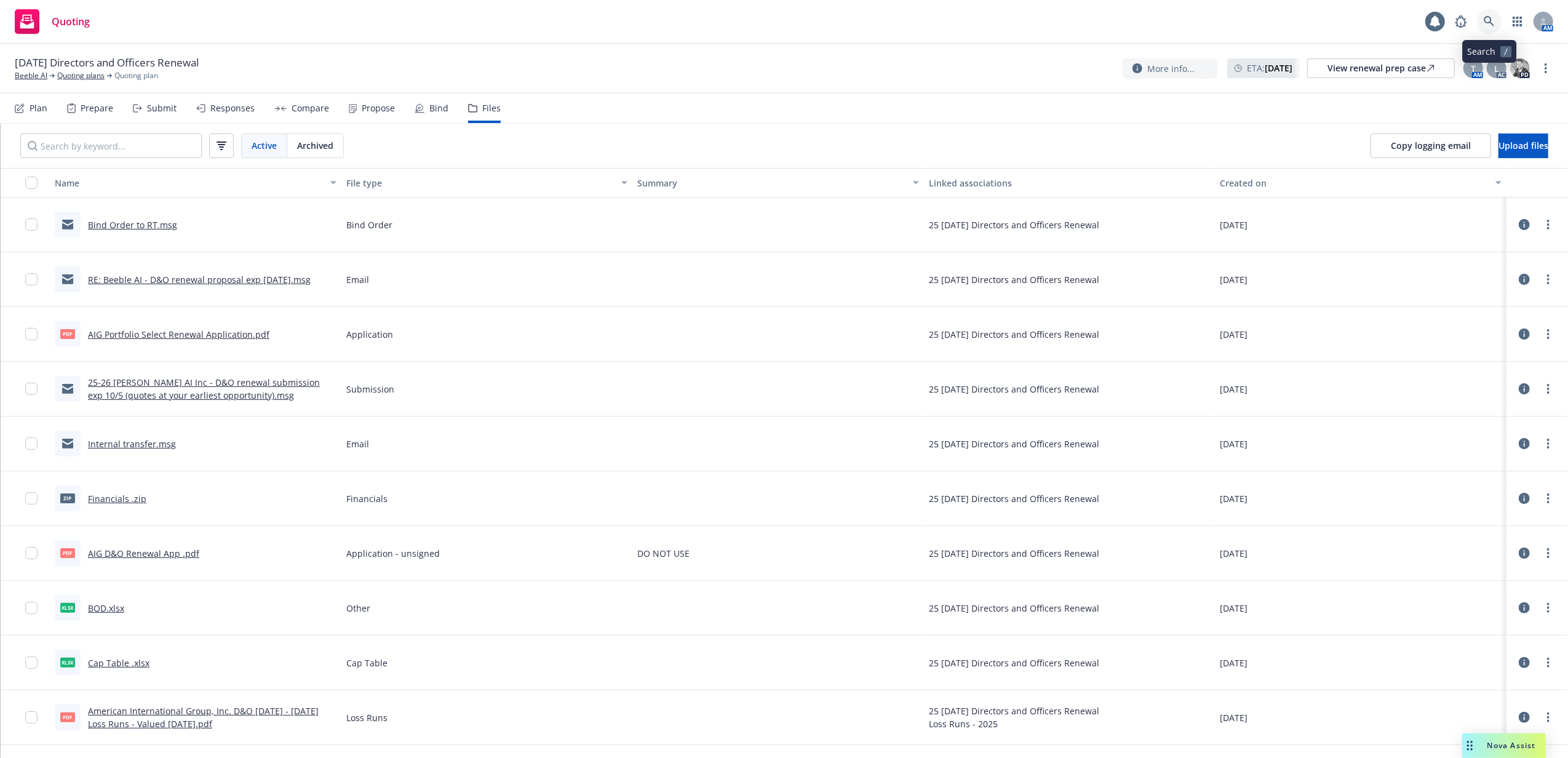
click at [1492, 15] on link at bounding box center [1489, 21] width 24 height 24
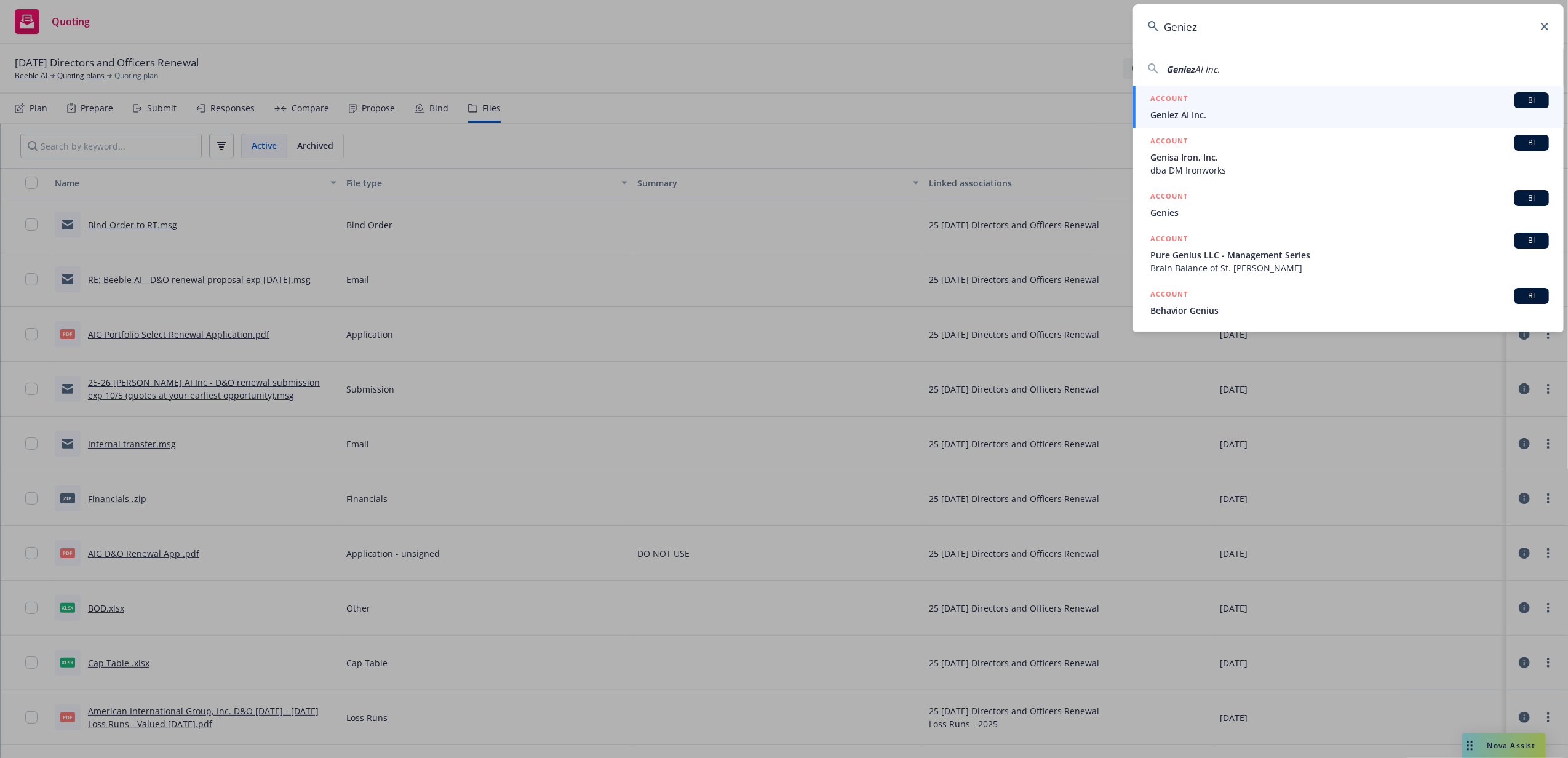
type input "Geniez"
click at [1215, 101] on div "ACCOUNT BI" at bounding box center [1350, 100] width 399 height 16
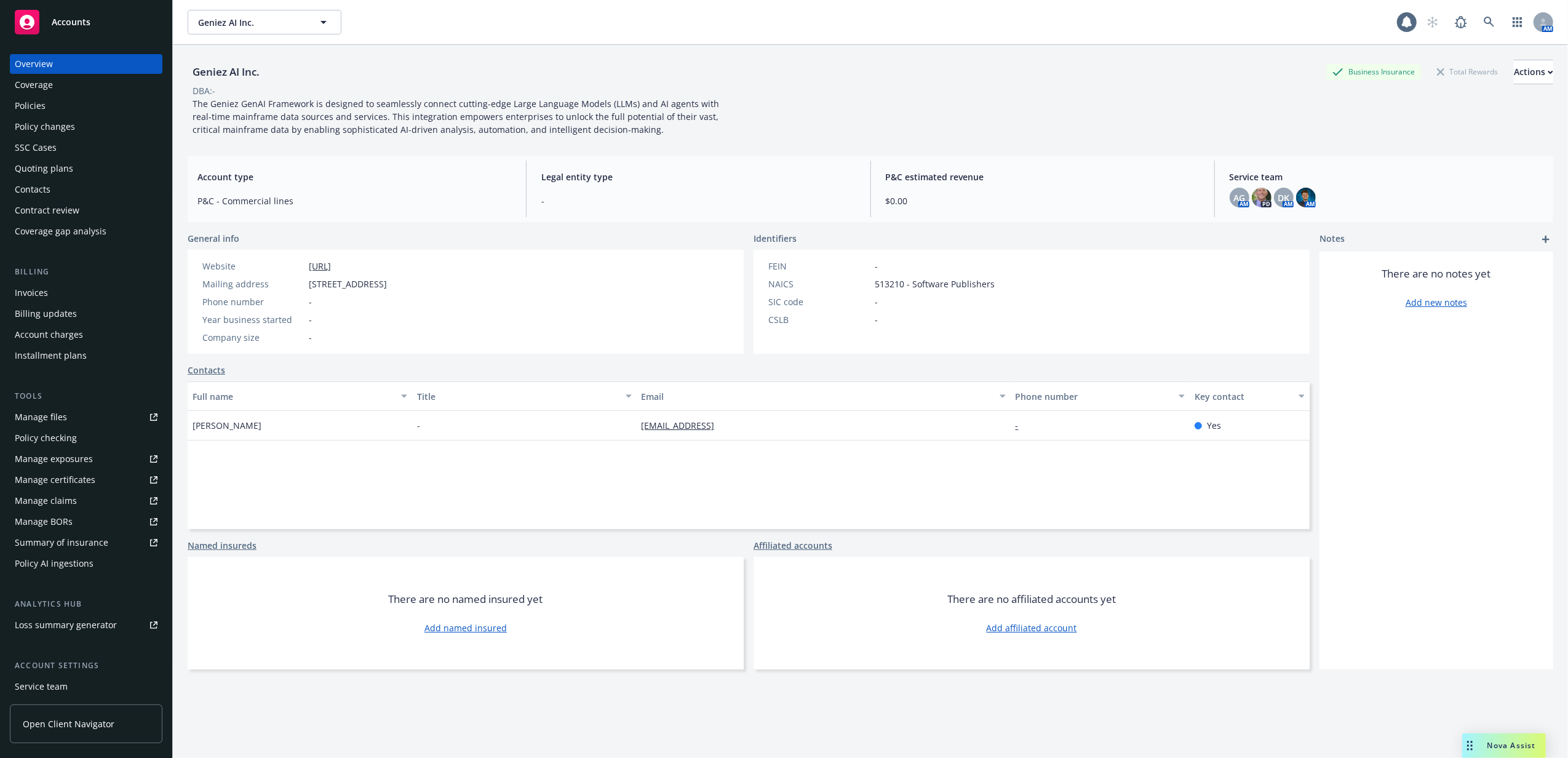
click at [61, 112] on div "Policies" at bounding box center [86, 106] width 142 height 19
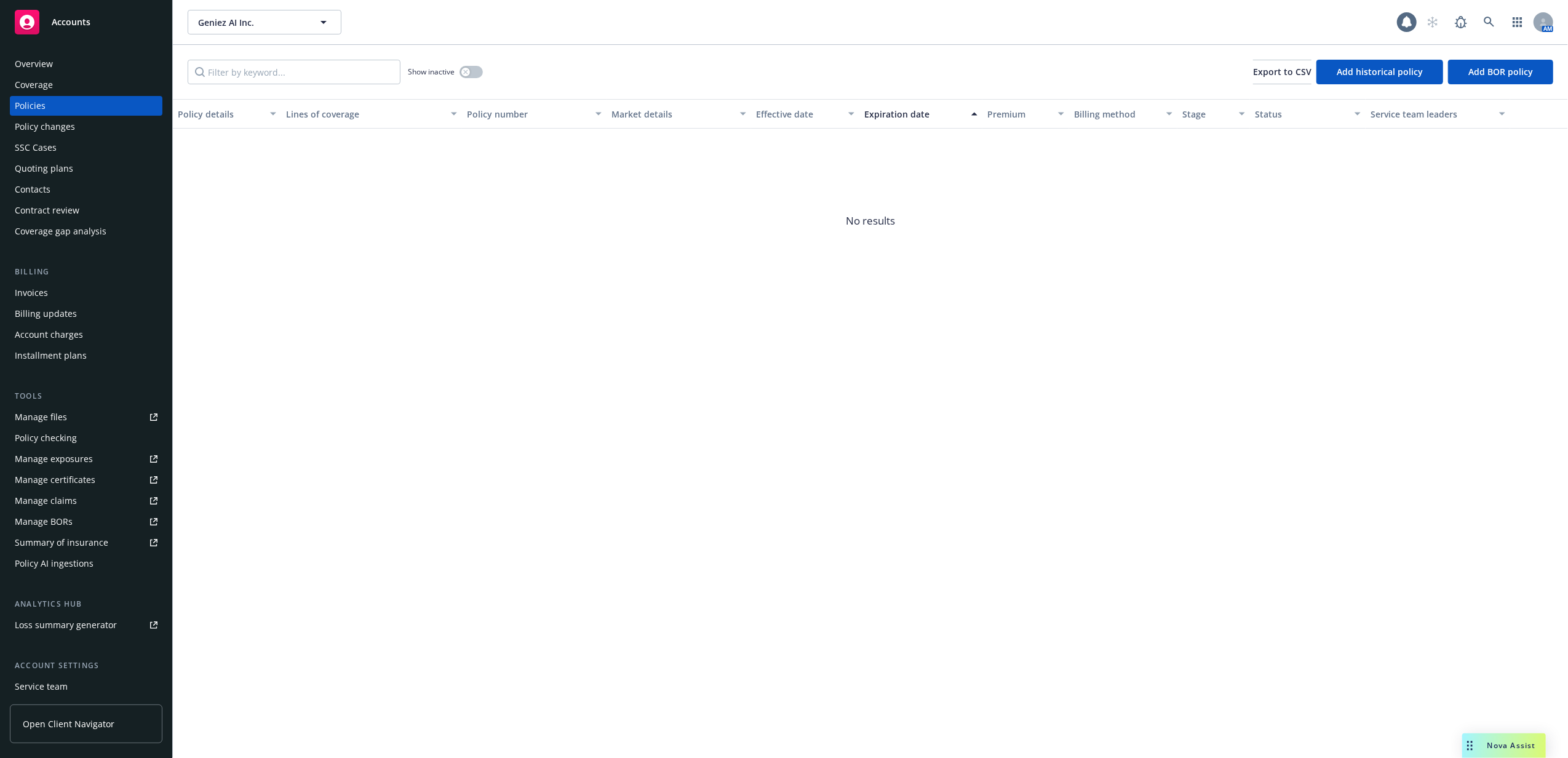
click at [57, 171] on div "Quoting plans" at bounding box center [44, 168] width 58 height 19
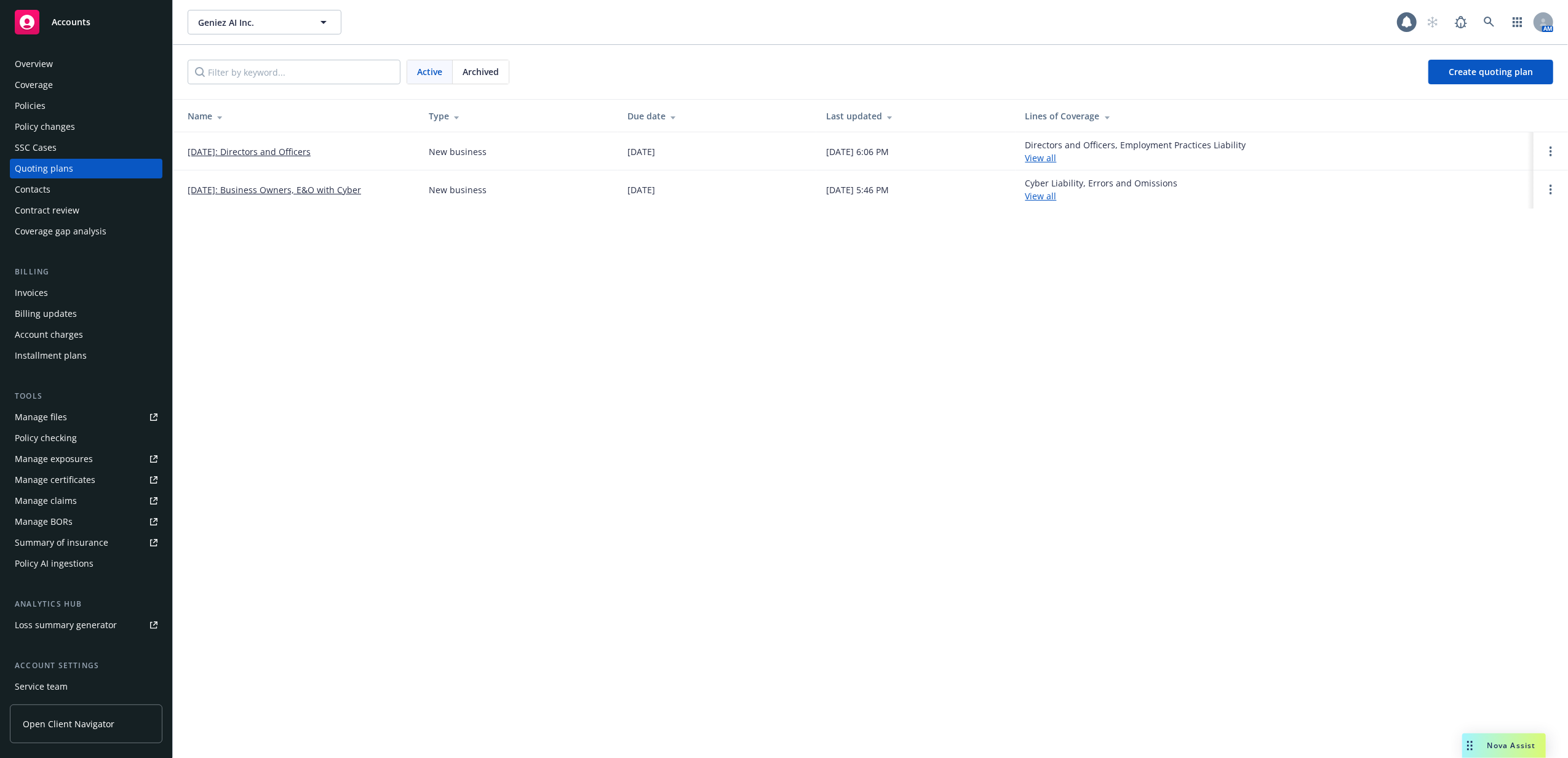
click at [294, 192] on link "[DATE]: Business Owners, E&O with Cyber" at bounding box center [274, 190] width 173 height 13
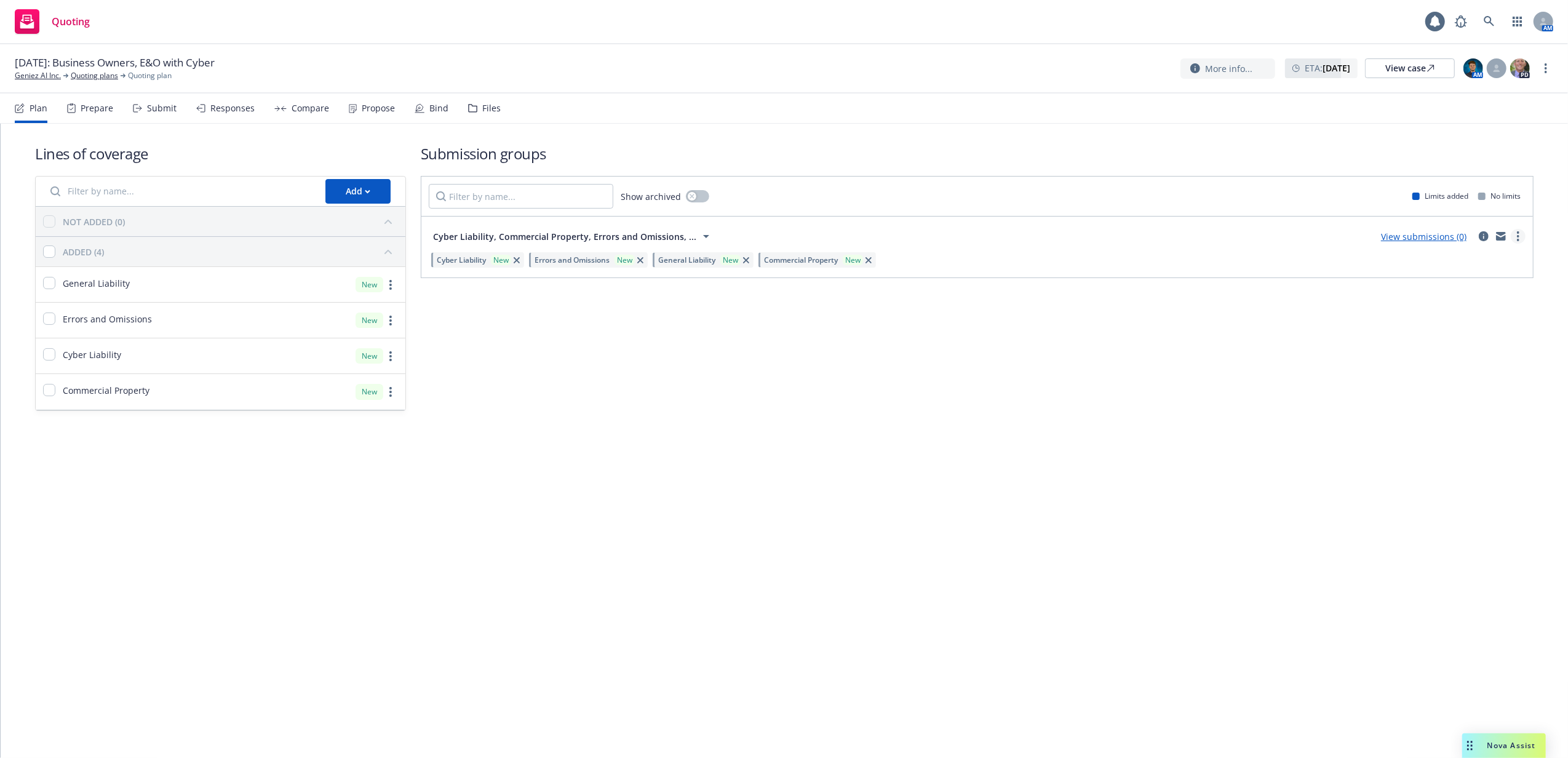
click at [1515, 239] on link "more" at bounding box center [1518, 236] width 15 height 15
click at [1494, 73] on div at bounding box center [1497, 68] width 19 height 19
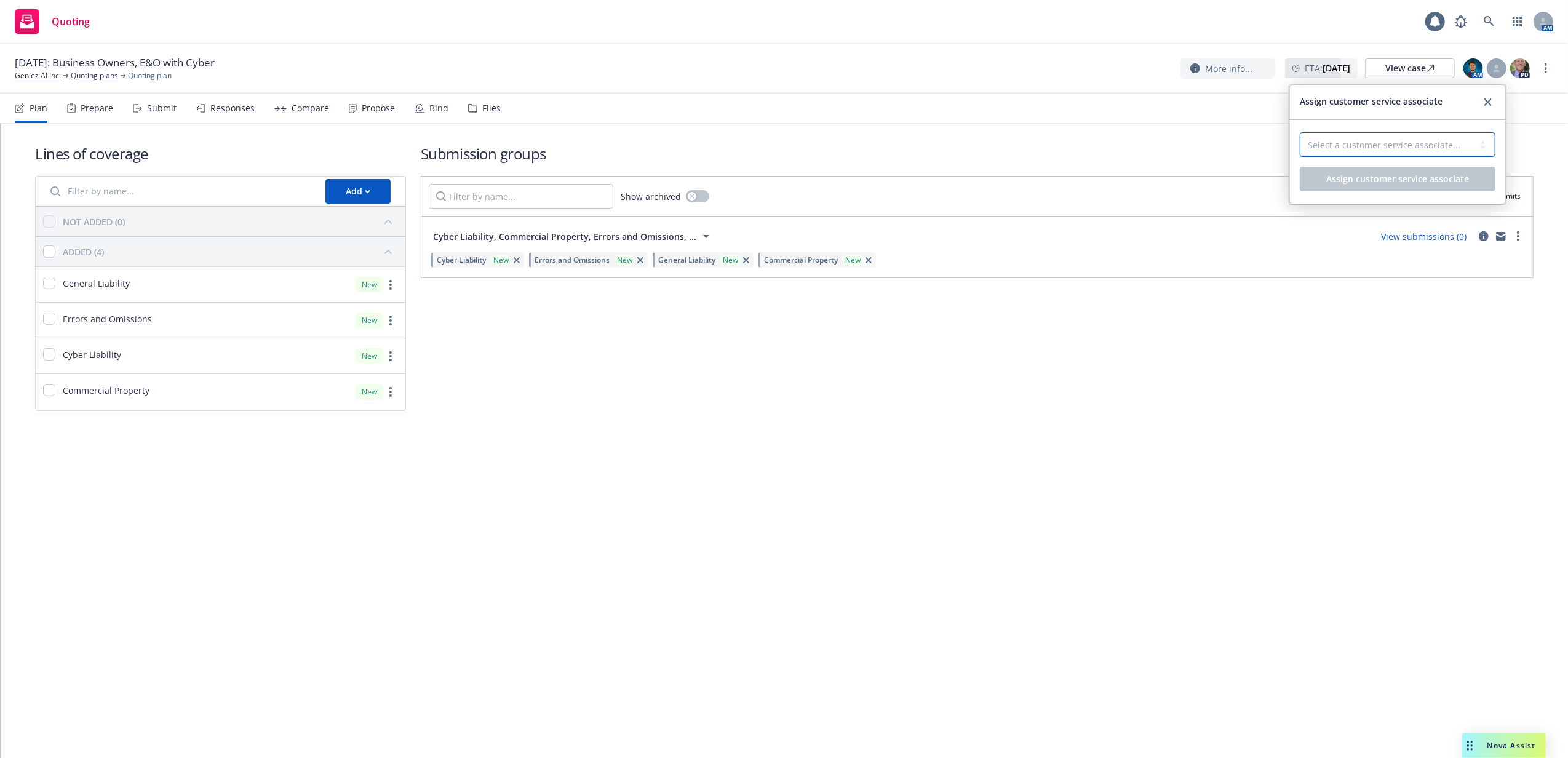
drag, startPoint x: 1341, startPoint y: 148, endPoint x: 1337, endPoint y: 158, distance: 10.8
click at [1340, 148] on select "Select a customer service associate... [PERSON_NAME]" at bounding box center [1397, 144] width 196 height 24
select select "87e5f489-3206-41d4-96e8-38a7dd17d453"
click at [1299, 133] on select "Select a customer service associate... [PERSON_NAME]" at bounding box center [1397, 144] width 196 height 24
click at [1337, 181] on span "Assign customer service associate" at bounding box center [1397, 179] width 142 height 11
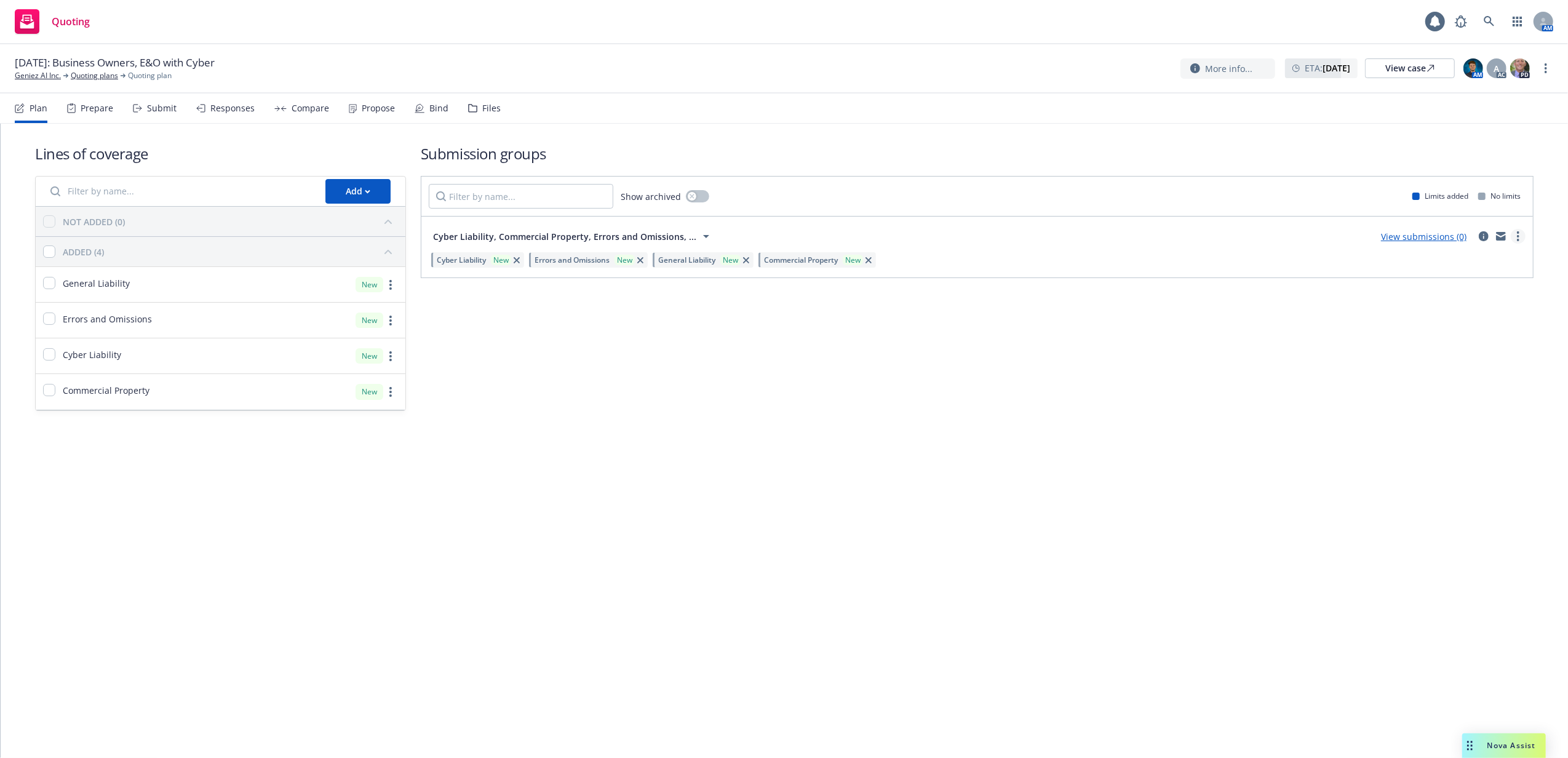
click at [1515, 237] on link "more" at bounding box center [1518, 236] width 15 height 15
click at [1494, 392] on span "Create policy (fast track)" at bounding box center [1459, 389] width 129 height 11
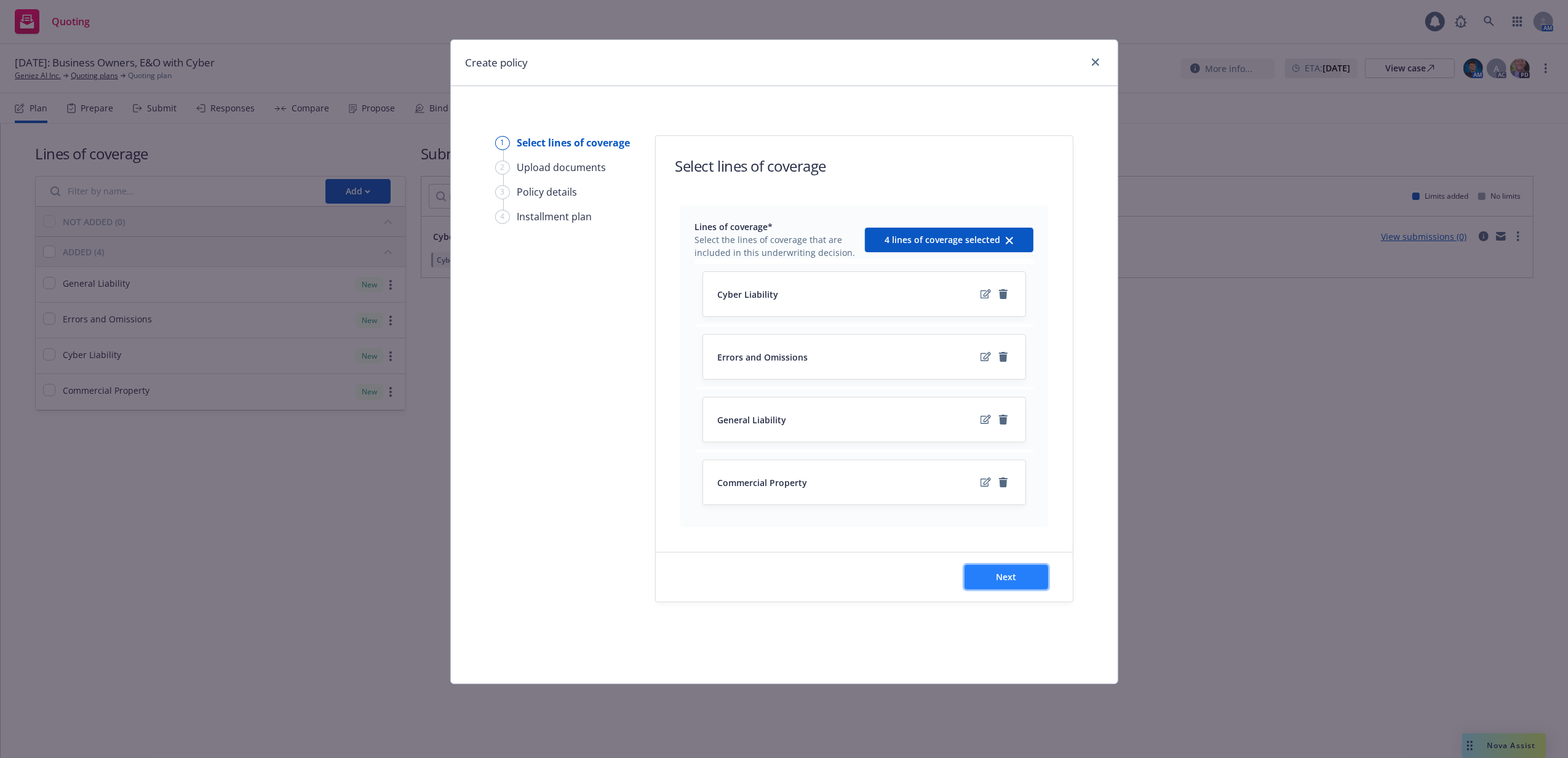
click at [993, 574] on button "Next" at bounding box center [1006, 577] width 83 height 24
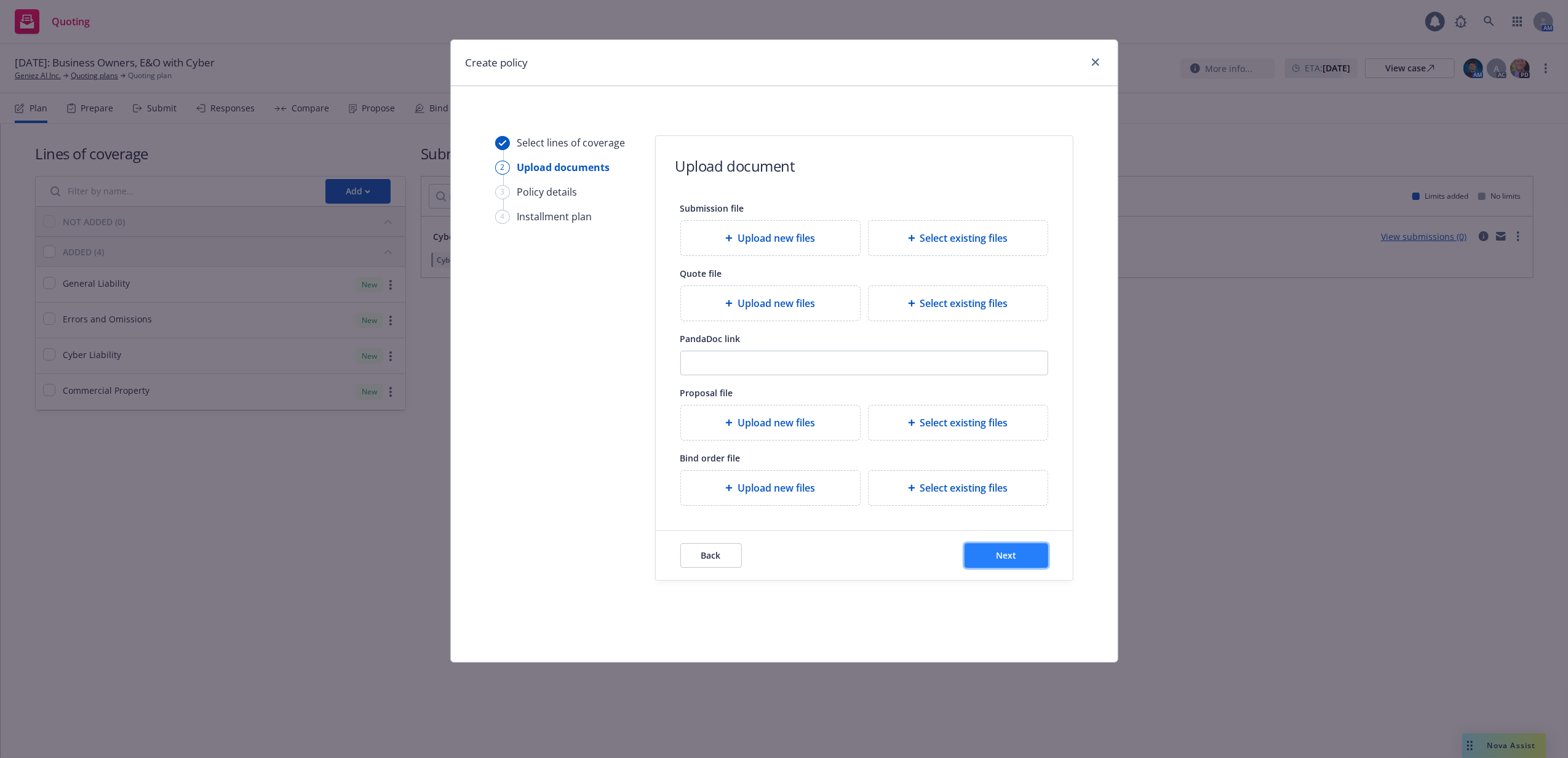
click at [1026, 560] on button "Next" at bounding box center [1006, 555] width 83 height 24
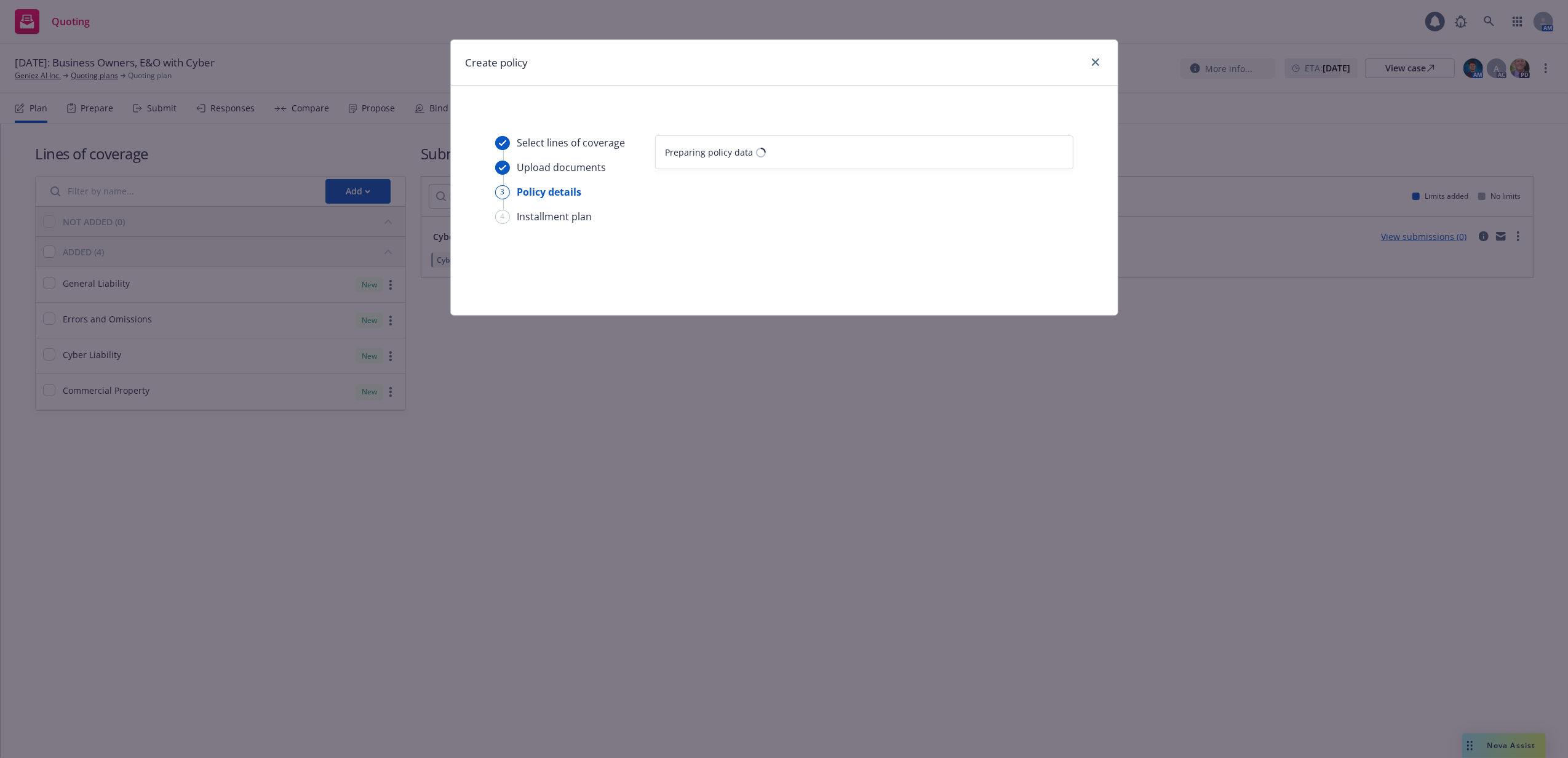
select select "12"
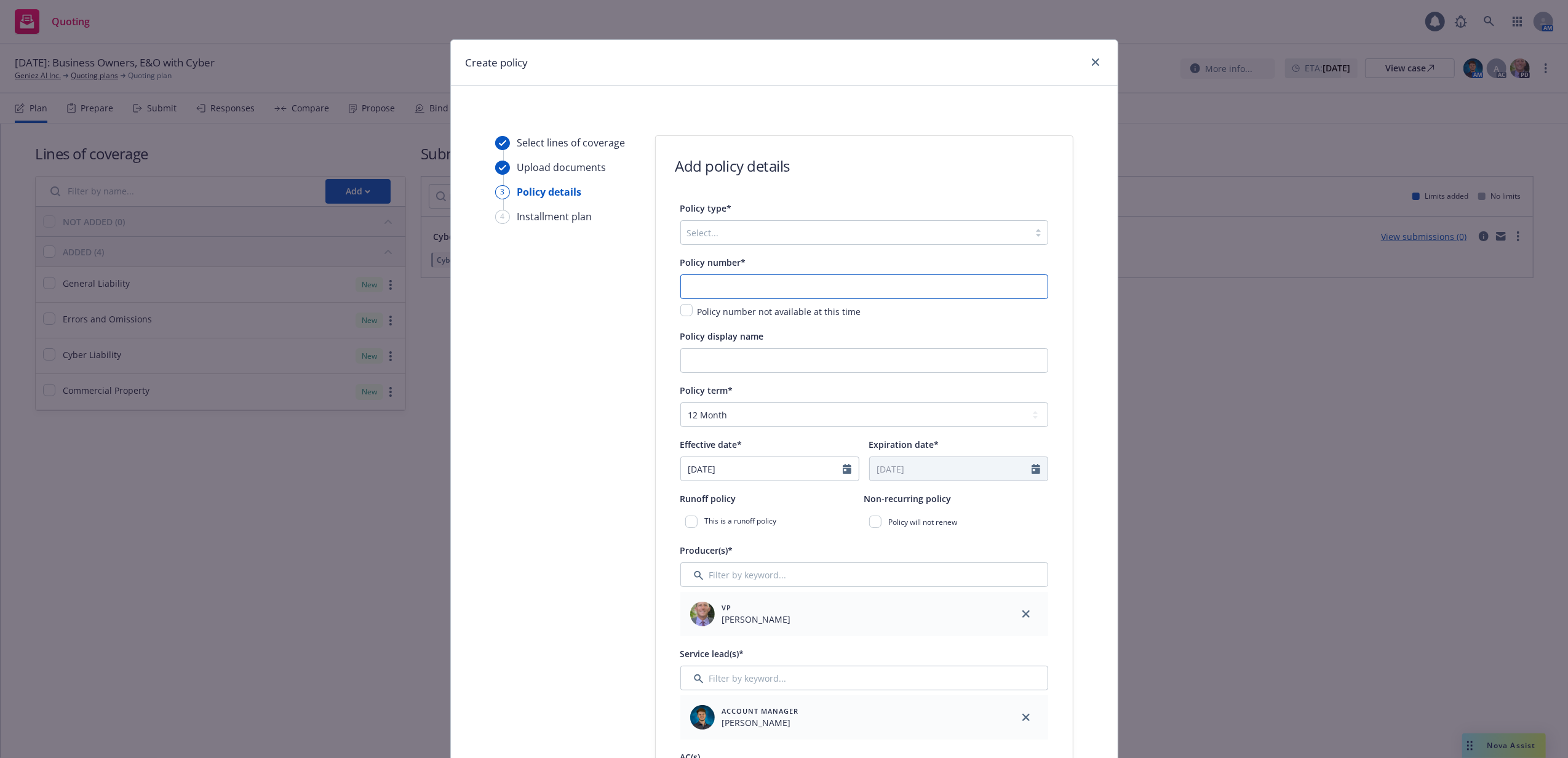
click at [735, 281] on input "text" at bounding box center [864, 286] width 368 height 24
paste input "57 SBM BW1SLT"
type input "57 SBM BW1SLT"
click at [743, 245] on div "Select..." at bounding box center [864, 232] width 368 height 24
click at [748, 243] on div "Select..." at bounding box center [855, 232] width 348 height 19
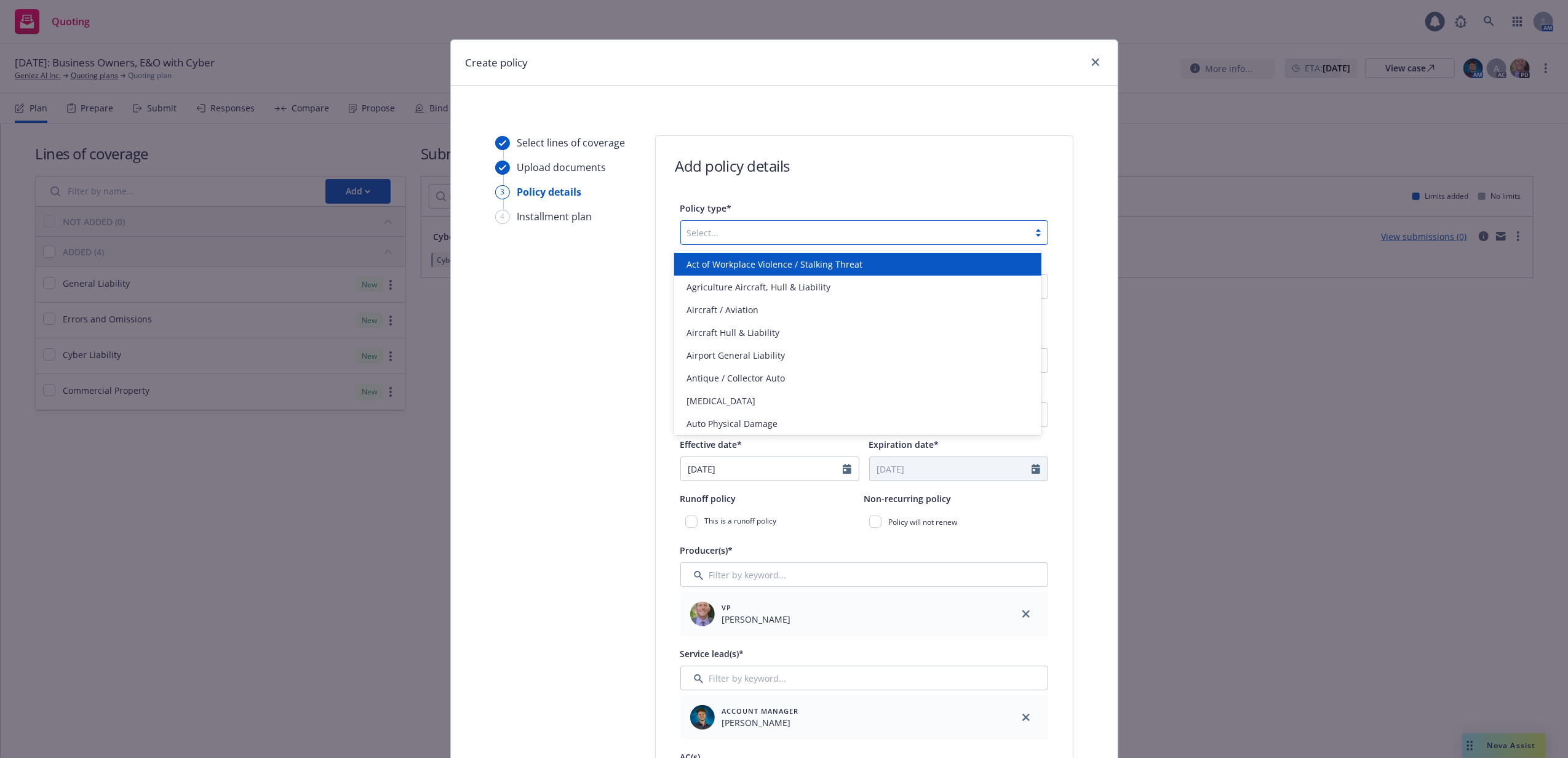
click at [748, 243] on div "Select..." at bounding box center [855, 232] width 348 height 19
type input "busine"
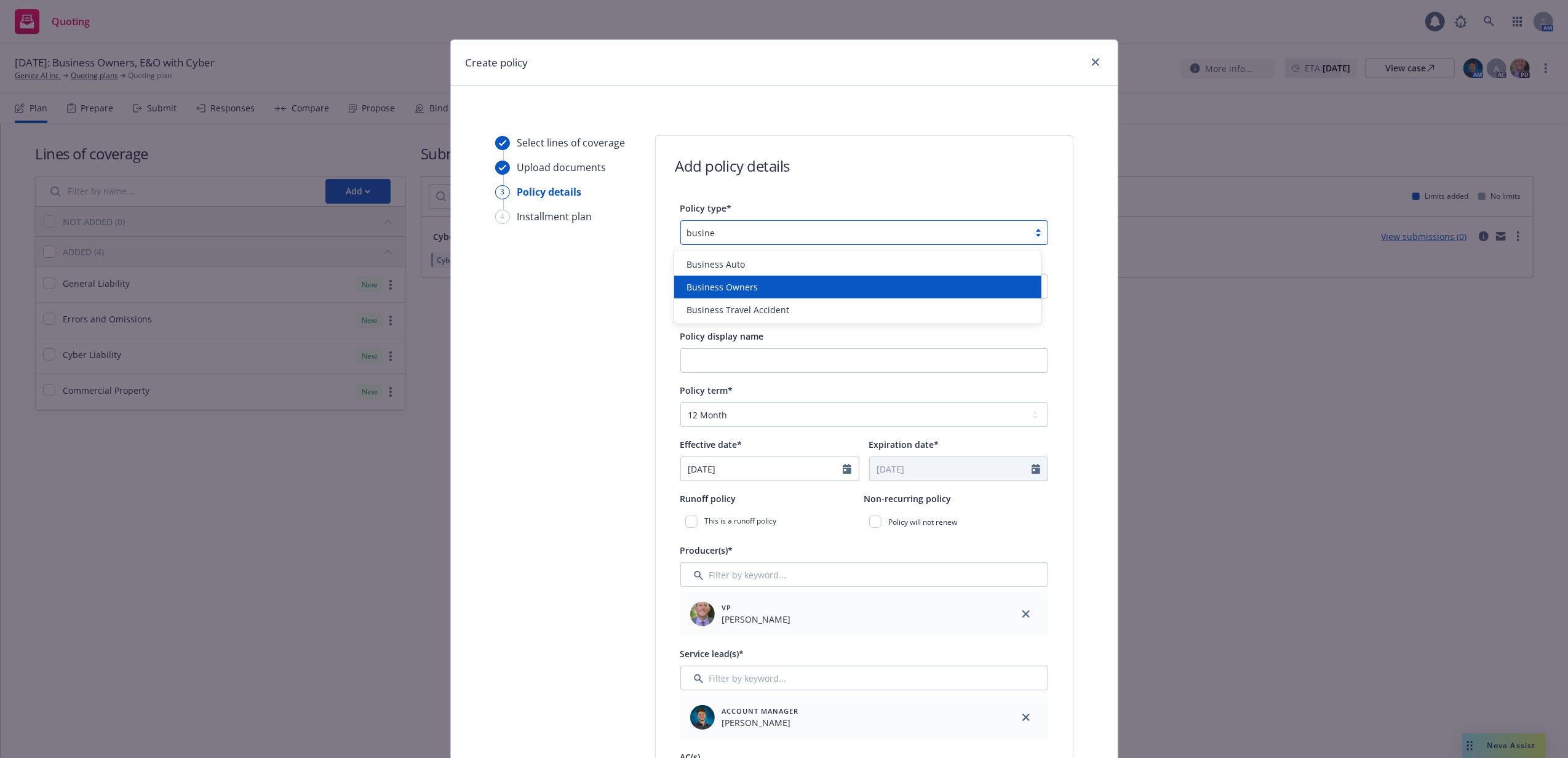
click at [740, 294] on span "Business Owners" at bounding box center [722, 287] width 71 height 13
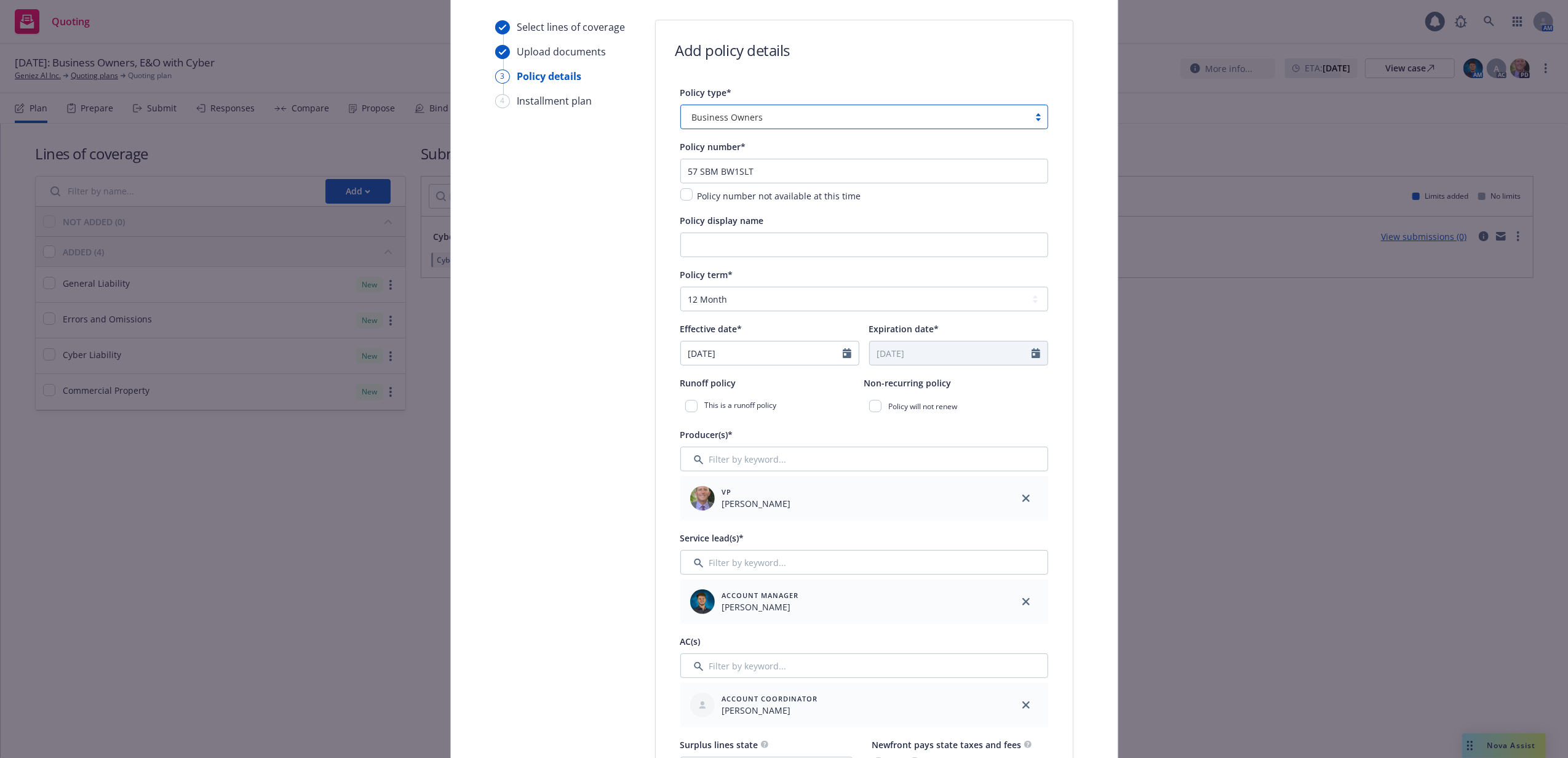
scroll to position [163, 0]
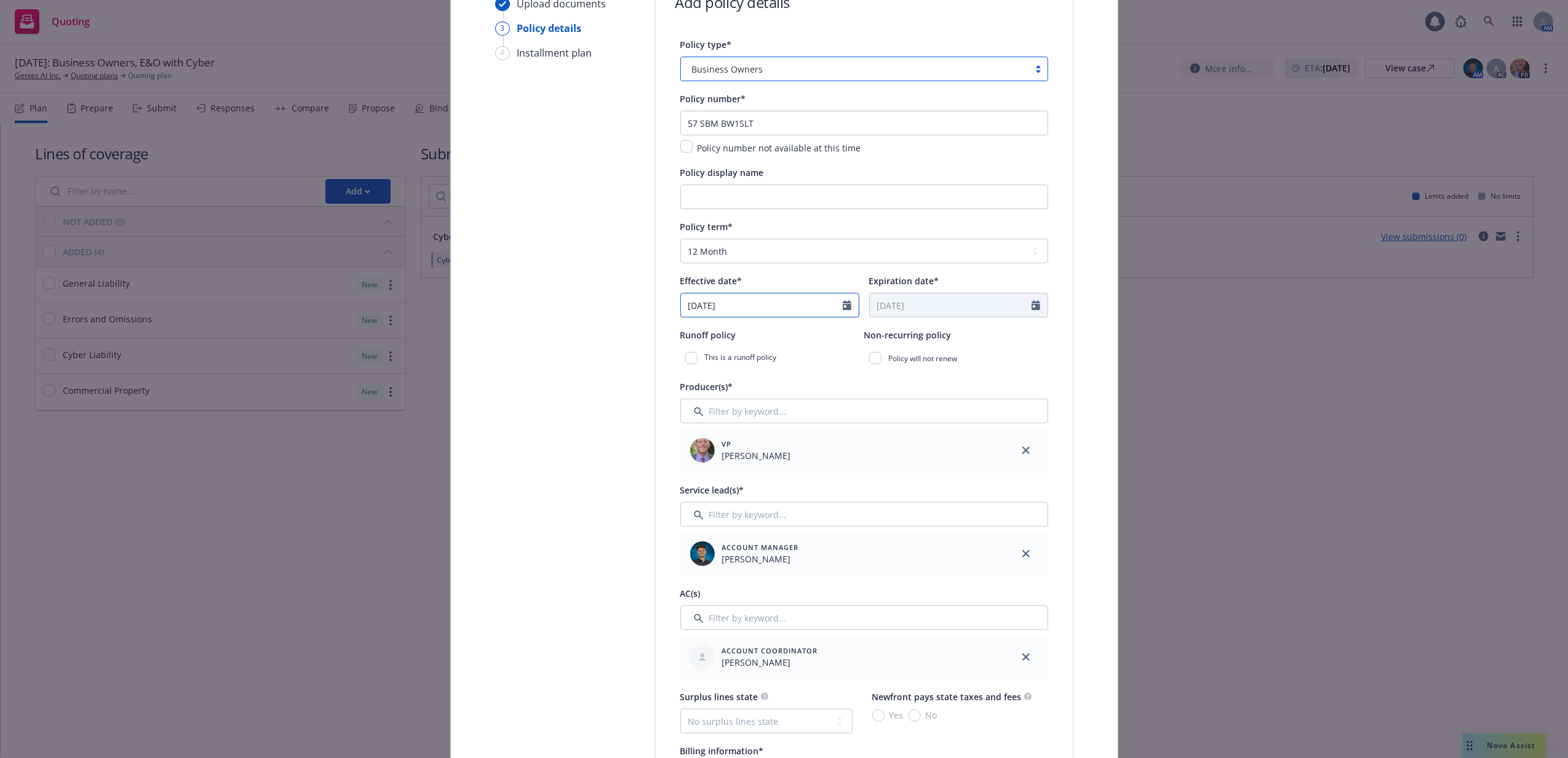
select select "9"
click at [731, 308] on input "[DATE]" at bounding box center [762, 305] width 162 height 23
click at [750, 428] on span "24" at bounding box center [756, 432] width 18 height 15
type input "[DATE]"
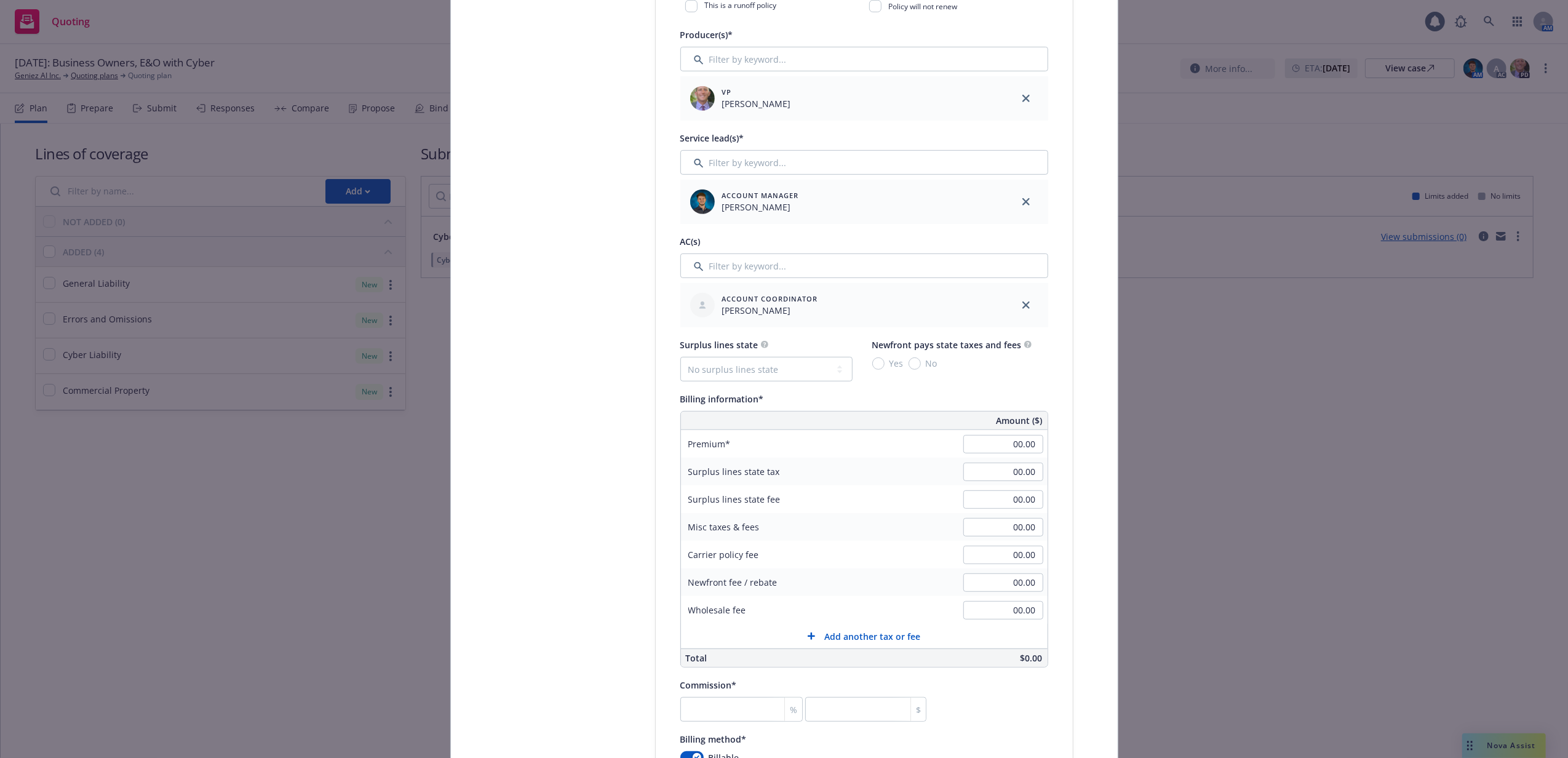
scroll to position [574, 0]
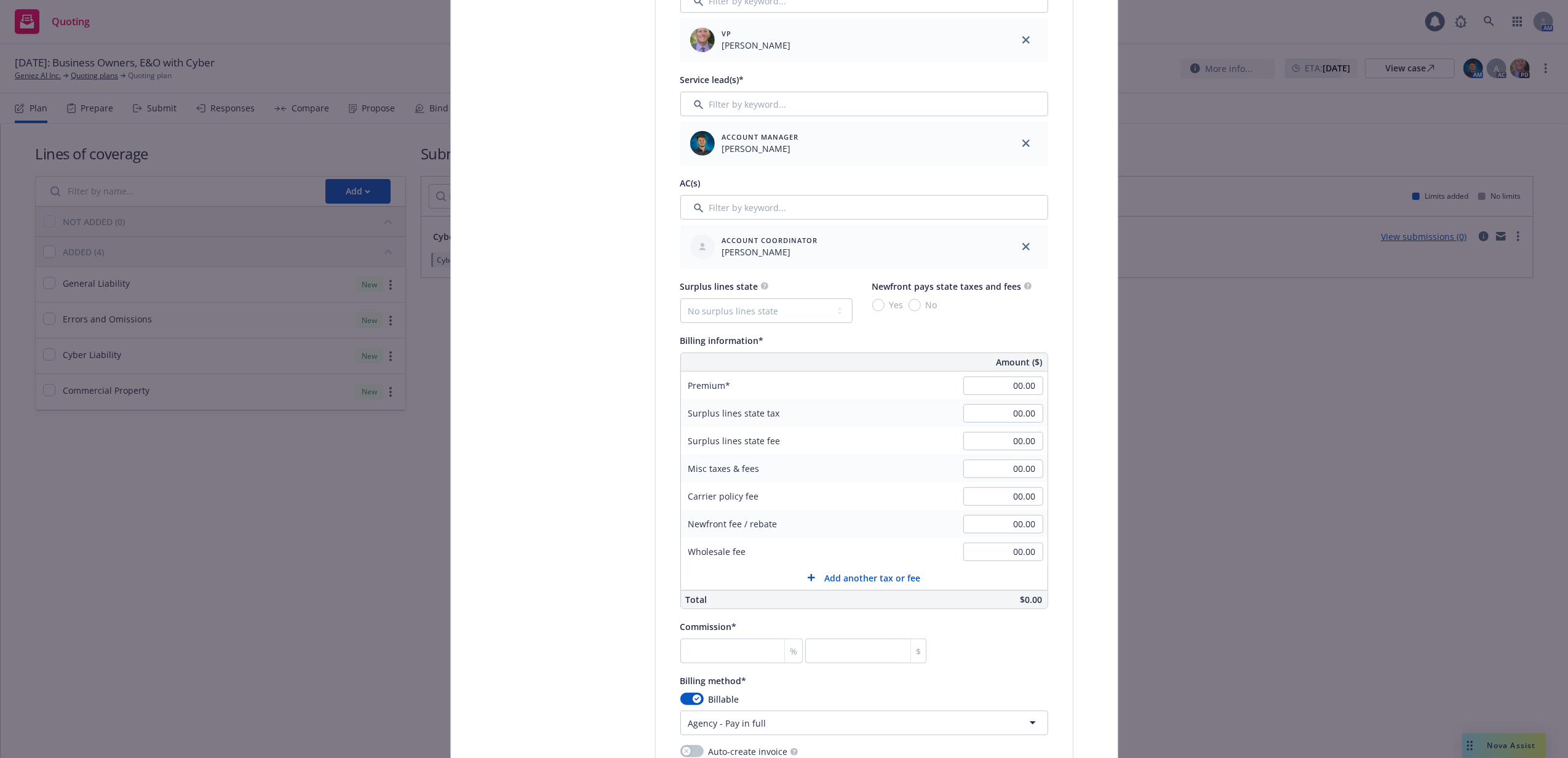
click at [992, 401] on div "00.00" at bounding box center [1002, 413] width 88 height 27
click at [992, 376] on input "00.00" at bounding box center [1003, 385] width 80 height 19
type input "7,127.00"
click at [910, 413] on div "Surplus lines state tax 00.00" at bounding box center [864, 413] width 367 height 28
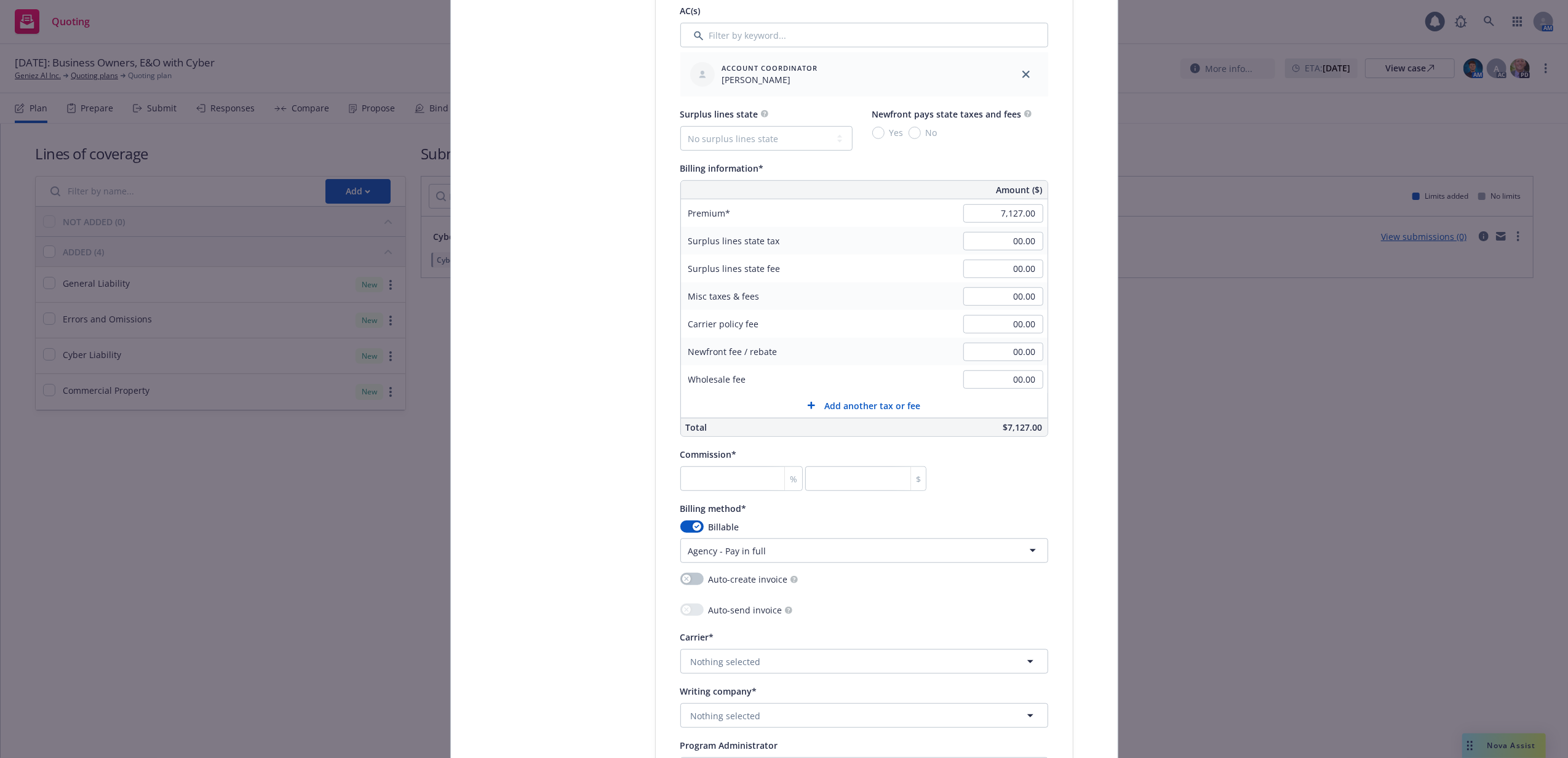
scroll to position [819, 0]
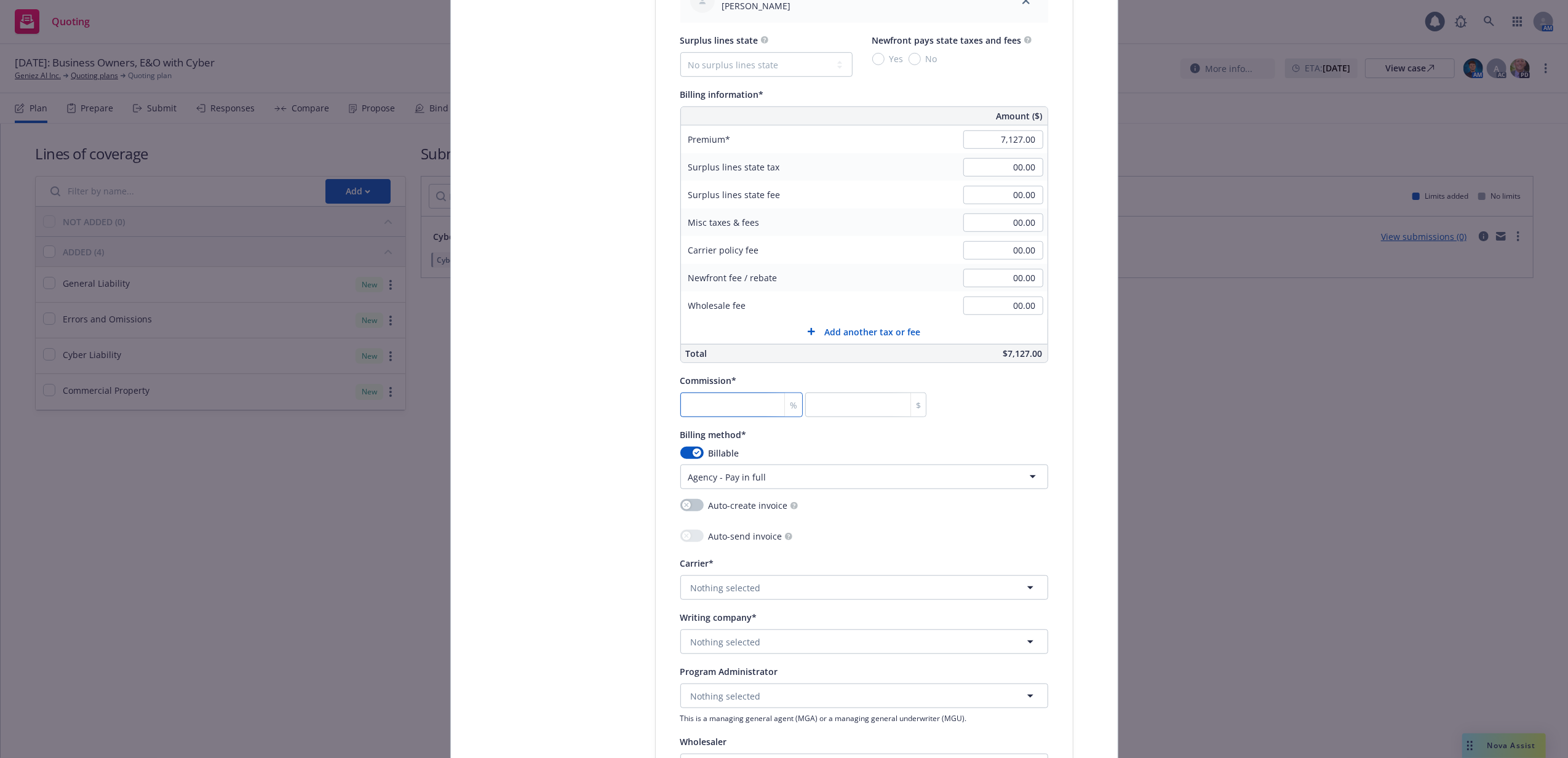
click at [729, 412] on input "number" at bounding box center [742, 404] width 123 height 24
type input "1"
type input "71.27"
type input "18"
type input "1282.86"
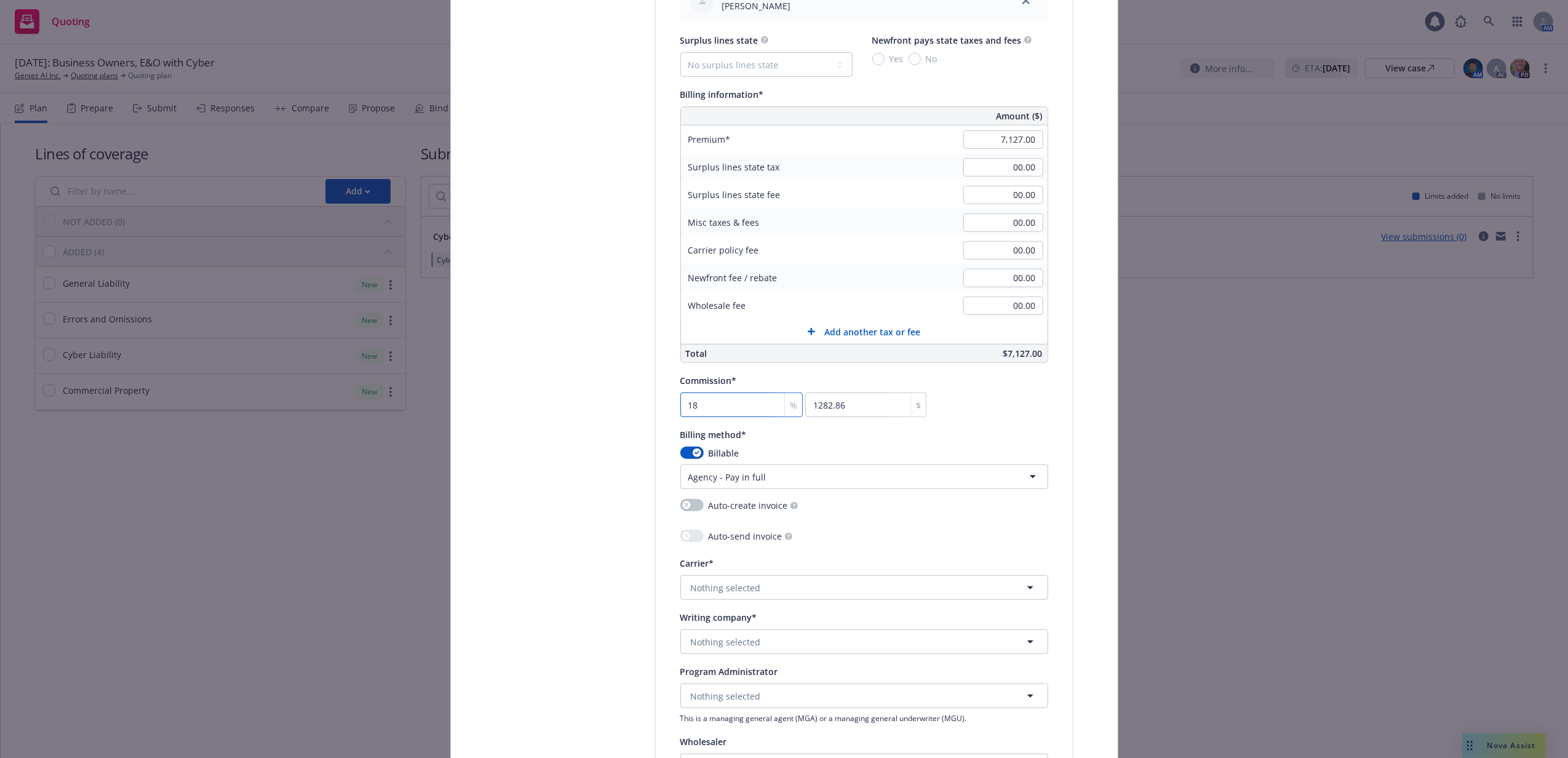
type input "18"
click at [723, 641] on span "Nothing selected" at bounding box center [726, 642] width 70 height 13
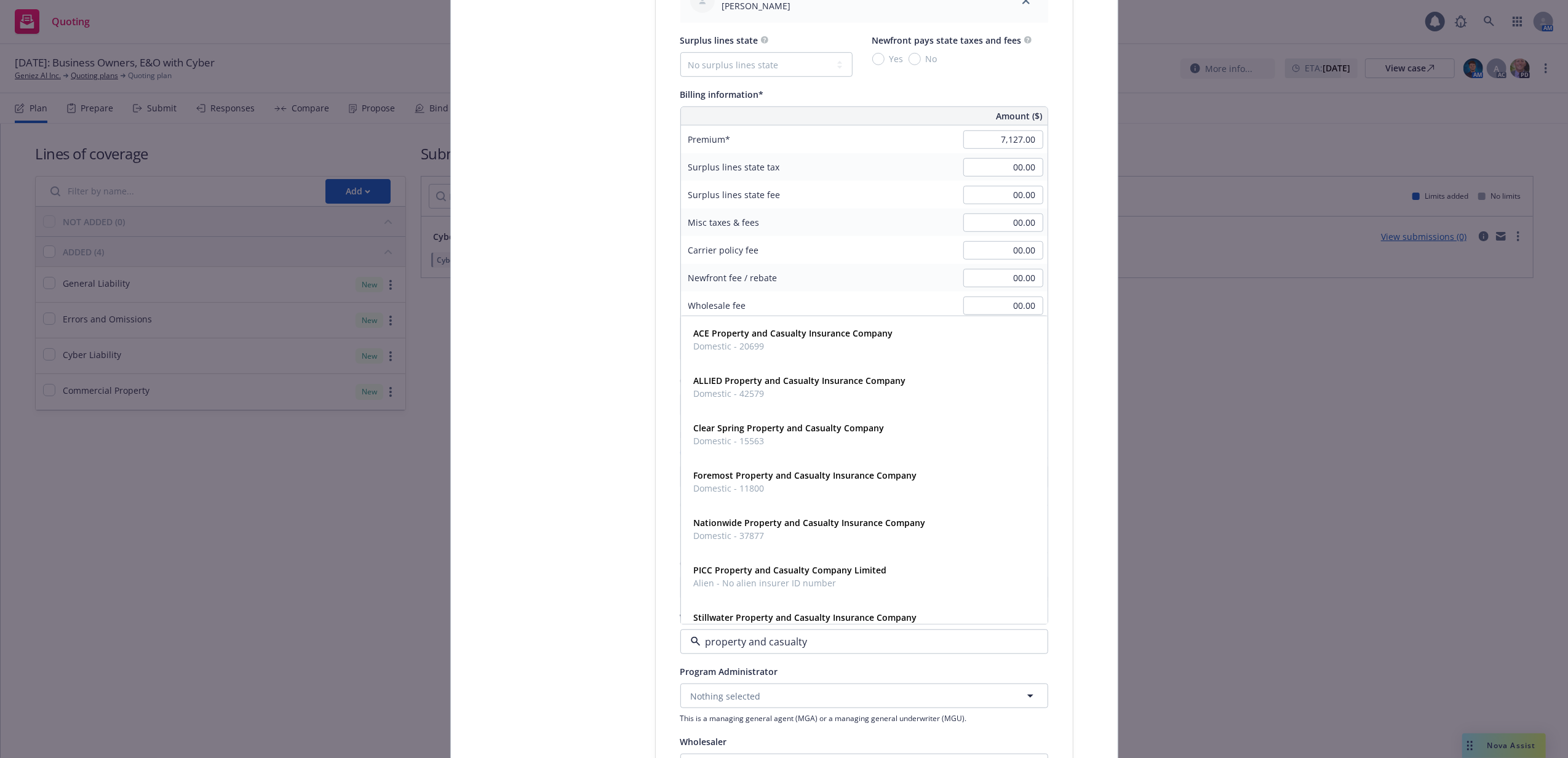
type input "property and casualty"
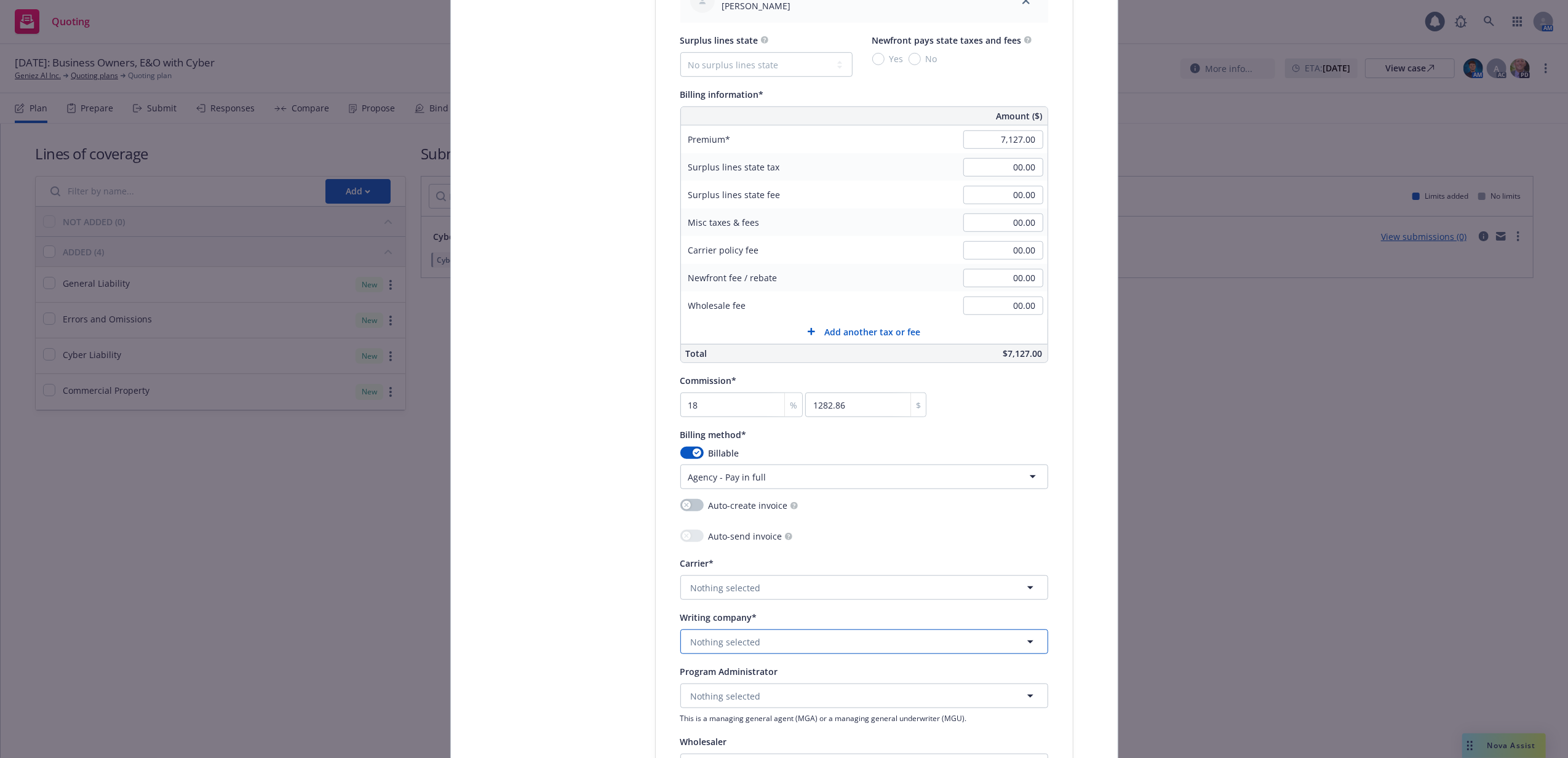
click at [817, 650] on button "Nothing selected" at bounding box center [864, 642] width 368 height 24
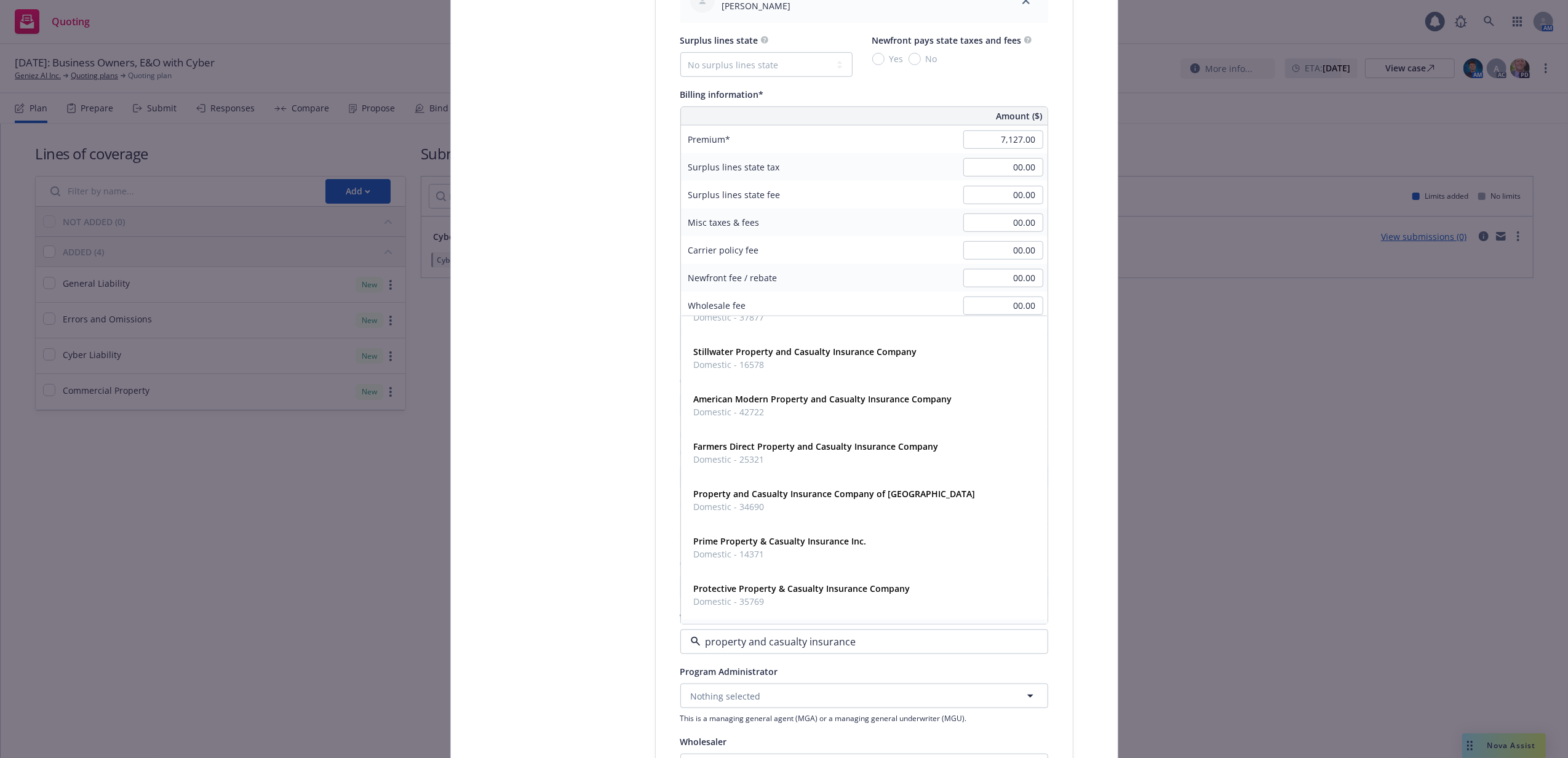
scroll to position [260, 0]
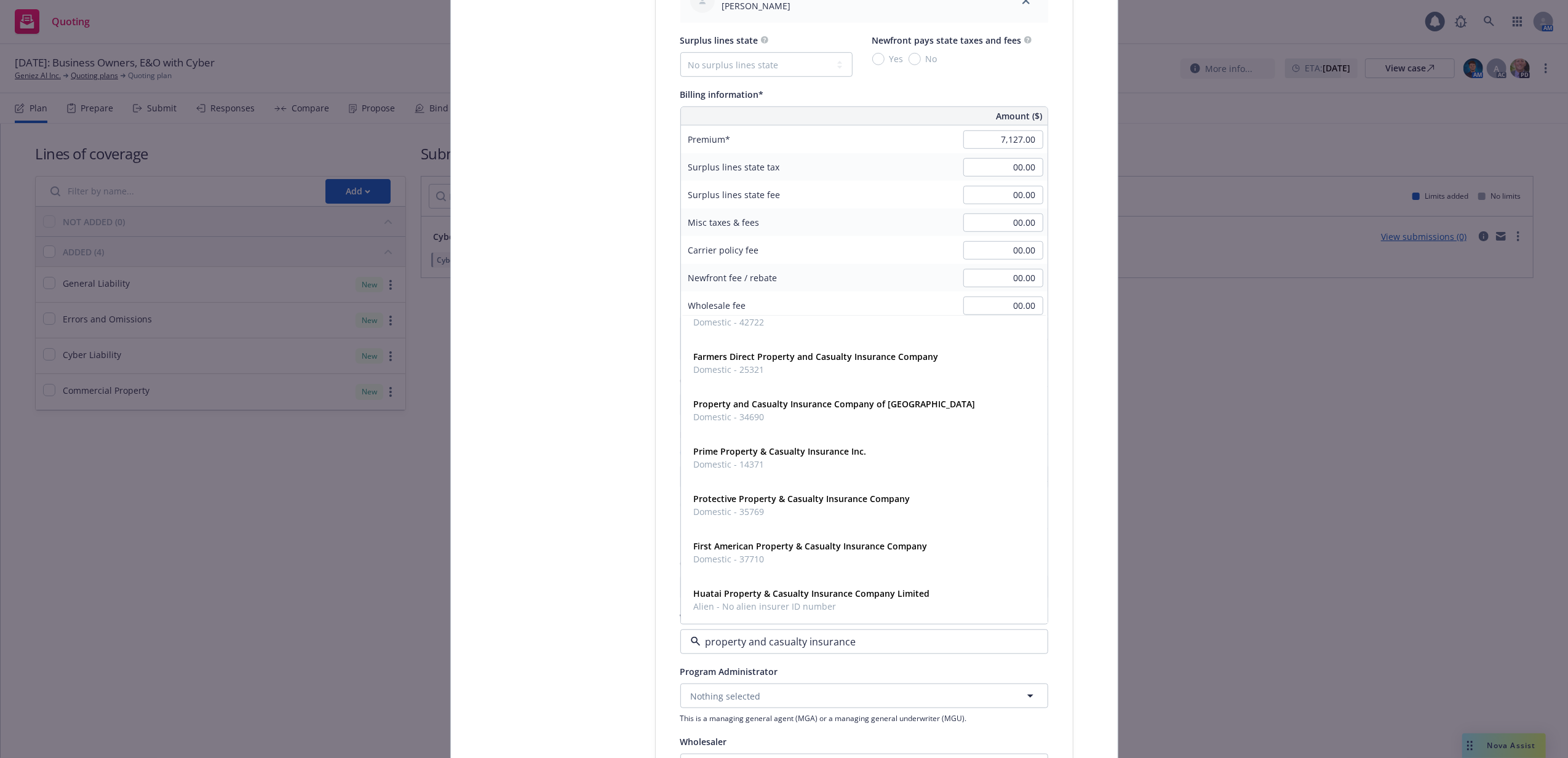
type input "property and casualty insurance"
click at [1076, 546] on div "Select lines of coverage Upload documents 3 Policy details 4 Installment plan A…" at bounding box center [785, 189] width 638 height 1748
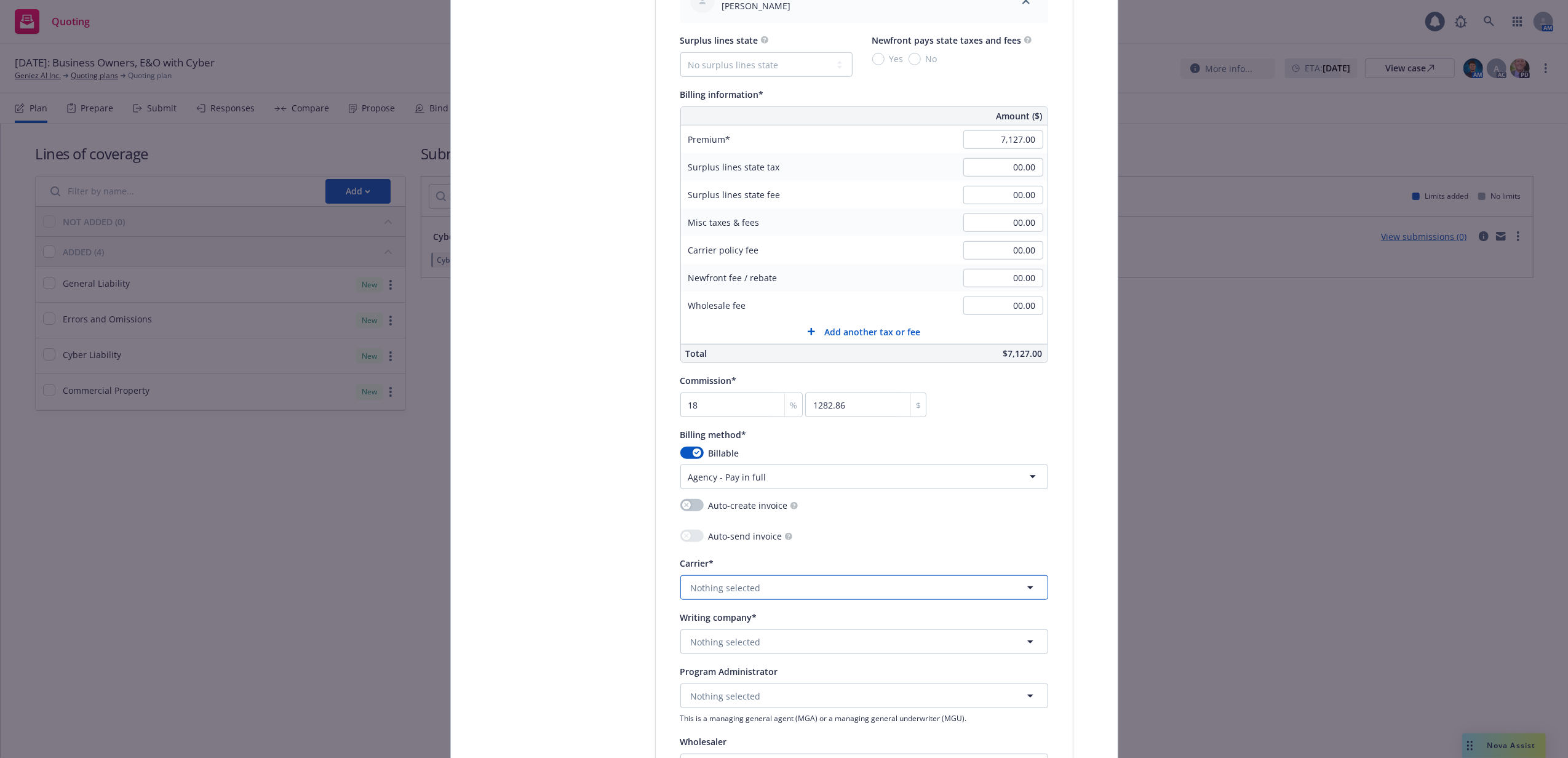
click at [752, 594] on span "Nothing selected" at bounding box center [726, 587] width 70 height 13
type input "hartfor"
click at [761, 498] on strong "Hartford Insurance Group" at bounding box center [748, 492] width 109 height 11
click at [738, 645] on span "Nothing selected" at bounding box center [726, 642] width 70 height 13
type input "propert"
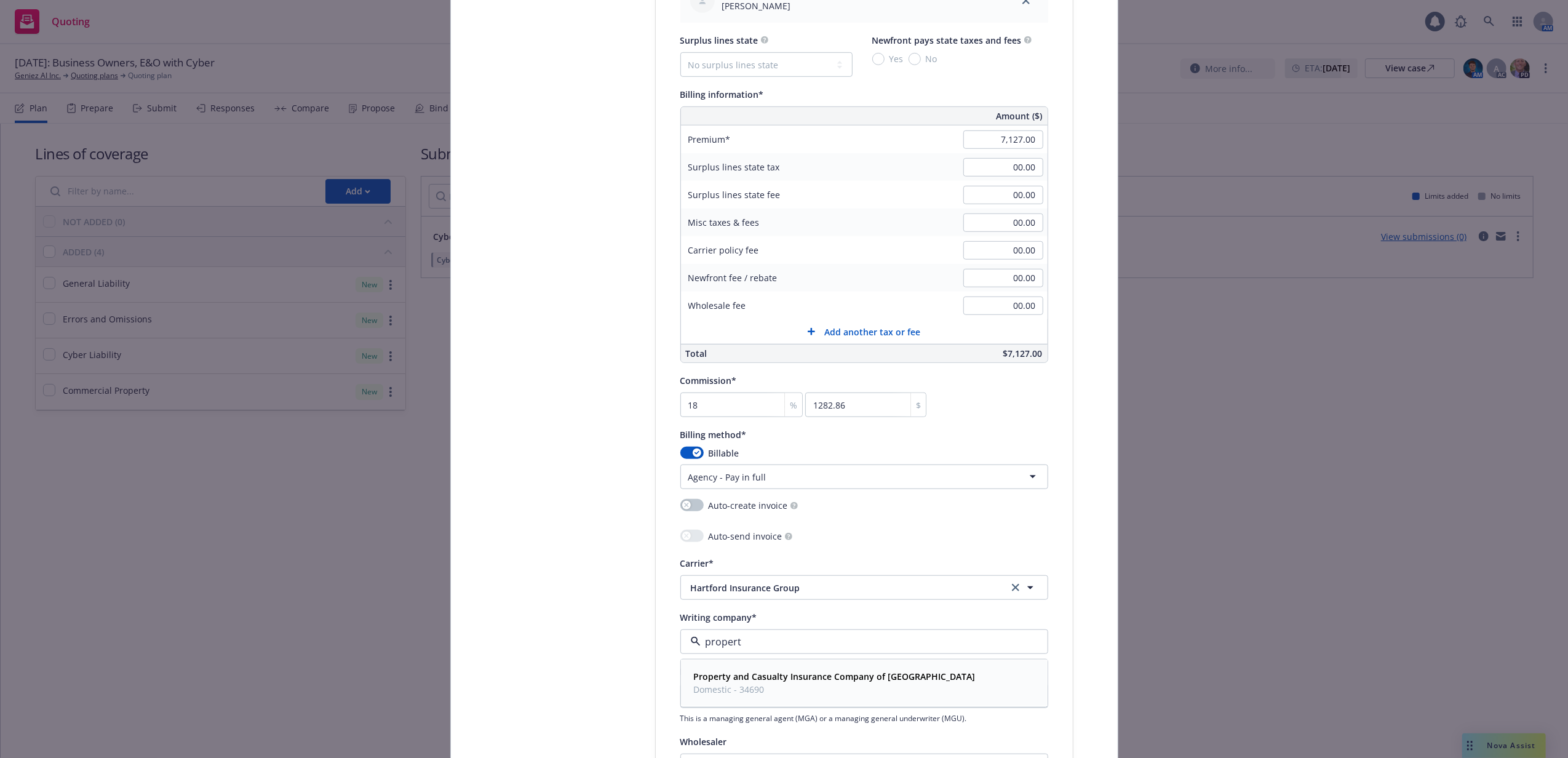
click at [771, 692] on span "Domestic - 34690" at bounding box center [835, 689] width 282 height 13
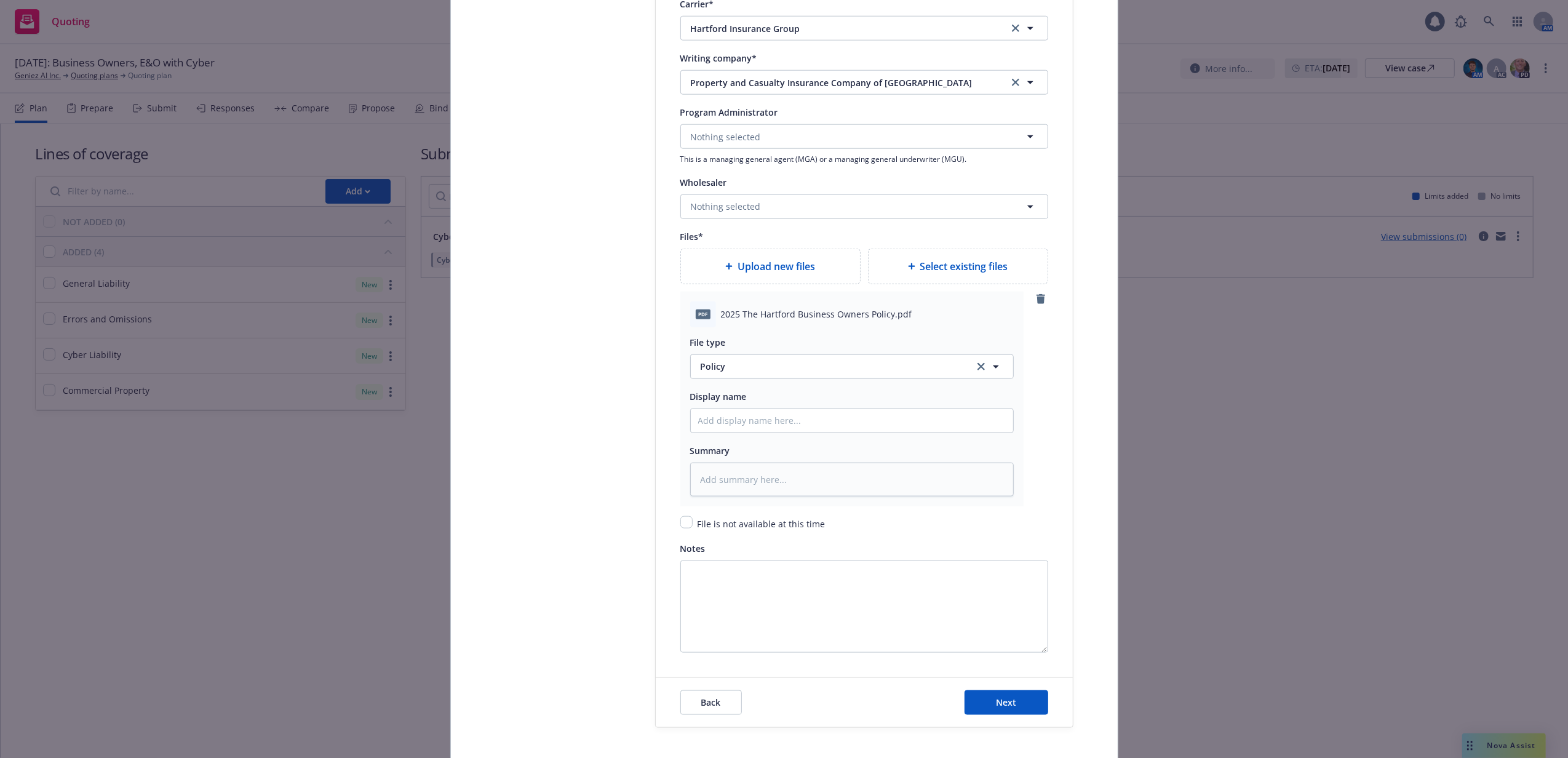
scroll to position [1394, 0]
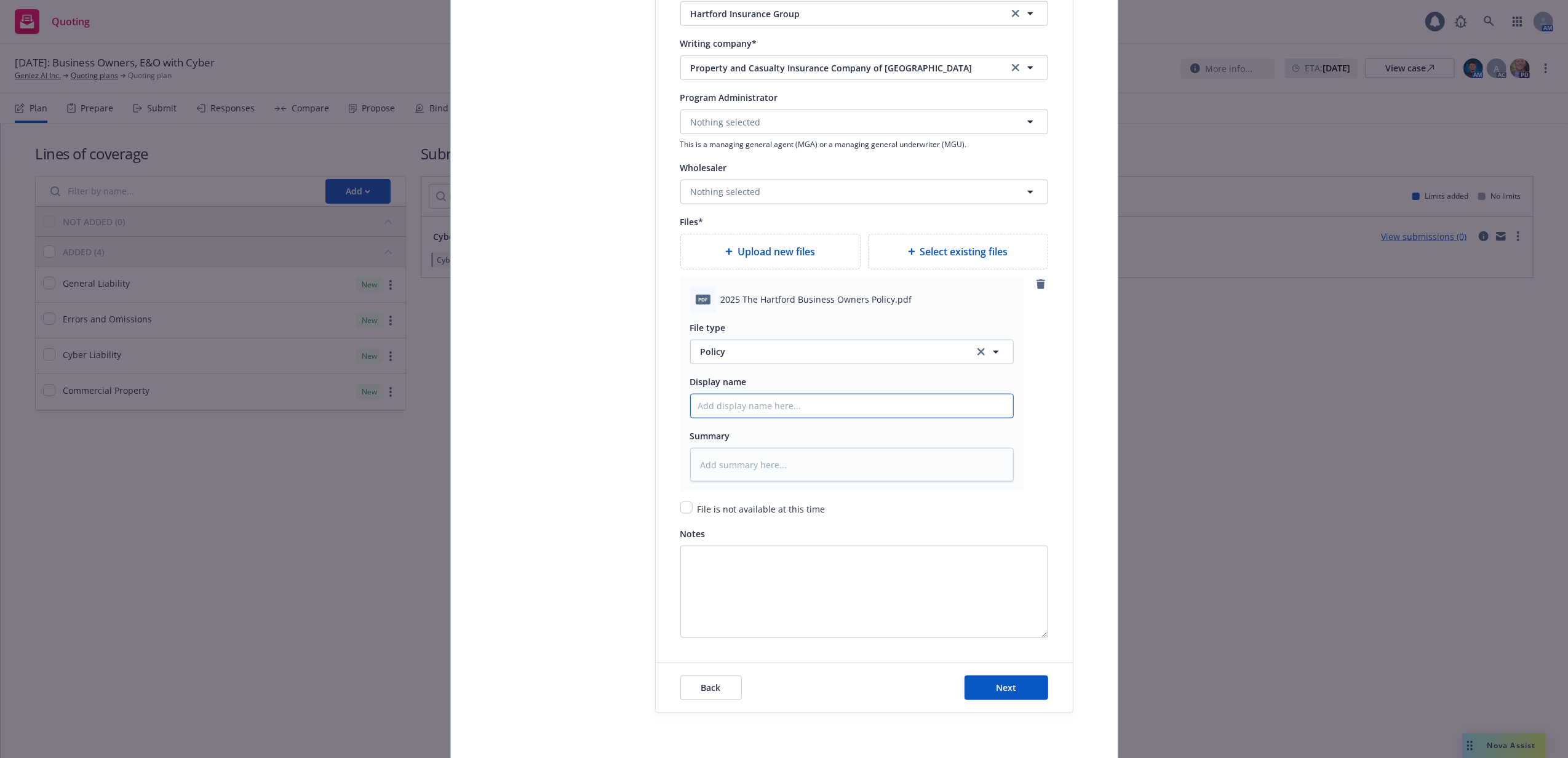
click at [786, 409] on input "Policy display name" at bounding box center [852, 405] width 322 height 23
type textarea "x"
type input "2"
type textarea "x"
type input "25"
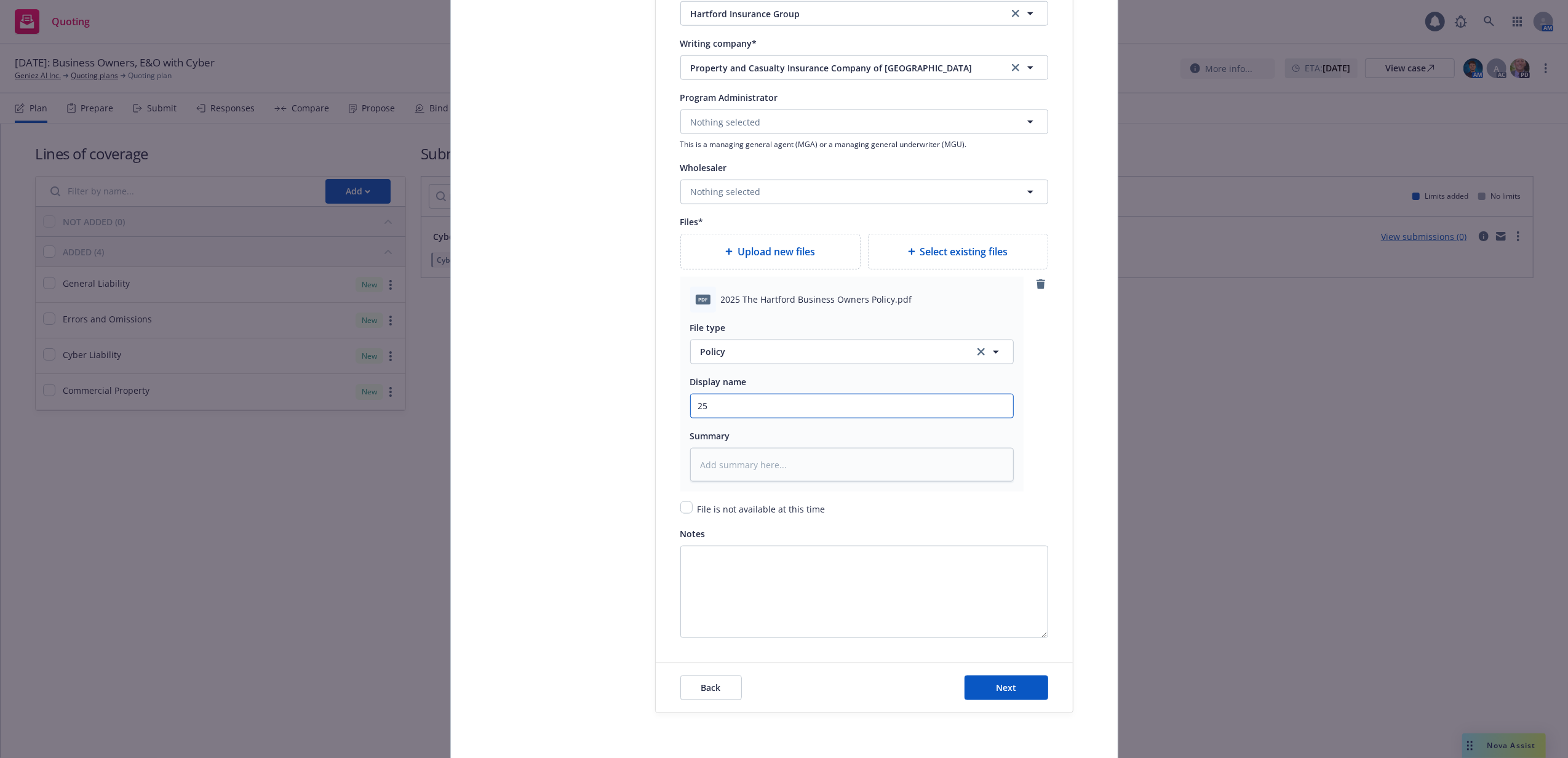
type textarea "x"
type input "25-"
type textarea "x"
type input "25-2"
type textarea "x"
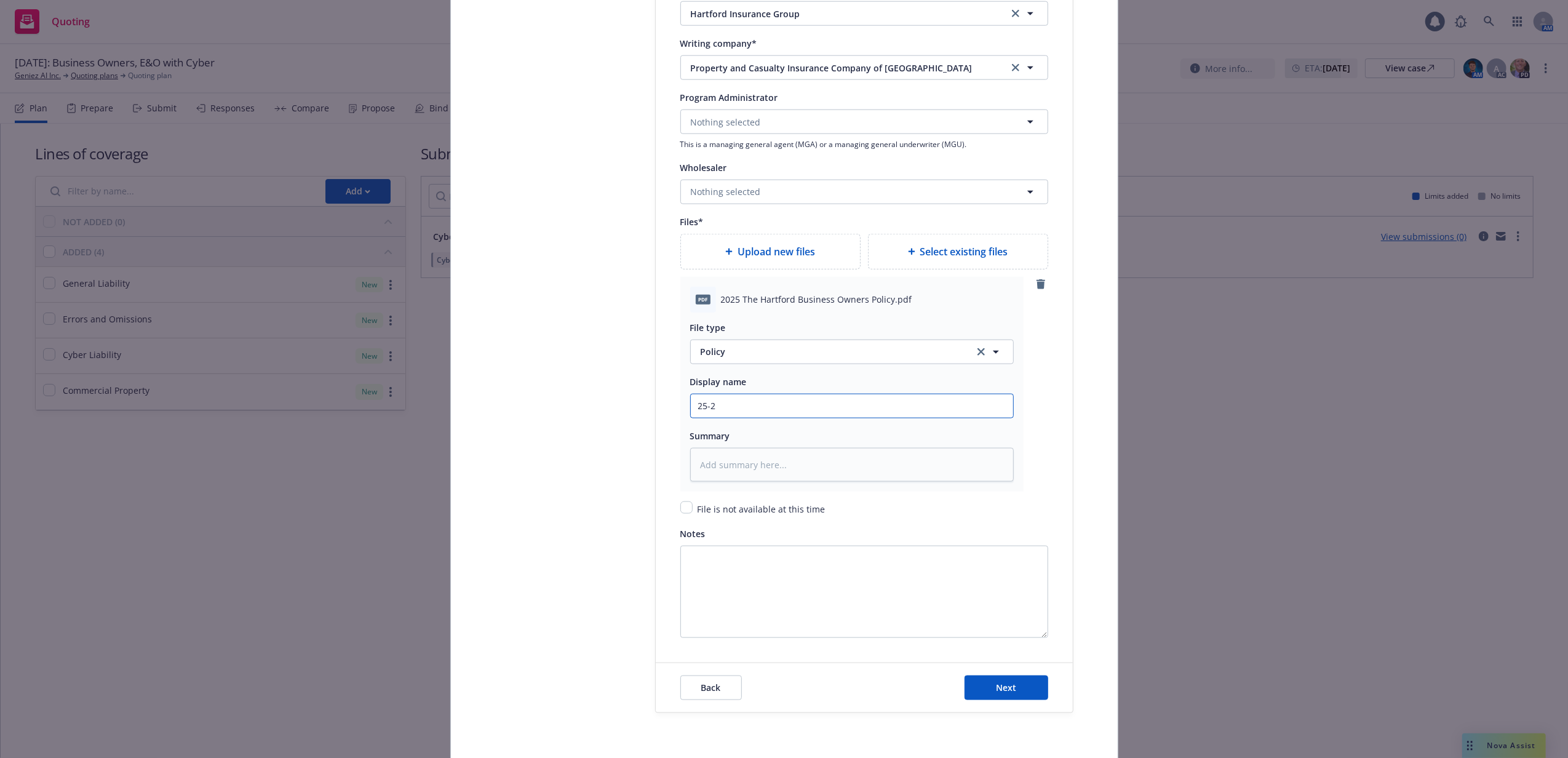
type input "25-26"
type textarea "x"
type input "25-26"
type textarea "x"
type input "25-26 B"
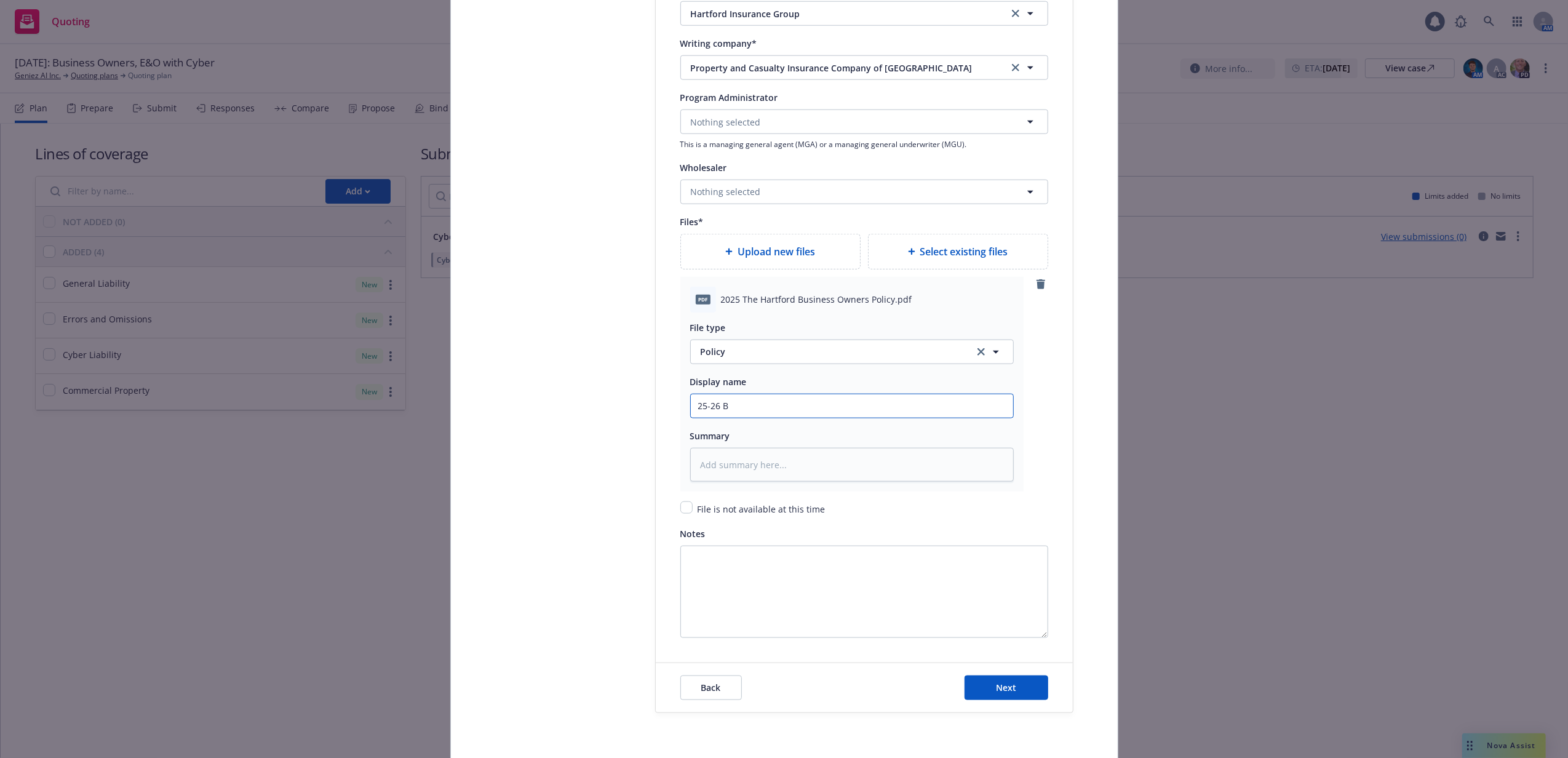
type textarea "x"
type input "25-26 BO"
type textarea "x"
type input "25-26 BOP"
type textarea "x"
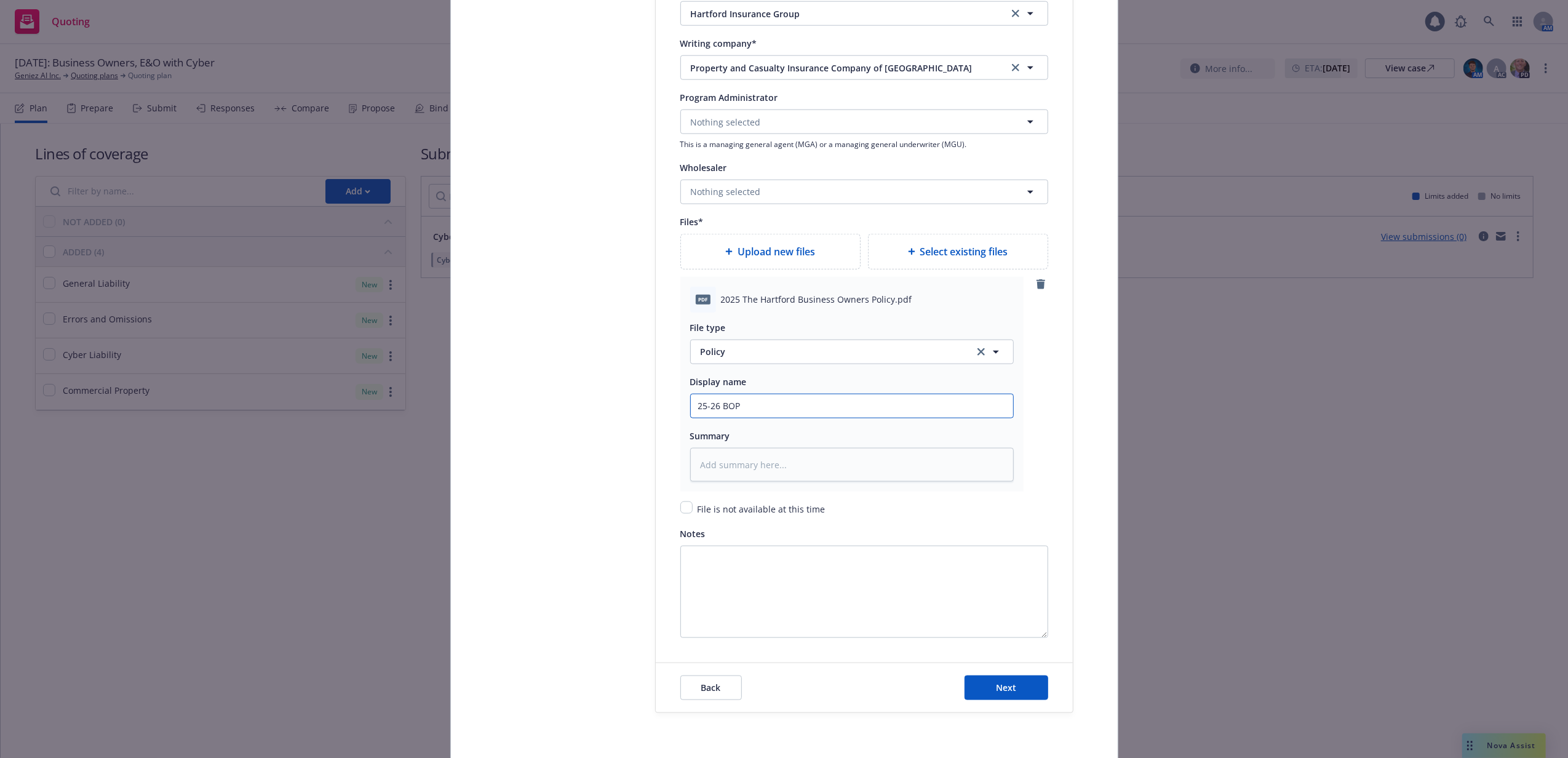
type input "25-26 BOP"
type textarea "x"
type input "25-26 BOP P"
type textarea "x"
type input "25-26 BOP Po"
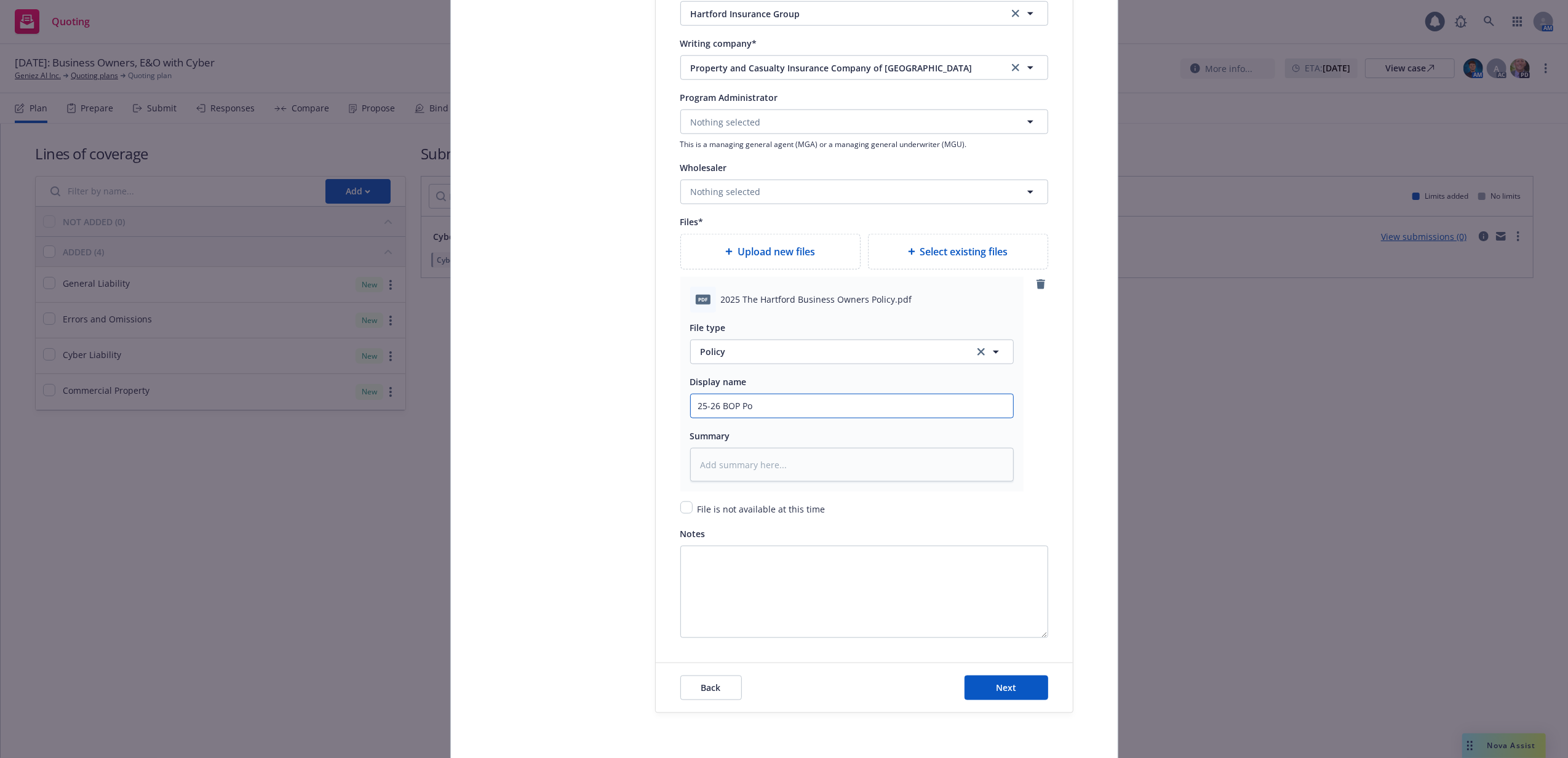
type textarea "x"
type input "25-26 BOP Pol"
type textarea "x"
type input "25-26 BOP Poli"
type textarea "x"
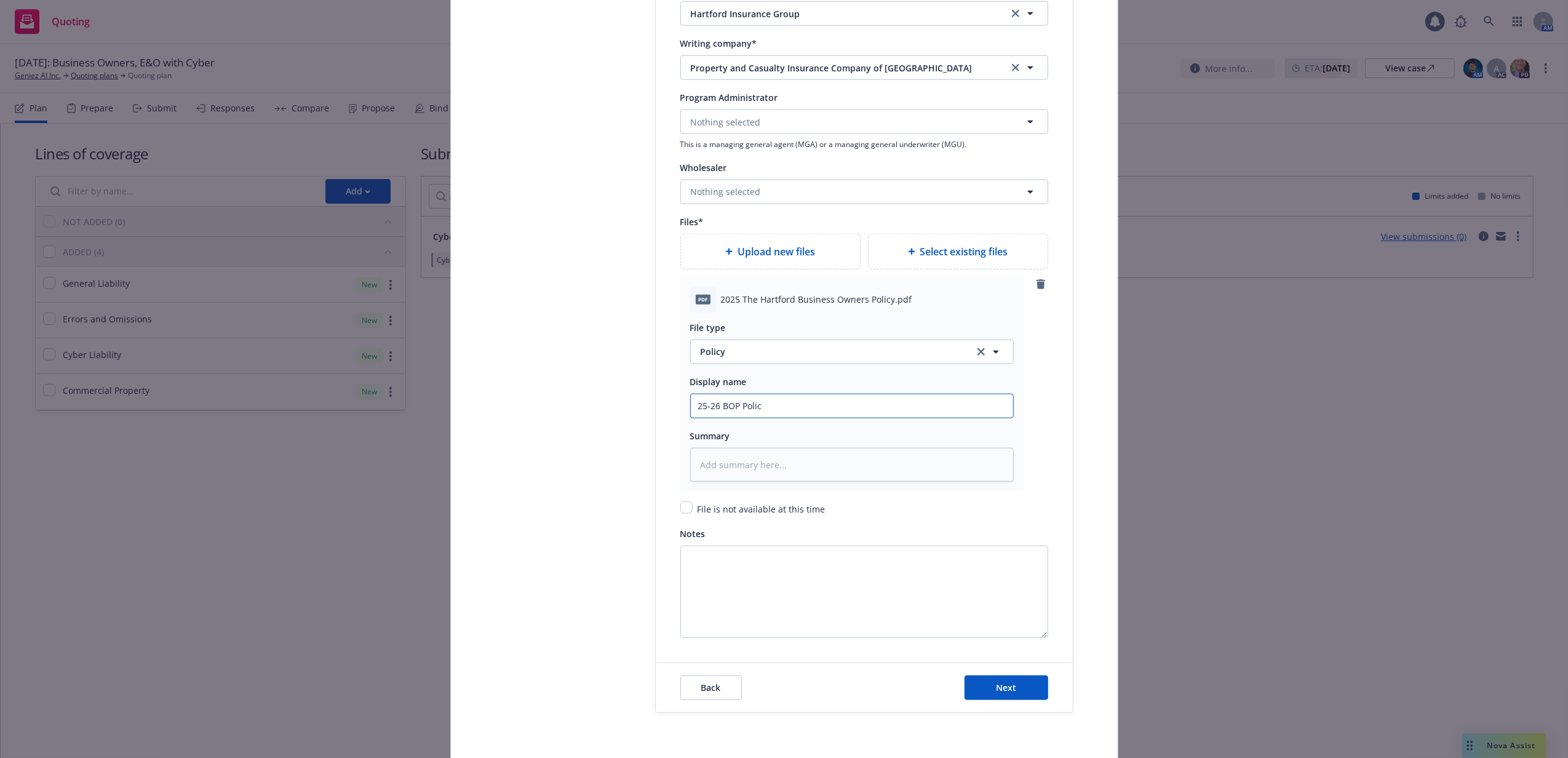
type input "25-26 BOP Policy"
type textarea "x"
type input "25-26 BOP Policy"
type textarea "x"
type input "25-26 BOP Policy -"
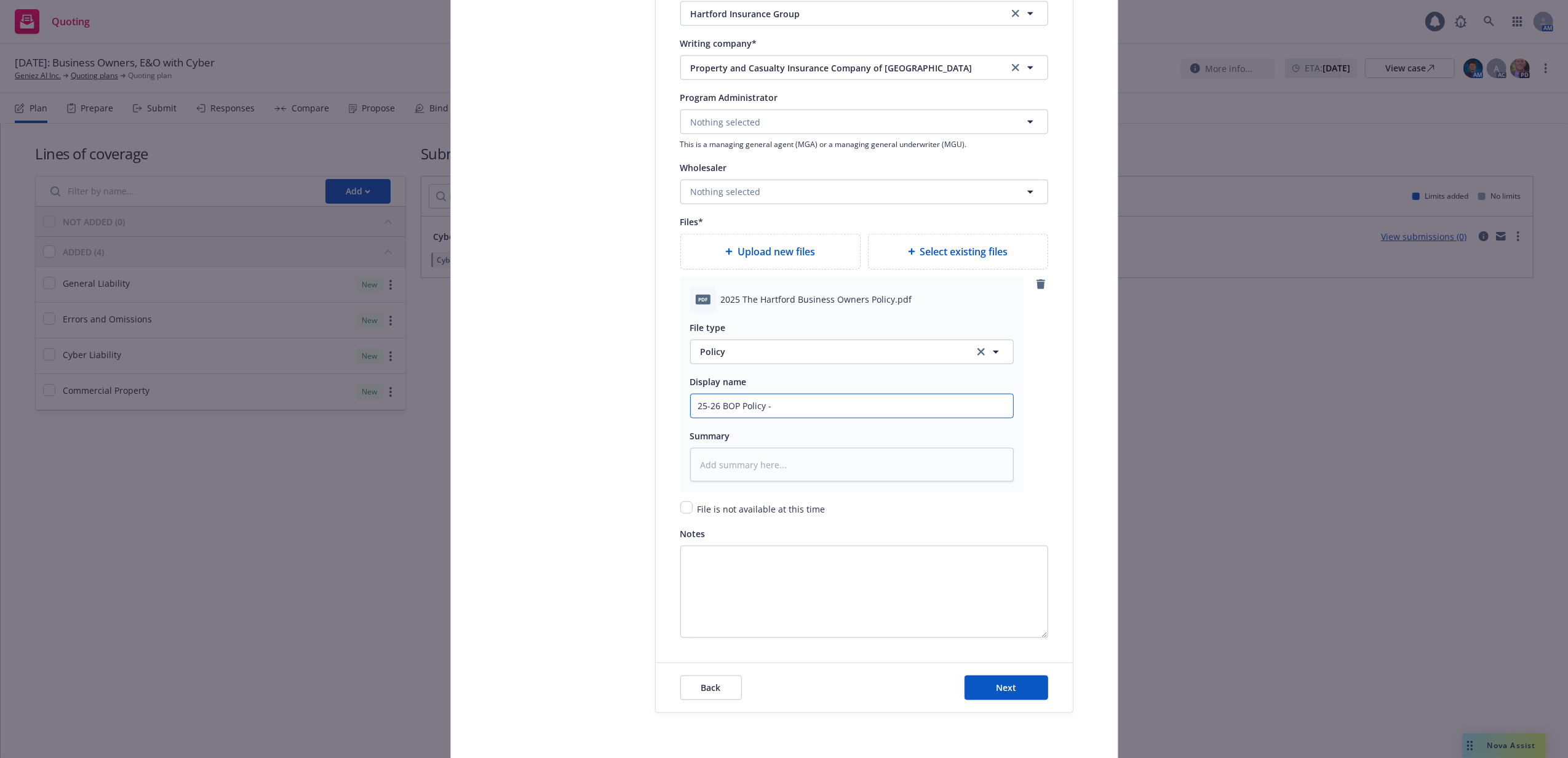
type textarea "x"
type input "25-26 BOP Policy - H"
type textarea "x"
type input "25-26 BOP Policy - Ha"
type textarea "x"
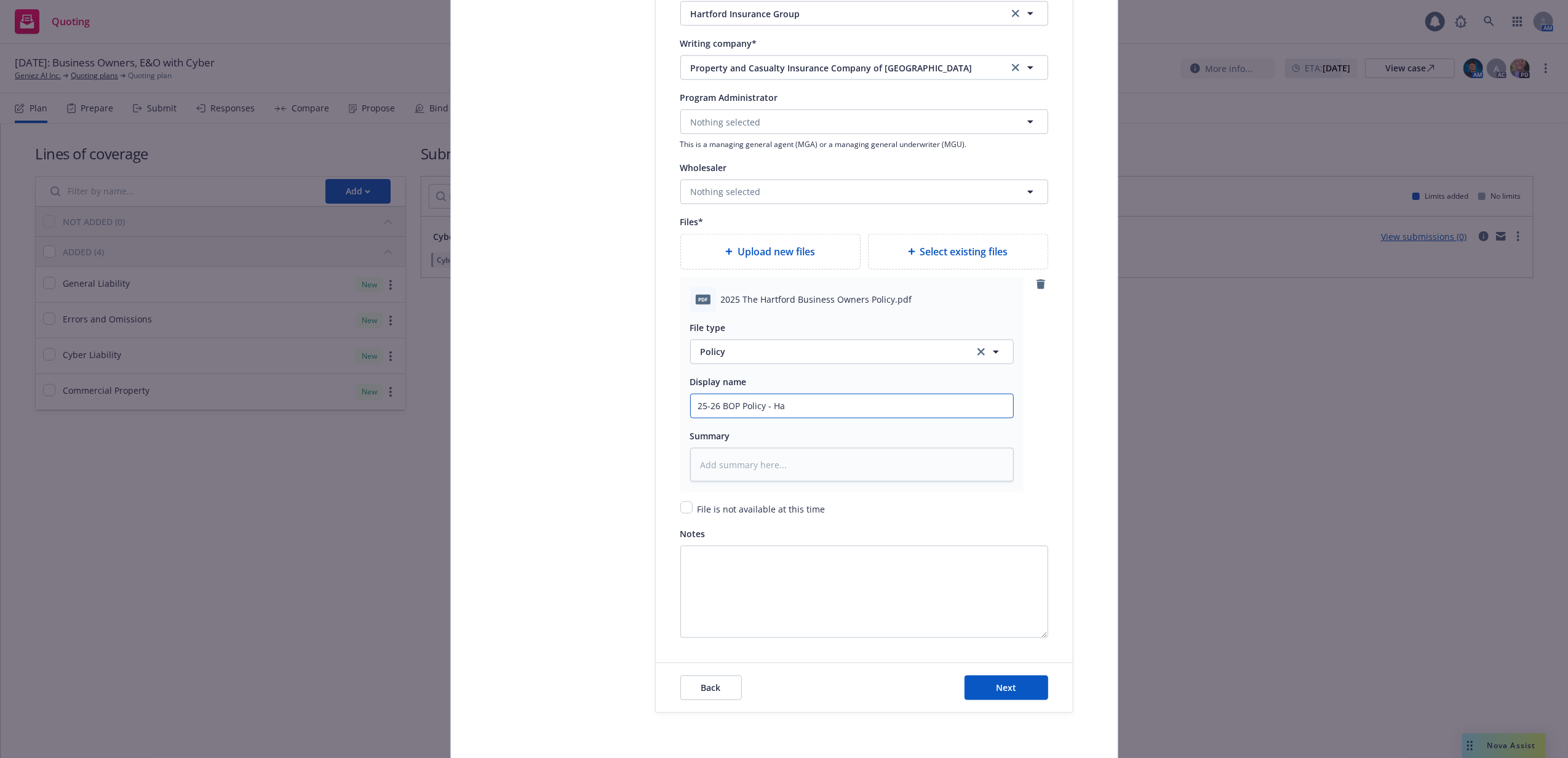
type input "25-26 BOP Policy - Har"
type textarea "x"
type input "25-26 BOP Policy - Hart"
type textarea "x"
type input "25-26 BOP Policy - Hartf"
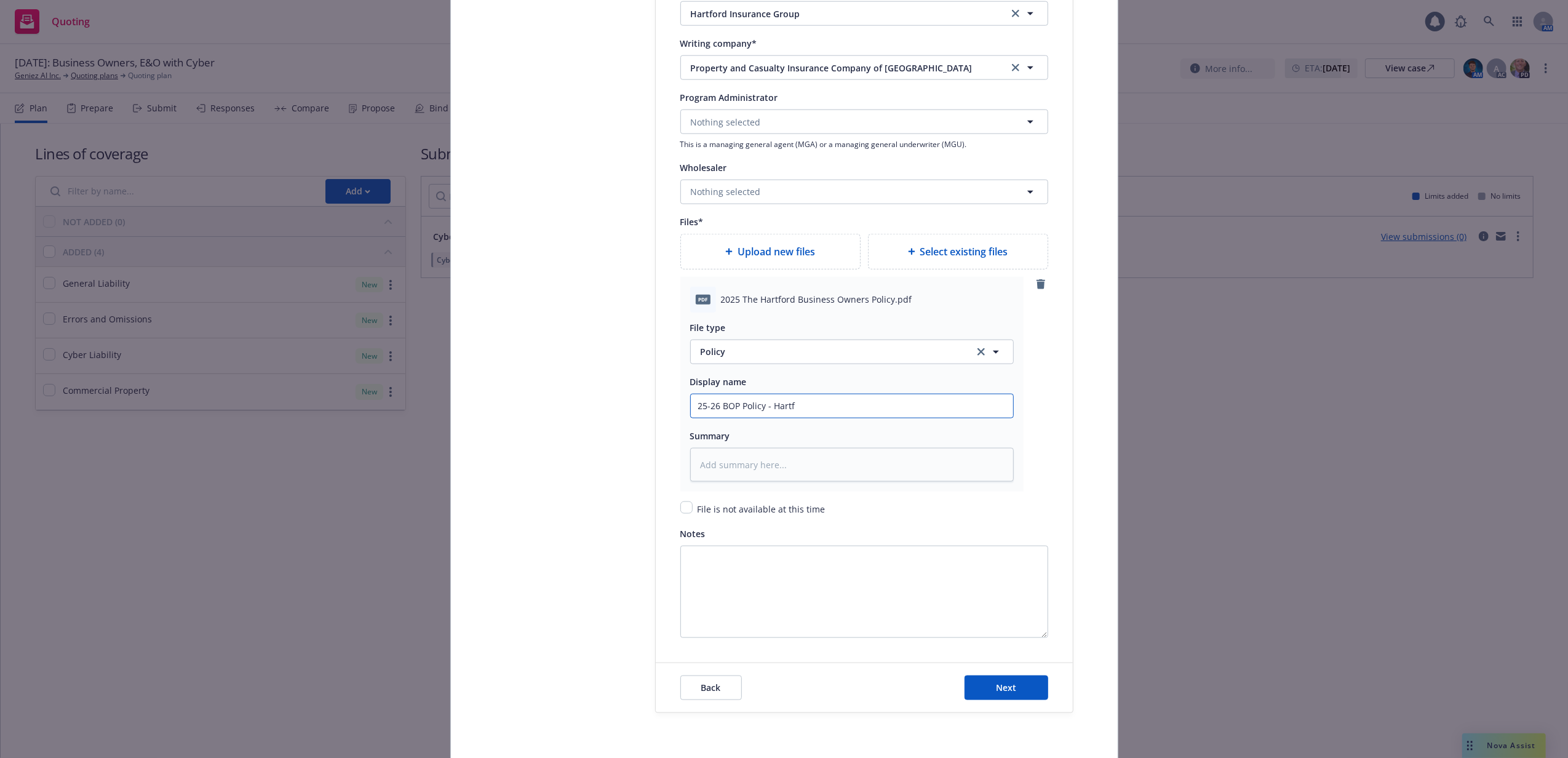
type textarea "x"
type input "25-26 BOP Policy - Hartfo"
type textarea "x"
type input "25-26 BOP Policy - Hartfor"
type textarea "x"
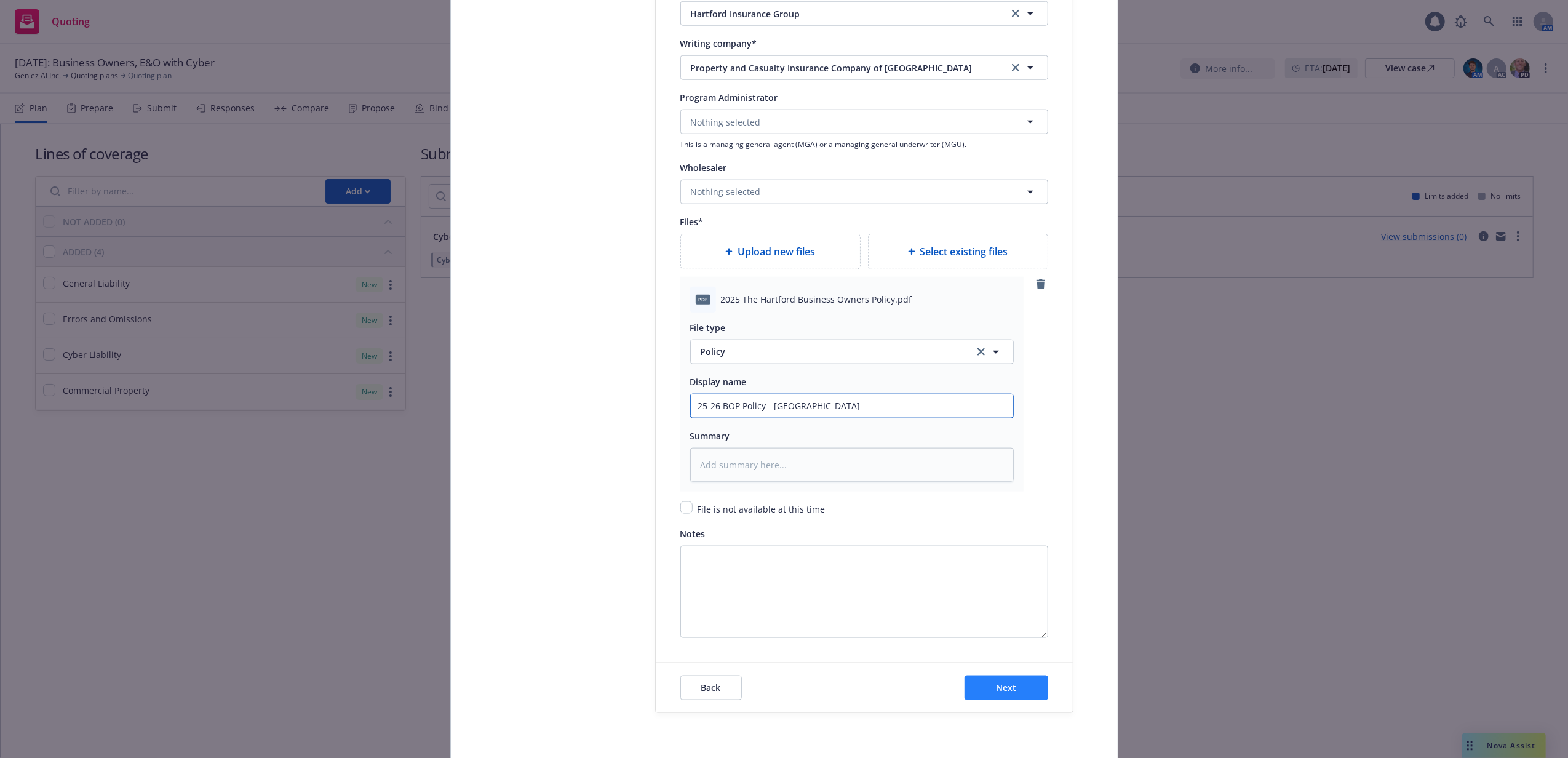
type input "25-26 BOP Policy - Hartford"
click at [1006, 697] on button "Next" at bounding box center [1006, 688] width 83 height 24
type textarea "x"
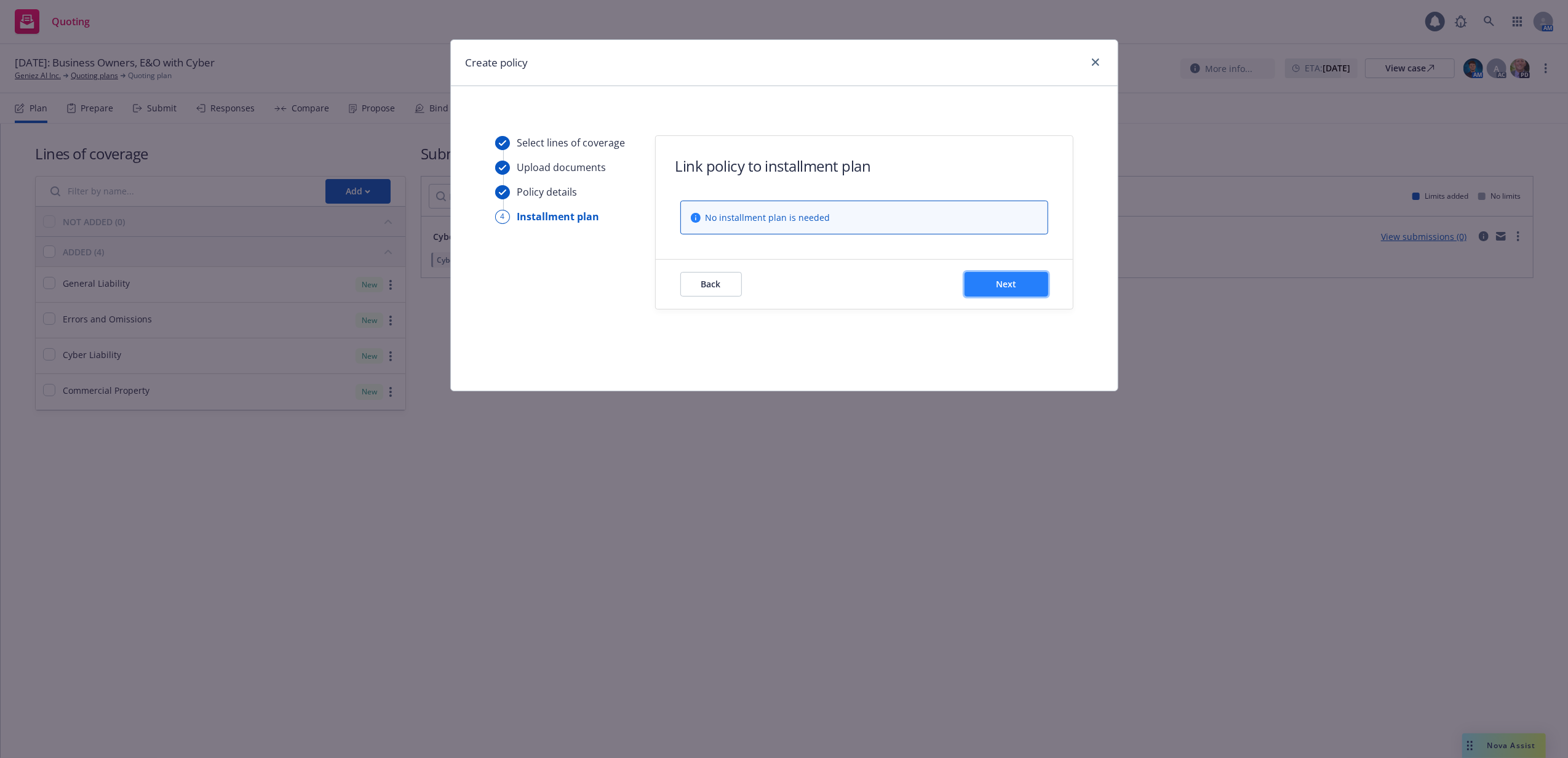
click at [1004, 278] on button "Next" at bounding box center [1006, 284] width 83 height 24
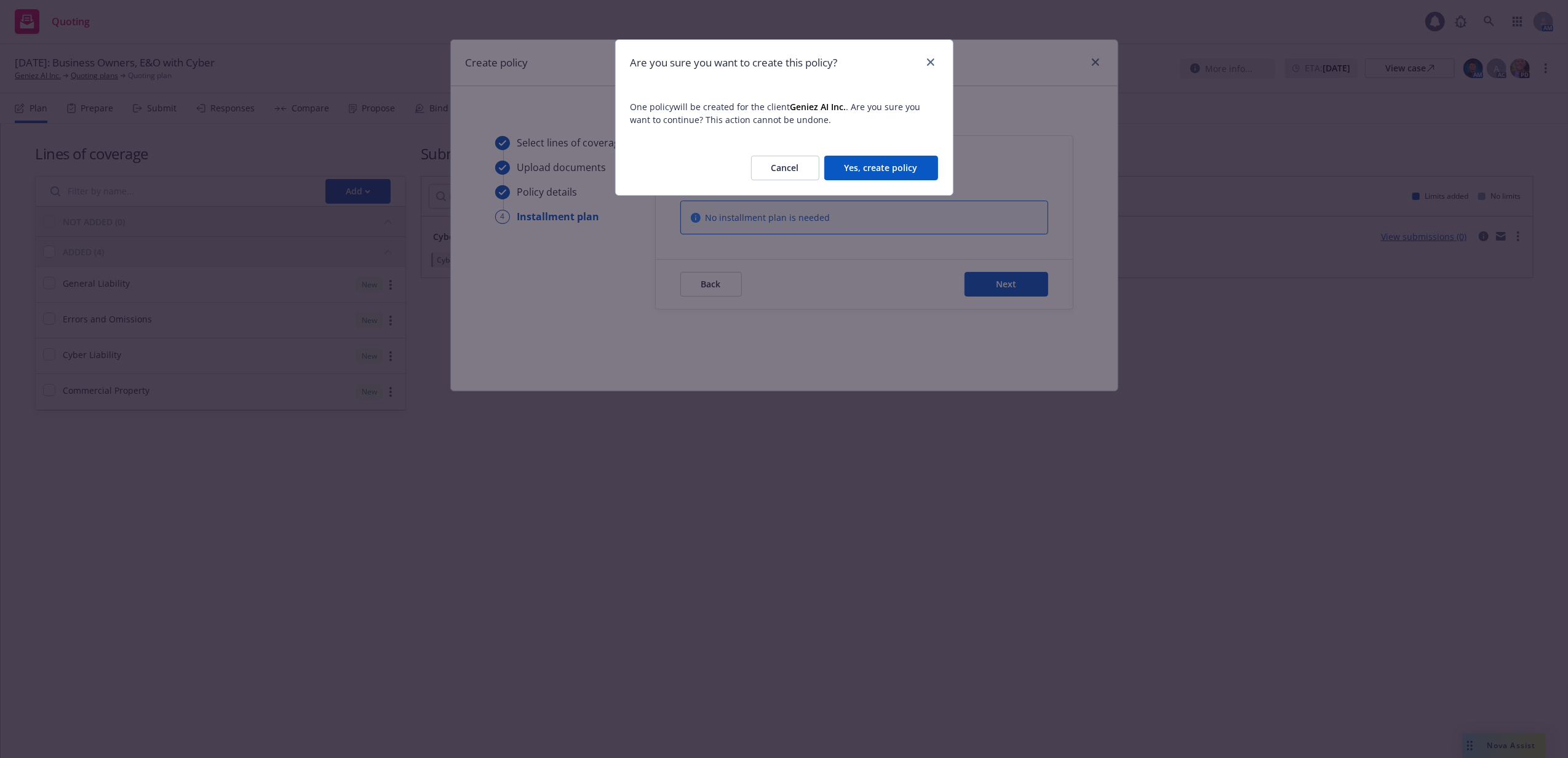
click at [929, 168] on button "Yes, create policy" at bounding box center [881, 167] width 114 height 24
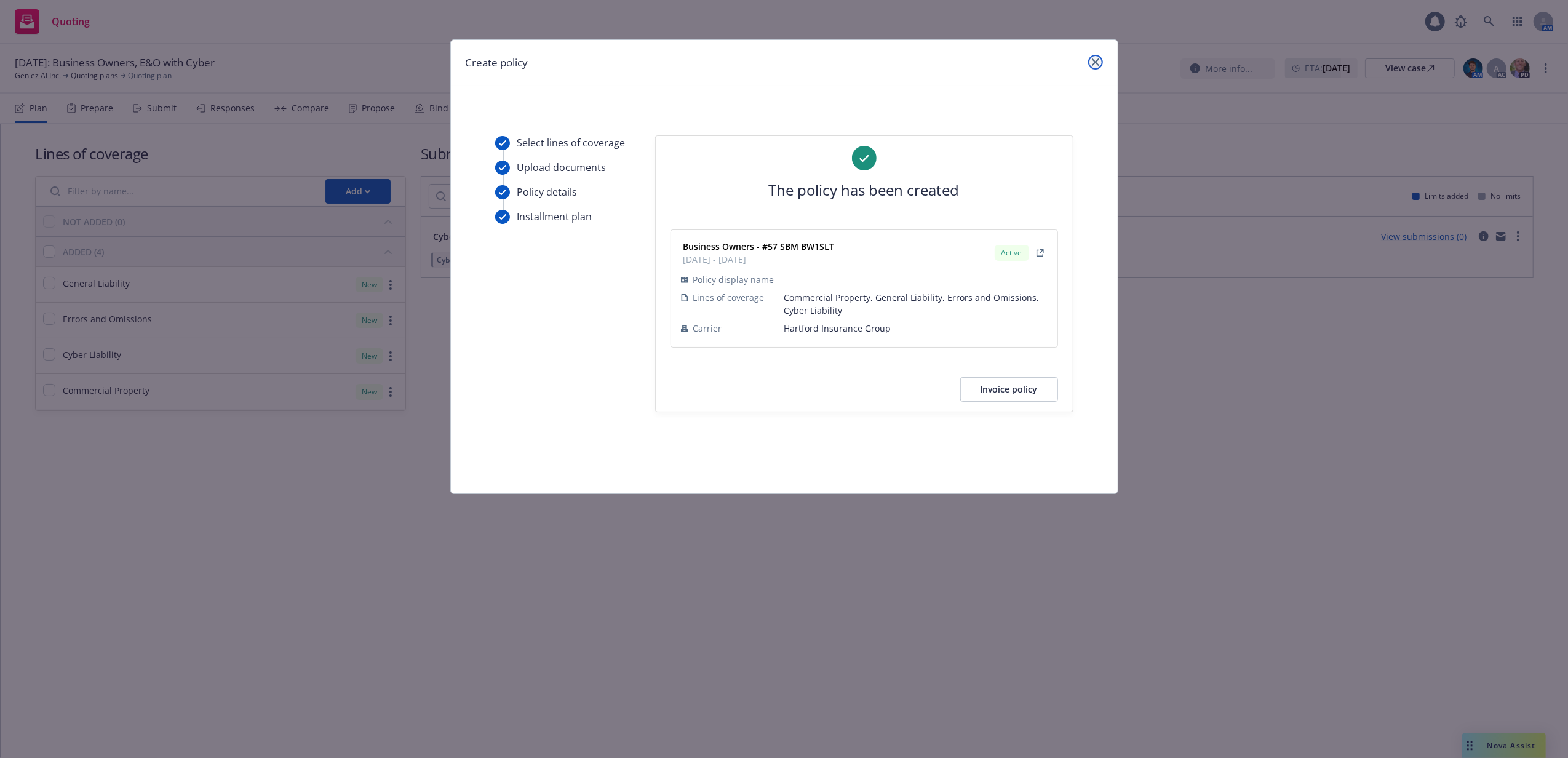
click at [1093, 64] on icon "close" at bounding box center [1095, 61] width 7 height 7
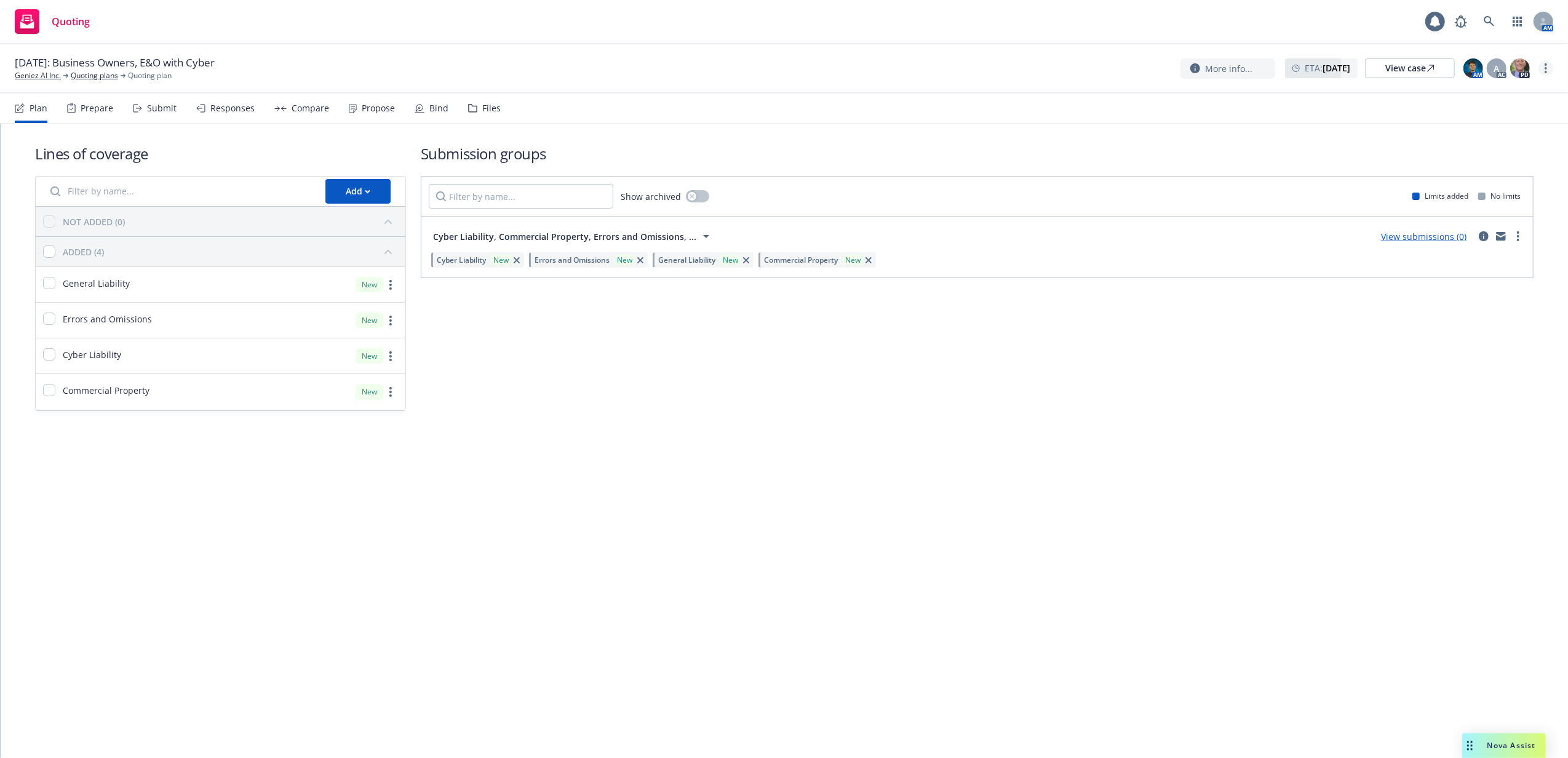
click at [1543, 67] on link "more" at bounding box center [1545, 68] width 15 height 15
click at [1494, 178] on link "Archive quoting plan" at bounding box center [1484, 167] width 138 height 24
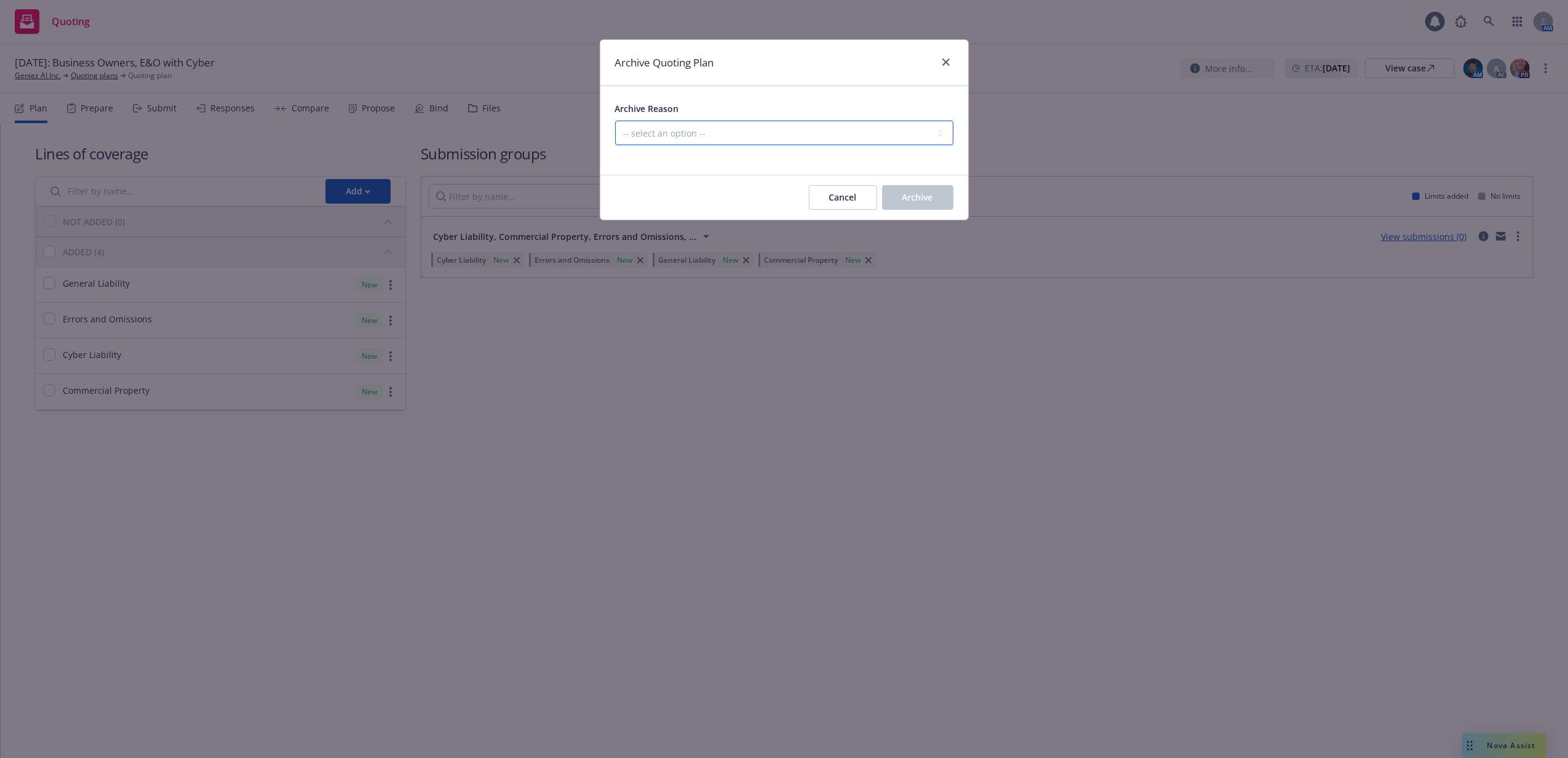
drag, startPoint x: 773, startPoint y: 136, endPoint x: 770, endPoint y: 142, distance: 6.7
click at [773, 136] on select "-- select an option -- Created by error Duplicate New business opportunity lost…" at bounding box center [784, 133] width 338 height 24
select select "ARCHIVED_NEW_BUSINESS_COMPLETED"
click at [615, 121] on select "-- select an option -- Created by error Duplicate New business opportunity lost…" at bounding box center [784, 133] width 338 height 24
click at [902, 200] on span "Archive" at bounding box center [917, 197] width 31 height 11
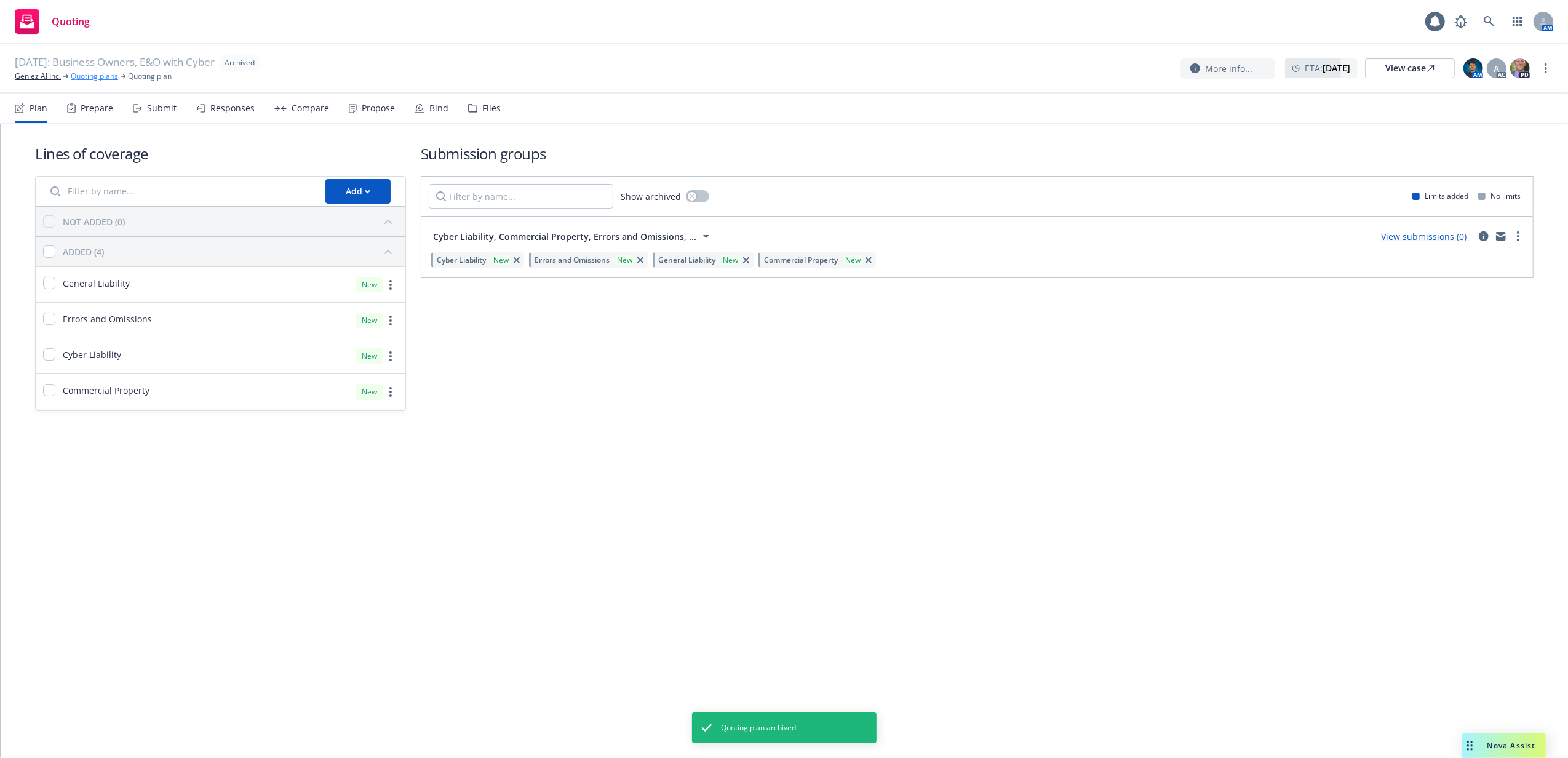
click at [99, 76] on link "Quoting plans" at bounding box center [94, 76] width 48 height 11
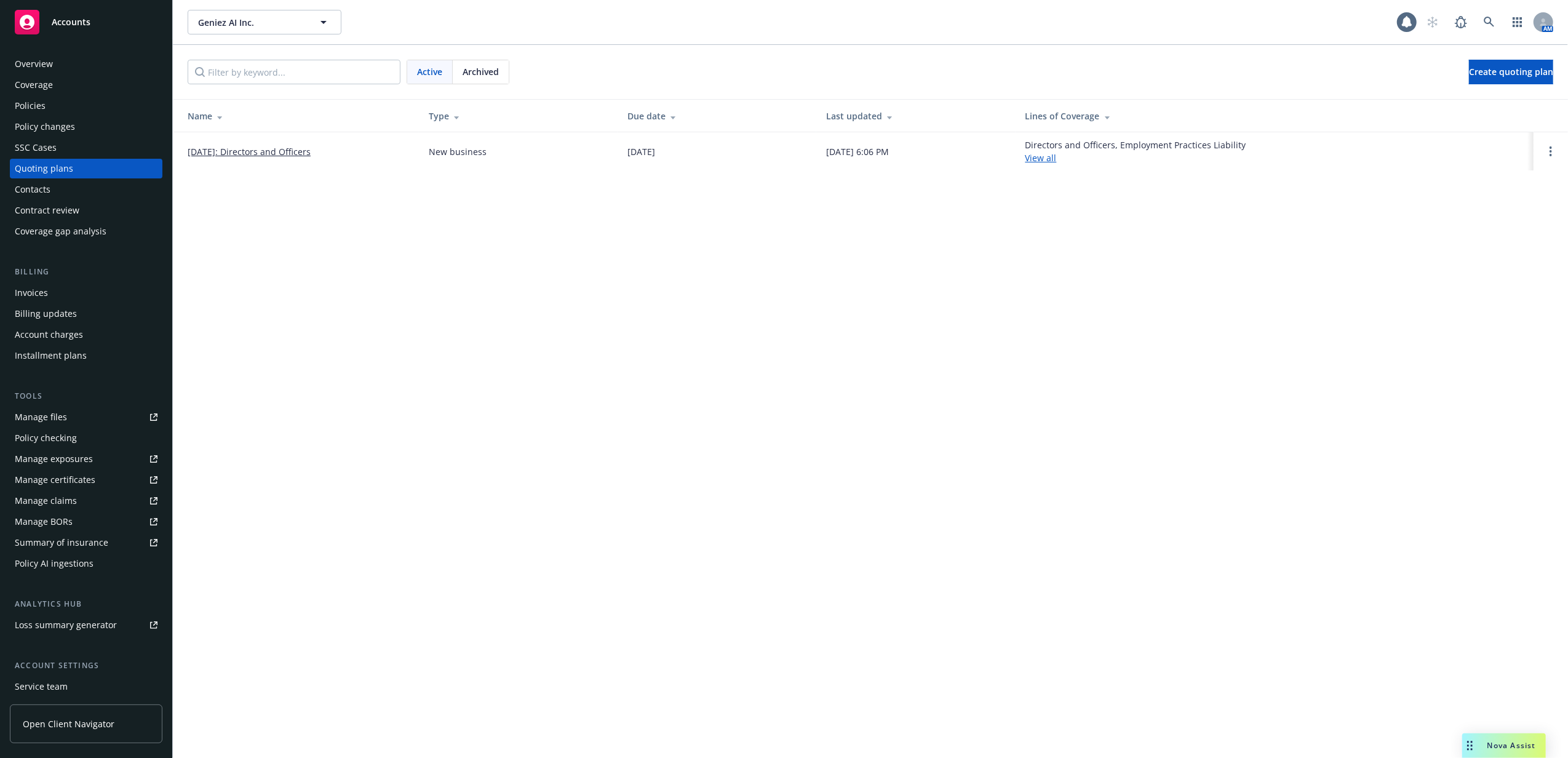
click at [66, 111] on div "Policies" at bounding box center [86, 106] width 142 height 19
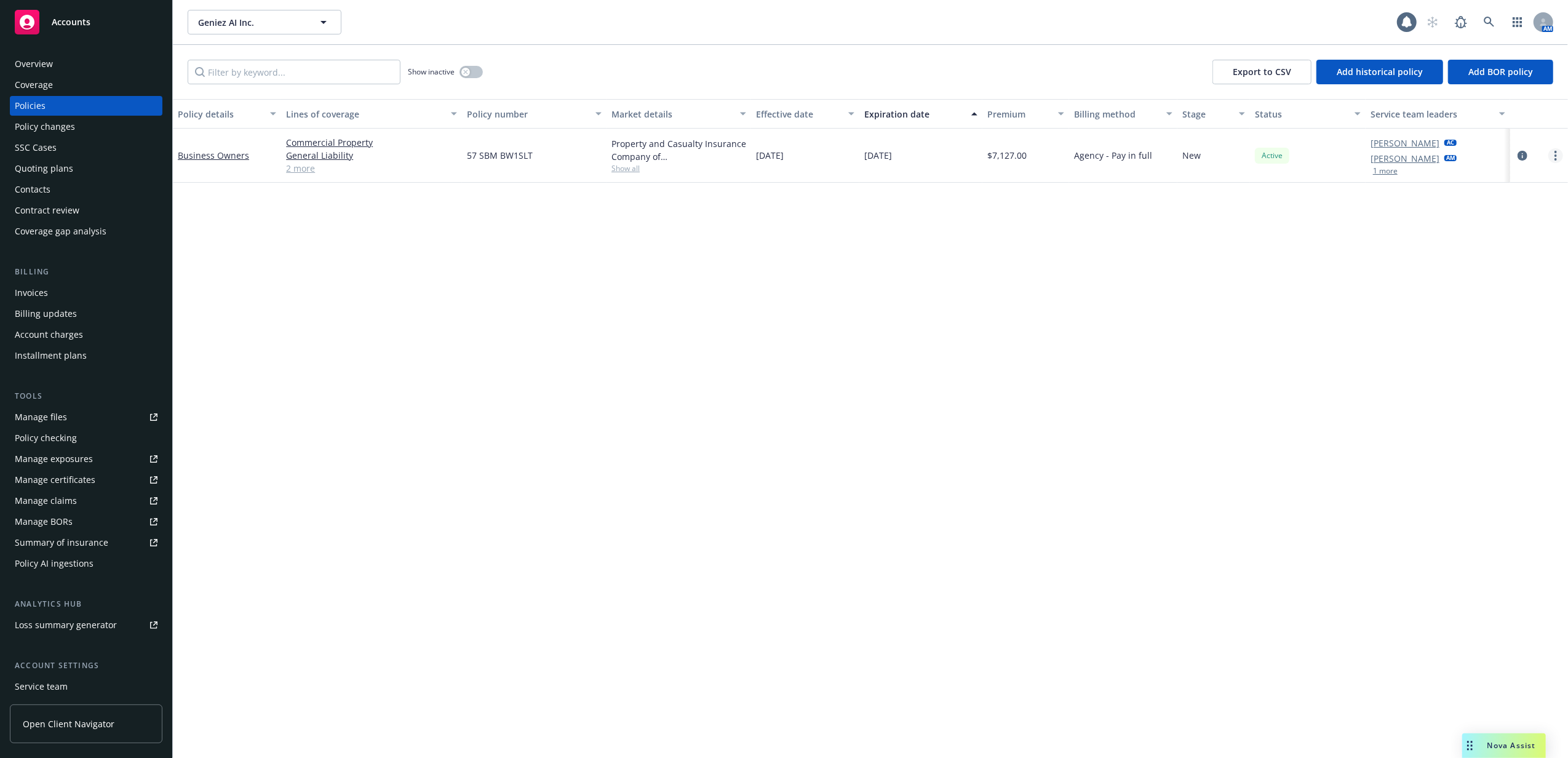
click at [1555, 155] on circle "more" at bounding box center [1555, 155] width 2 height 2
click at [1521, 180] on link "Manage lines of coverage" at bounding box center [1490, 180] width 145 height 24
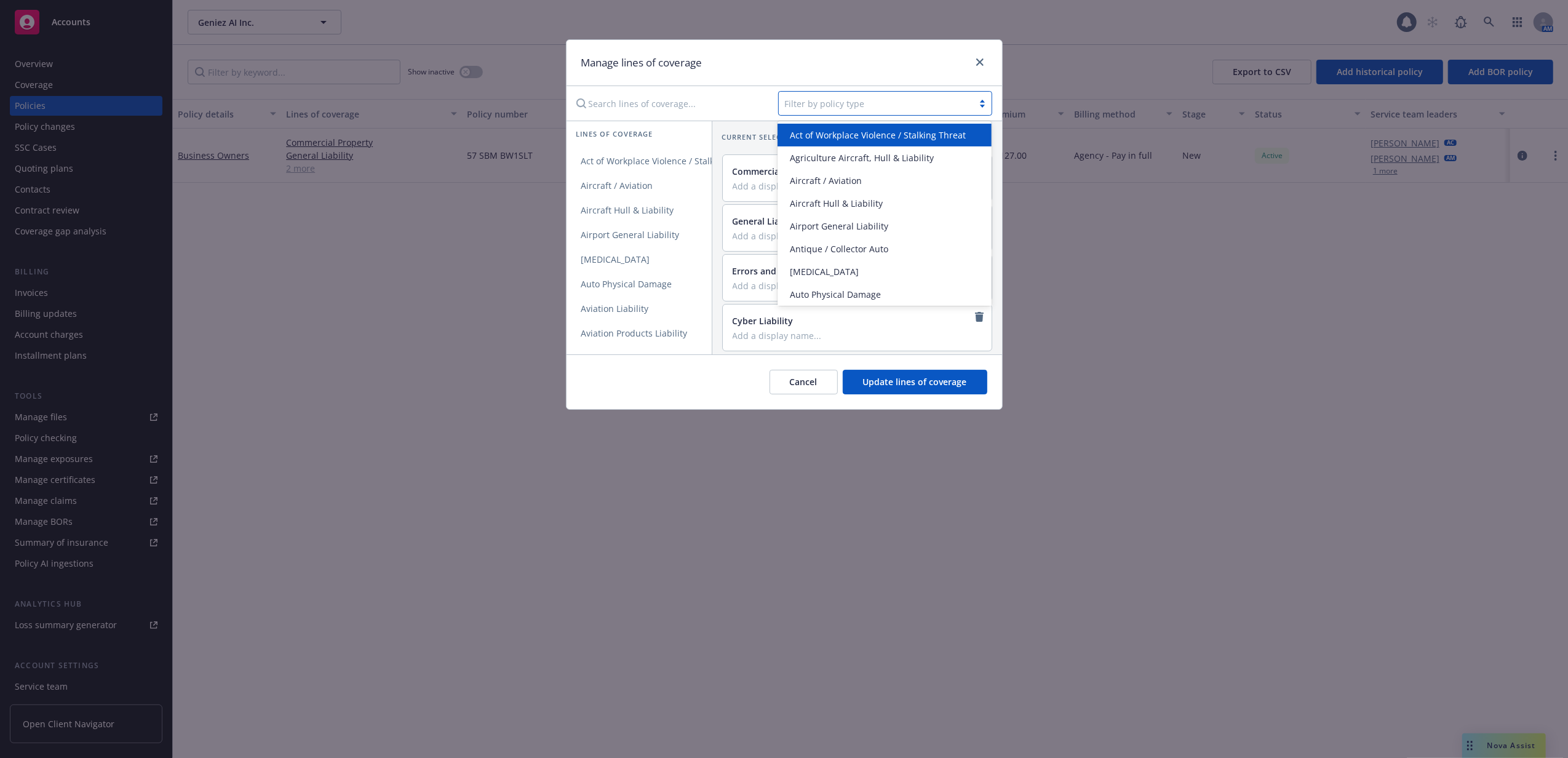
click at [906, 104] on div at bounding box center [875, 104] width 182 height 15
type input "[PERSON_NAME]"
click at [881, 129] on div "Commercial Umbrella" at bounding box center [884, 135] width 199 height 13
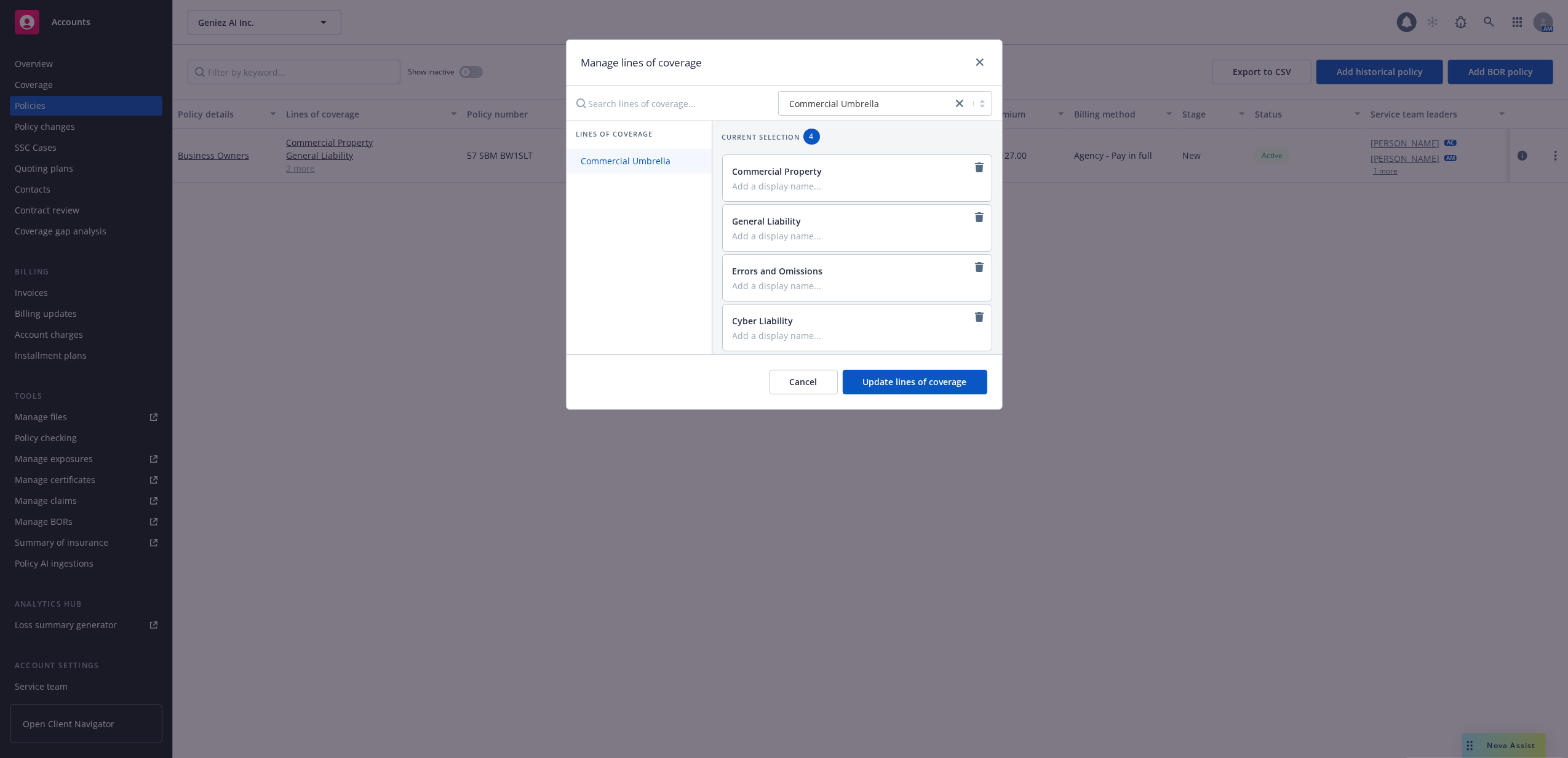
click at [669, 160] on span "Commercial Umbrella" at bounding box center [625, 161] width 119 height 11
click at [892, 383] on span "Update lines of coverage" at bounding box center [915, 382] width 104 height 11
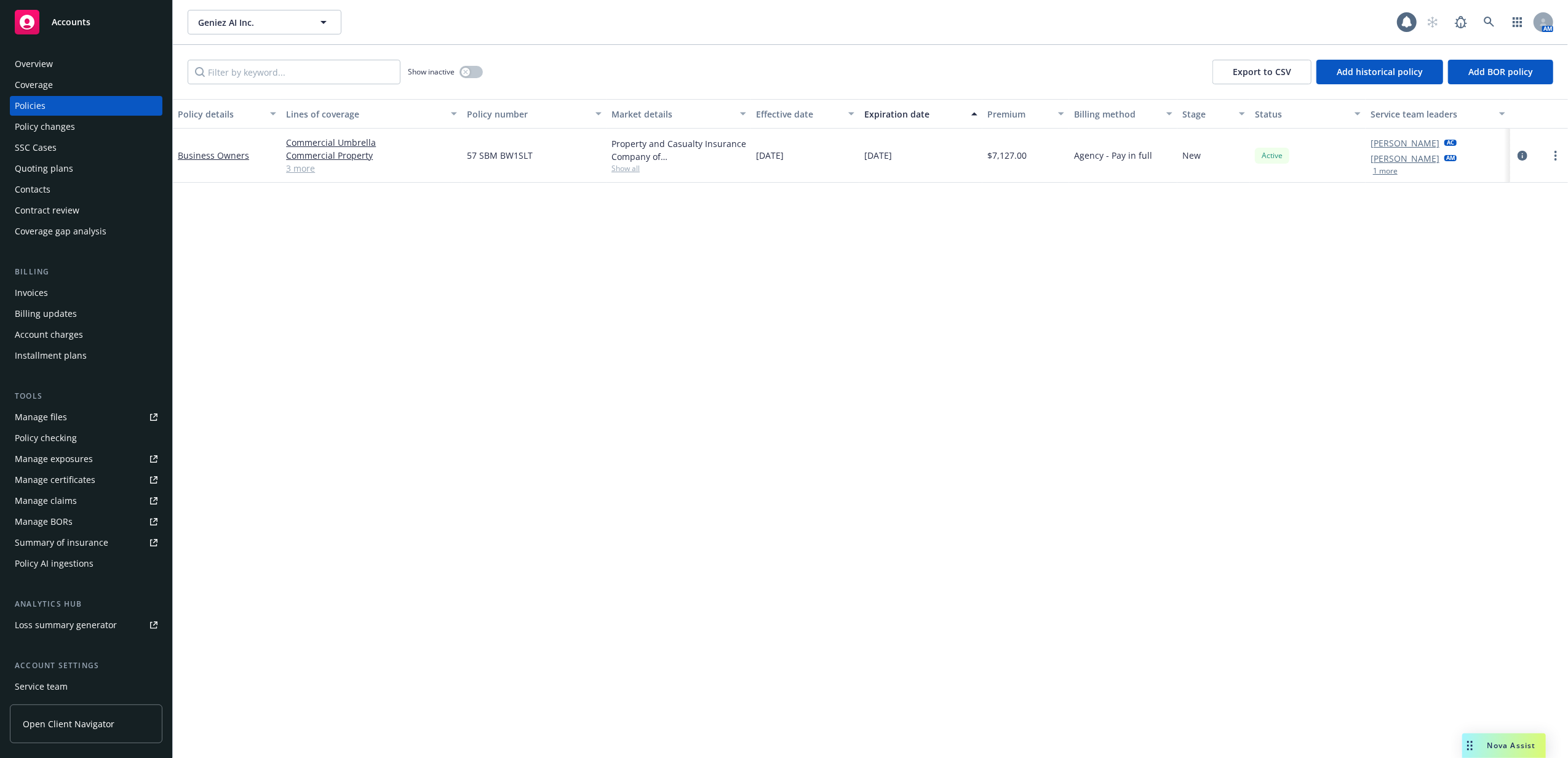
click at [296, 170] on link "3 more" at bounding box center [371, 168] width 171 height 13
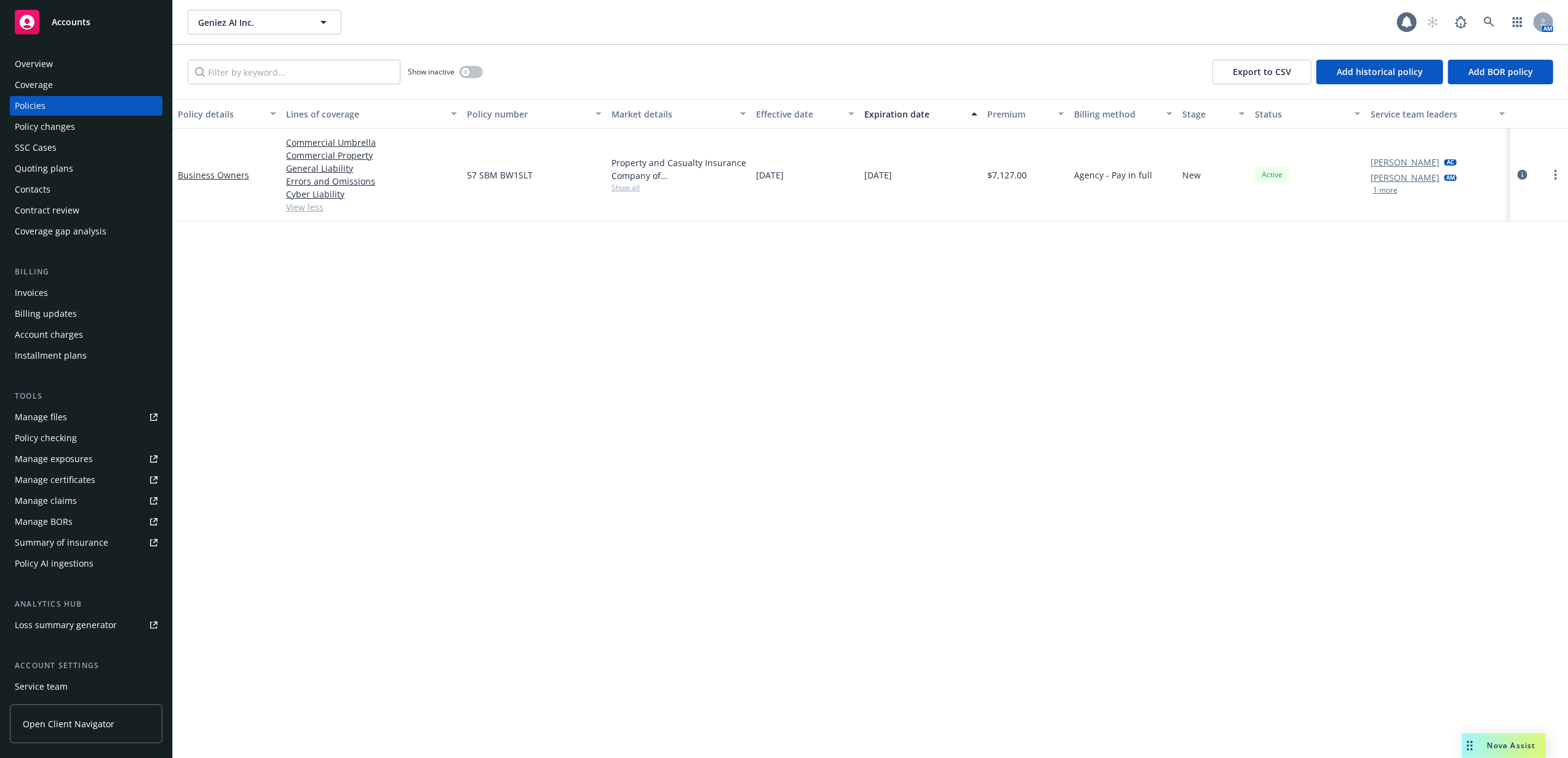
click at [95, 171] on div "Quoting plans" at bounding box center [86, 168] width 142 height 19
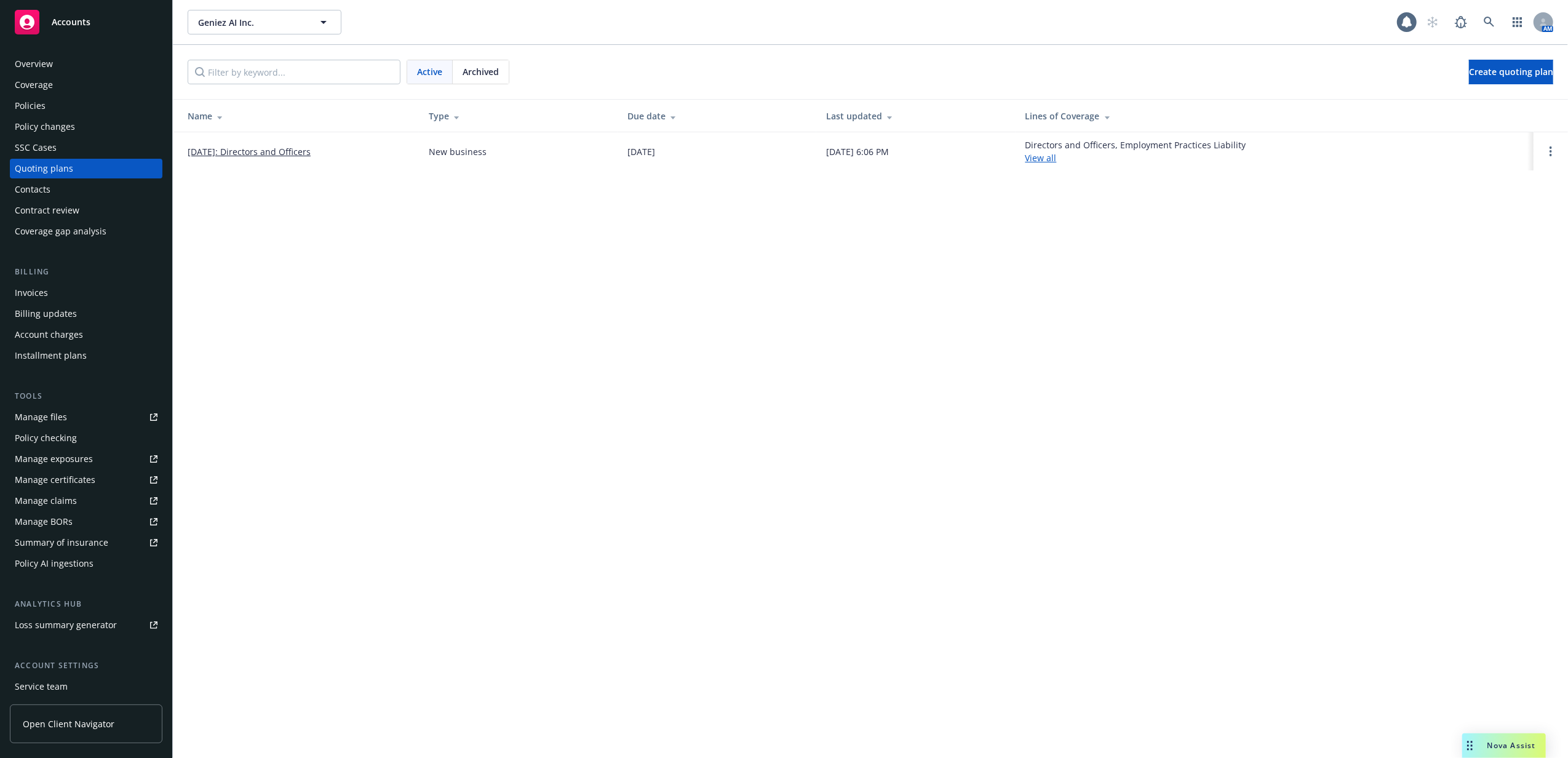
click at [250, 148] on link "[DATE]: Directors and Officers" at bounding box center [249, 151] width 123 height 13
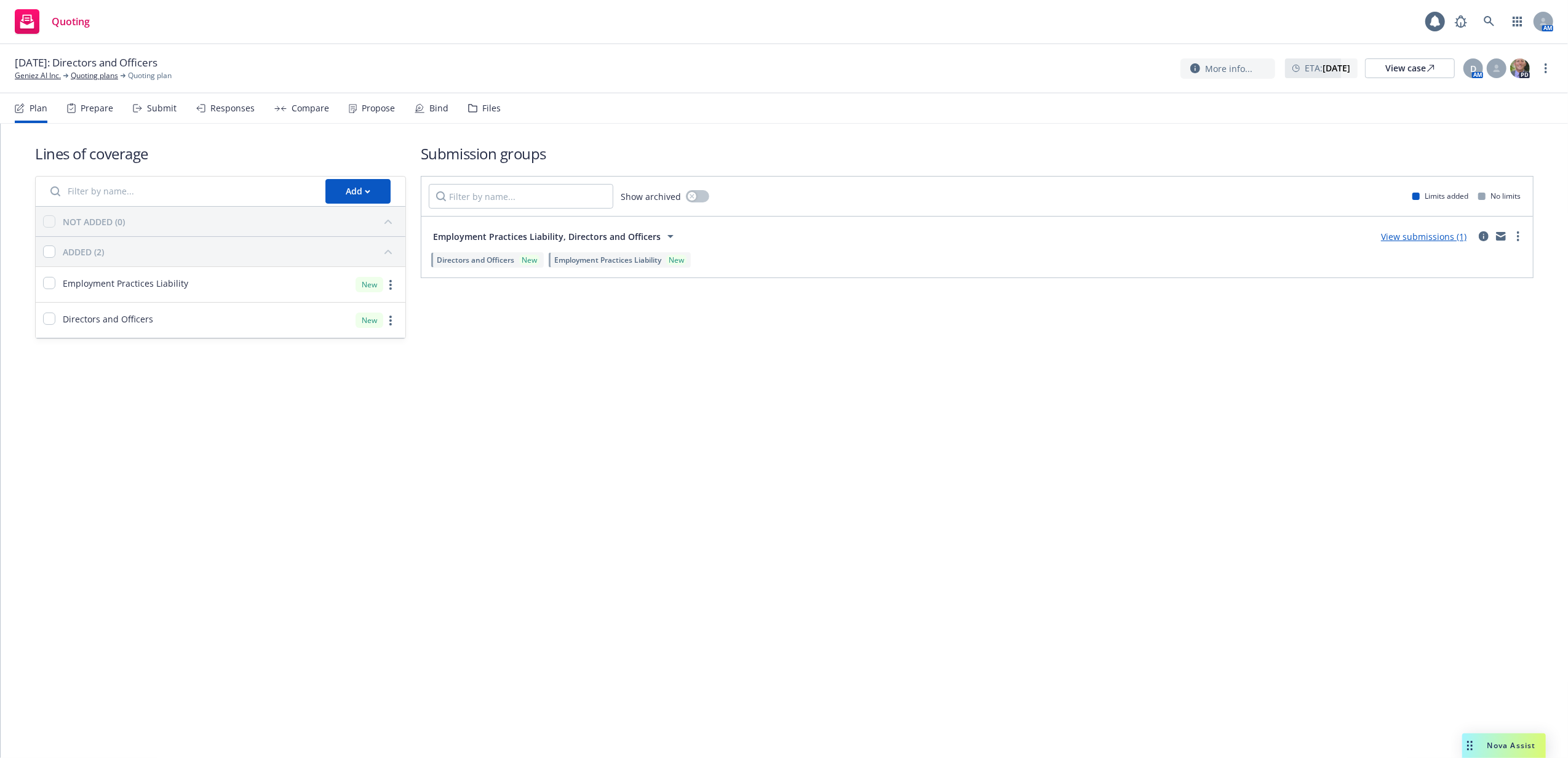
click at [494, 114] on div "Files" at bounding box center [485, 108] width 32 height 29
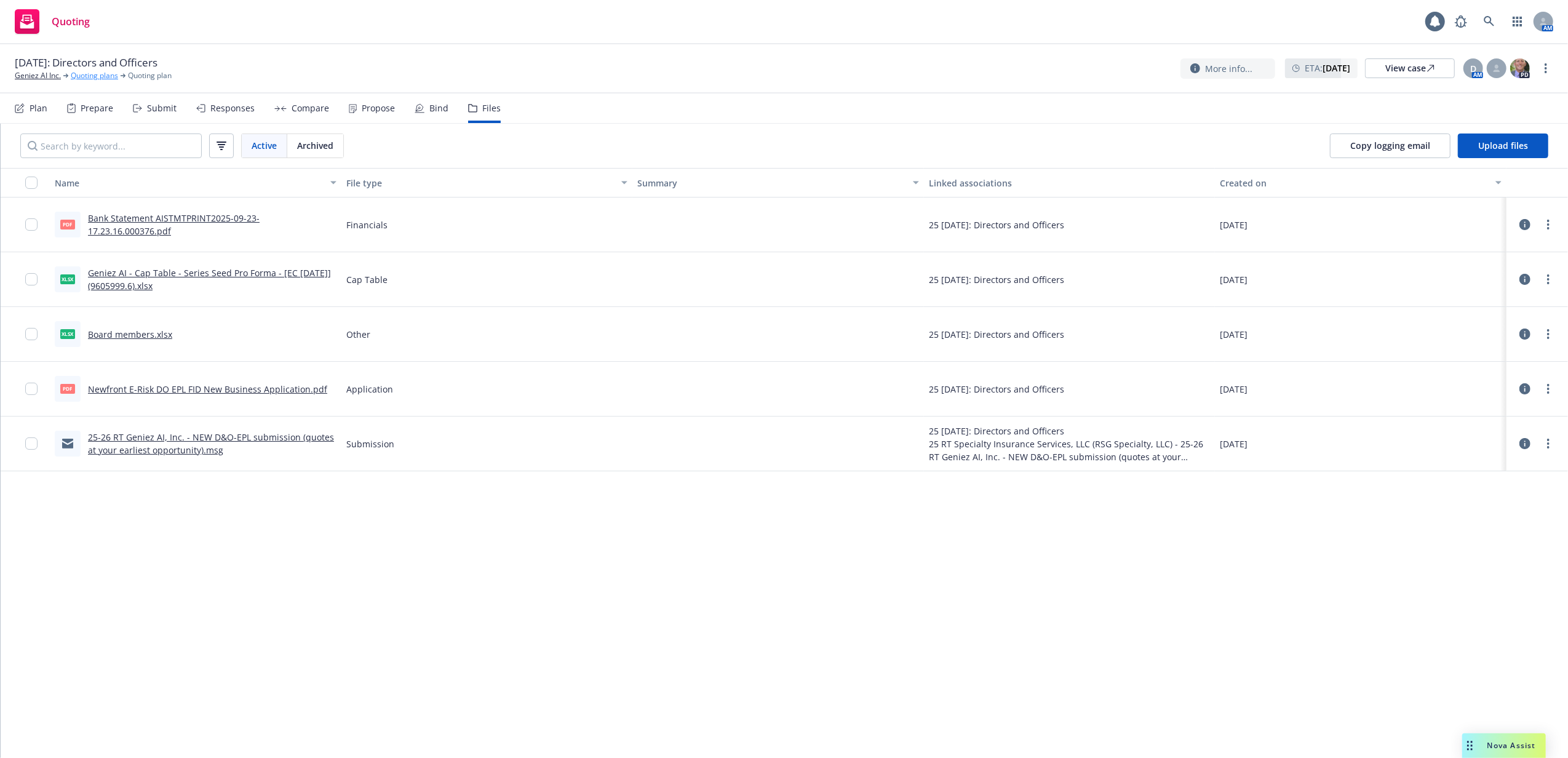
click at [102, 77] on link "Quoting plans" at bounding box center [94, 76] width 48 height 11
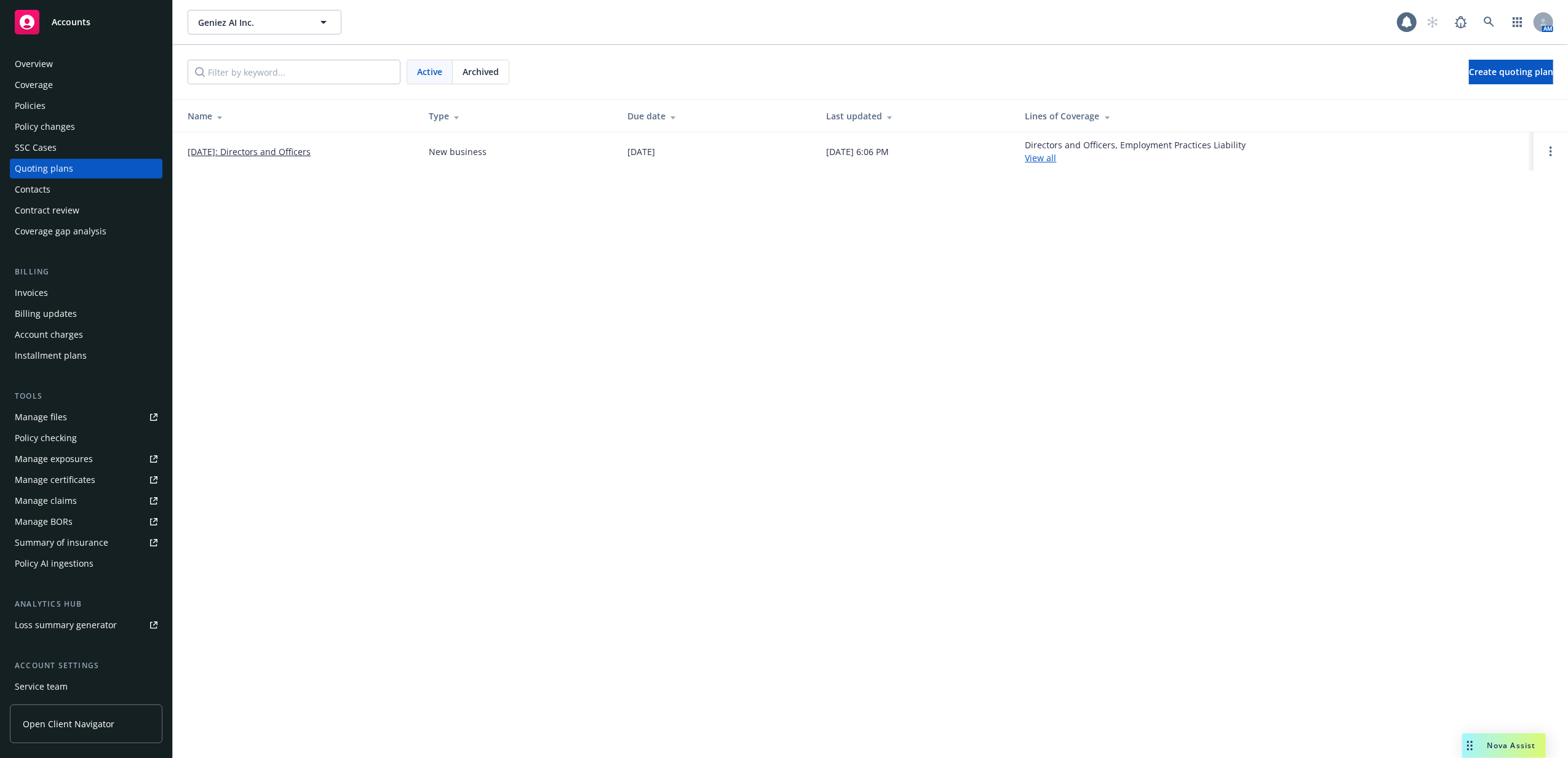
click at [65, 100] on div "Policies" at bounding box center [86, 106] width 142 height 19
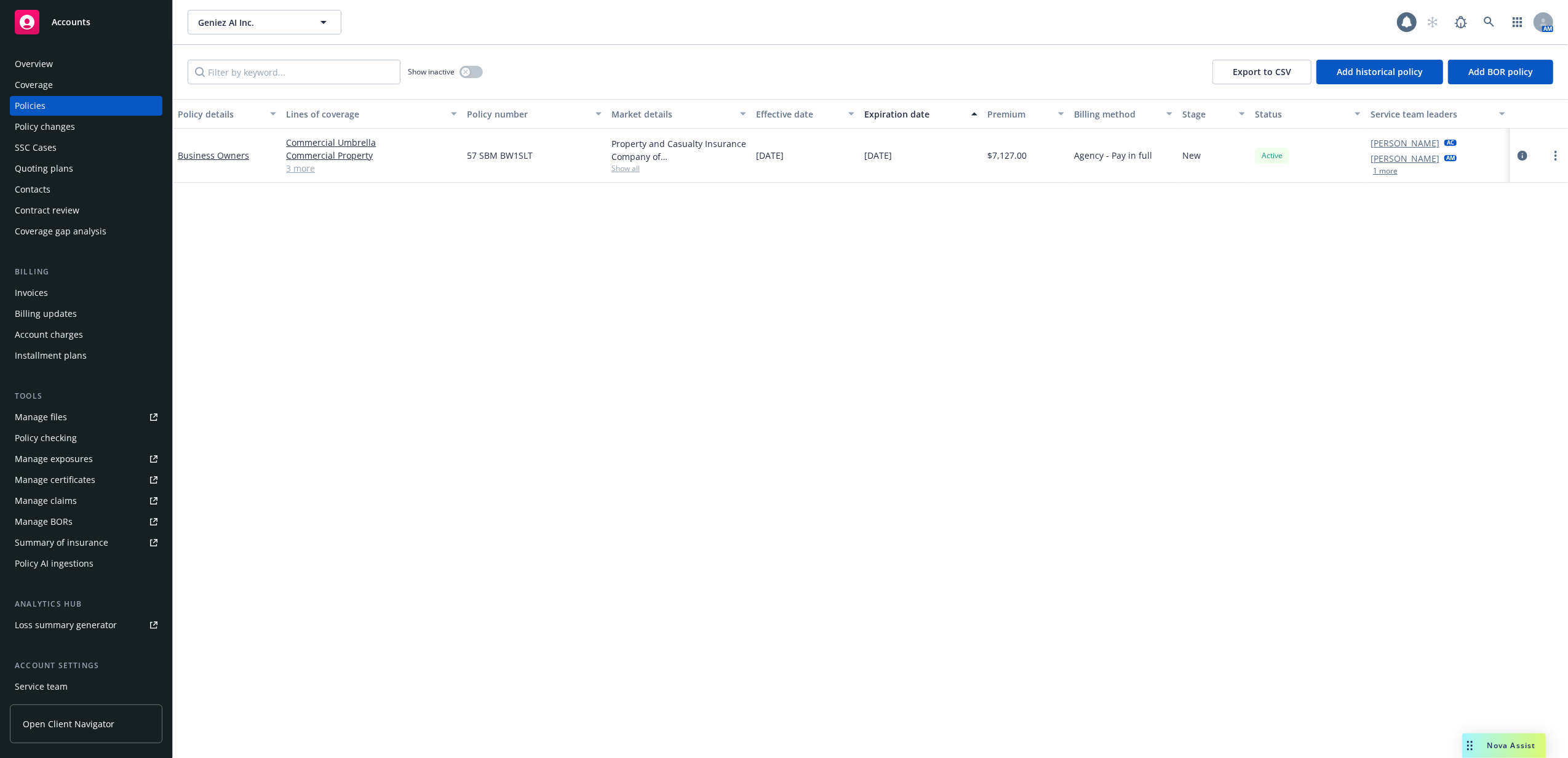
click at [102, 171] on div "Quoting plans" at bounding box center [86, 168] width 142 height 19
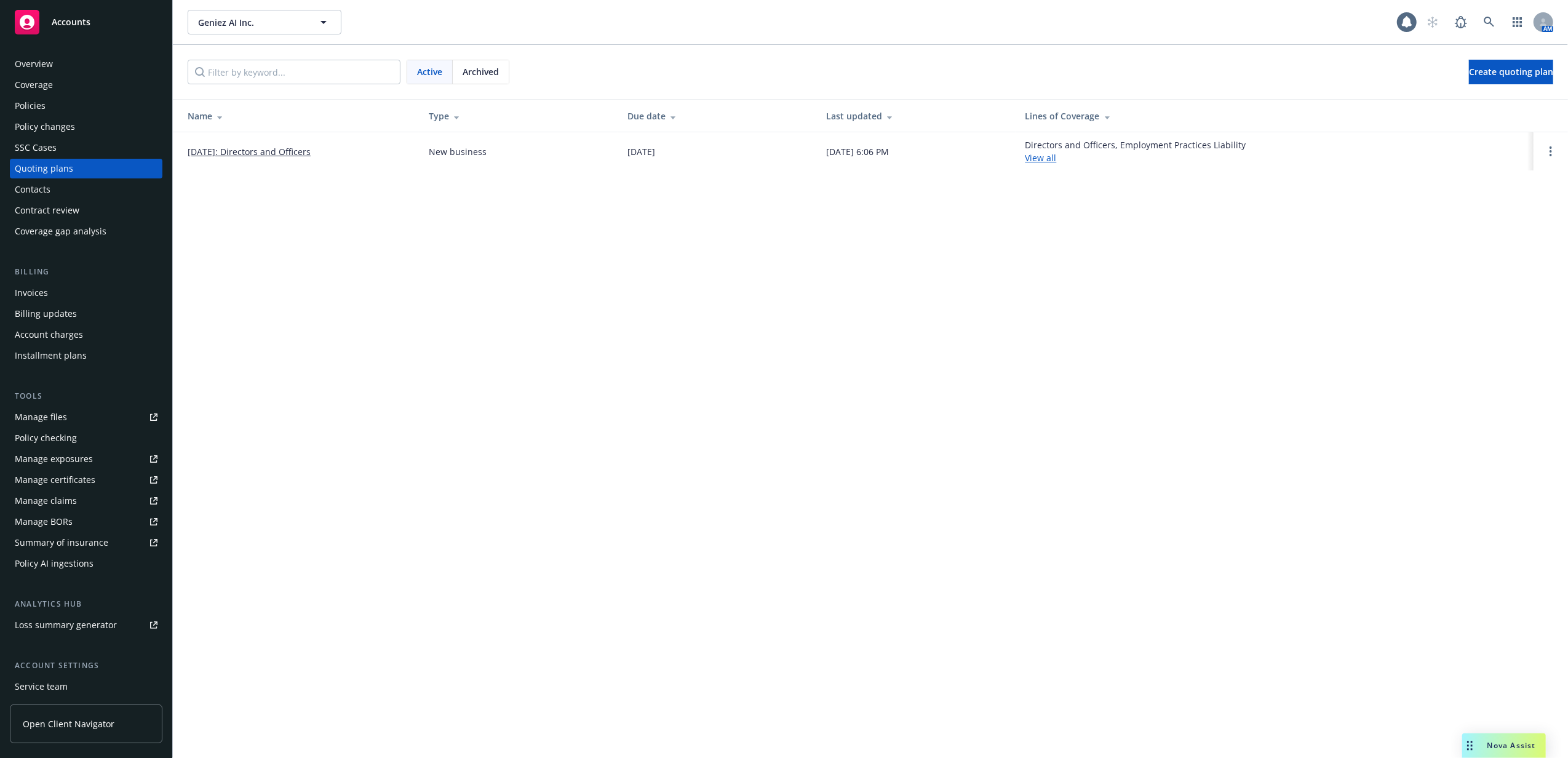
click at [241, 146] on link "[DATE]: Directors and Officers" at bounding box center [249, 151] width 123 height 13
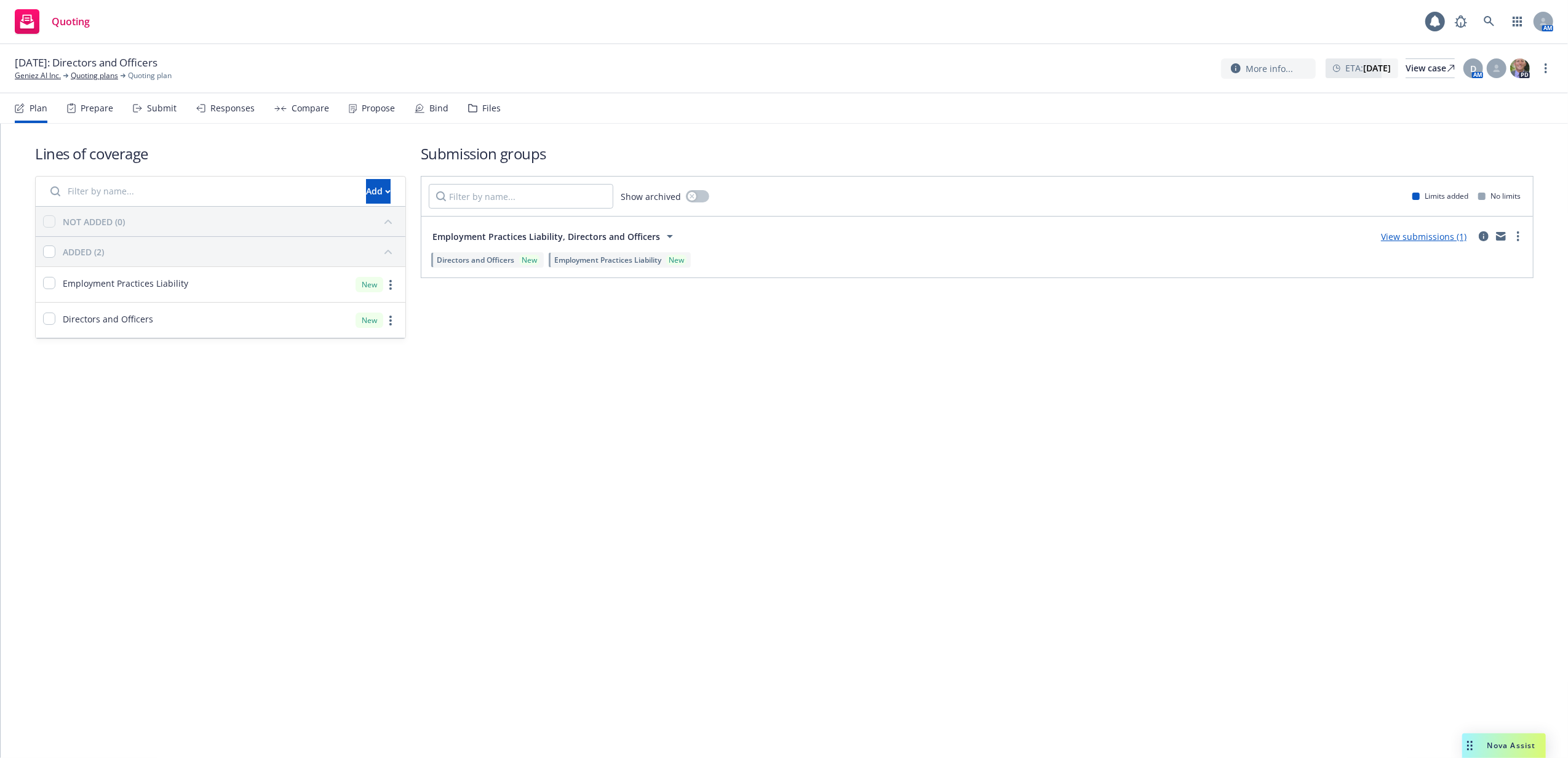
click at [489, 97] on div "Files" at bounding box center [485, 108] width 32 height 29
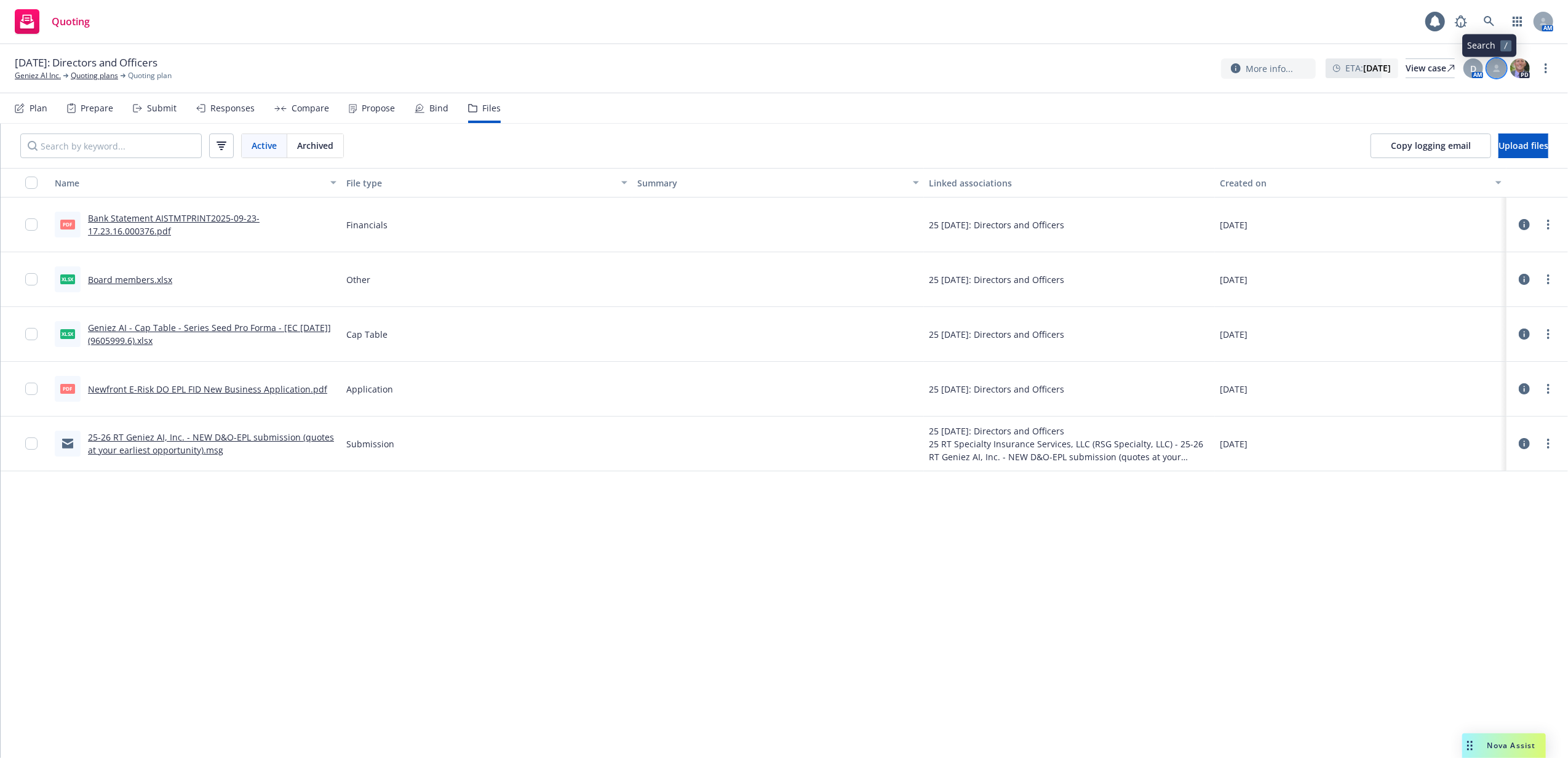
click at [1502, 67] on div at bounding box center [1497, 68] width 19 height 19
click at [1410, 140] on select "Select a customer service associate... Anna Guard" at bounding box center [1397, 144] width 196 height 24
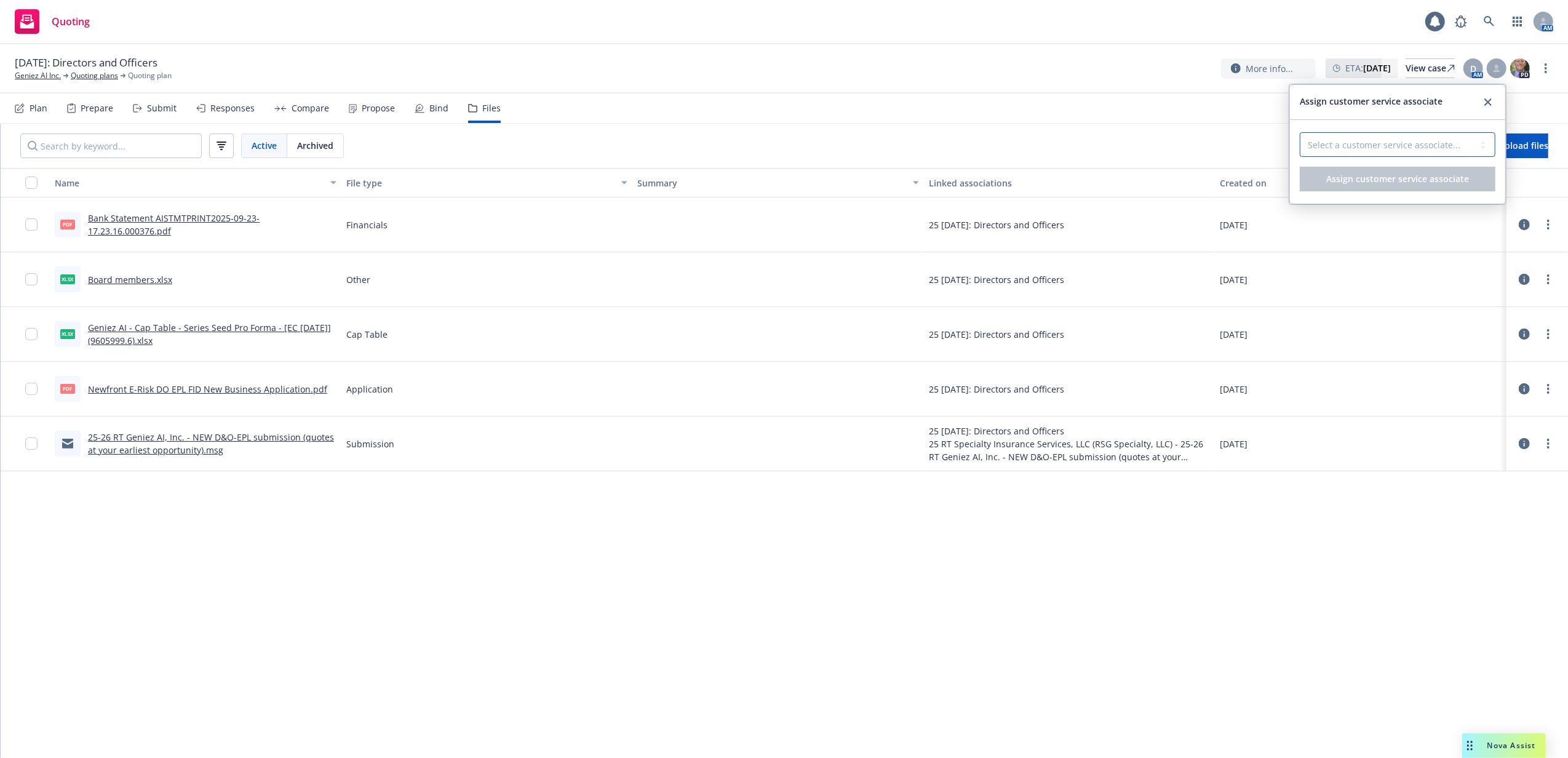
select select "87e5f489-3206-41d4-96e8-38a7dd17d453"
click at [1299, 133] on select "Select a customer service associate... Anna Guard" at bounding box center [1397, 144] width 196 height 24
click at [1387, 177] on span "Assign customer service associate" at bounding box center [1397, 179] width 142 height 11
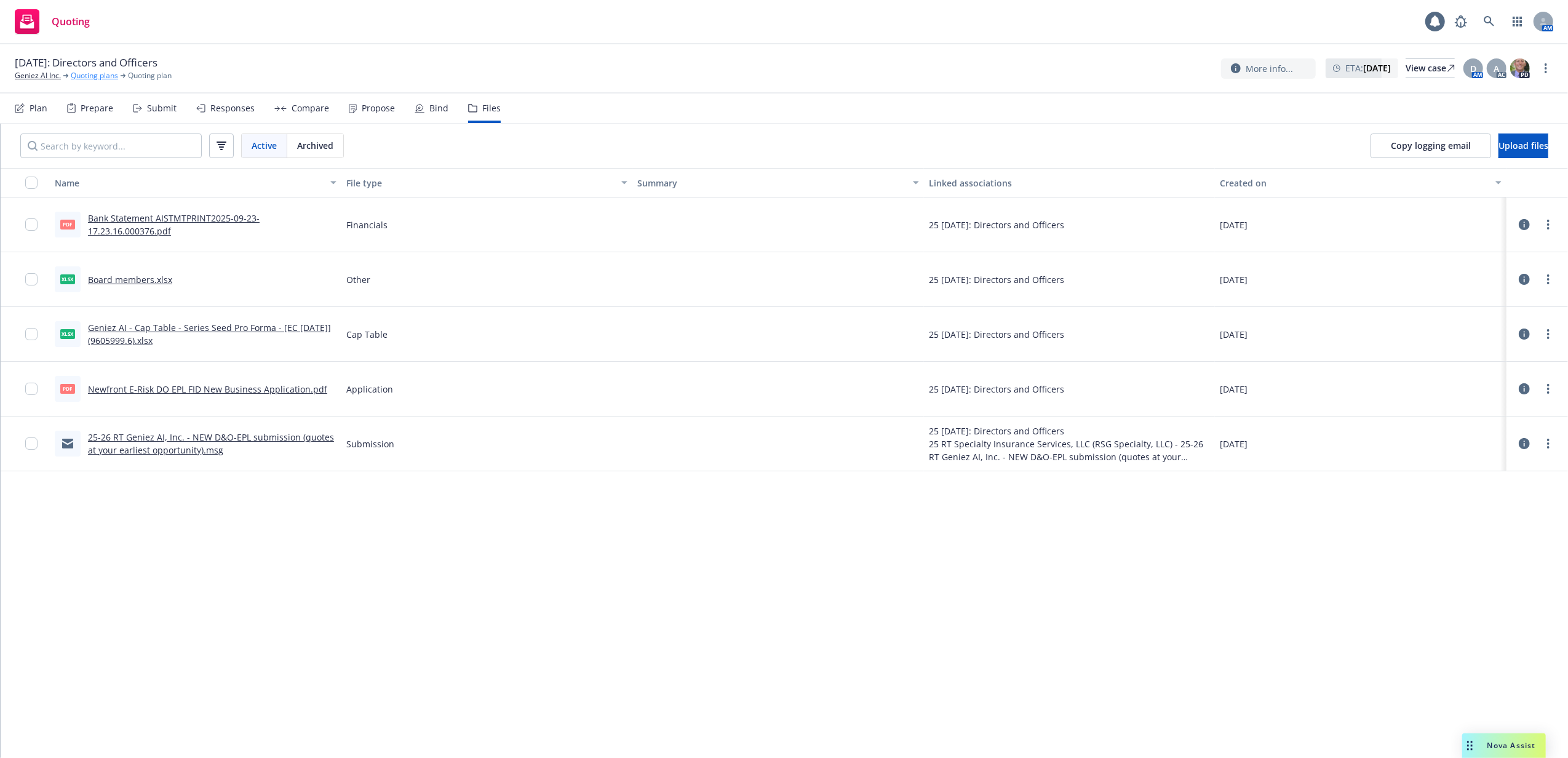
click at [107, 79] on link "Quoting plans" at bounding box center [94, 76] width 48 height 11
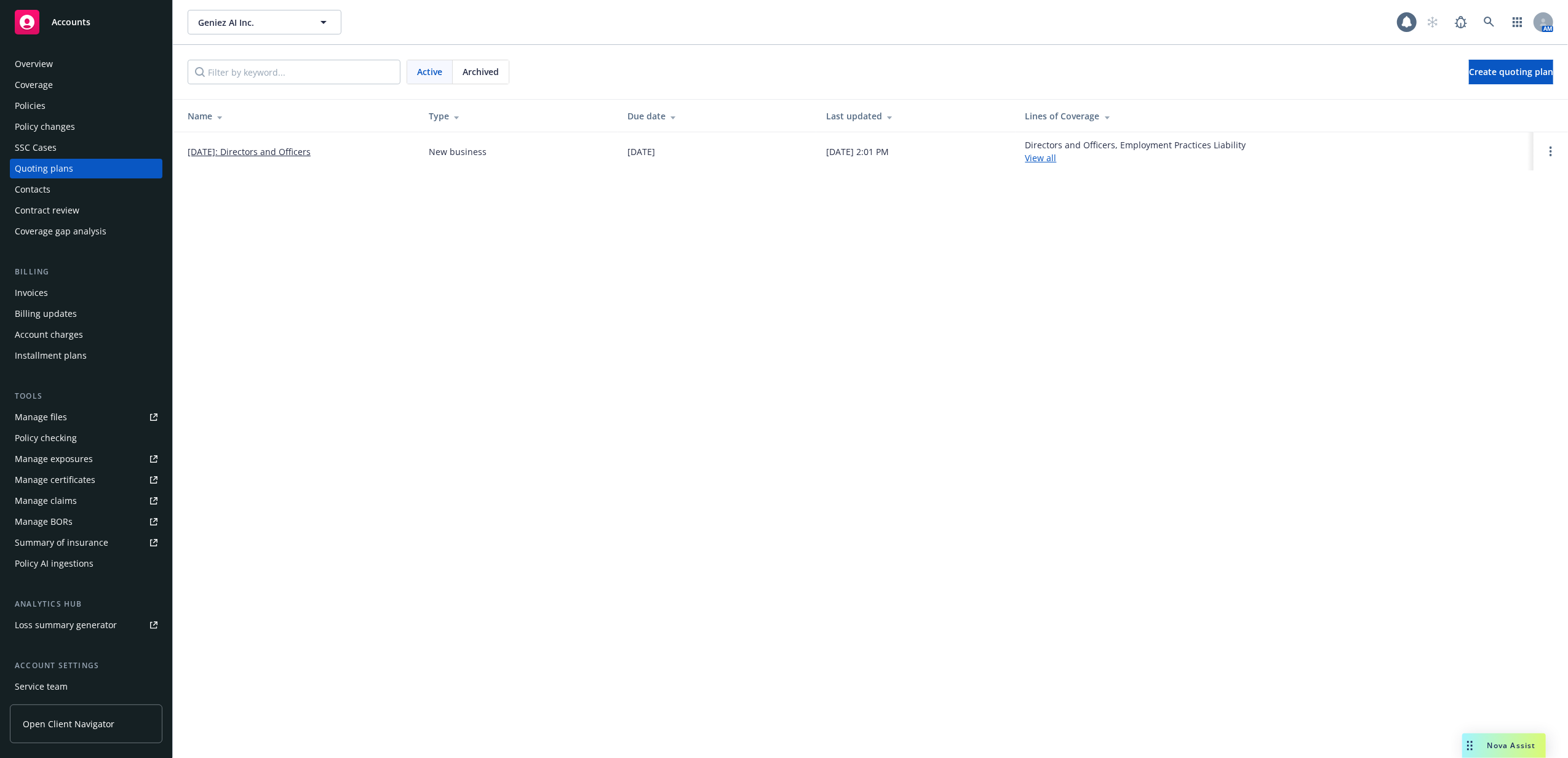
click at [78, 106] on div "Policies" at bounding box center [86, 106] width 142 height 19
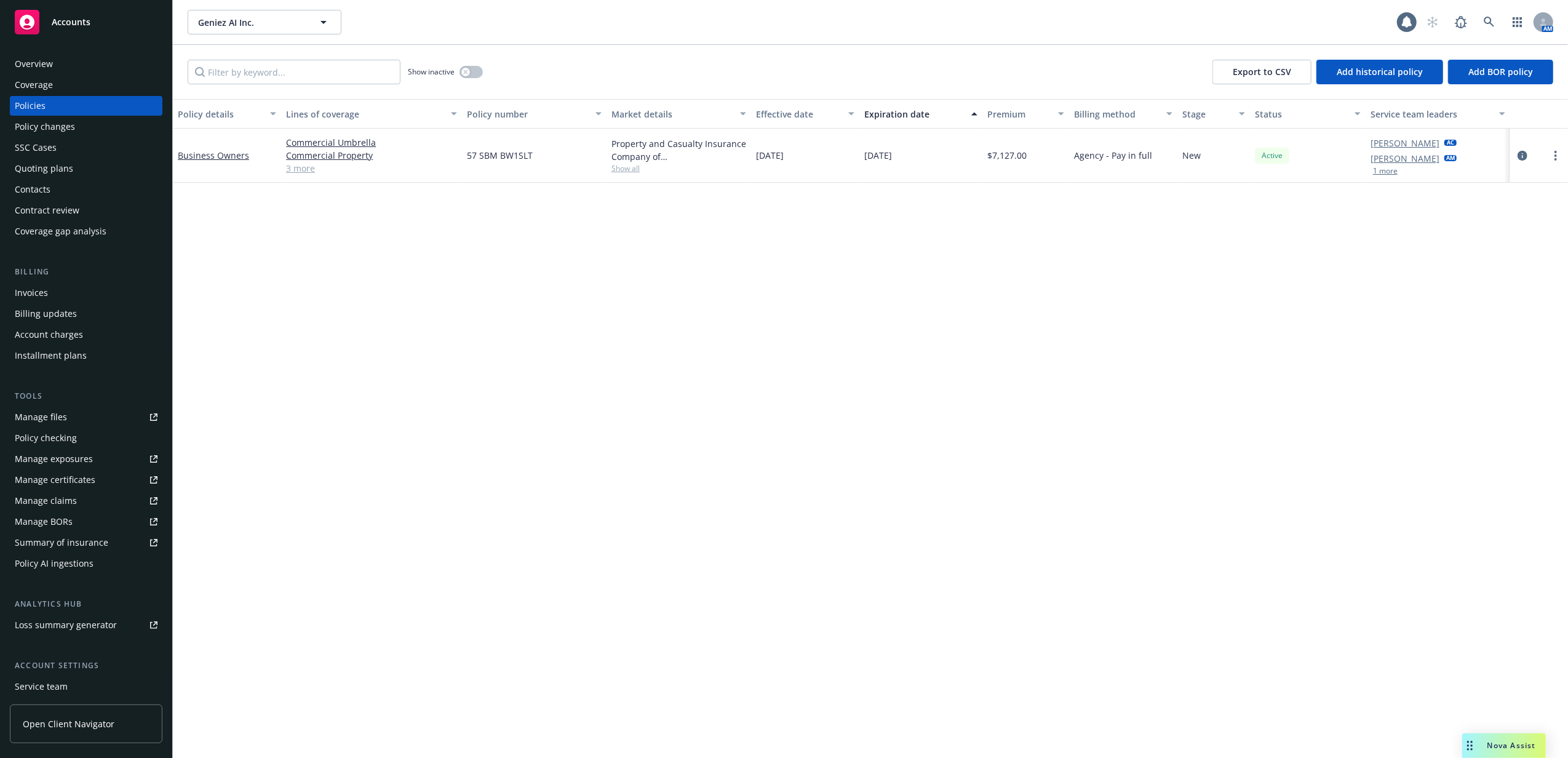
click at [309, 168] on link "3 more" at bounding box center [371, 168] width 171 height 13
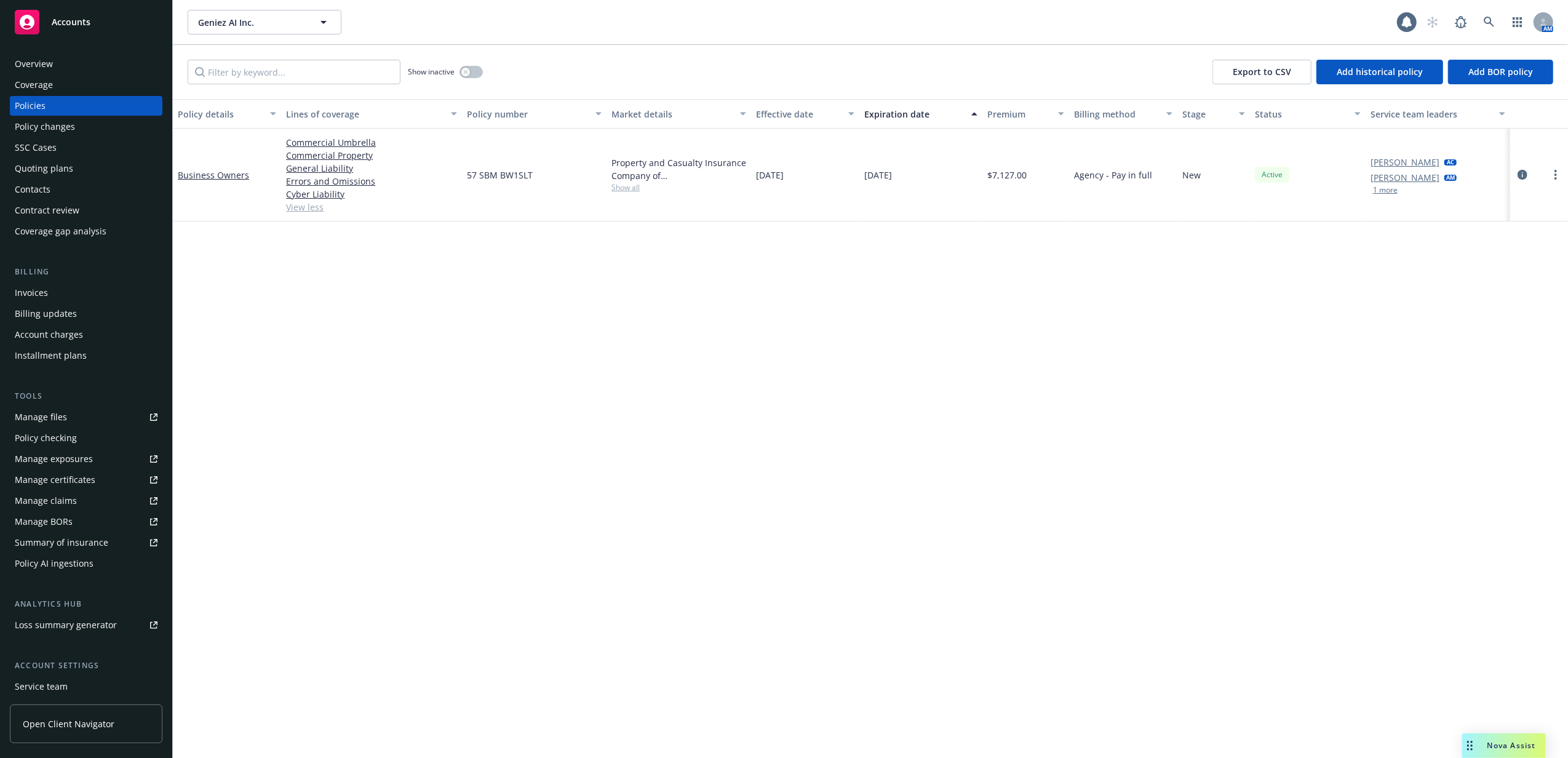
click at [316, 212] on link "View less" at bounding box center [371, 207] width 171 height 13
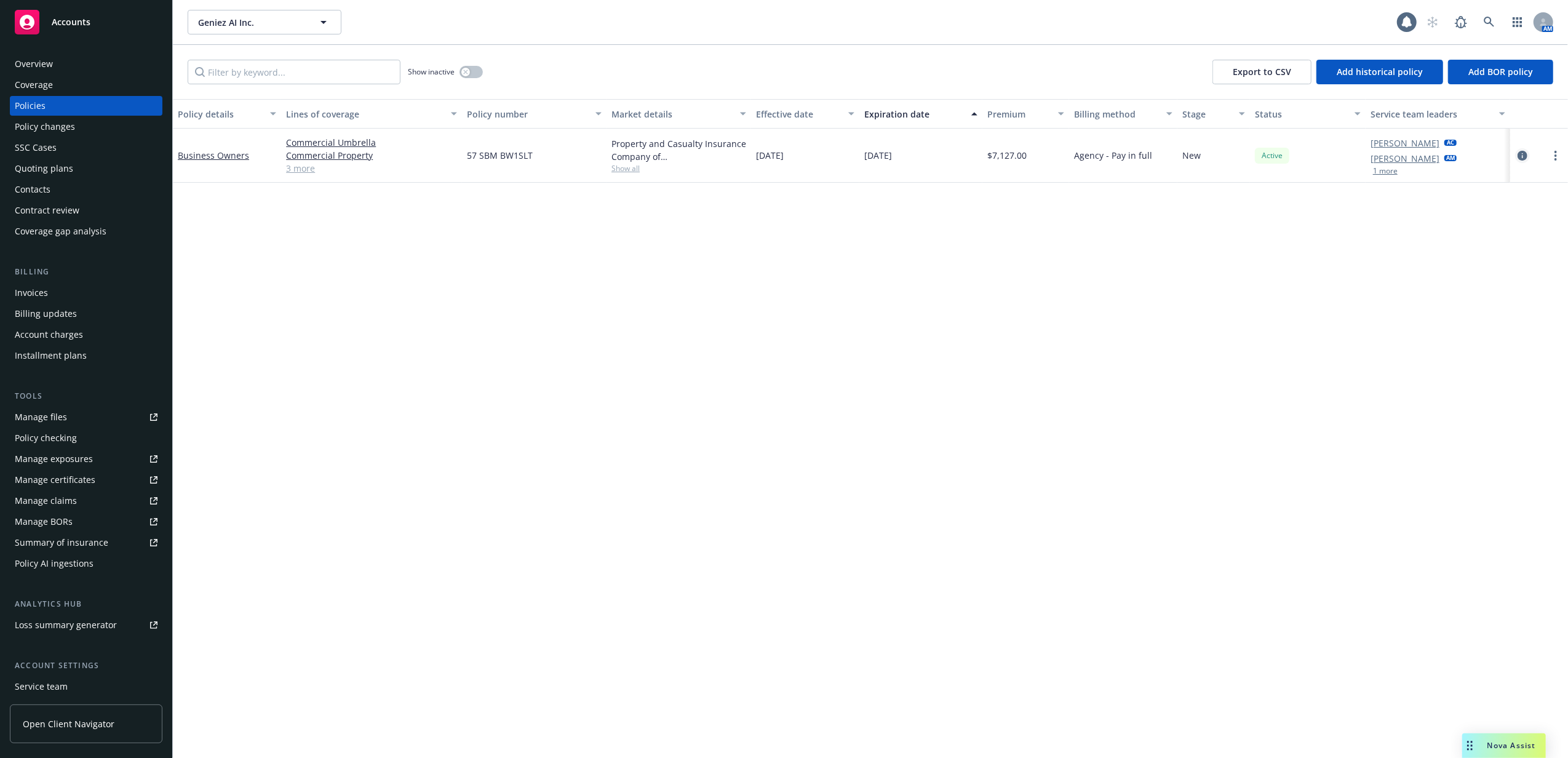
click at [1524, 153] on icon "circleInformation" at bounding box center [1523, 155] width 10 height 10
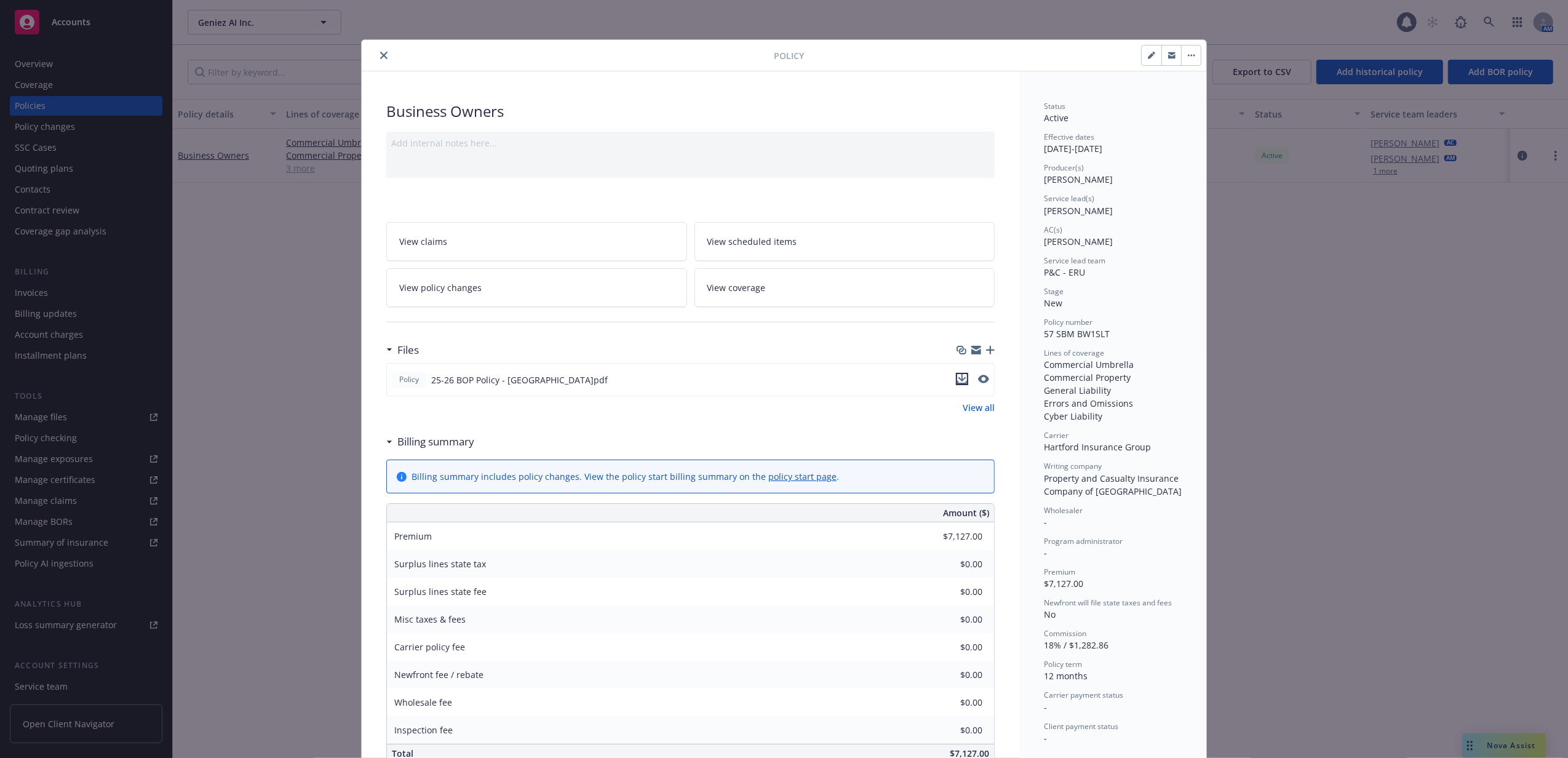
click at [958, 378] on icon "download file" at bounding box center [962, 377] width 8 height 7
click at [380, 57] on icon "close" at bounding box center [384, 55] width 7 height 7
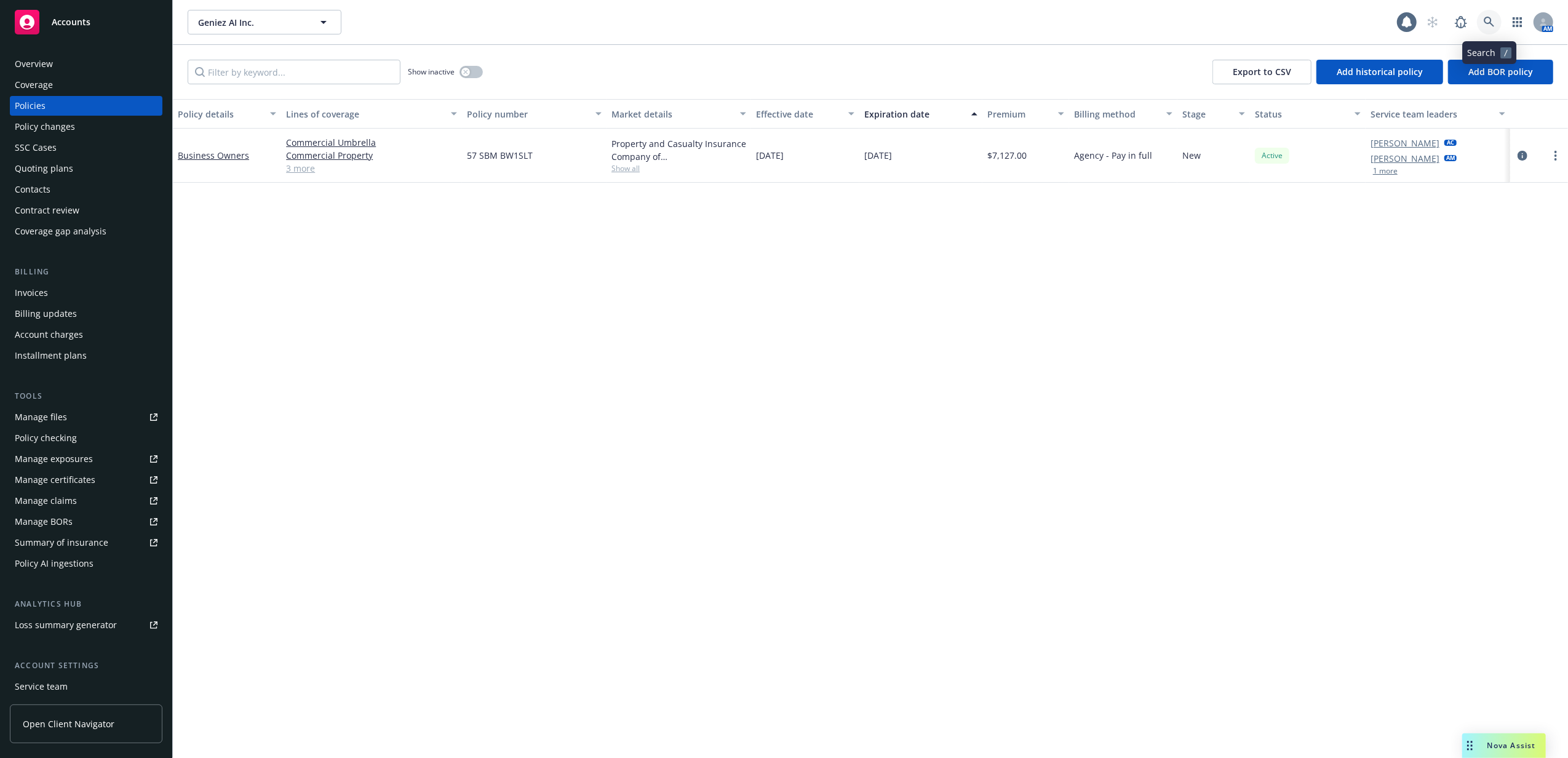
click at [1482, 17] on link at bounding box center [1489, 22] width 24 height 24
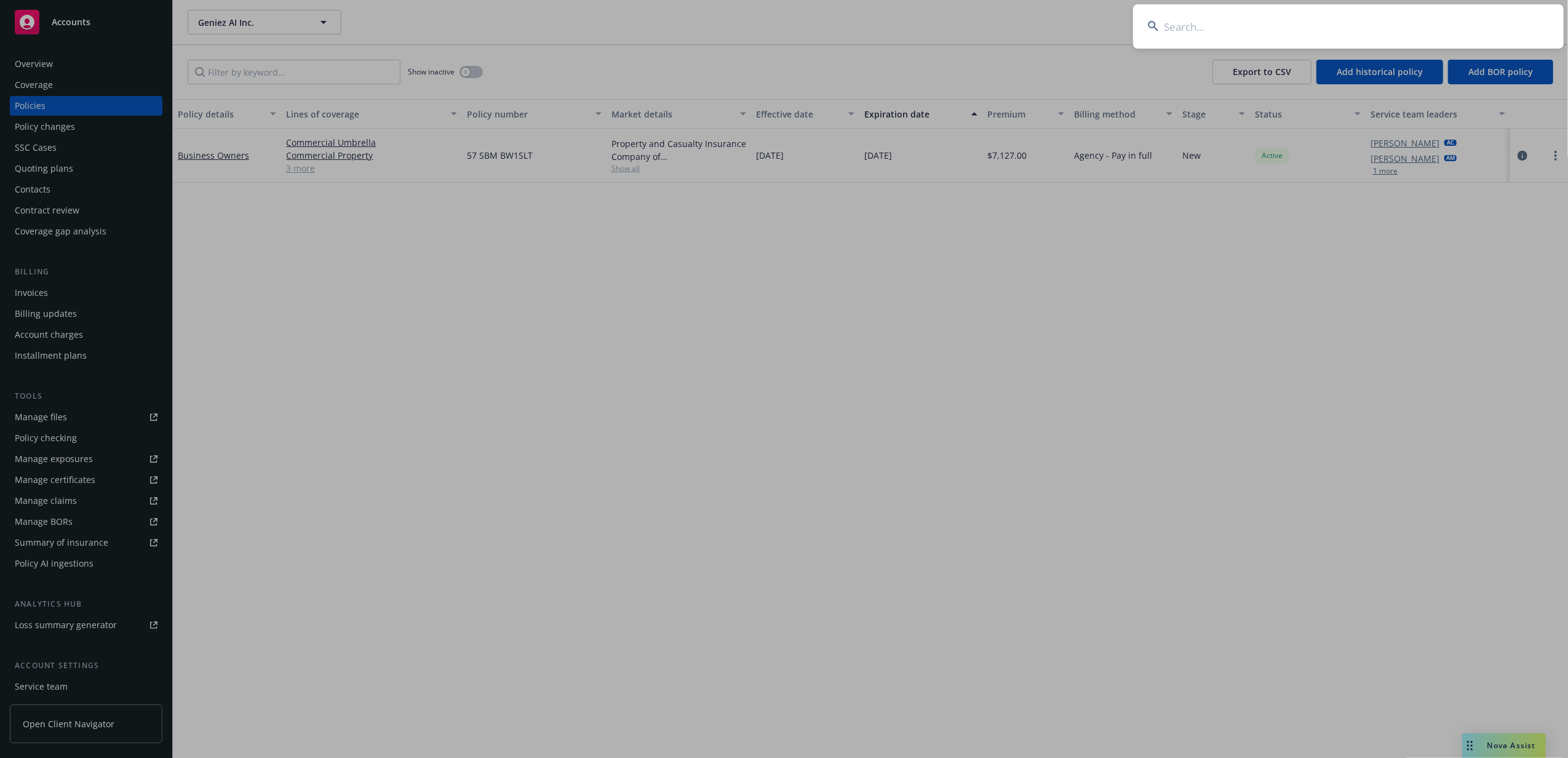
click at [1250, 27] on input at bounding box center [1348, 26] width 430 height 44
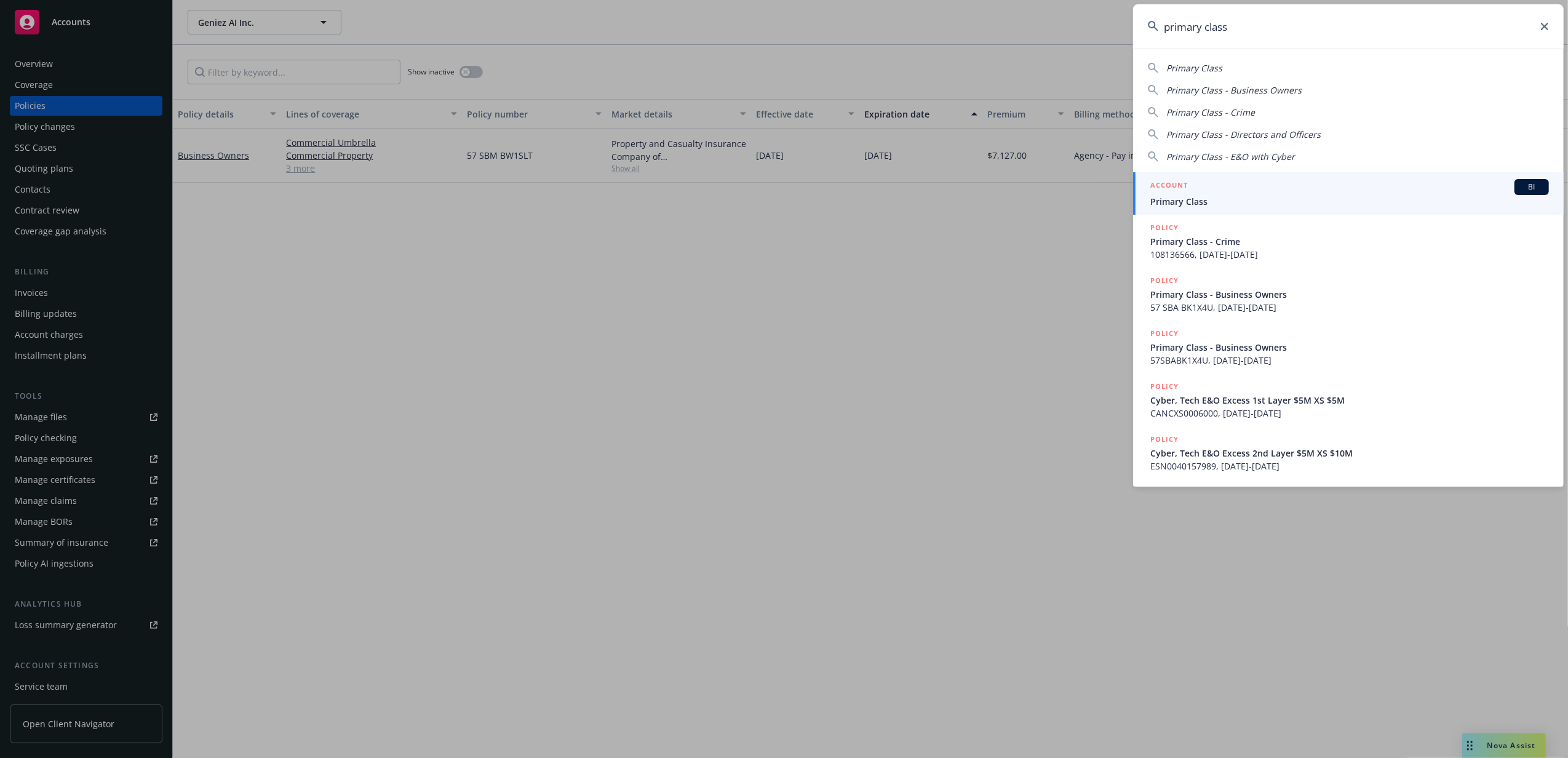
type input "primary class"
click at [1181, 208] on link "ACCOUNT BI Primary Class" at bounding box center [1348, 193] width 430 height 42
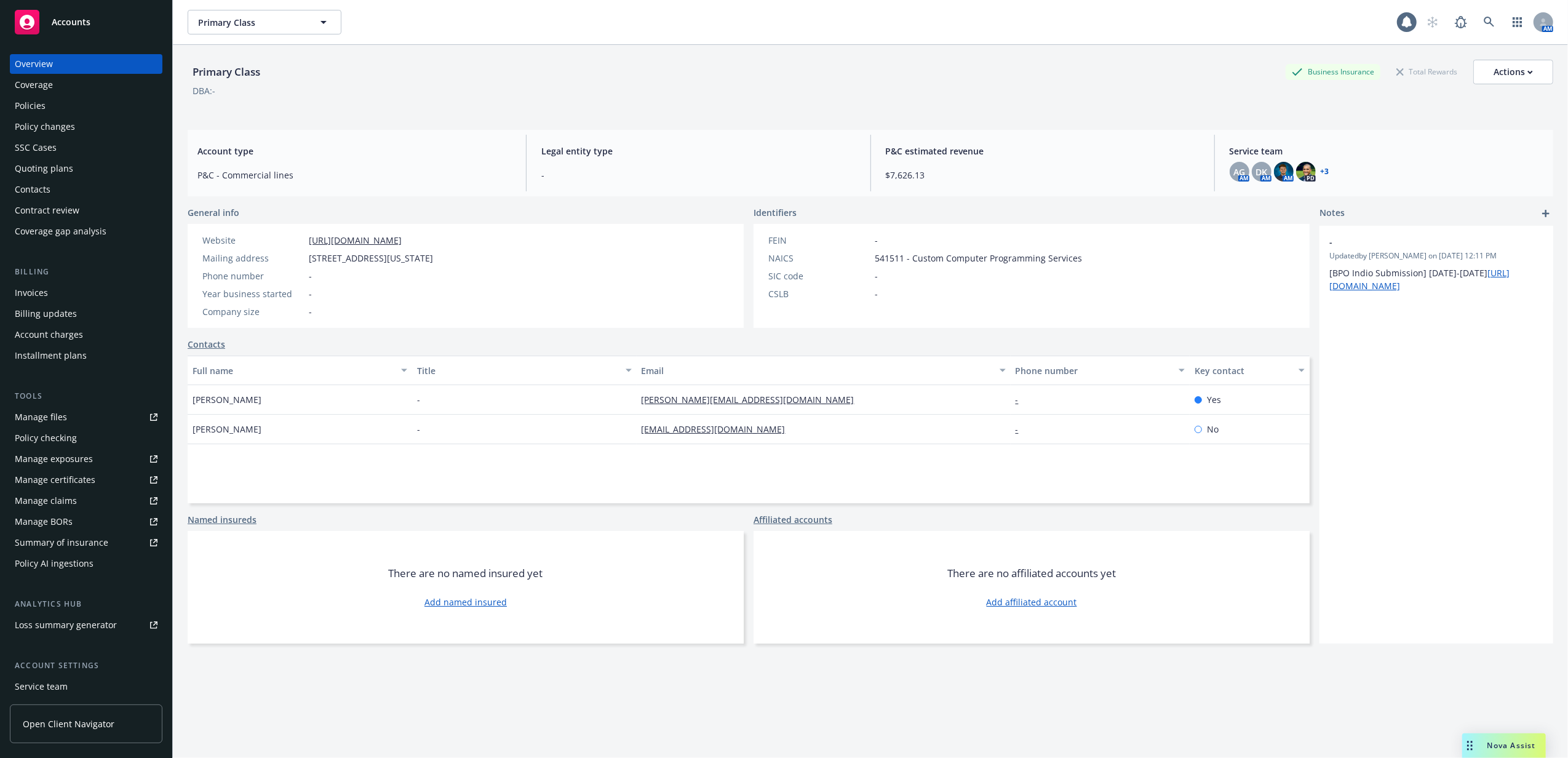
click at [59, 102] on div "Policies" at bounding box center [86, 106] width 142 height 19
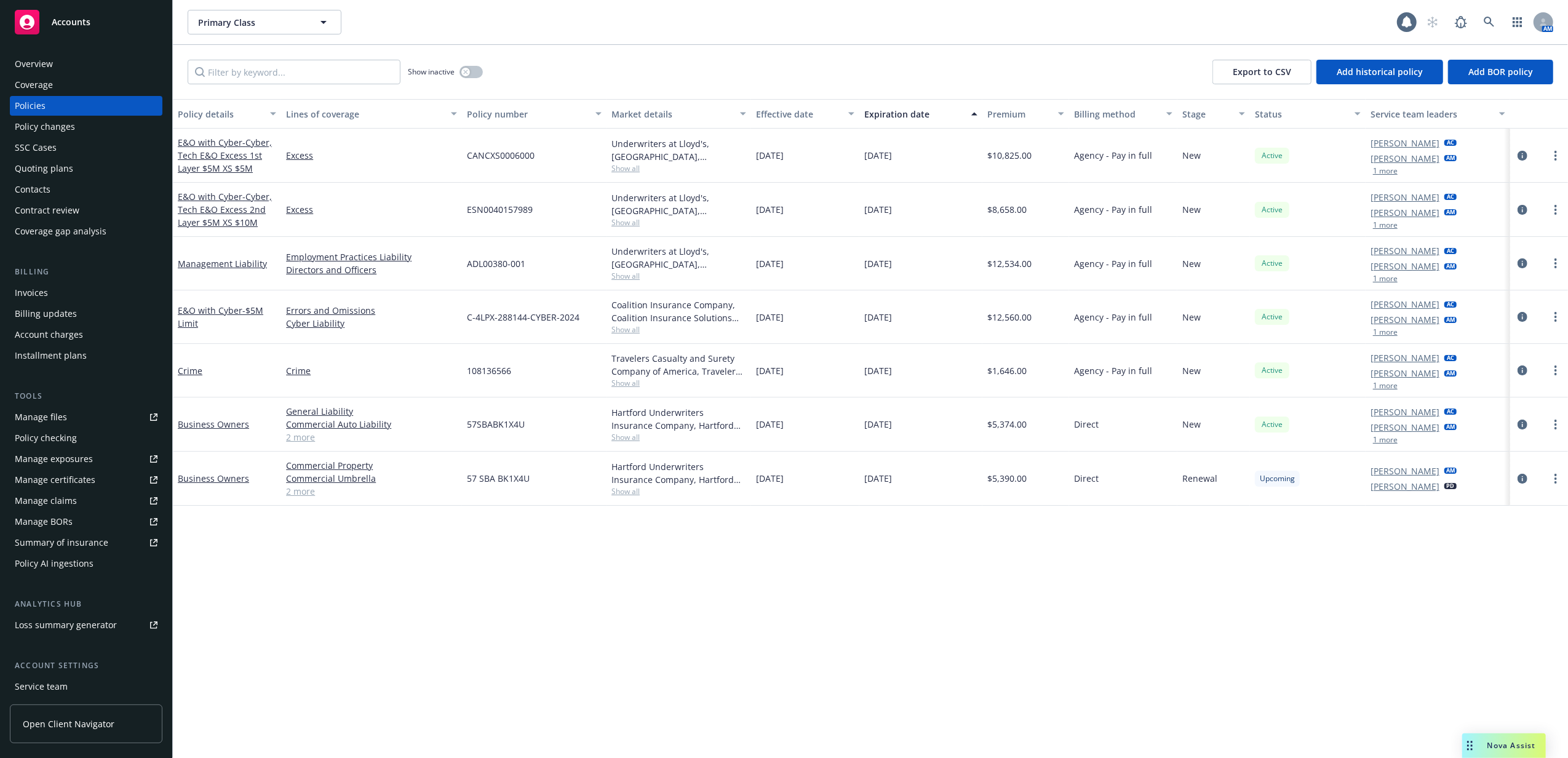
click at [113, 172] on div "Quoting plans" at bounding box center [86, 168] width 142 height 19
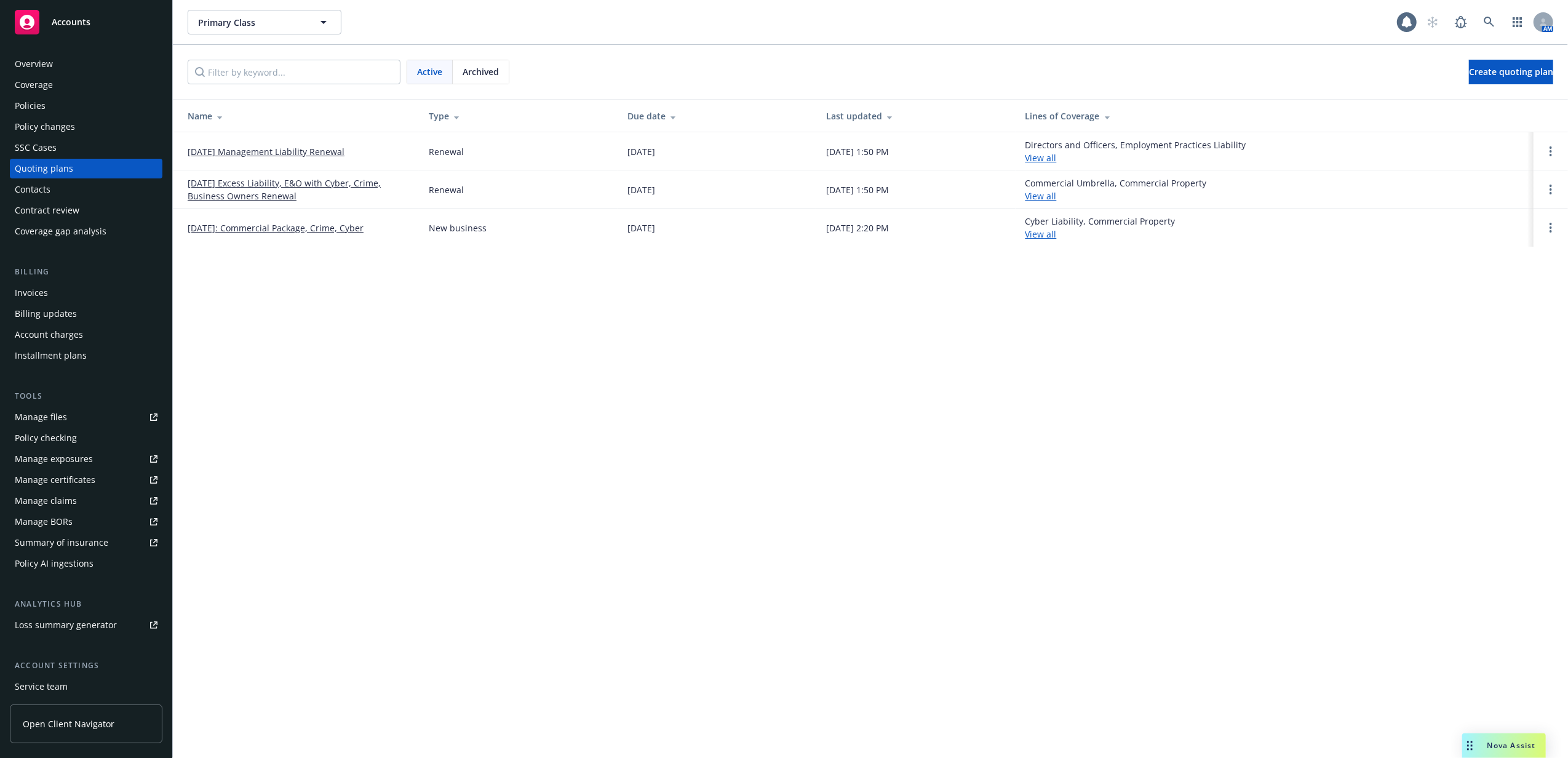
click at [296, 186] on link "10/01/25 Excess Liability, E&O with Cyber, Crime, Business Owners Renewal" at bounding box center [299, 189] width 222 height 26
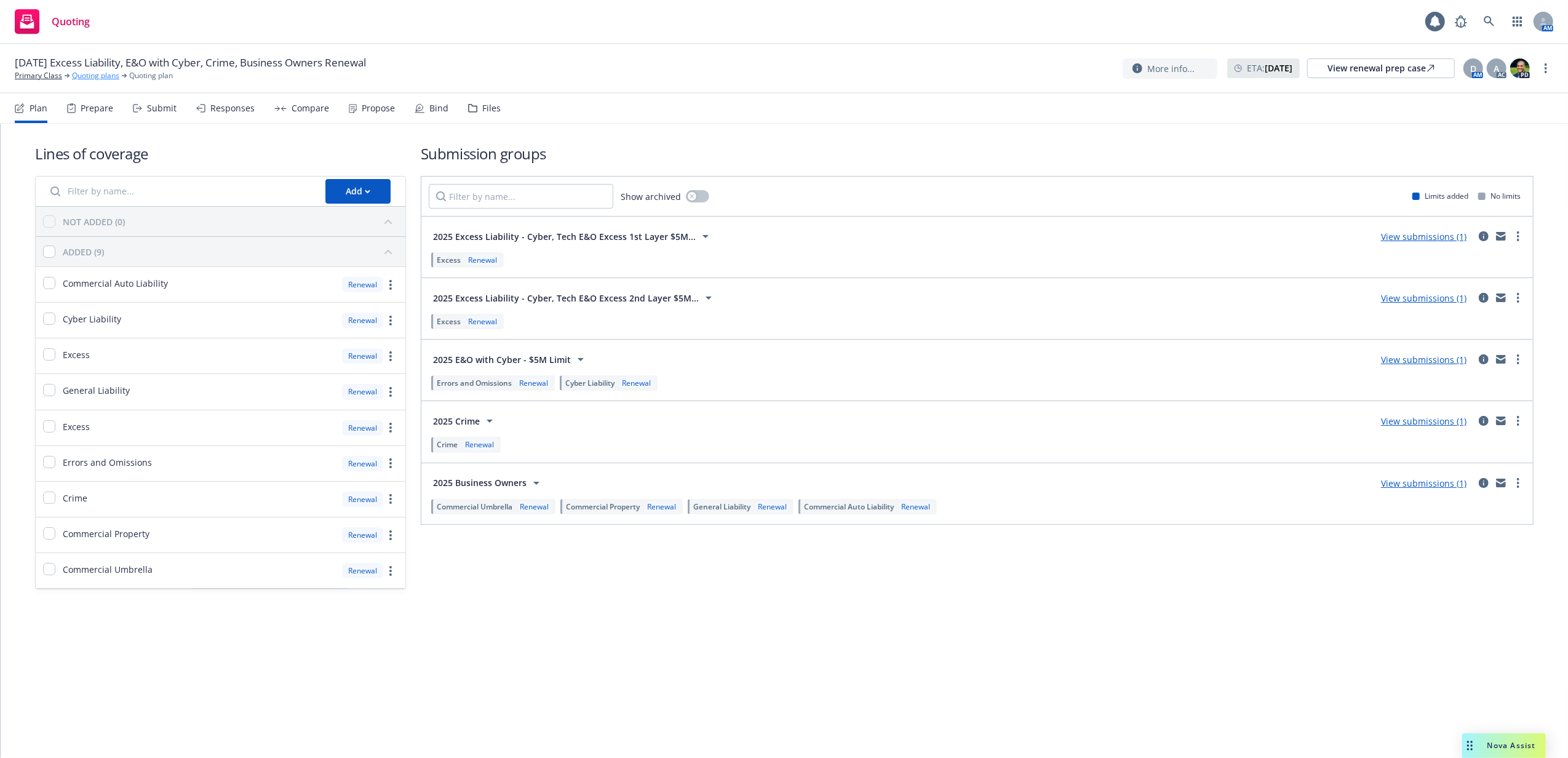
click at [109, 74] on link "Quoting plans" at bounding box center [95, 76] width 48 height 11
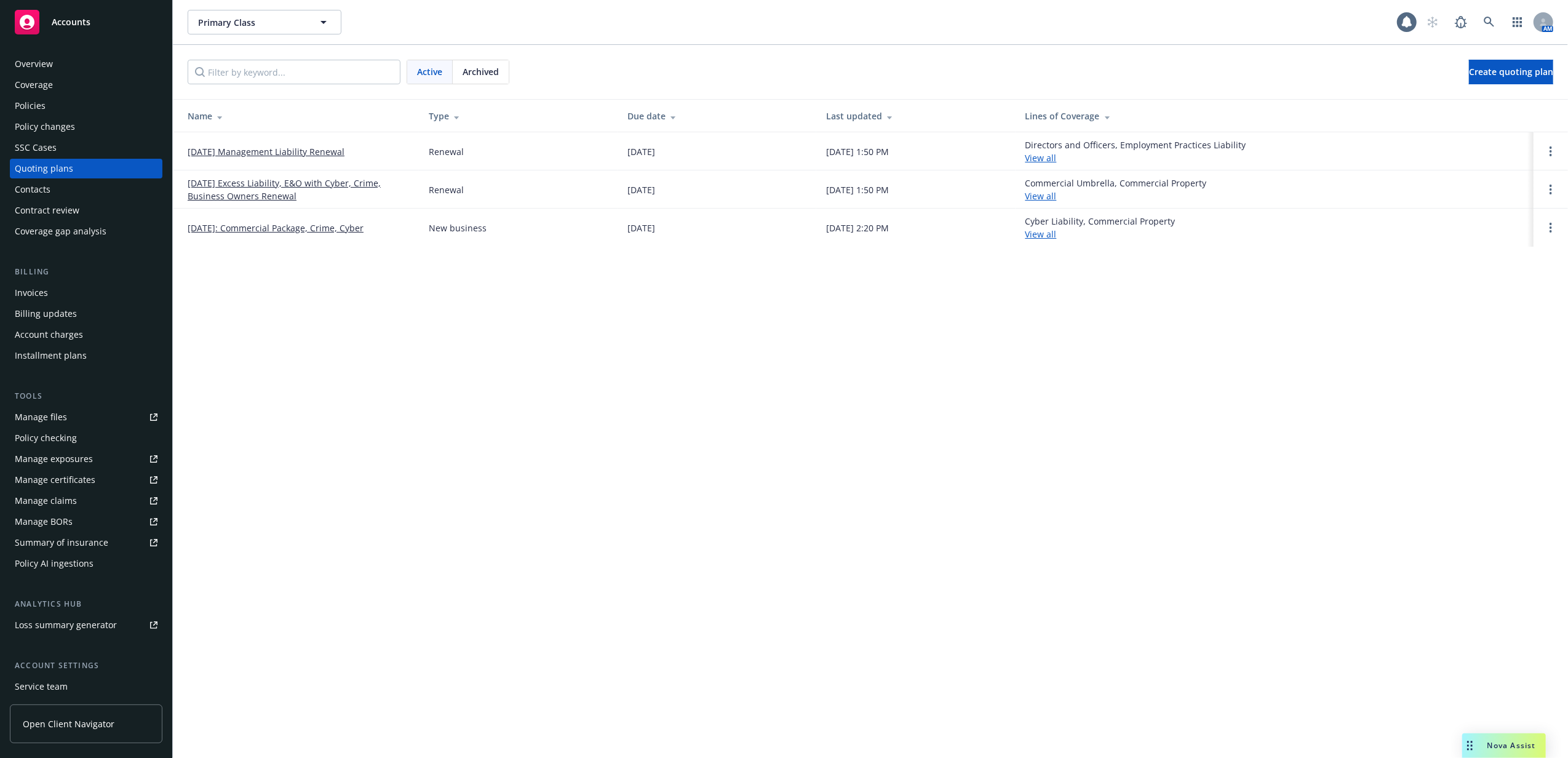
click at [263, 150] on link "[DATE] Management Liability Renewal" at bounding box center [266, 151] width 157 height 13
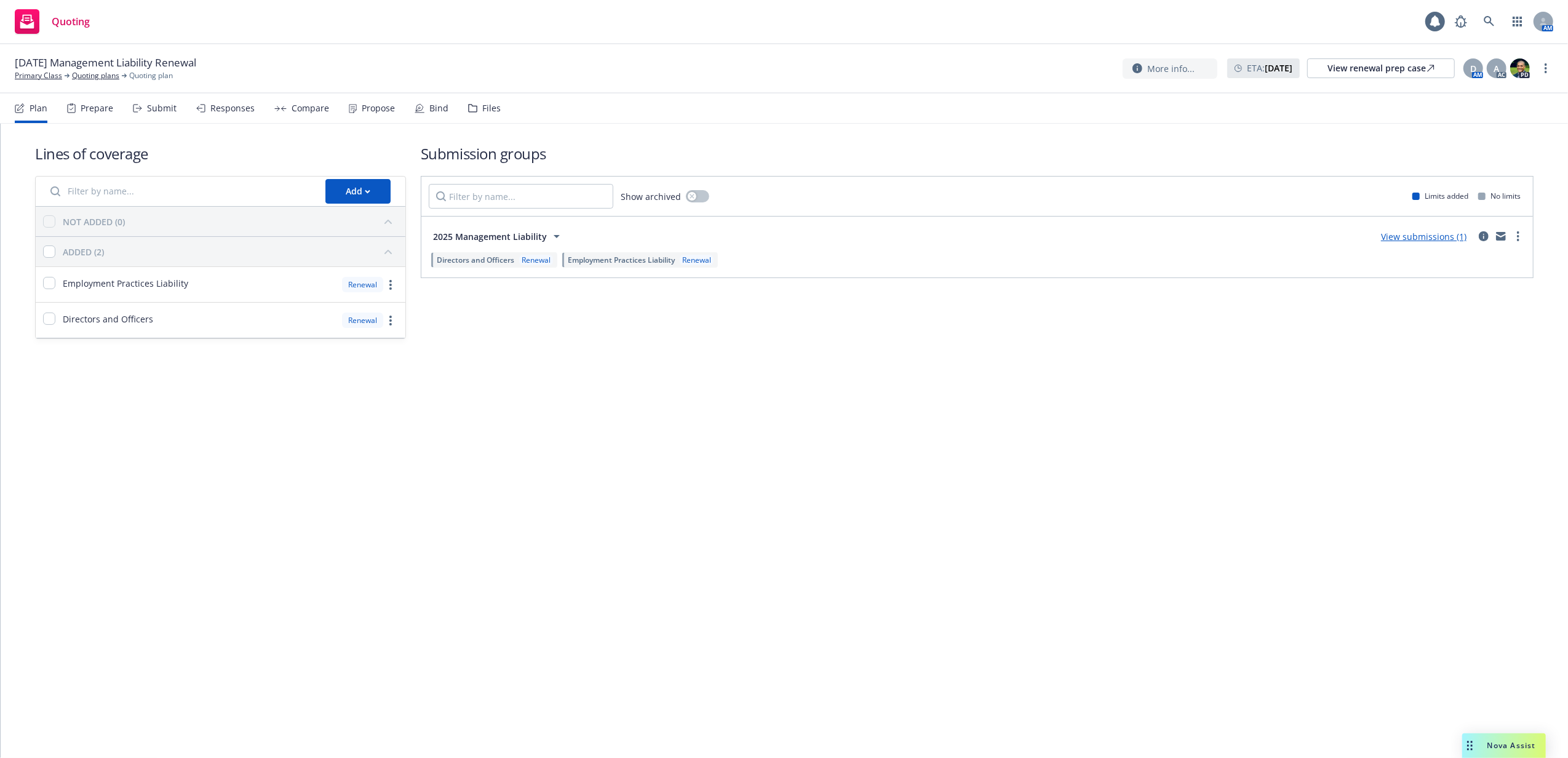
click at [492, 113] on div "Files" at bounding box center [491, 108] width 19 height 10
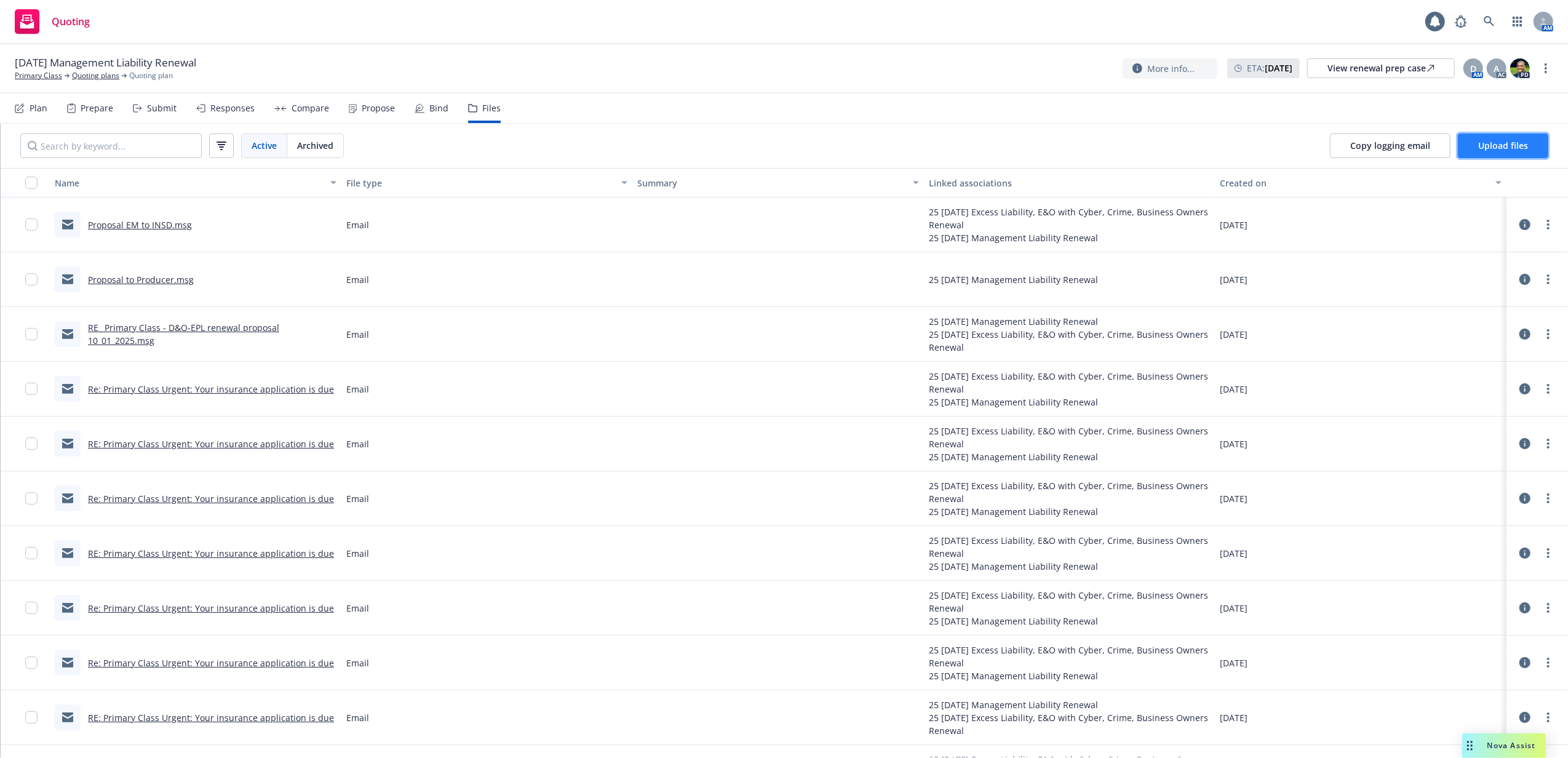
click at [1502, 146] on span "Upload files" at bounding box center [1503, 146] width 50 height 11
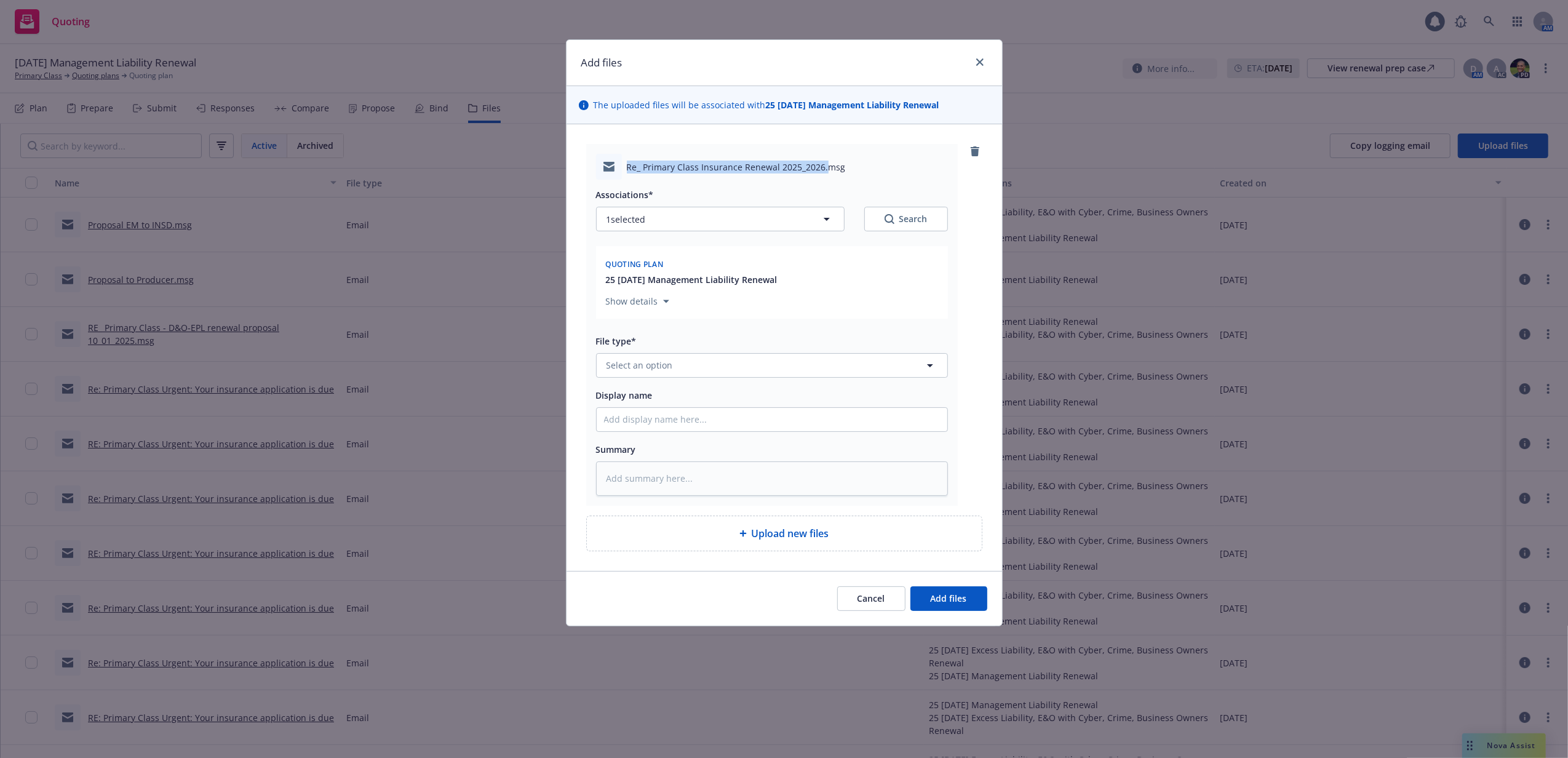
drag, startPoint x: 626, startPoint y: 166, endPoint x: 827, endPoint y: 168, distance: 201.0
click at [827, 168] on span "Re_ Primary Class Insurance Renewal 2025_2026.msg" at bounding box center [736, 167] width 219 height 13
copy span "Re_ Primary Class Insurance Renewal 2025_2026."
click at [671, 426] on input "Display name" at bounding box center [771, 419] width 350 height 23
paste input "Re_ Primary Class Insurance Renewal 2025_2026."
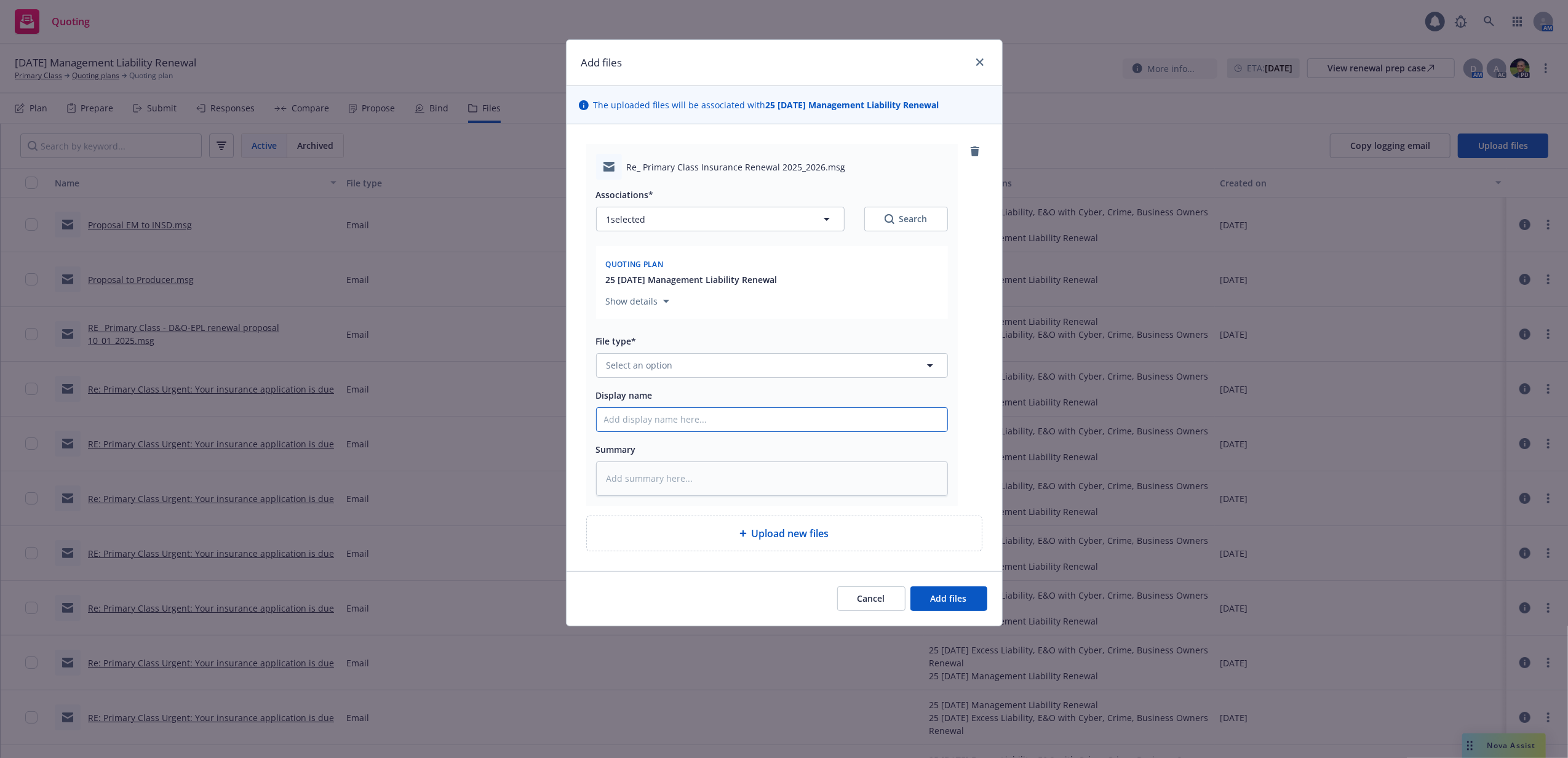
type textarea "x"
type input "Re_ Primary Class Insurance Renewal 2025_2026."
type textarea "x"
type input "Re_ Primary Class Insurance Renewal 2025_2026"
click at [741, 362] on button "Select an option" at bounding box center [772, 365] width 352 height 24
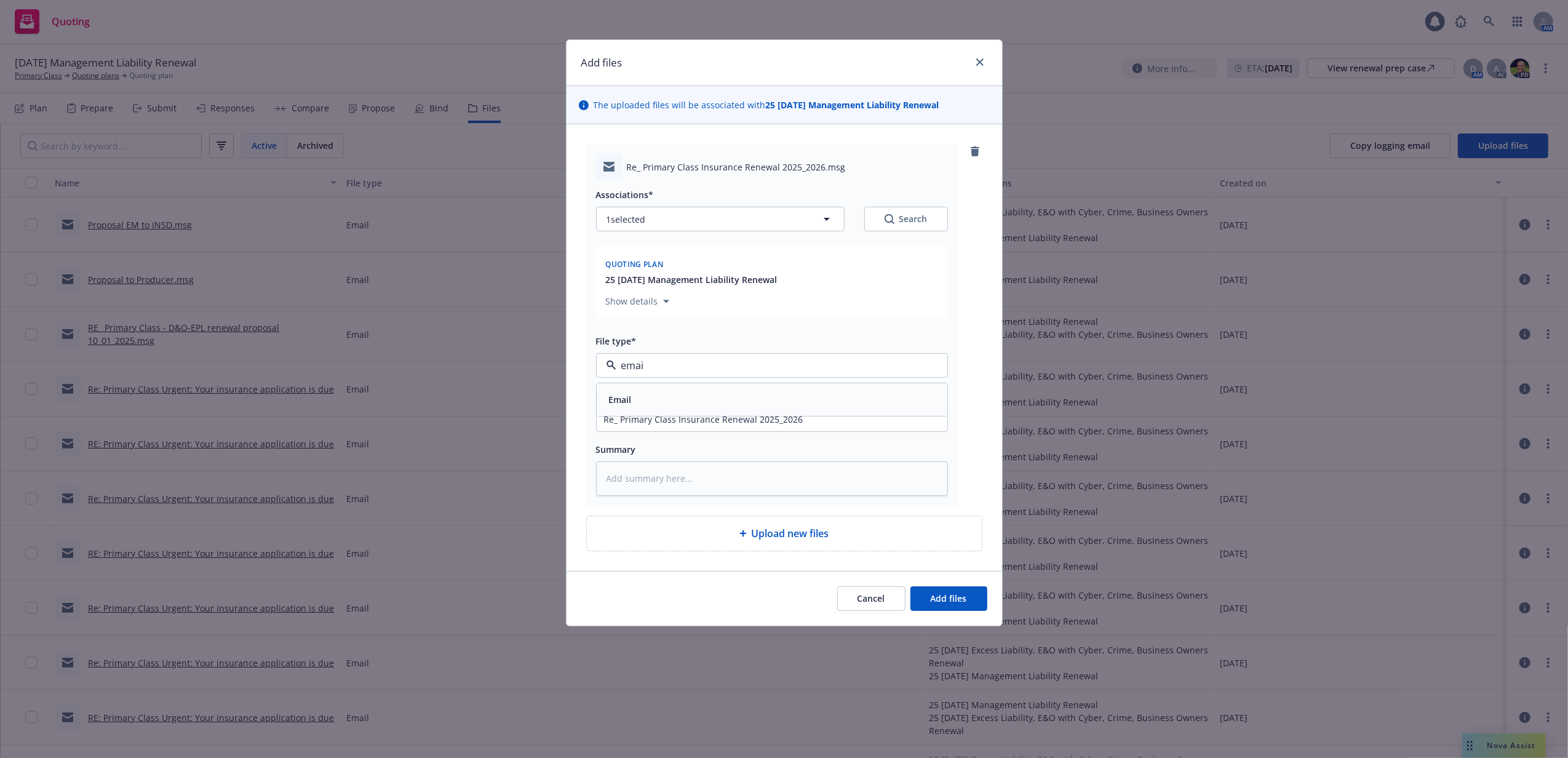
type input "email"
click at [744, 396] on div "Email" at bounding box center [772, 400] width 336 height 18
click at [947, 596] on span "Add files" at bounding box center [948, 598] width 36 height 11
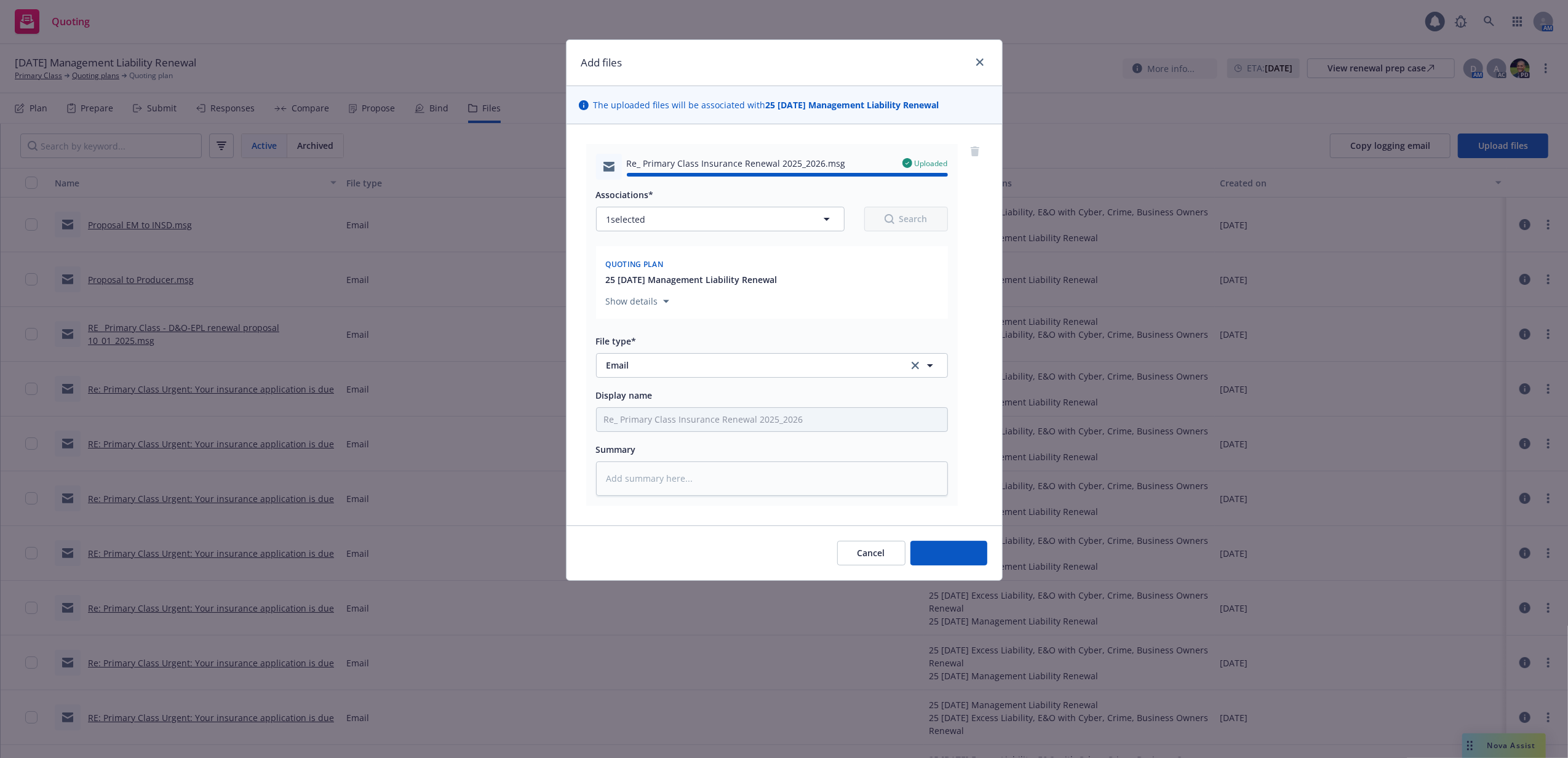
type textarea "x"
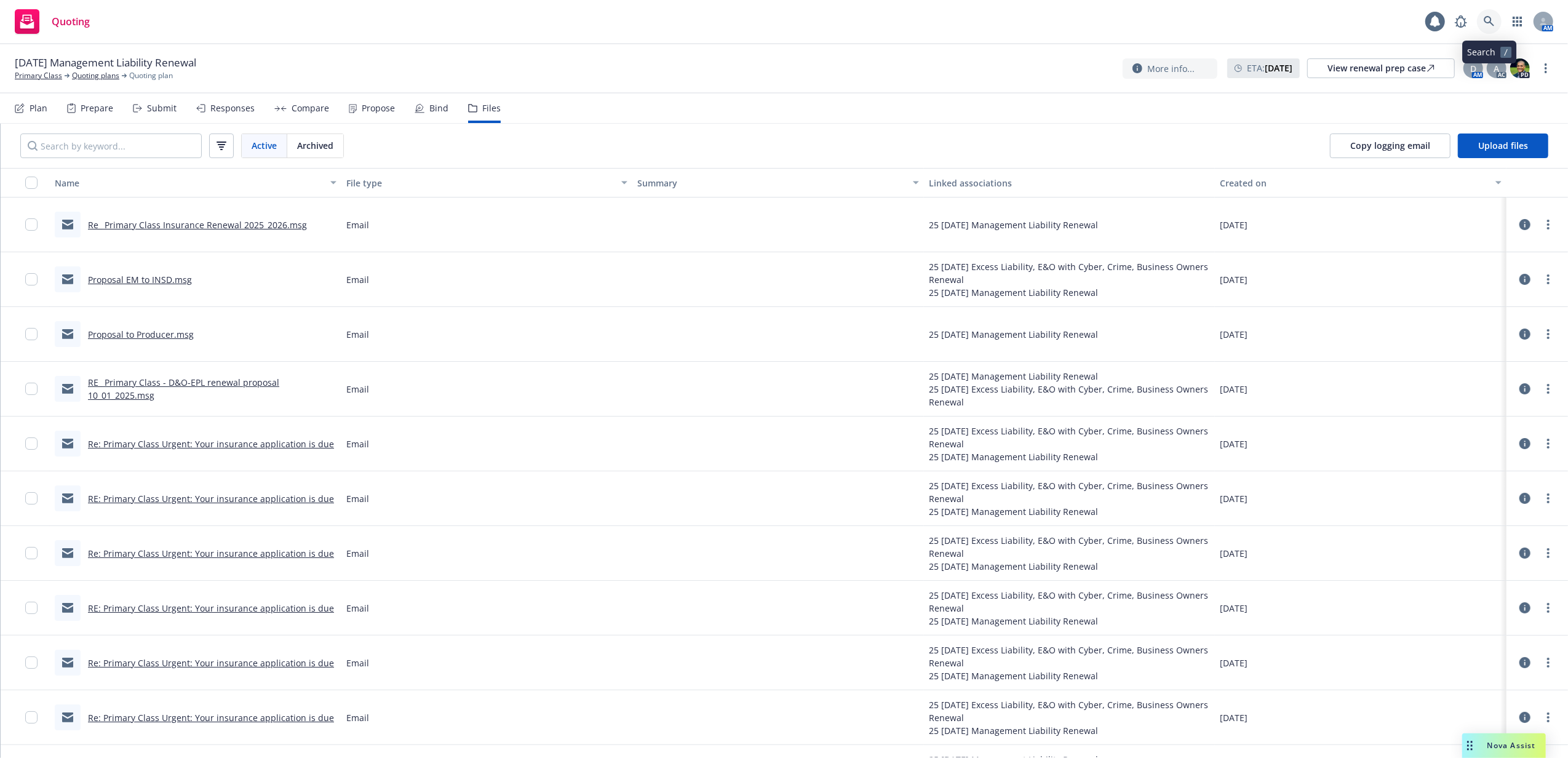
click at [1492, 19] on icon at bounding box center [1490, 22] width 11 height 11
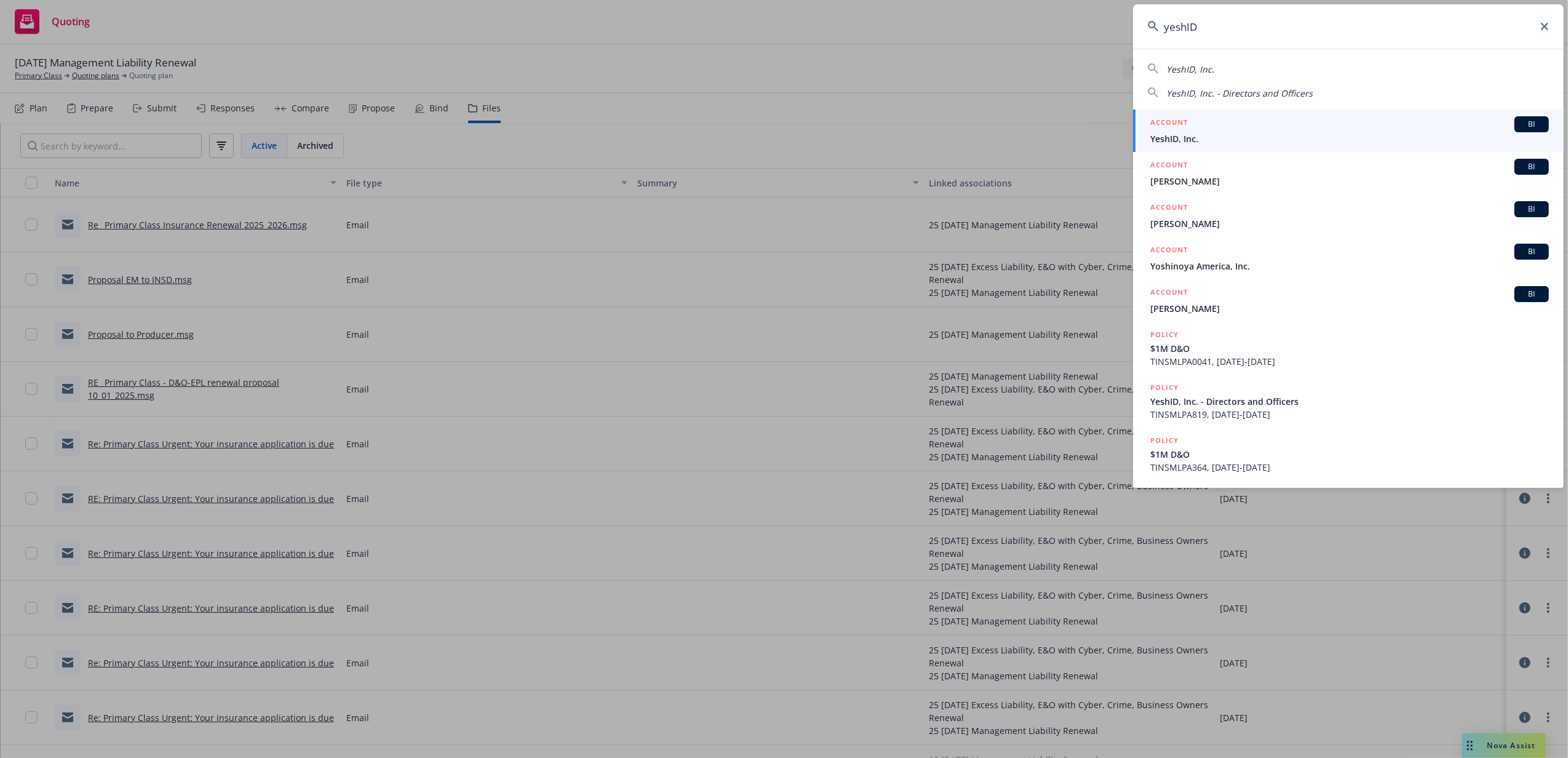
type input "yeshID"
click at [1193, 138] on span "YeshID, Inc." at bounding box center [1350, 138] width 399 height 13
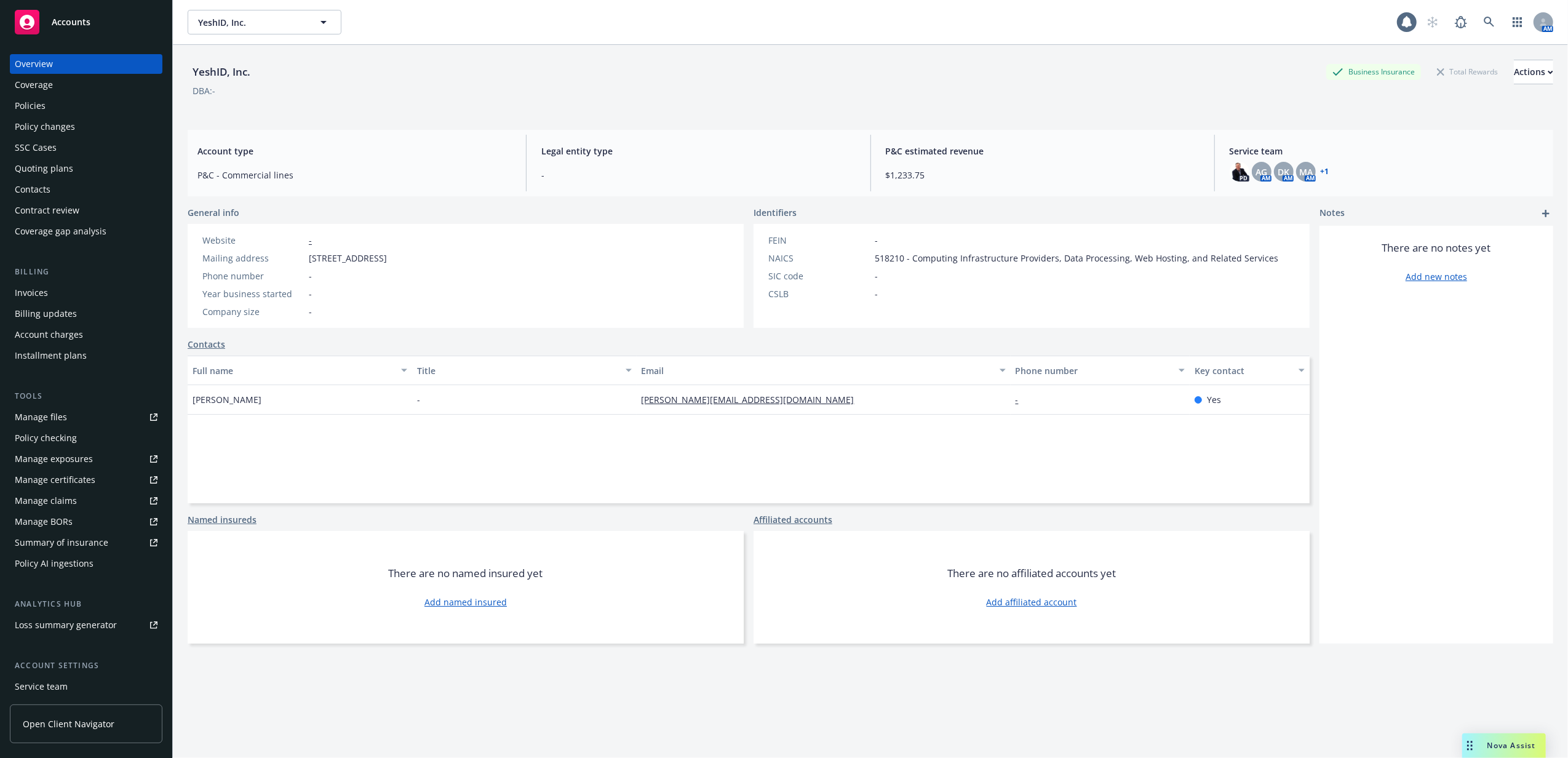
click at [92, 166] on div "Quoting plans" at bounding box center [86, 168] width 142 height 19
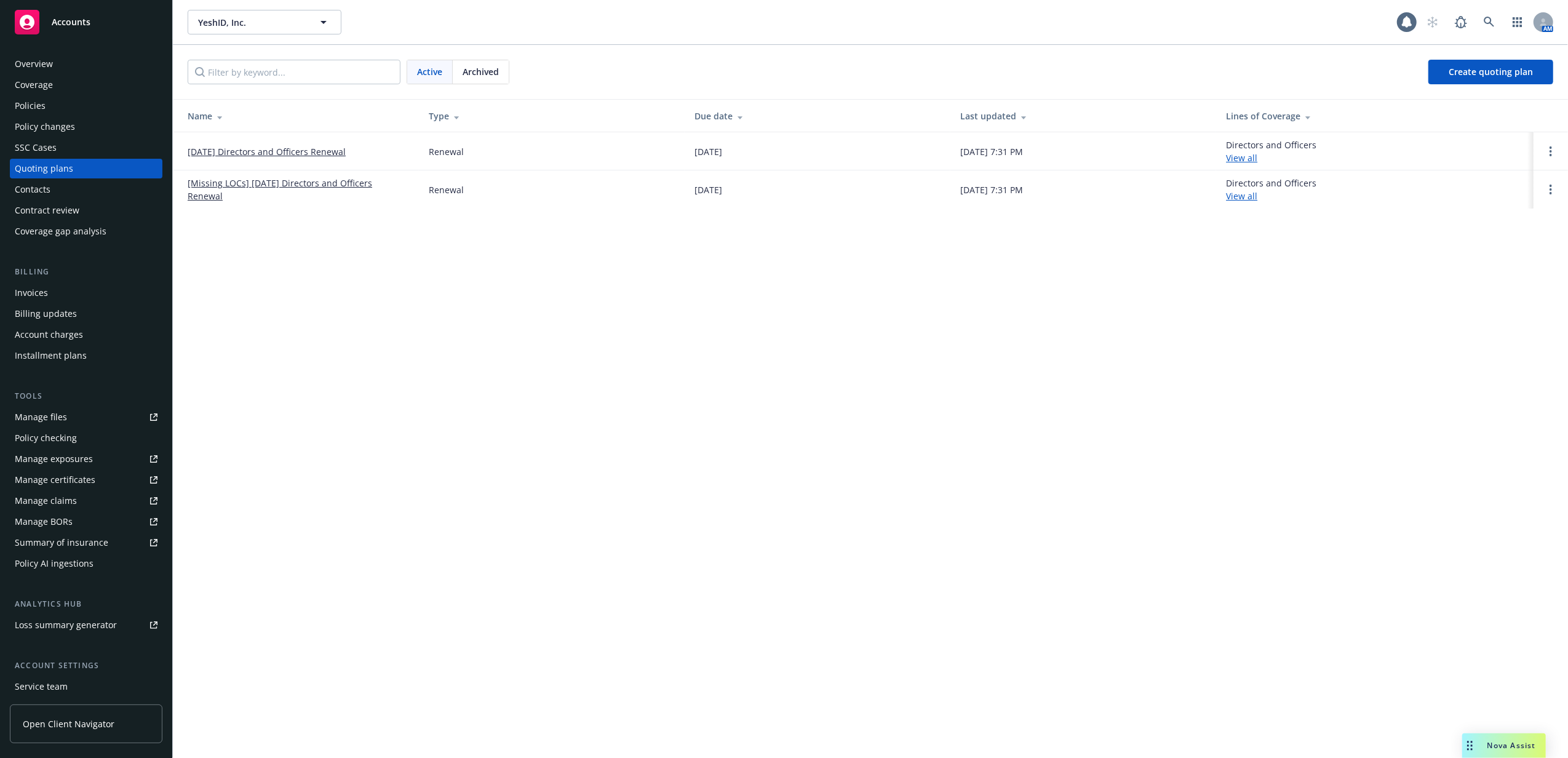
click at [318, 144] on td "[DATE] Directors and Officers Renewal" at bounding box center [296, 150] width 246 height 38
click at [316, 151] on link "[DATE] Directors and Officers Renewal" at bounding box center [266, 151] width 158 height 13
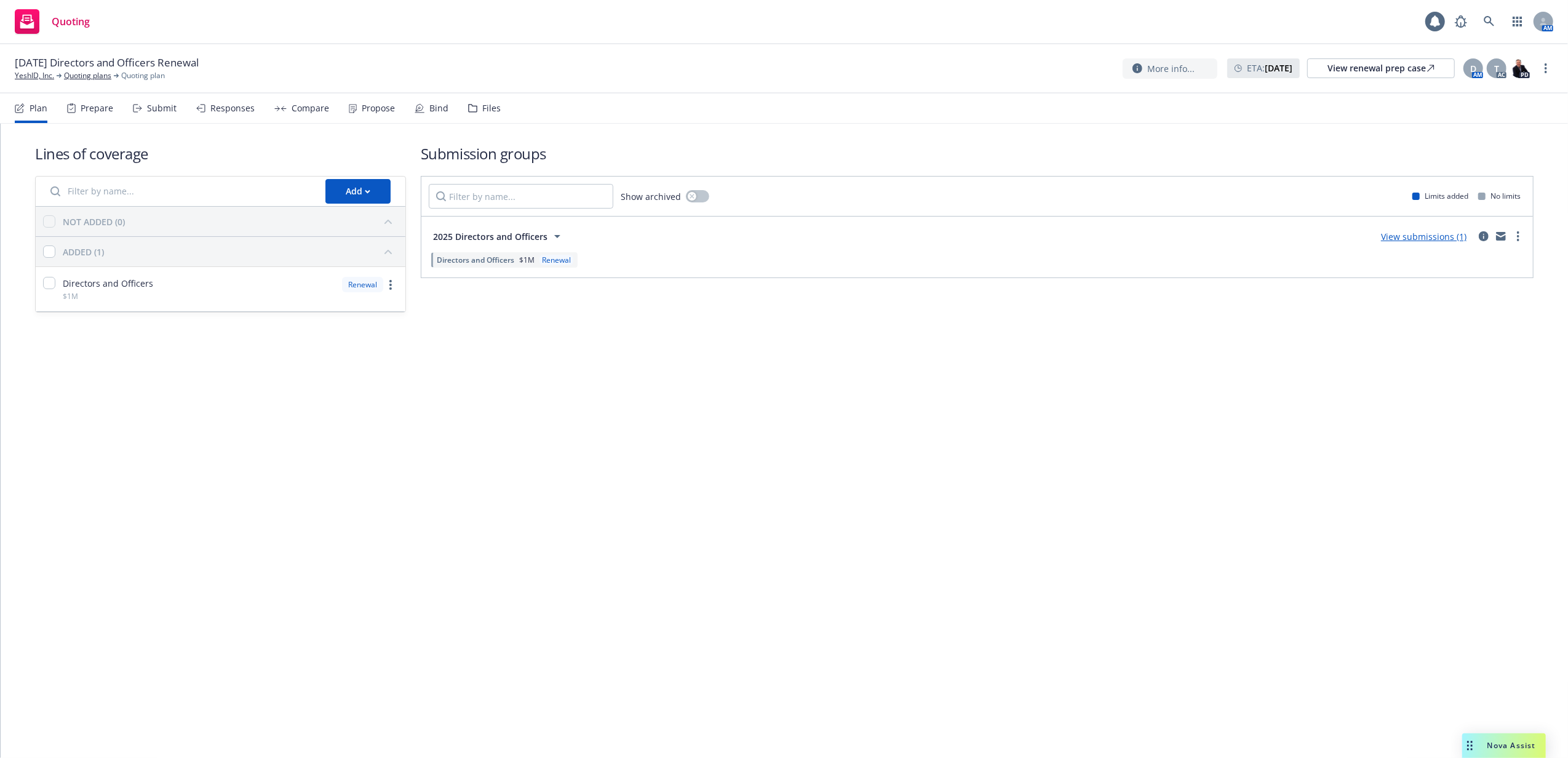
click at [482, 104] on div "Files" at bounding box center [491, 108] width 19 height 10
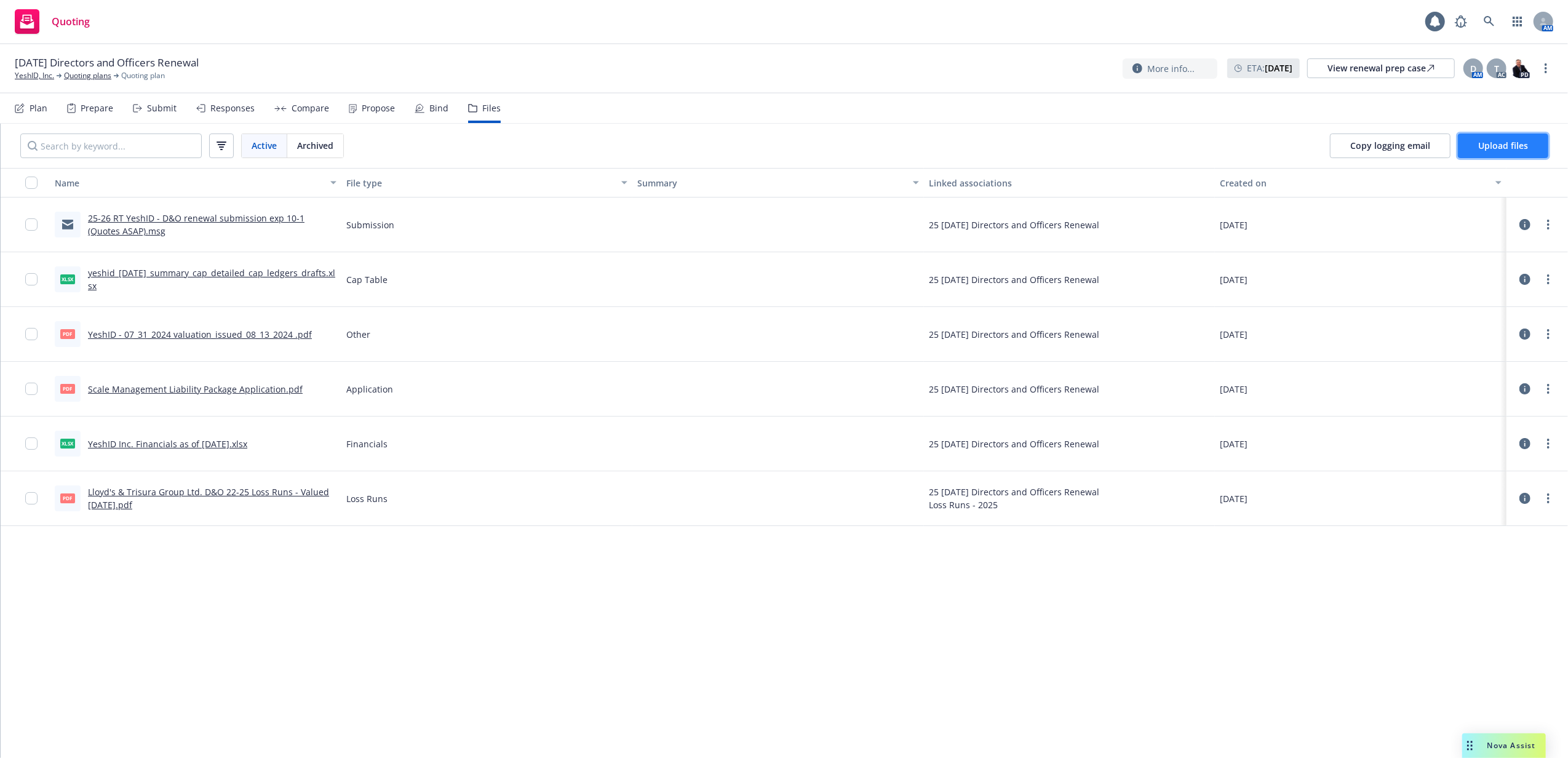
click at [1509, 146] on span "Upload files" at bounding box center [1503, 146] width 50 height 11
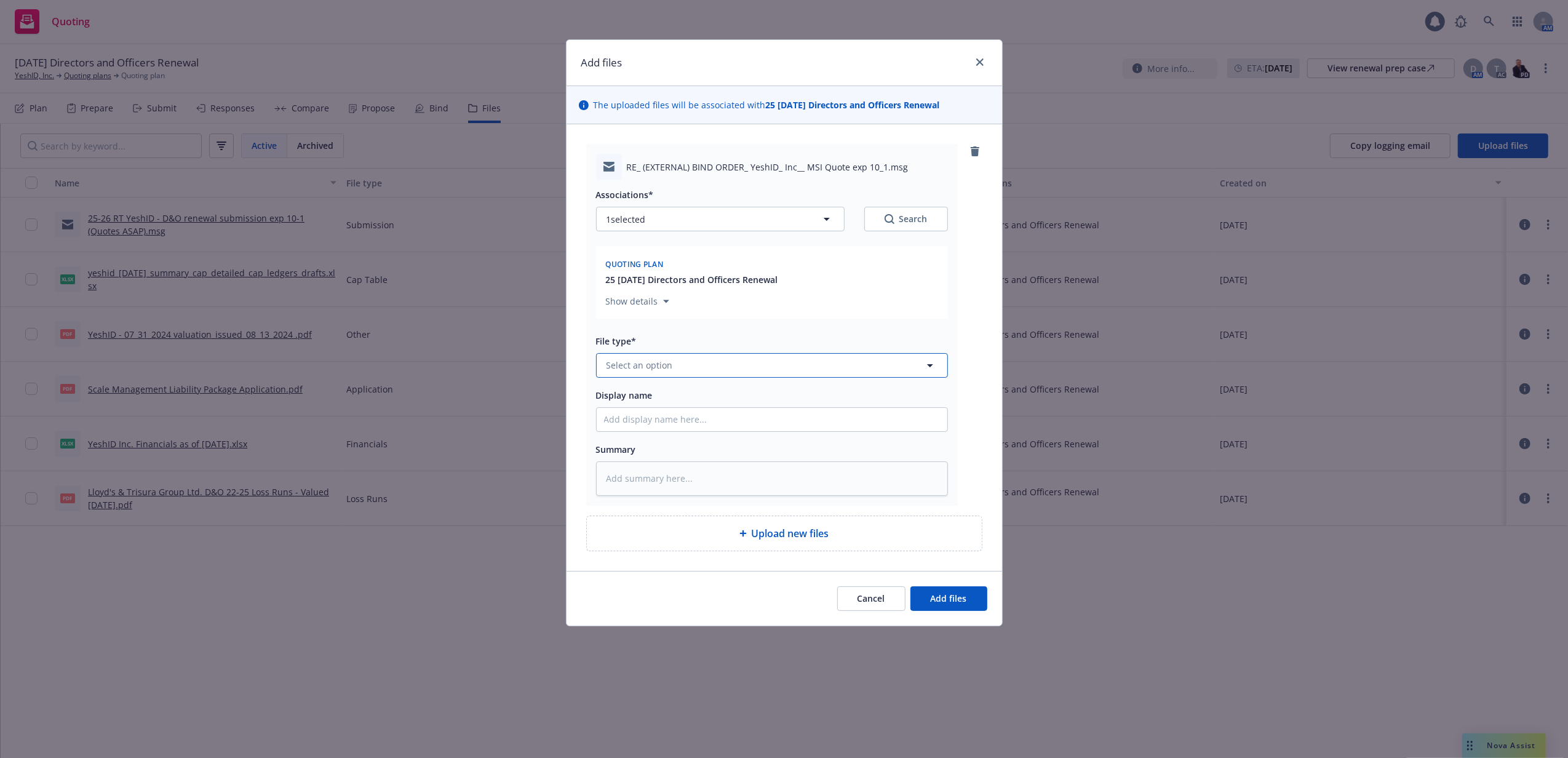
click at [746, 373] on button "Select an option" at bounding box center [772, 365] width 352 height 24
type input "bind"
click at [653, 441] on div "Bind Order" at bounding box center [631, 432] width 53 height 18
click at [659, 414] on input "Display name" at bounding box center [771, 419] width 350 height 23
type textarea "x"
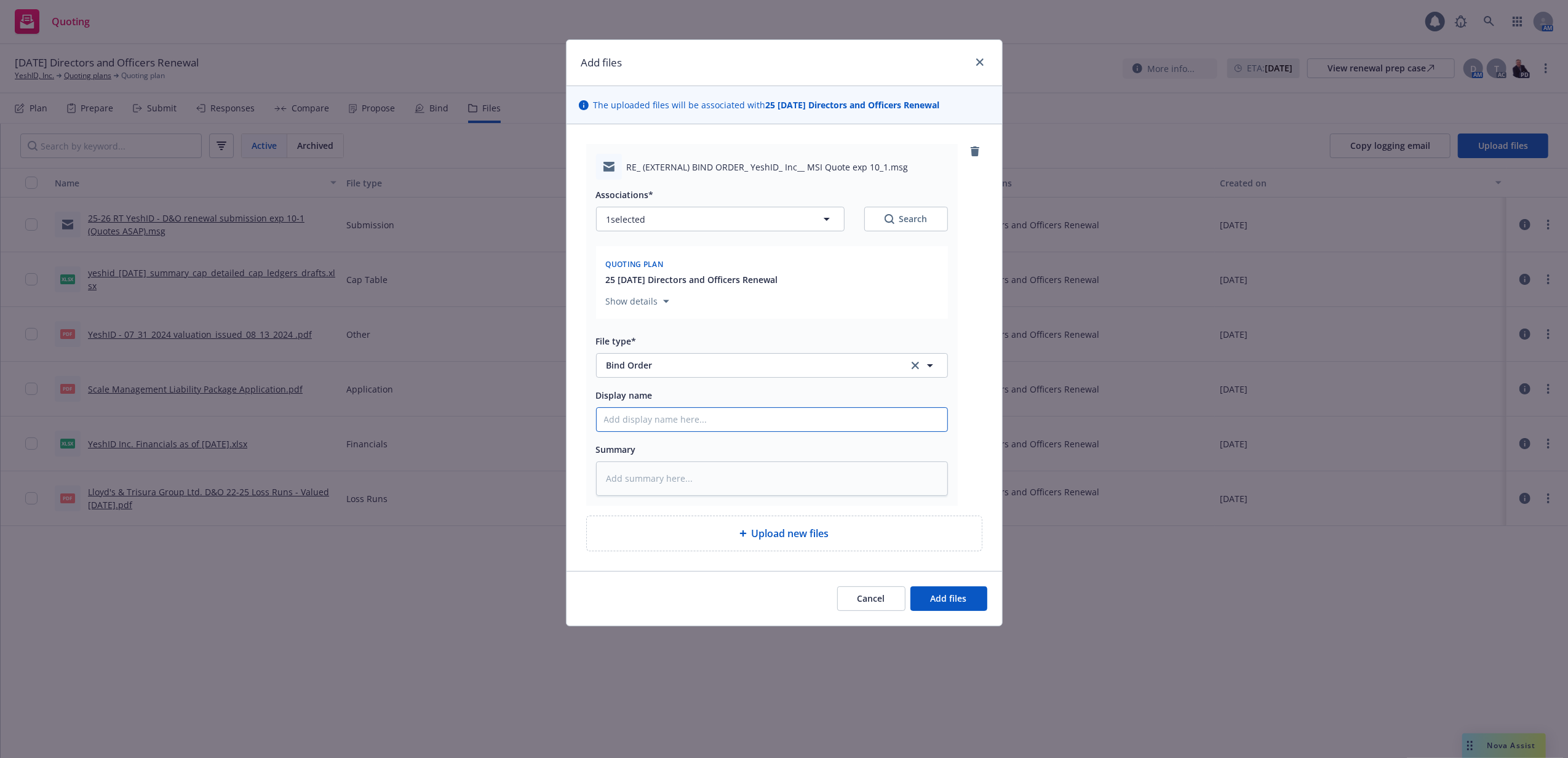
type input "B"
type textarea "x"
type input "Bi"
type textarea "x"
type input "Bin"
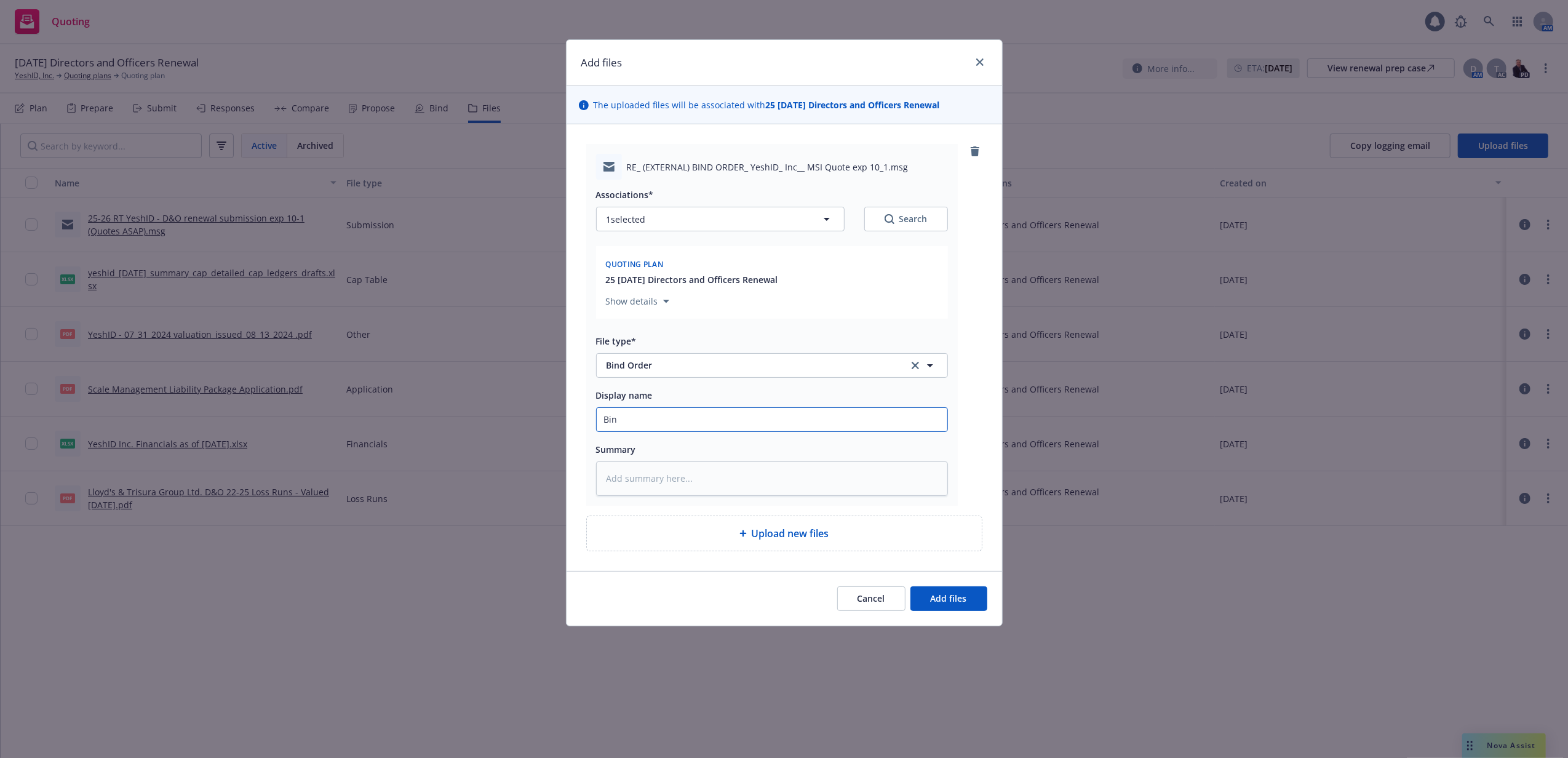
type textarea "x"
type input "Bind"
type textarea "x"
type input "Bind"
type textarea "x"
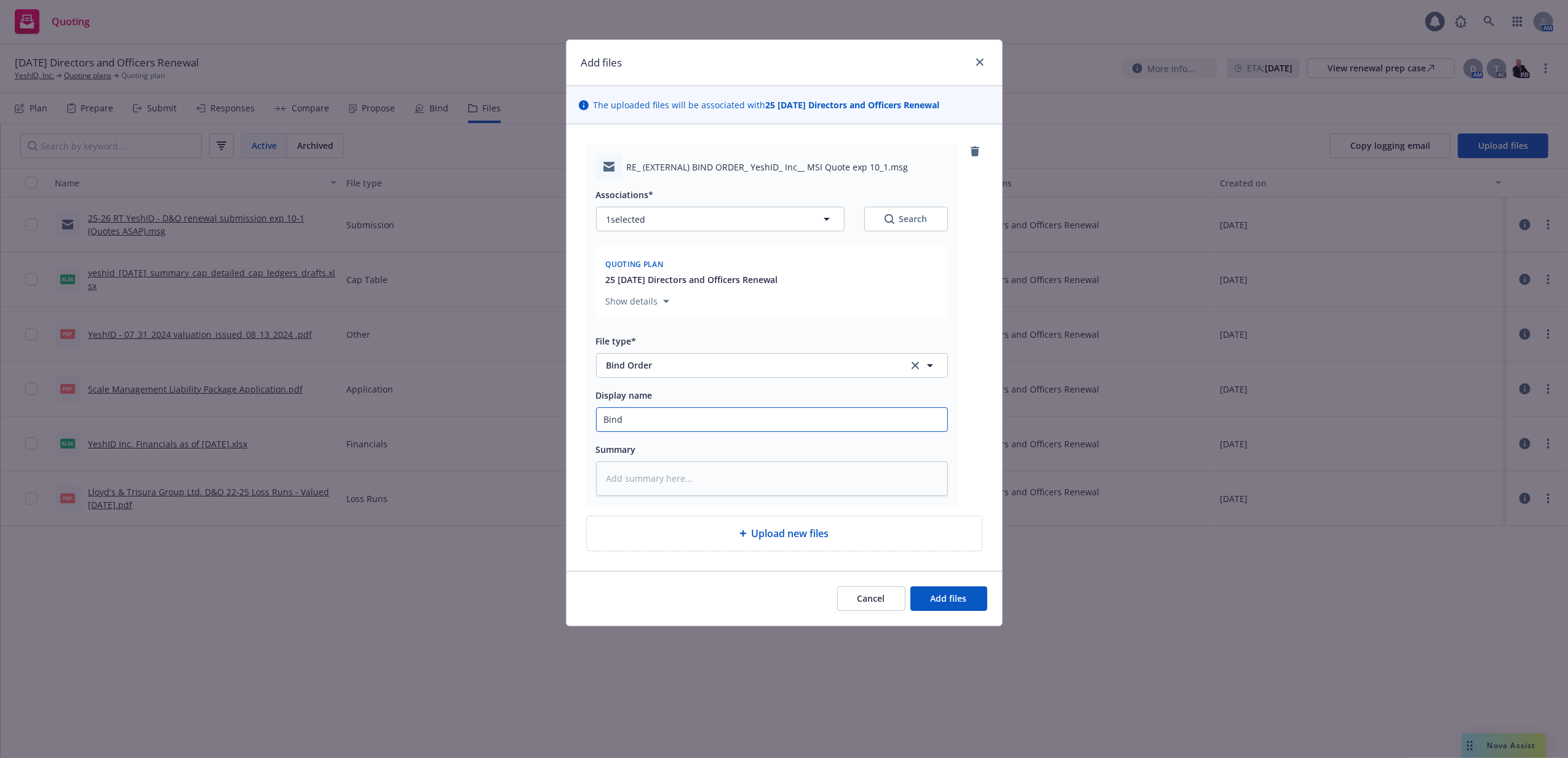
type input "Bind O"
type textarea "x"
type input "Bind Or"
type textarea "x"
type input "Bind Ord"
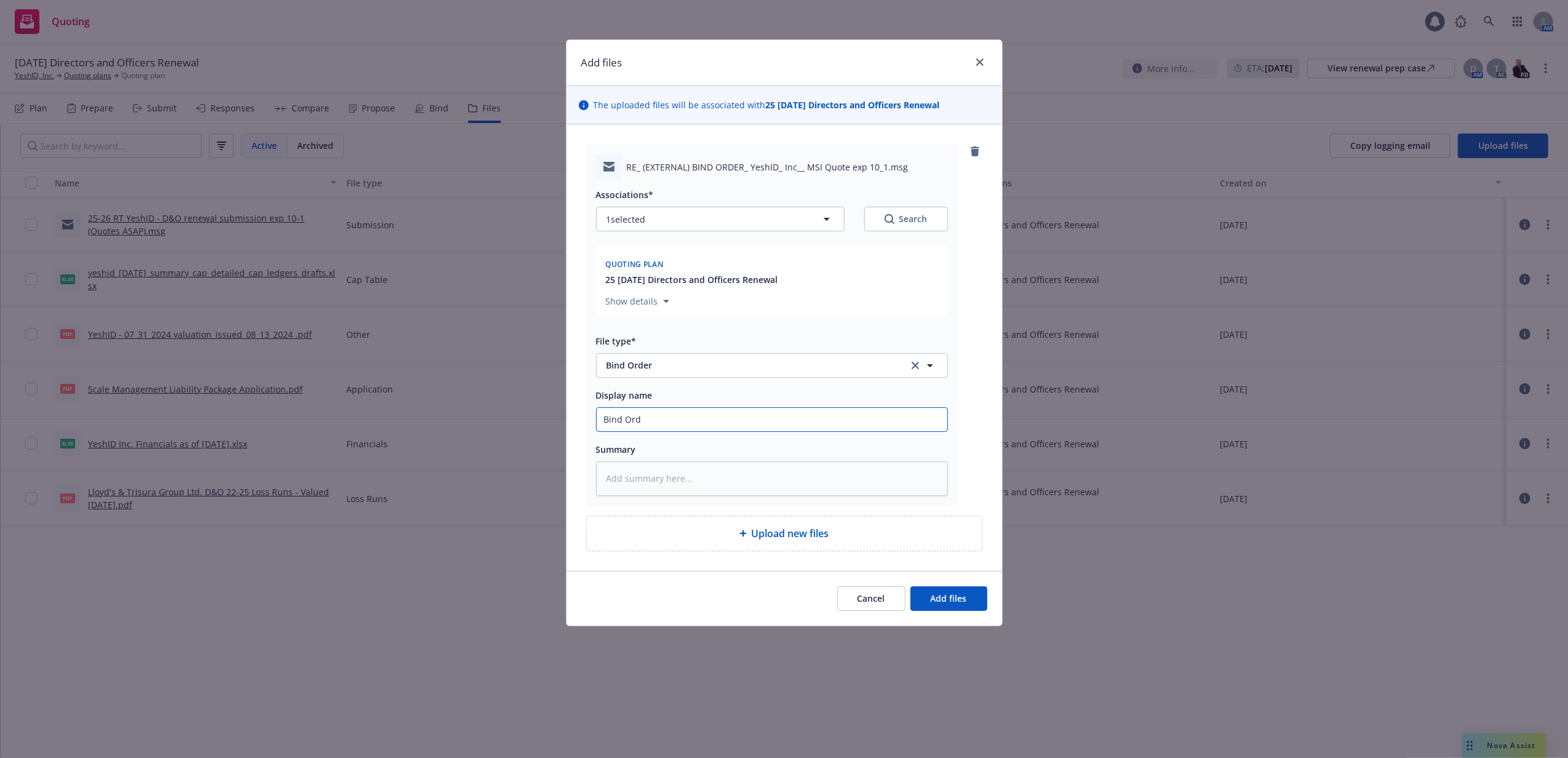
type textarea "x"
type input "Bind Orde"
type textarea "x"
type input "Bind Order"
type textarea "x"
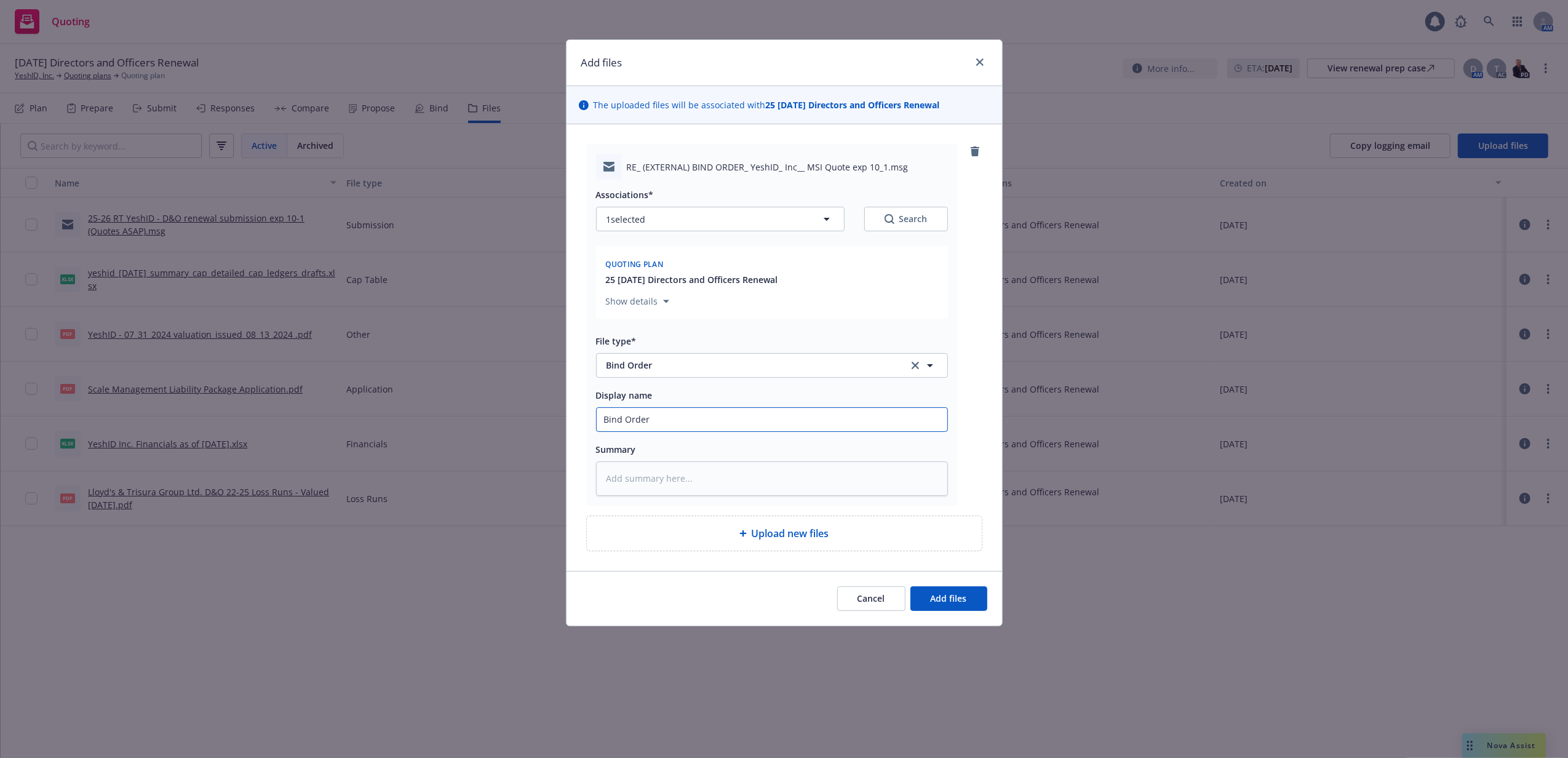
type input "Bind Order"
type textarea "x"
type input "Bind Order t"
type textarea "x"
type input "Bind Order to"
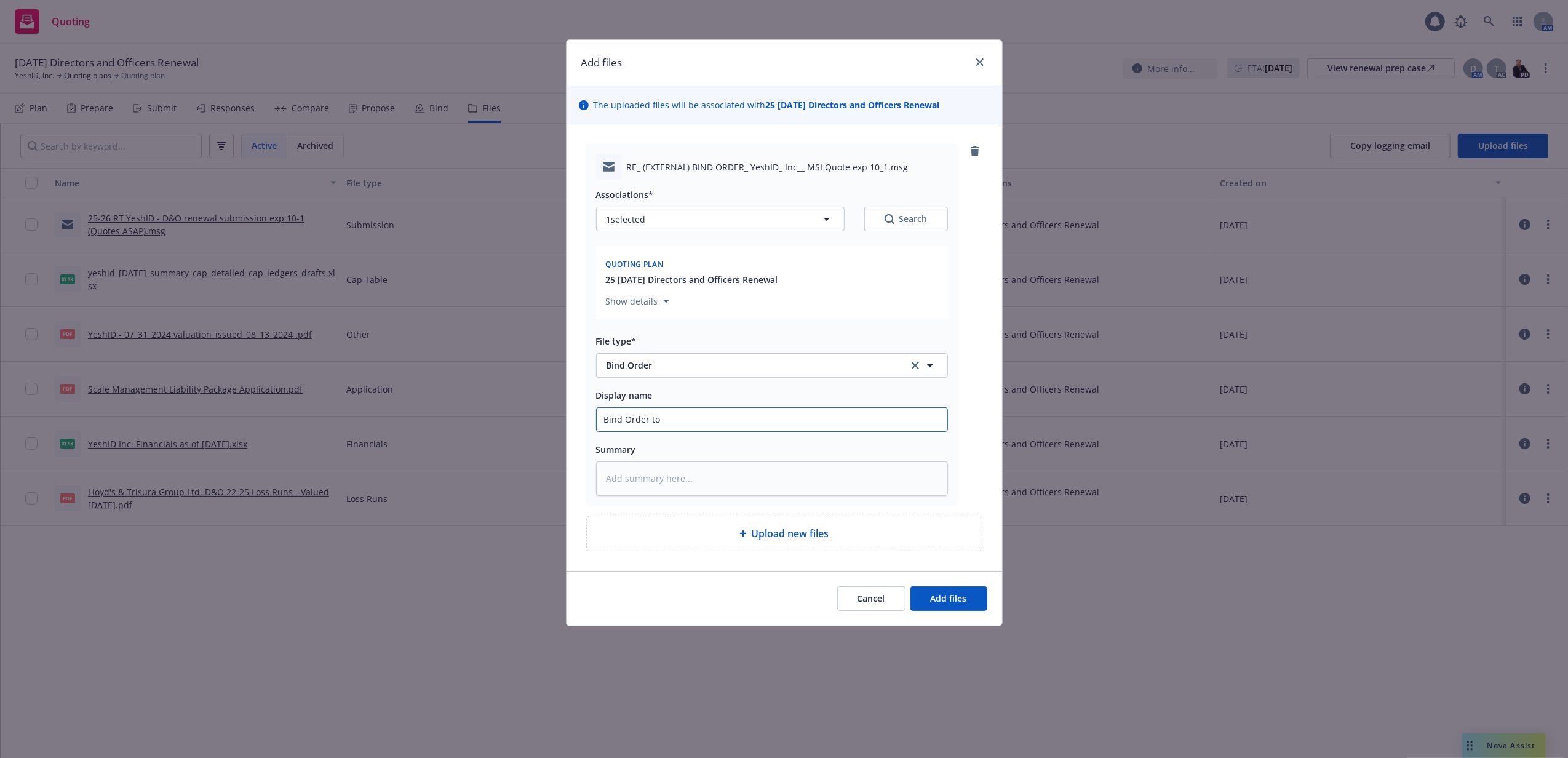
type textarea "x"
type input "Bind Order to R"
type textarea "x"
type input "Bind Order to RT"
click at [910, 586] on button "Add files" at bounding box center [948, 599] width 77 height 24
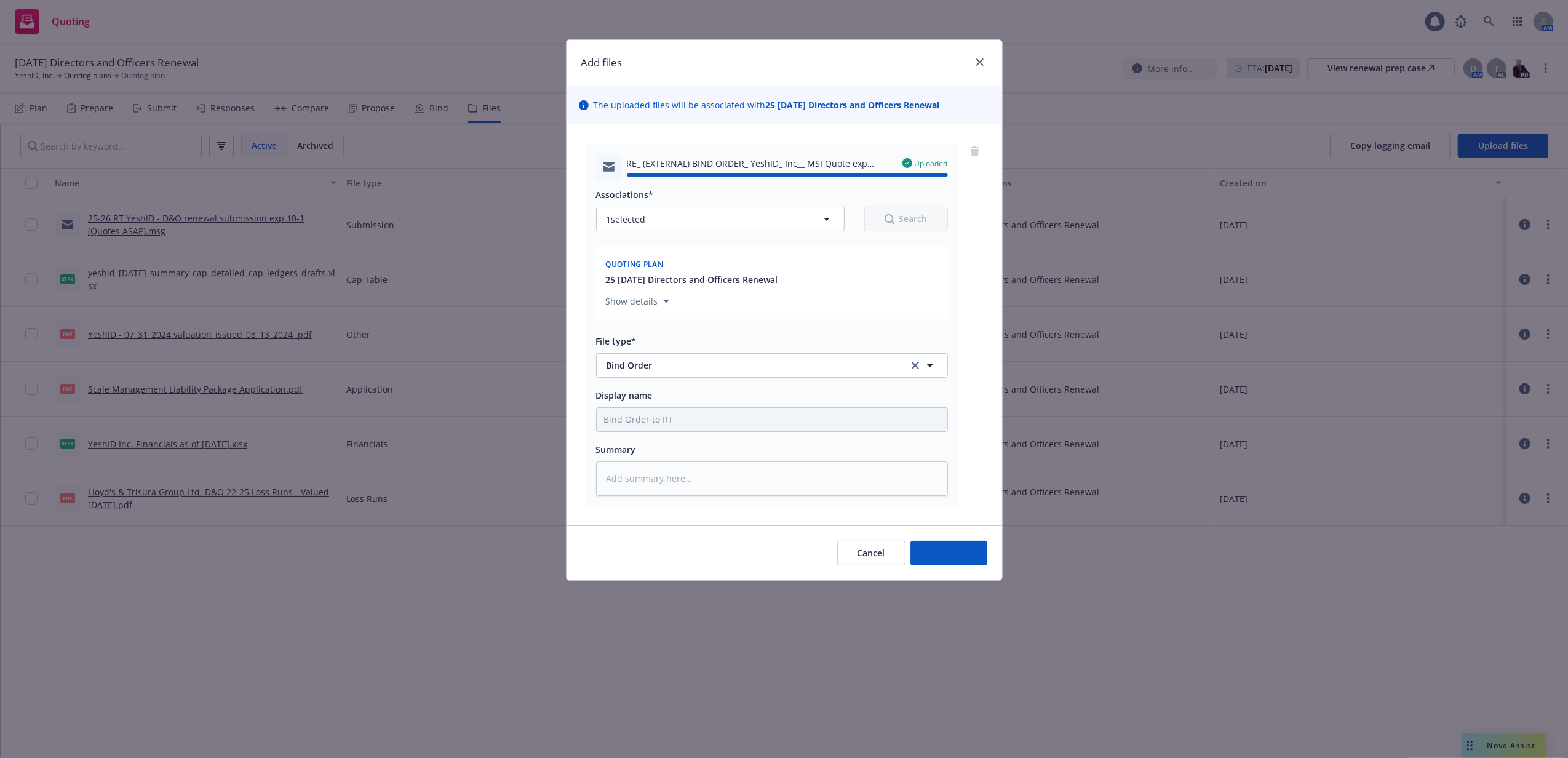
type textarea "x"
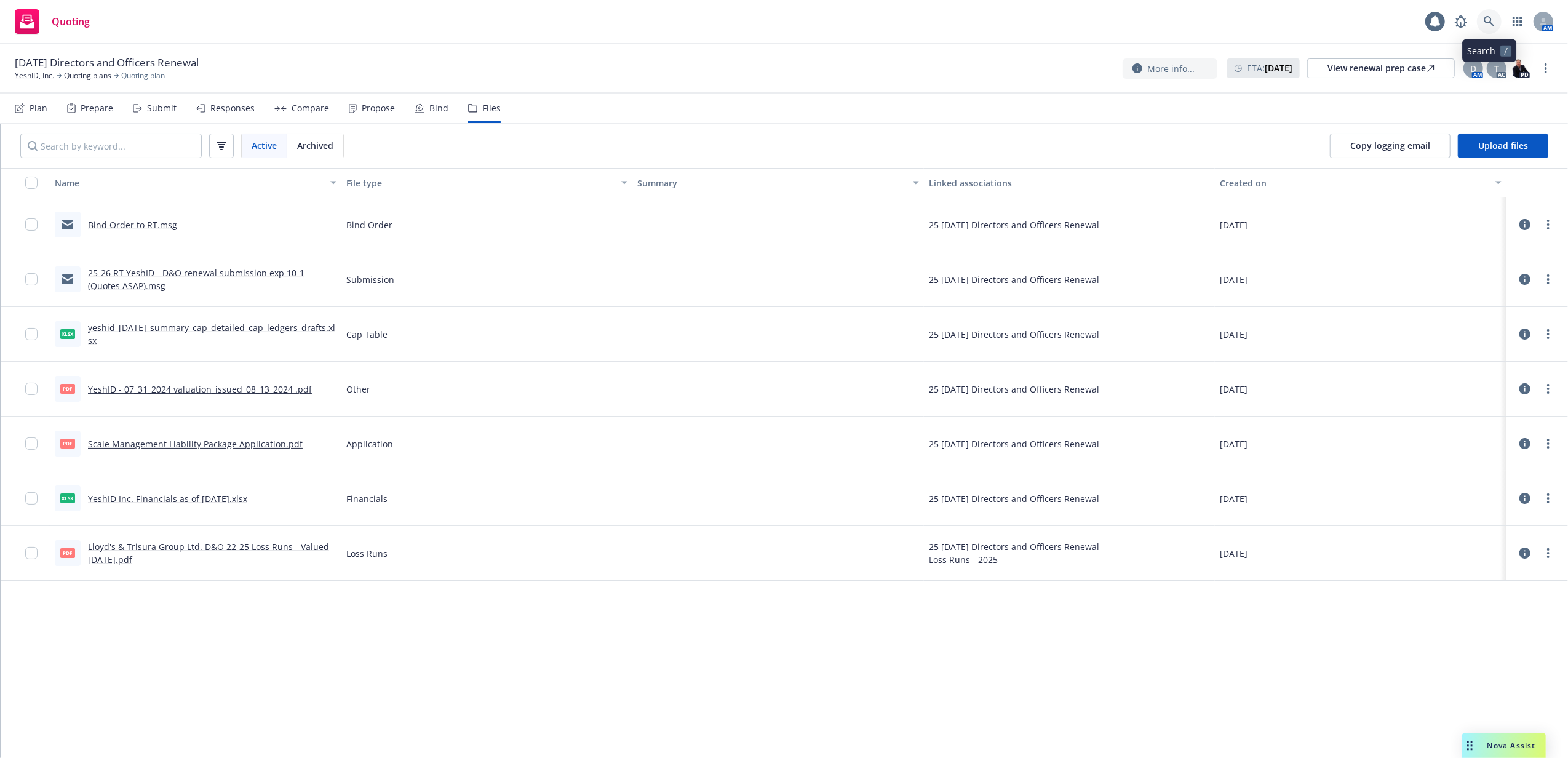
click at [1497, 19] on link at bounding box center [1489, 21] width 24 height 24
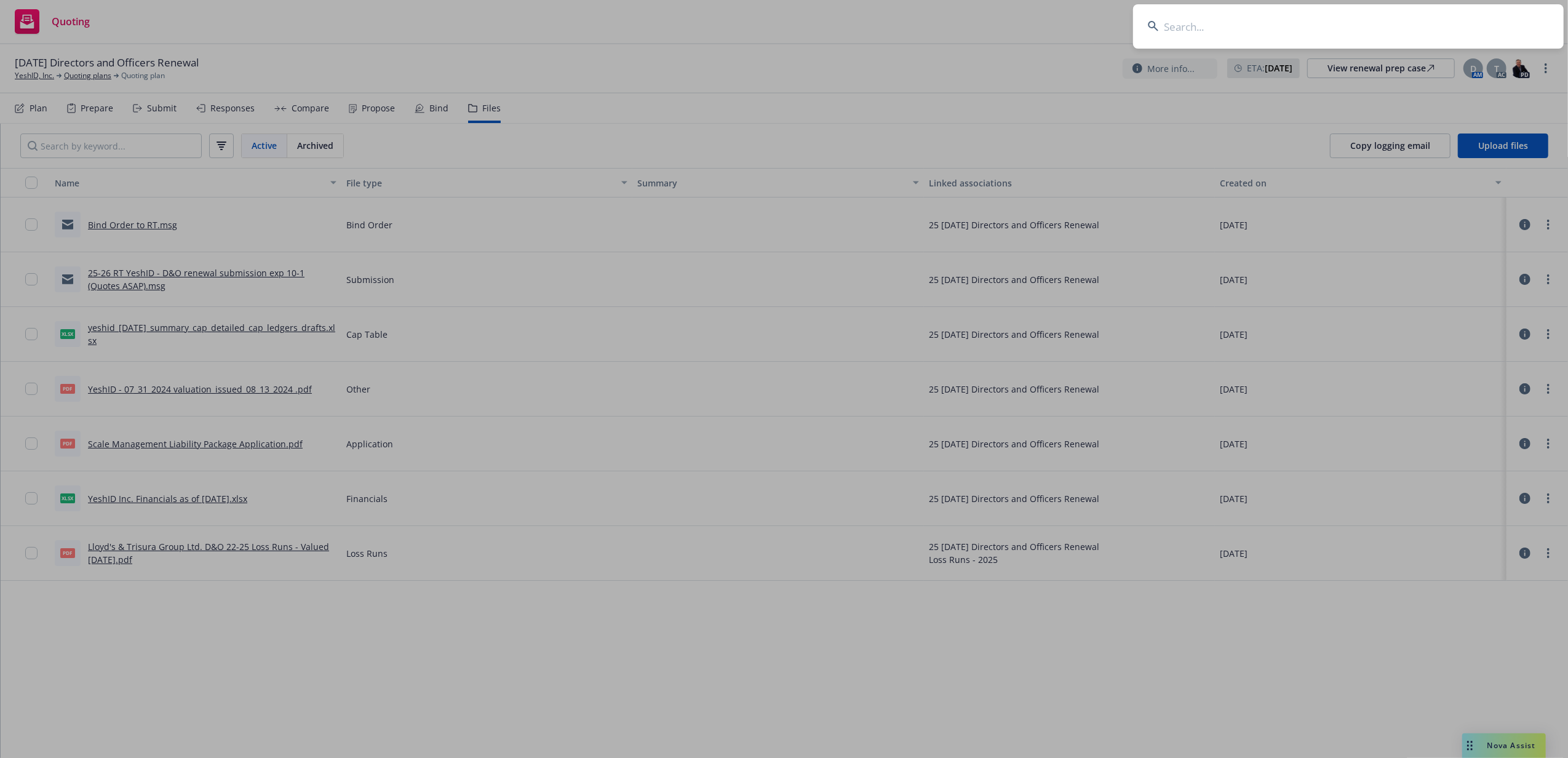
click at [1405, 28] on input at bounding box center [1348, 26] width 430 height 44
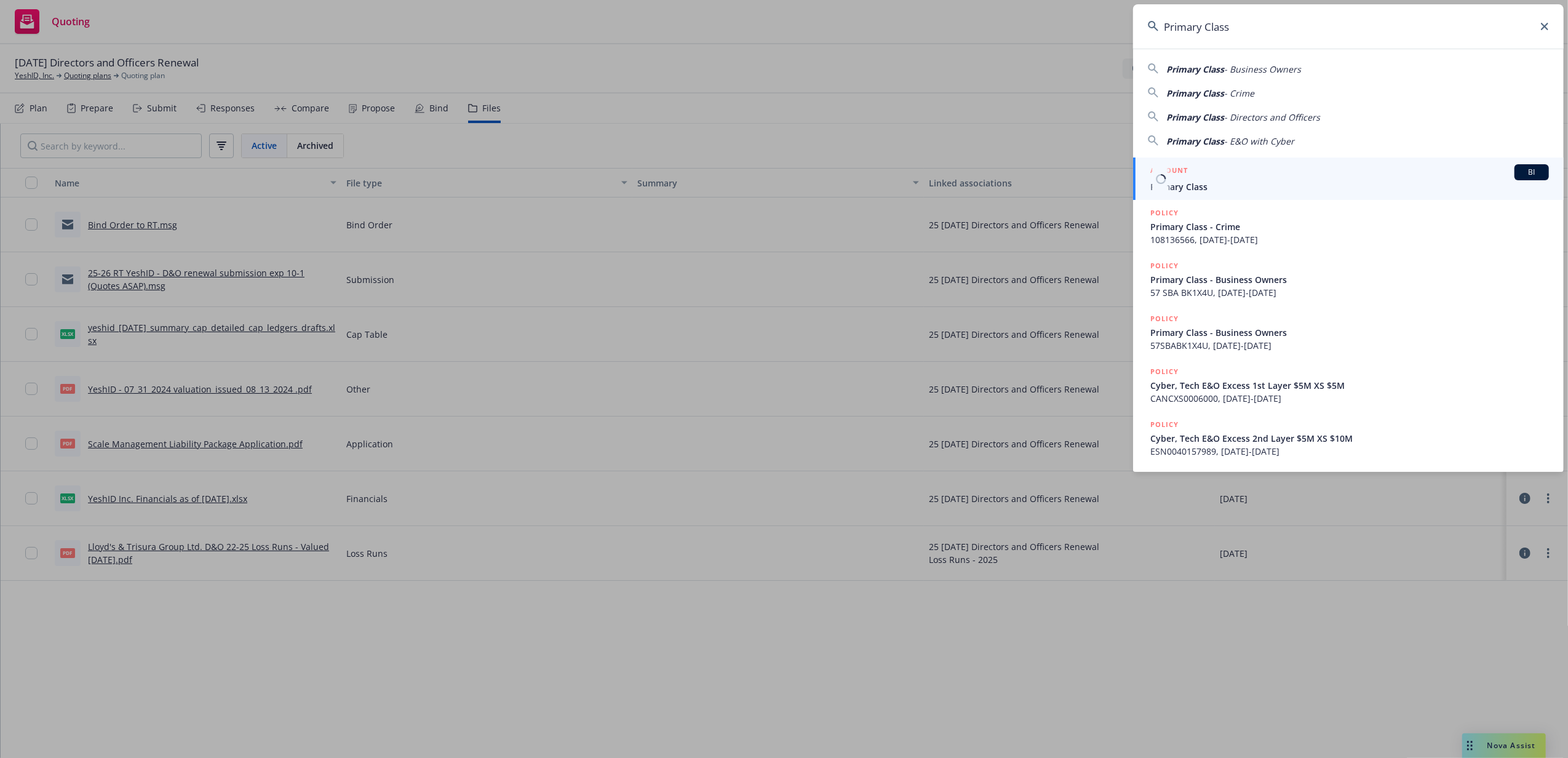
type input "Primary Class"
click at [1208, 181] on span "Primary Class" at bounding box center [1350, 187] width 399 height 13
